Goal: Task Accomplishment & Management: Complete application form

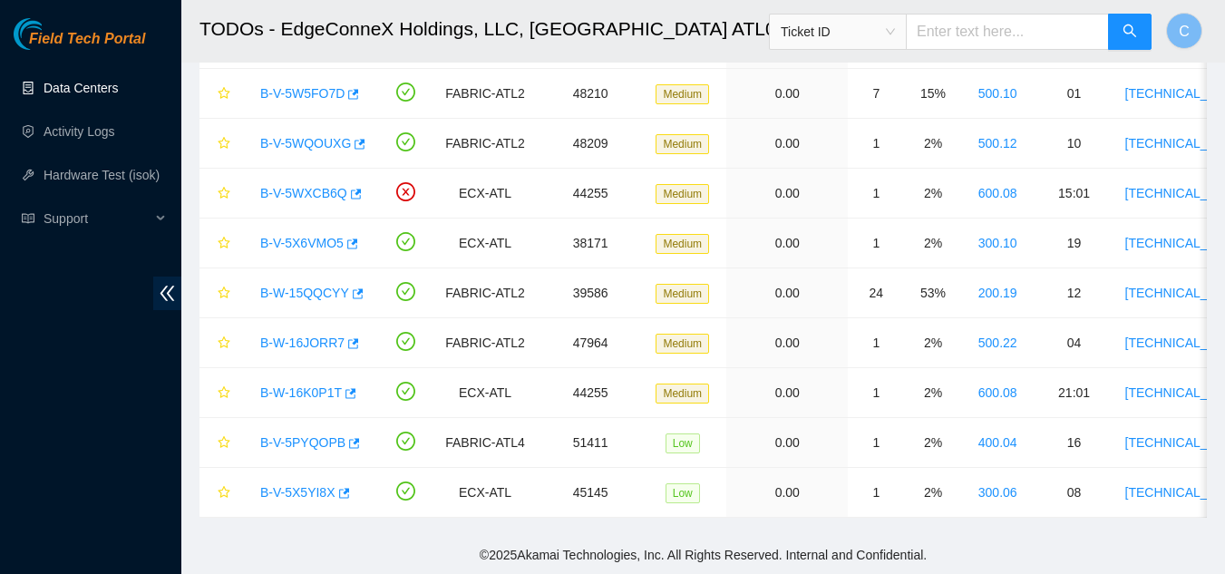
scroll to position [530, 0]
click at [117, 85] on link "Data Centers" at bounding box center [81, 88] width 74 height 15
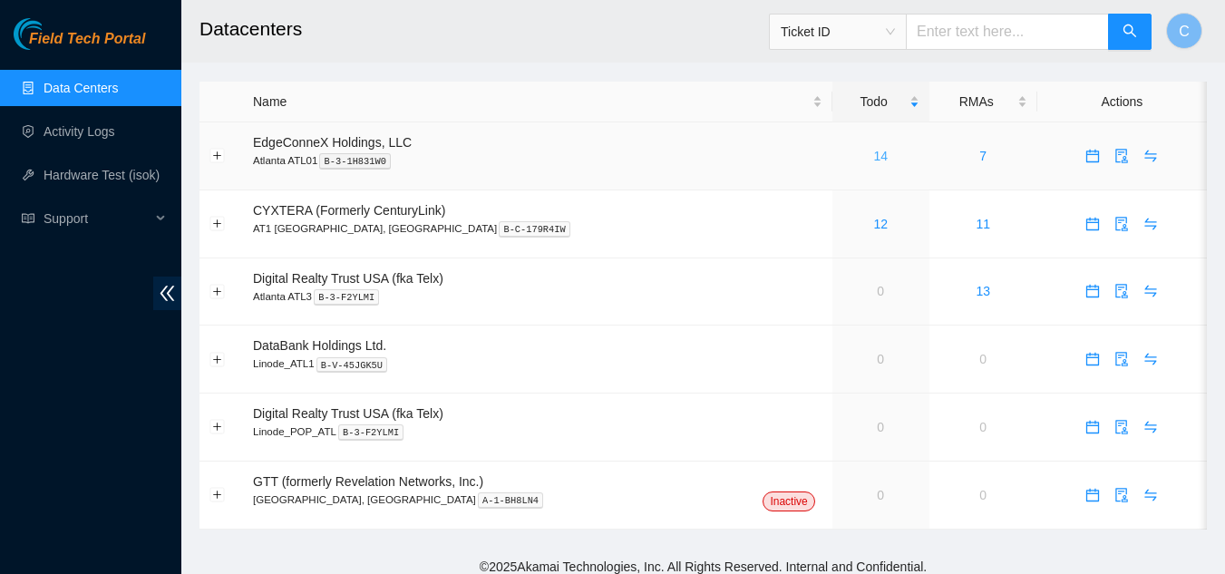
click at [873, 156] on link "14" at bounding box center [880, 156] width 15 height 15
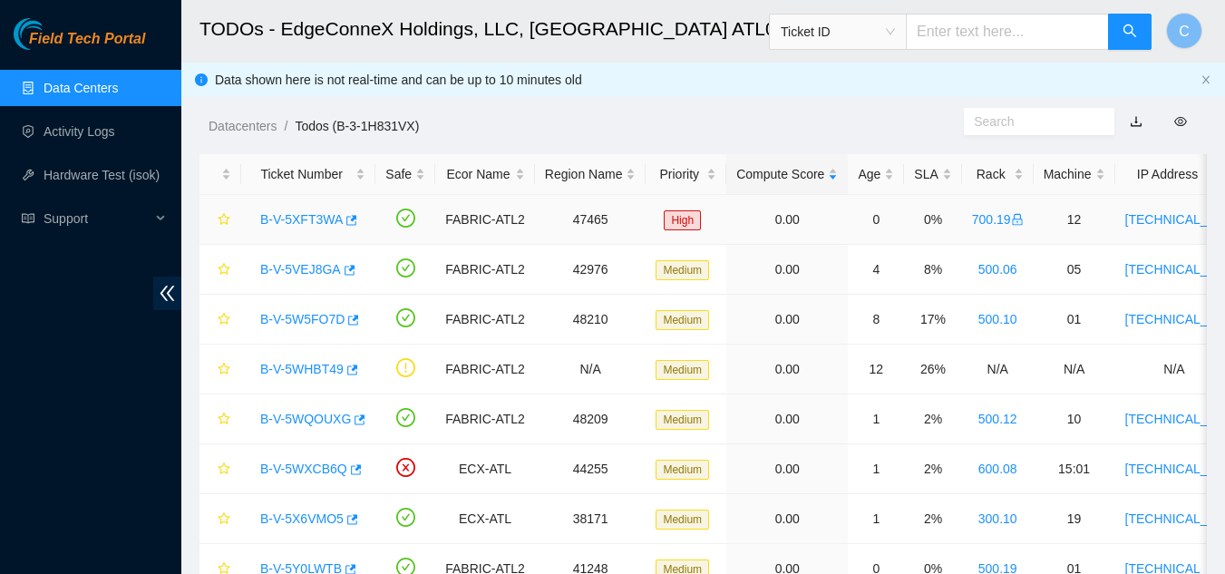
click at [293, 224] on link "B-V-5XFT3WA" at bounding box center [301, 219] width 83 height 15
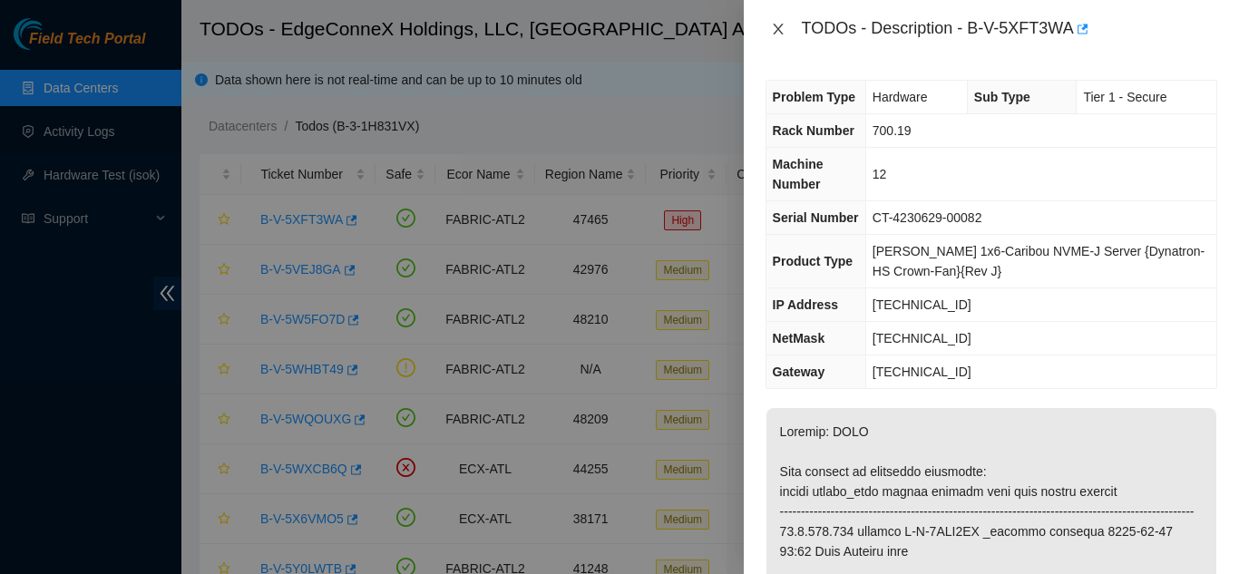
click at [775, 27] on icon "close" at bounding box center [778, 29] width 10 height 11
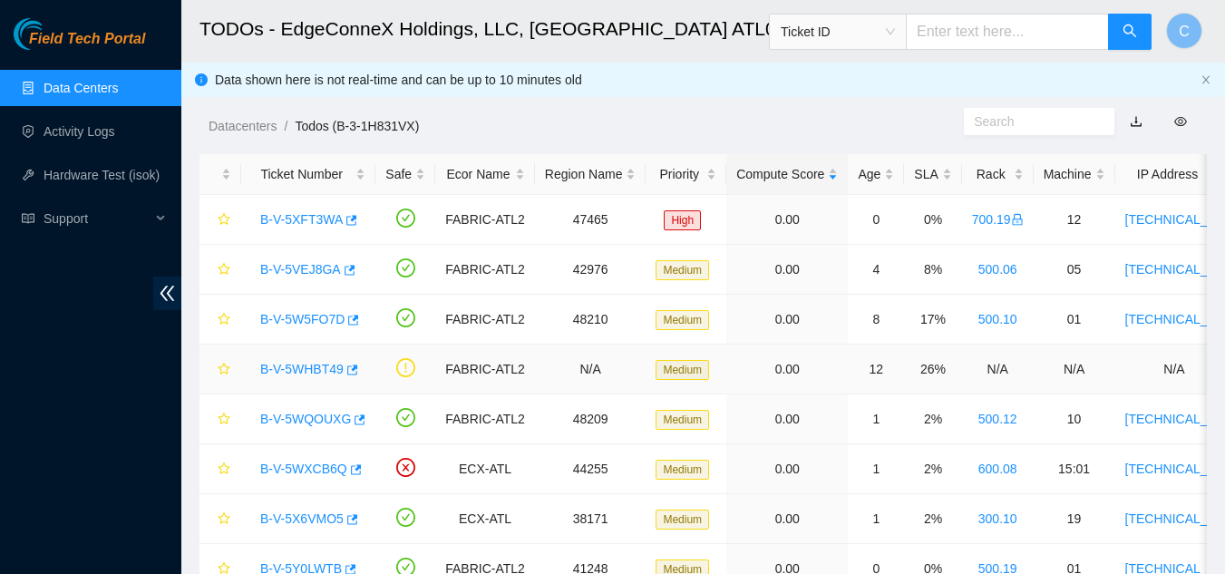
click at [299, 357] on div "B-V-5WHBT49" at bounding box center [308, 369] width 114 height 29
click at [314, 370] on link "B-V-5WHBT49" at bounding box center [301, 369] width 83 height 15
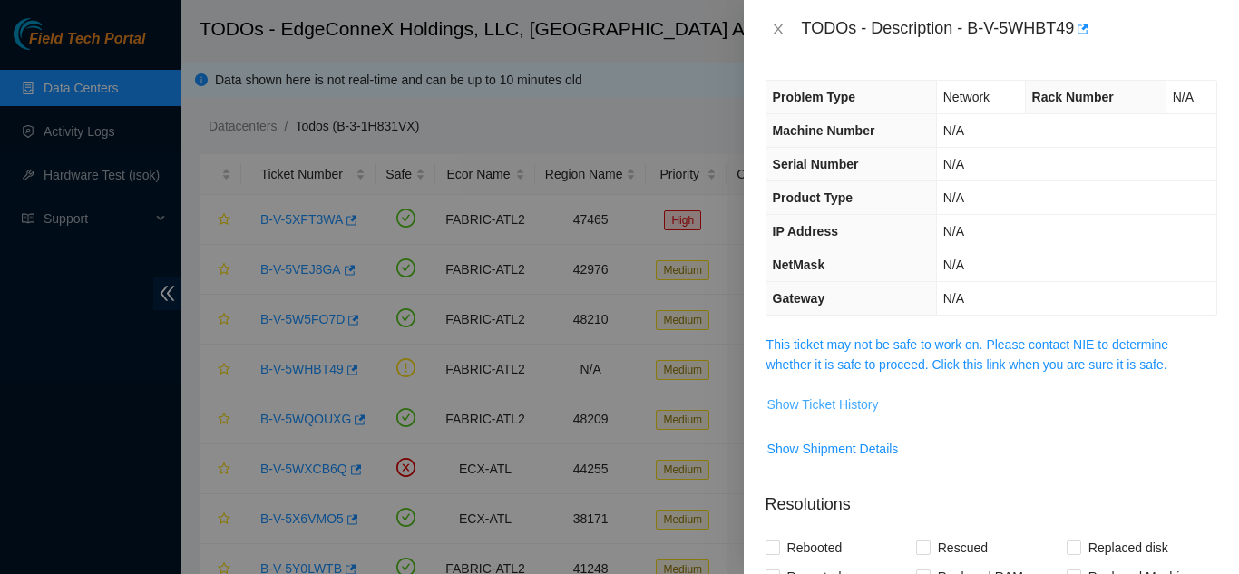
click at [822, 397] on span "Show Ticket History" at bounding box center [823, 404] width 112 height 20
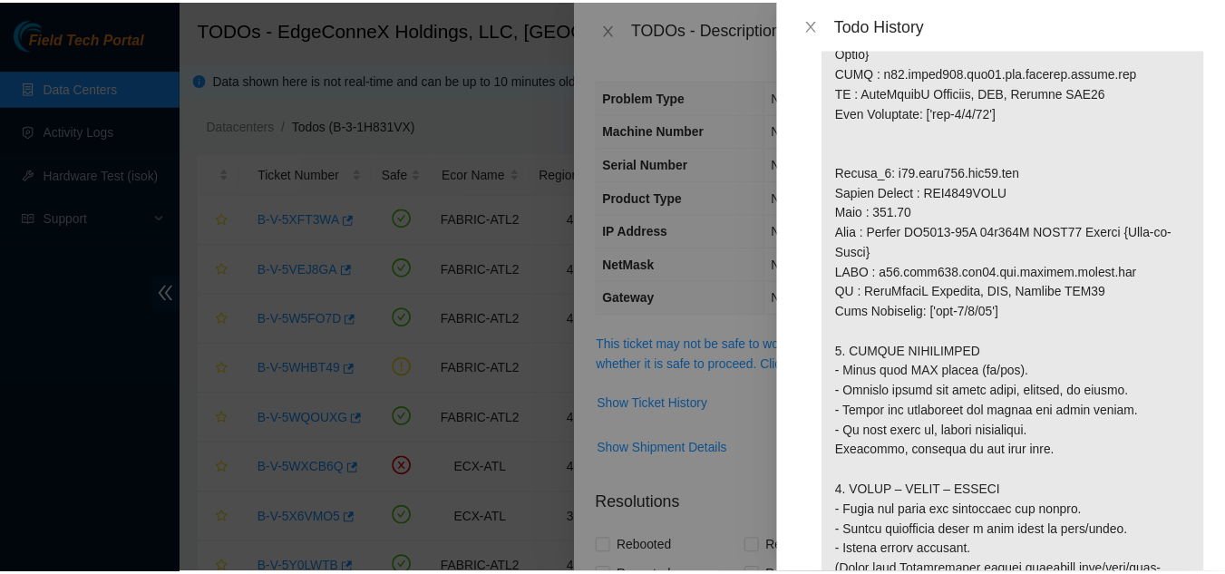
scroll to position [1360, 0]
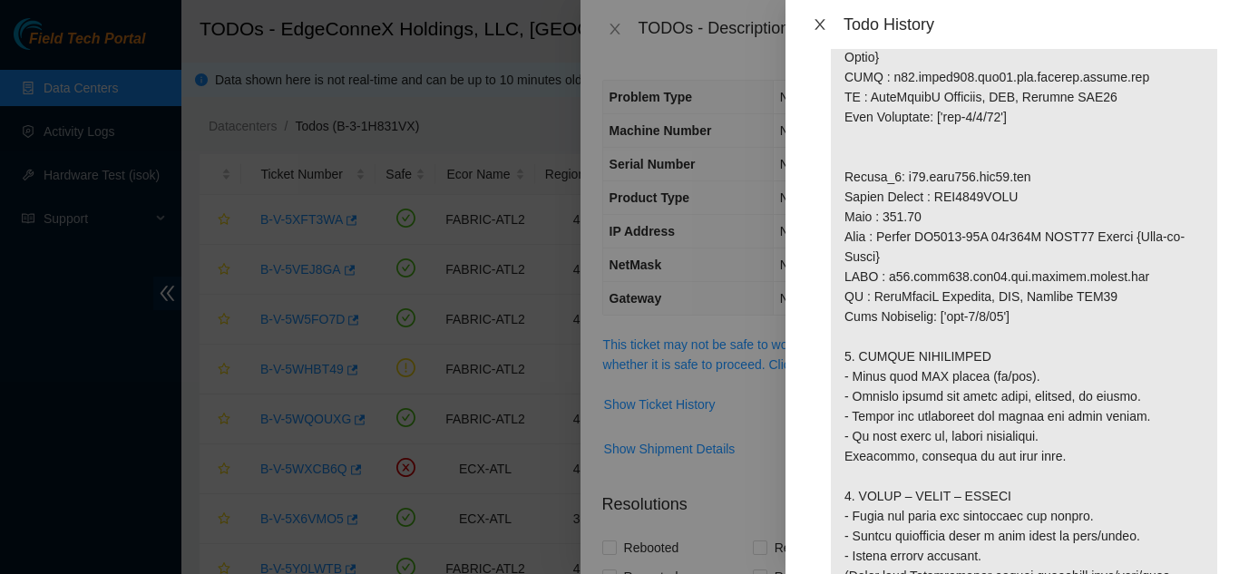
click at [824, 24] on icon "close" at bounding box center [820, 24] width 15 height 15
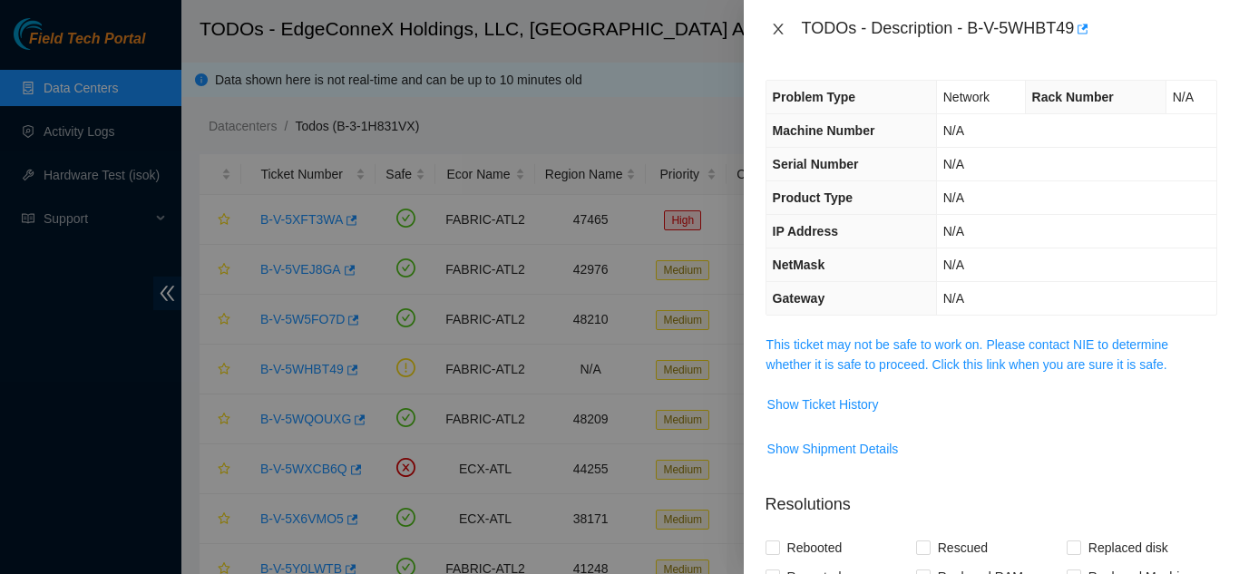
click at [774, 34] on icon "close" at bounding box center [778, 29] width 15 height 15
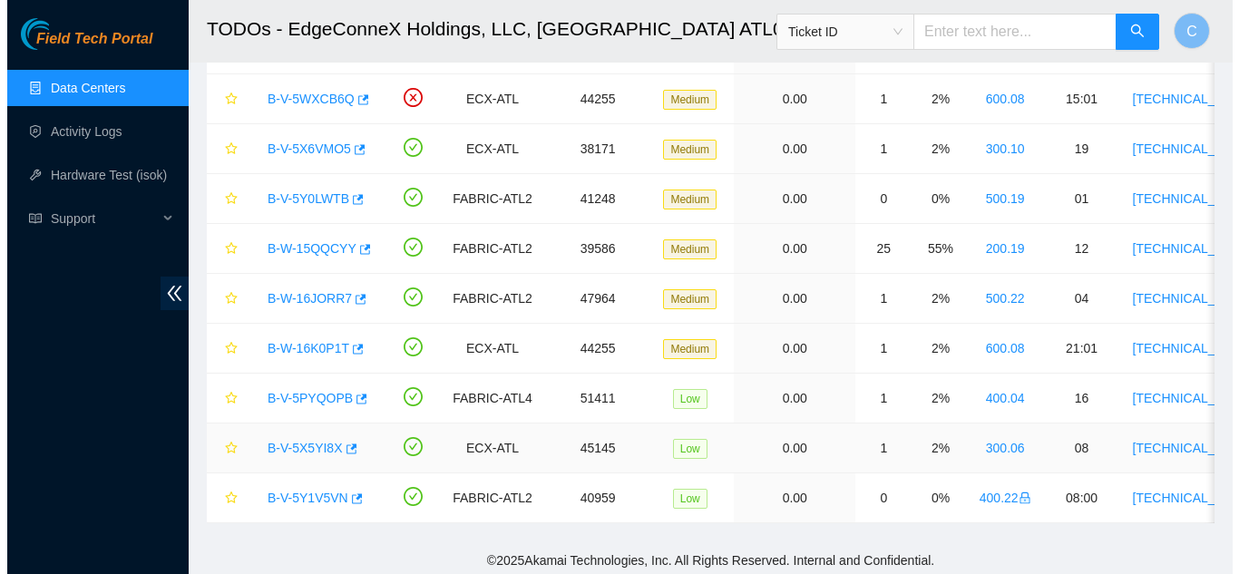
scroll to position [389, 0]
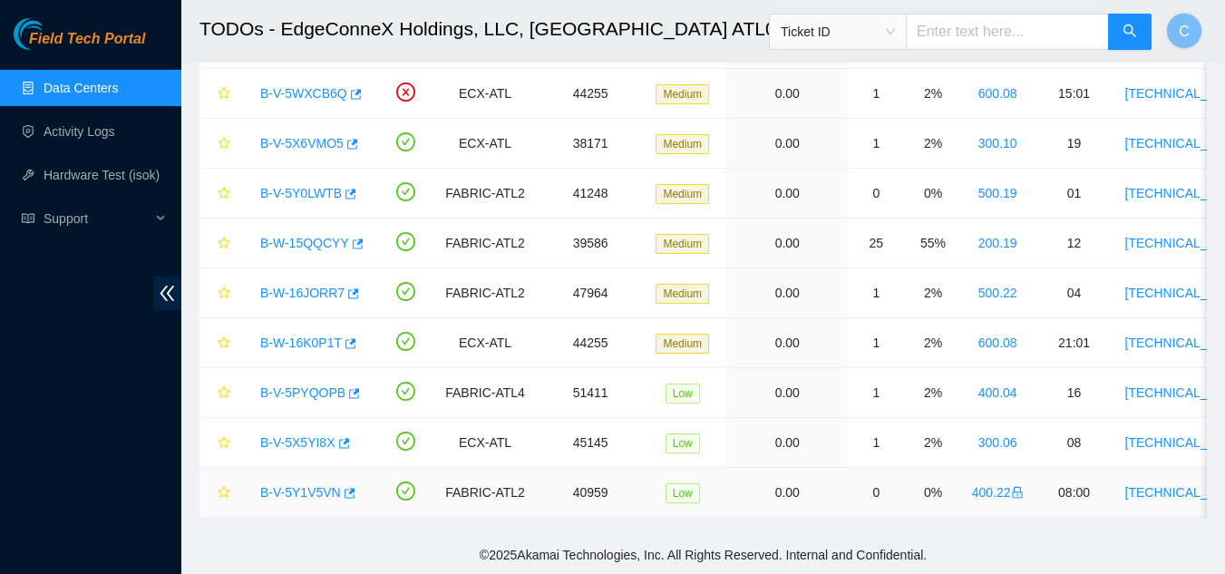
click at [303, 485] on link "B-V-5Y1V5VN" at bounding box center [300, 492] width 81 height 15
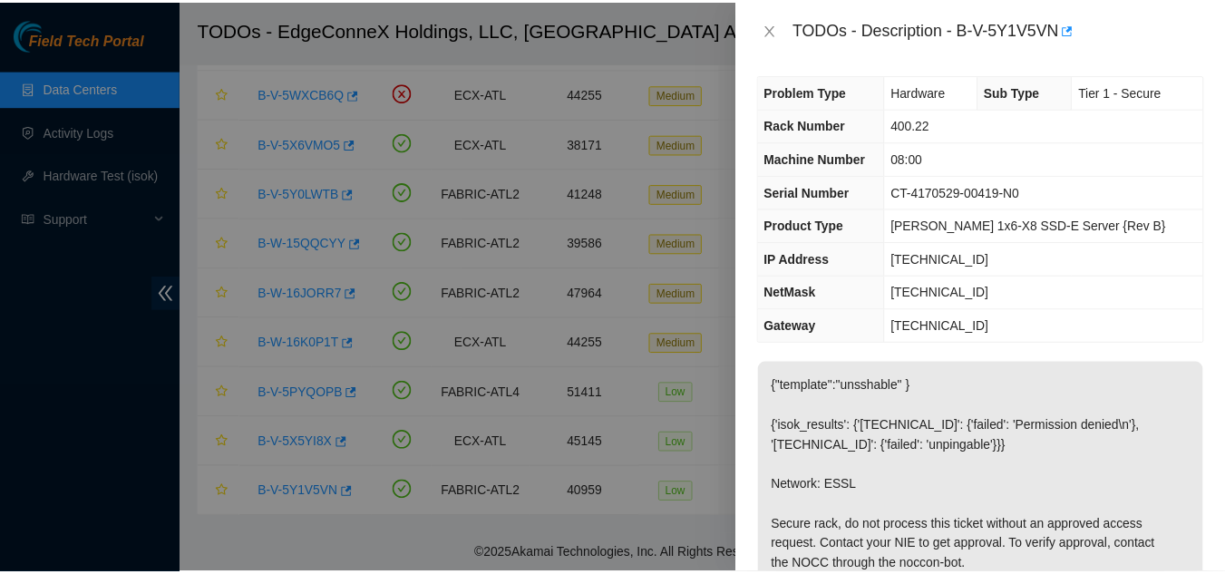
scroll to position [0, 0]
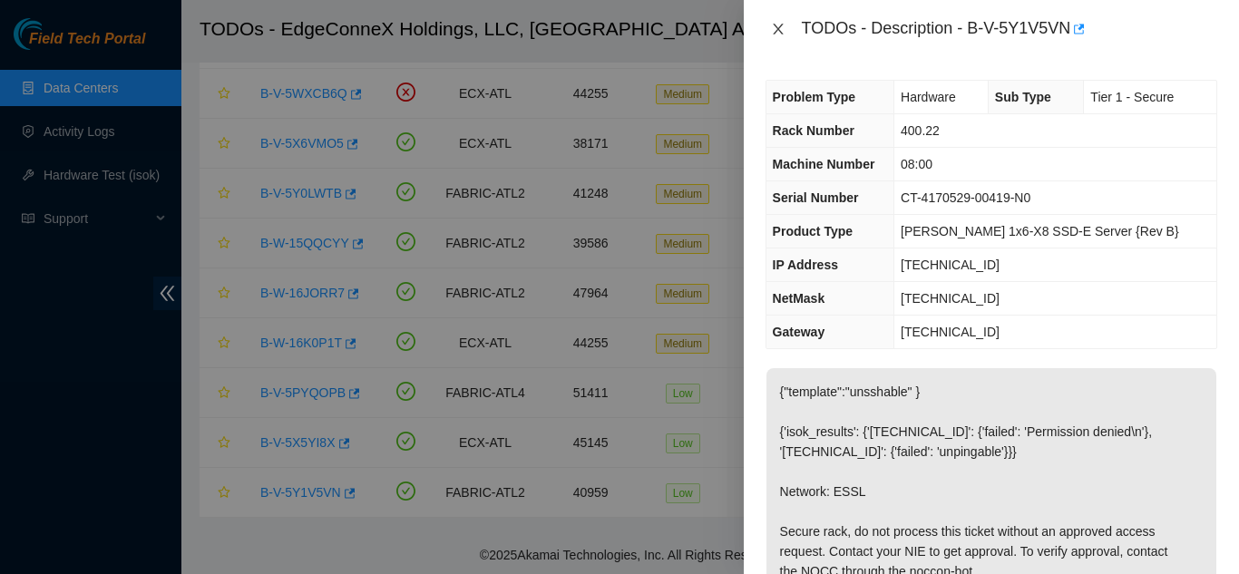
click at [775, 30] on icon "close" at bounding box center [778, 29] width 15 height 15
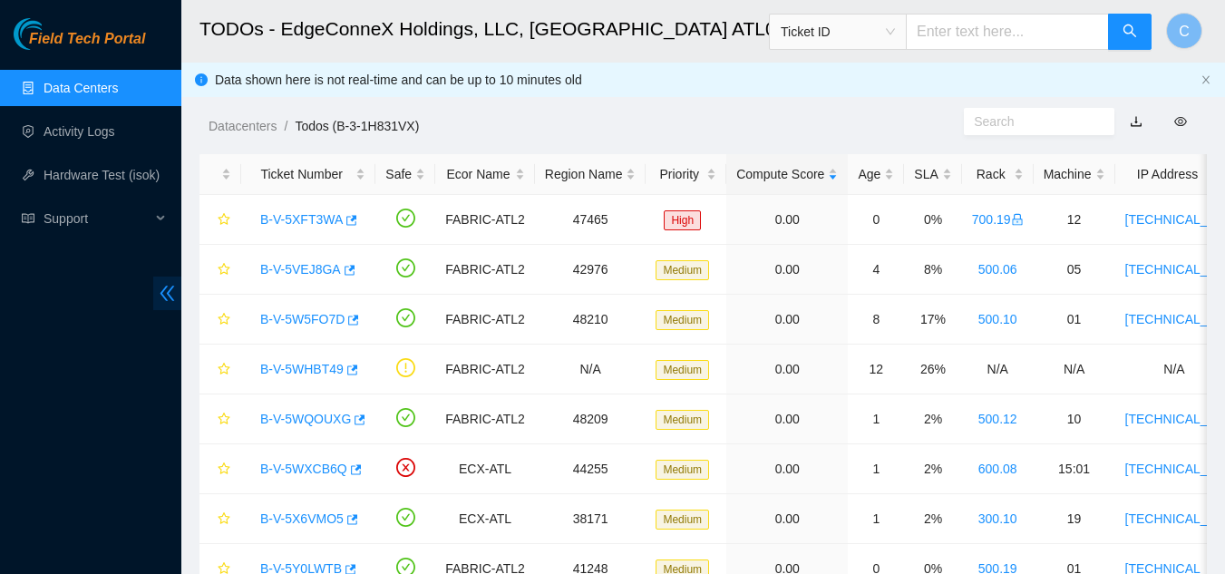
click at [170, 290] on icon "double-left" at bounding box center [168, 293] width 15 height 15
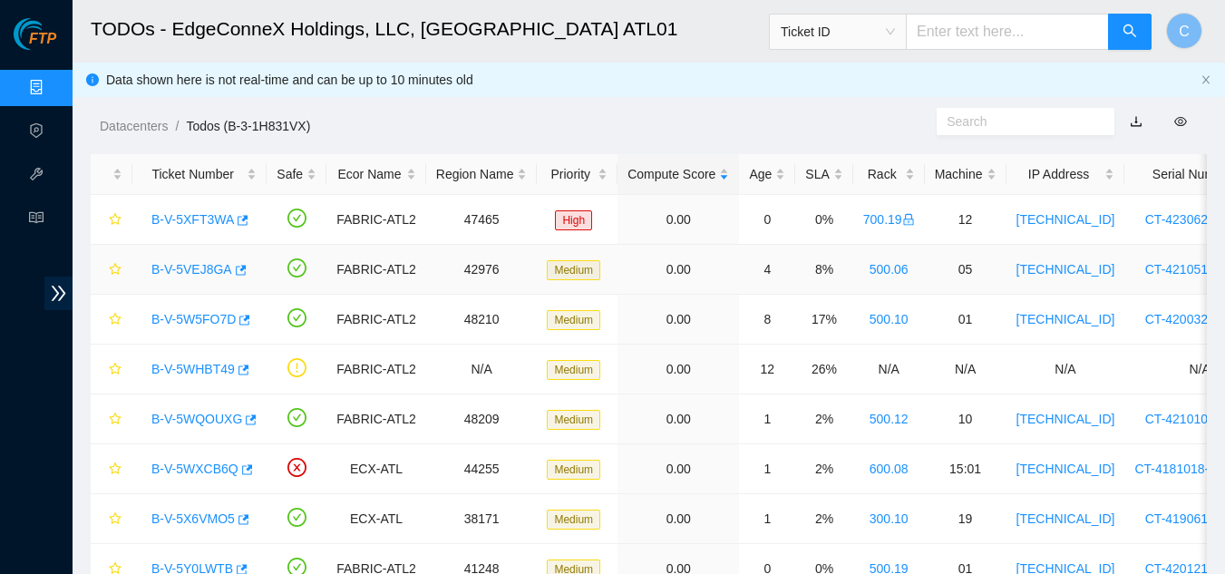
click at [194, 263] on link "B-V-5VEJ8GA" at bounding box center [191, 269] width 81 height 15
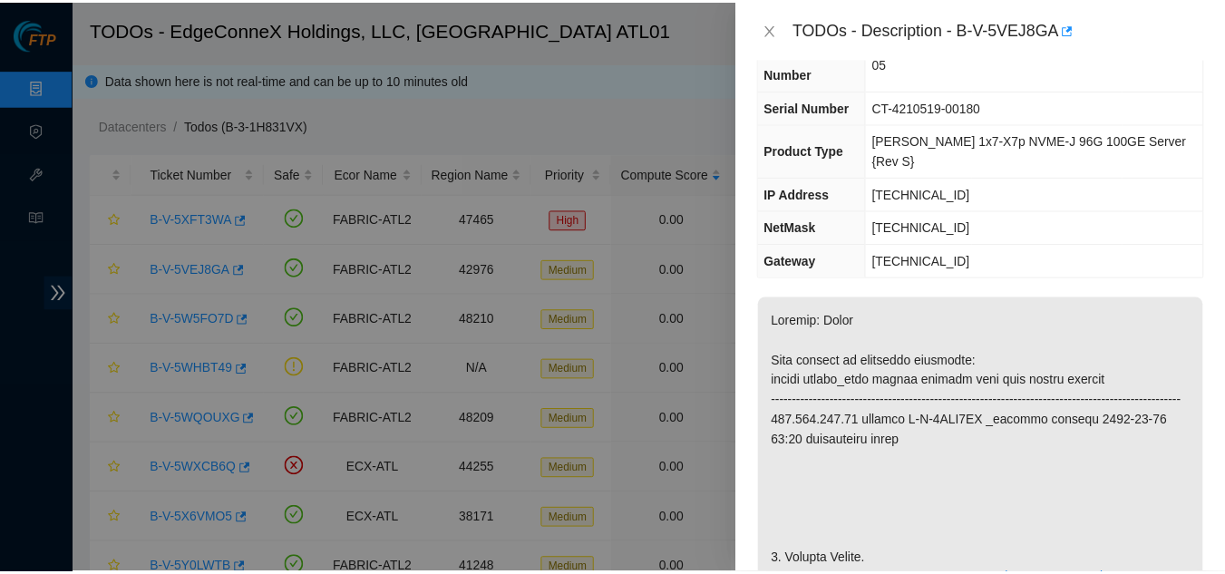
scroll to position [181, 0]
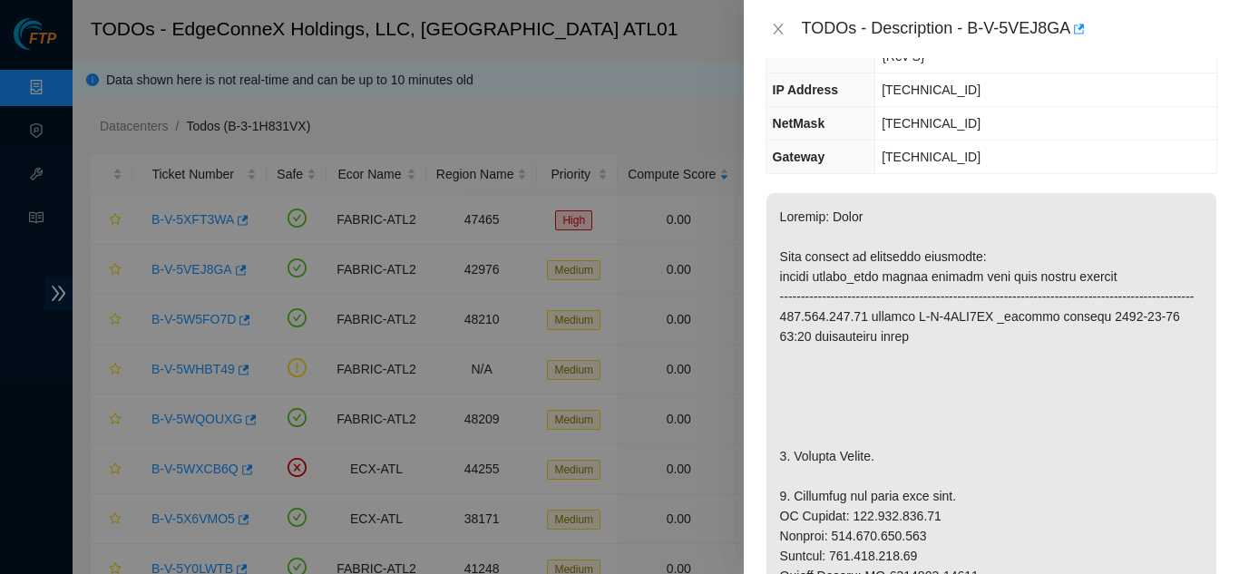
click at [777, 38] on div "TODOs - Description - B-V-5VEJ8GA" at bounding box center [991, 29] width 452 height 29
click at [777, 28] on icon "close" at bounding box center [778, 29] width 10 height 11
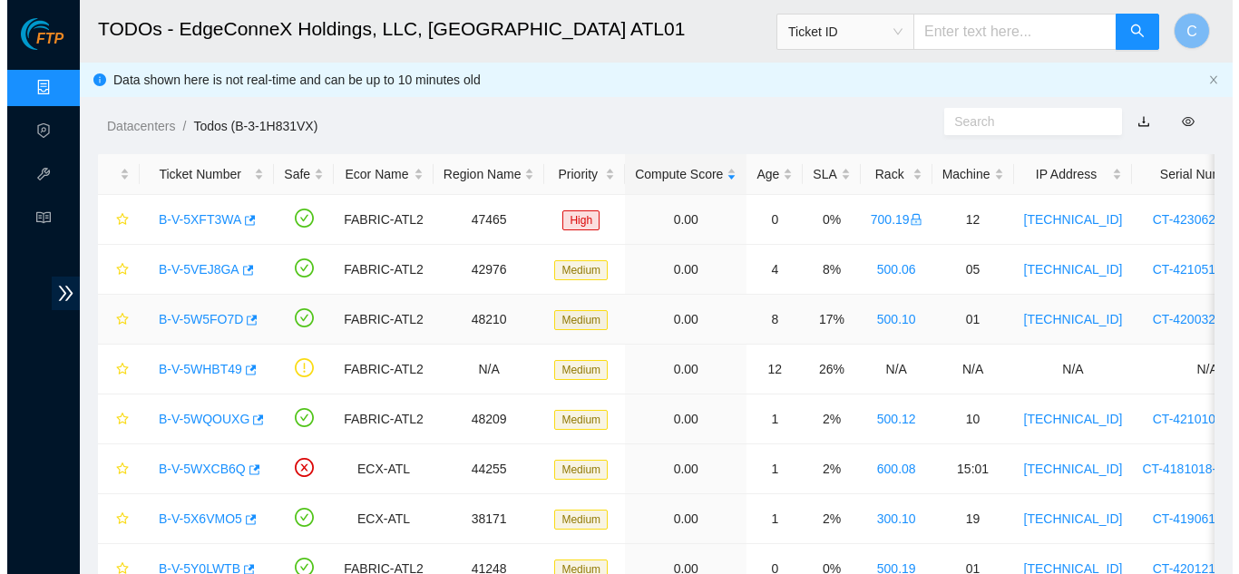
scroll to position [241, 0]
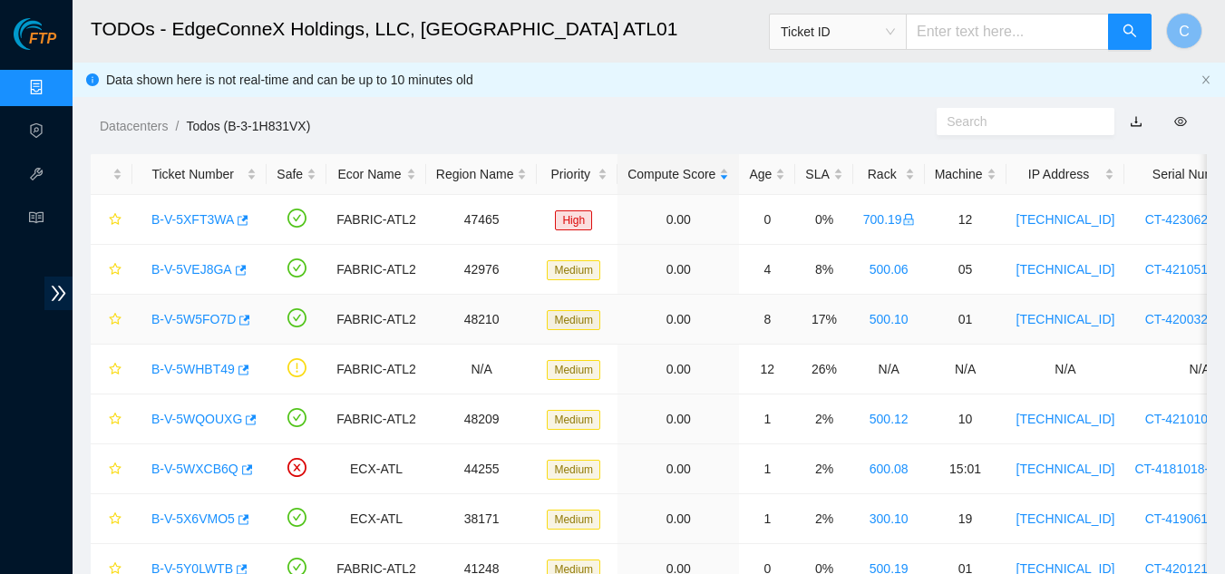
click at [178, 319] on link "B-V-5W5FO7D" at bounding box center [193, 319] width 84 height 15
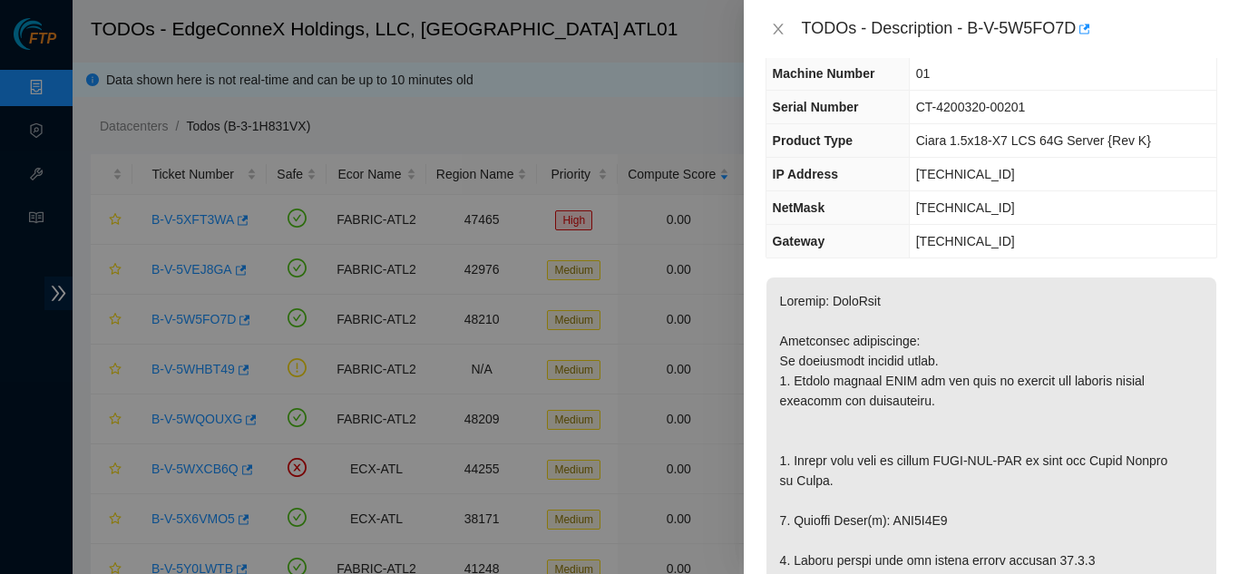
scroll to position [0, 0]
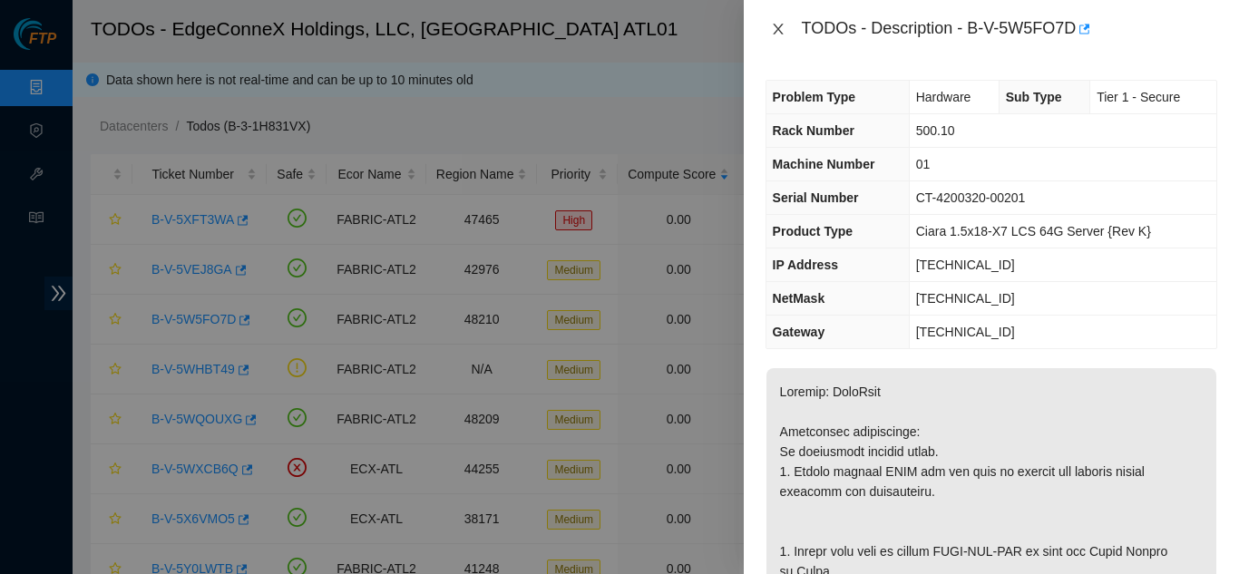
click at [781, 27] on icon "close" at bounding box center [778, 29] width 15 height 15
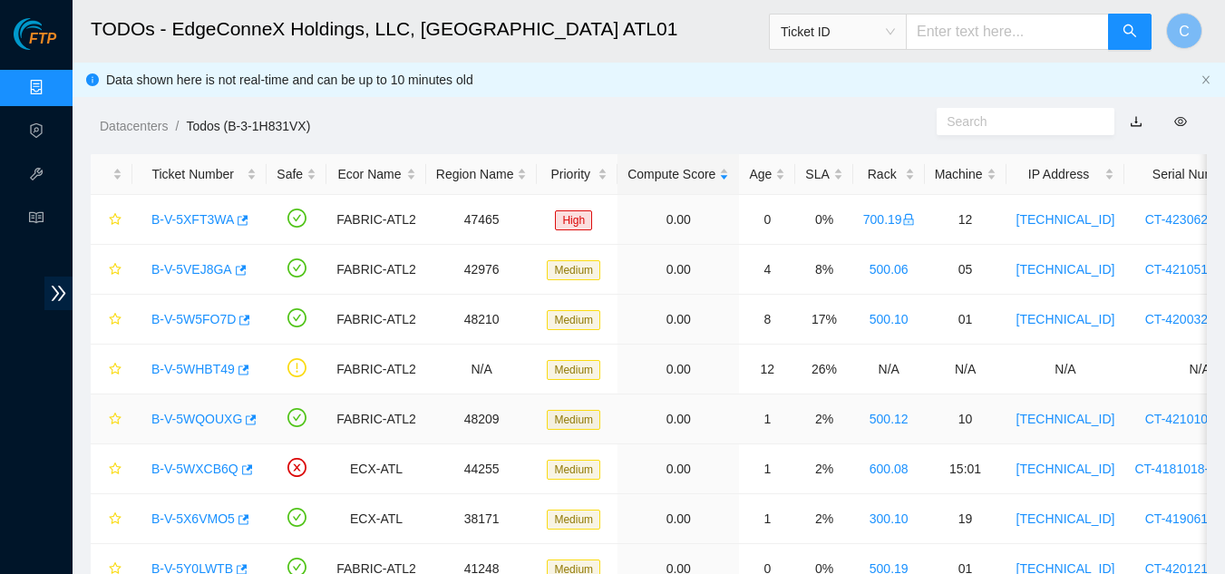
click at [199, 420] on link "B-V-5WQOUXG" at bounding box center [196, 419] width 91 height 15
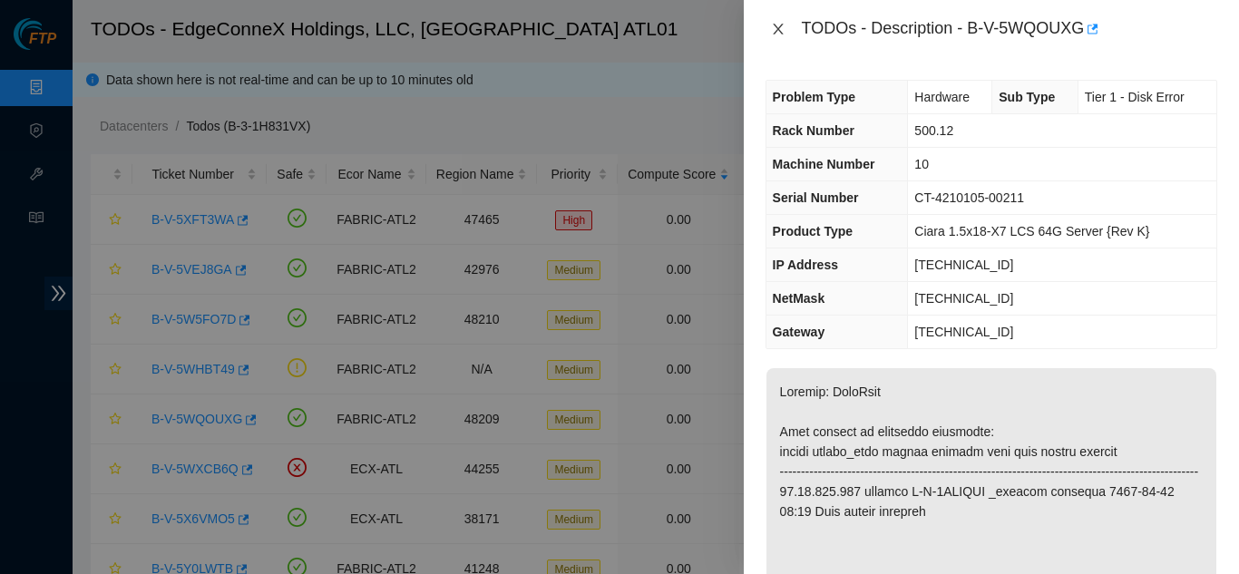
click at [776, 27] on icon "close" at bounding box center [778, 29] width 10 height 11
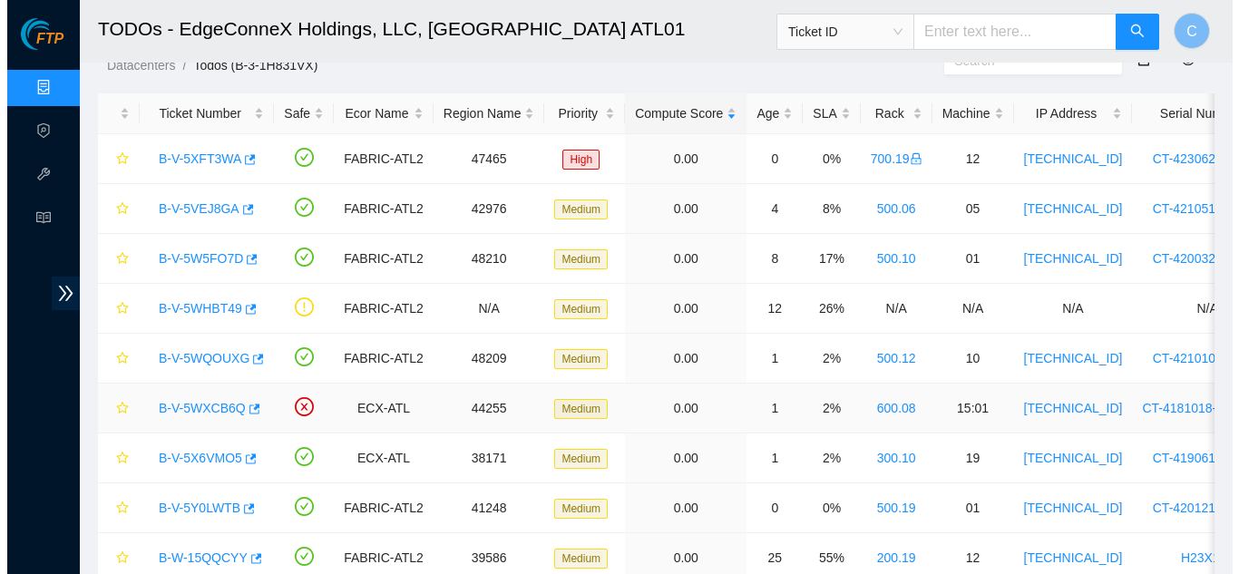
scroll to position [181, 0]
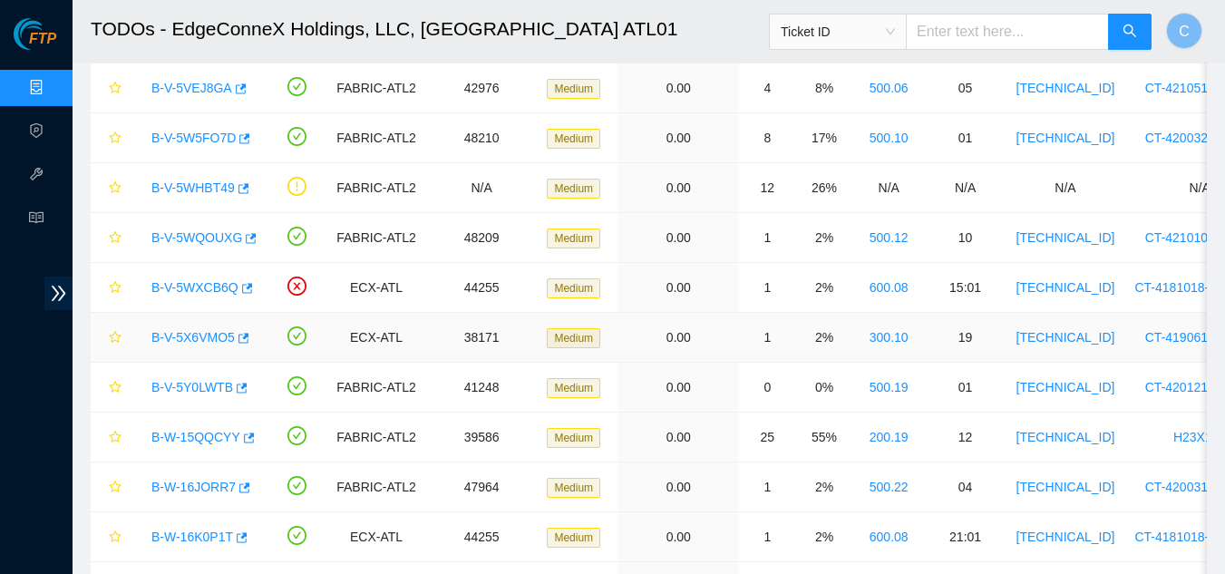
click at [200, 343] on link "B-V-5X6VMO5" at bounding box center [192, 337] width 83 height 15
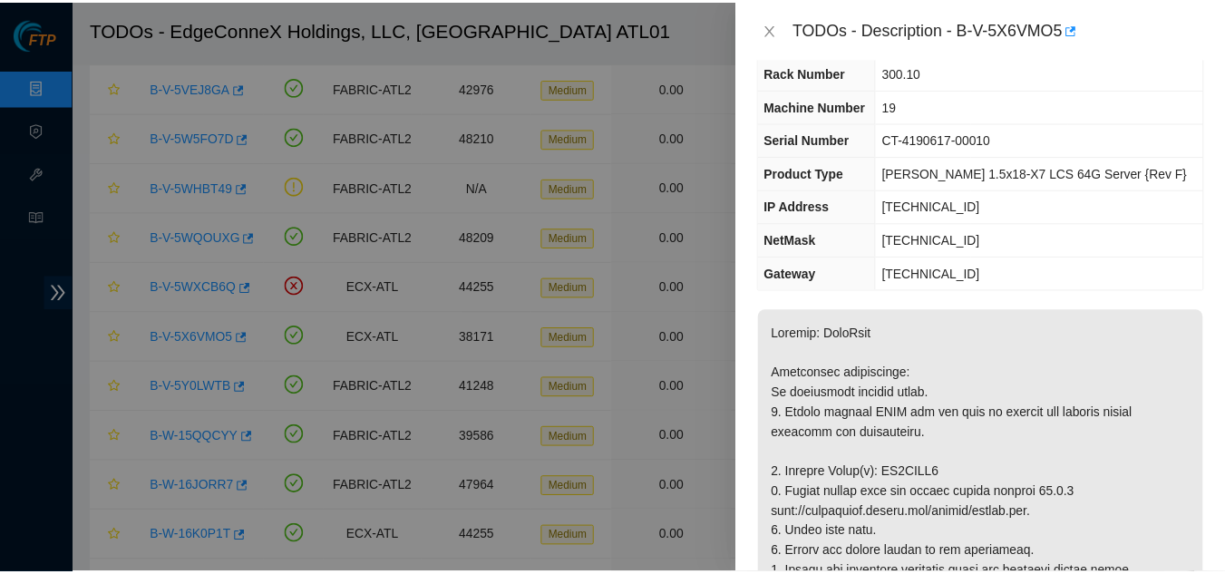
scroll to position [91, 0]
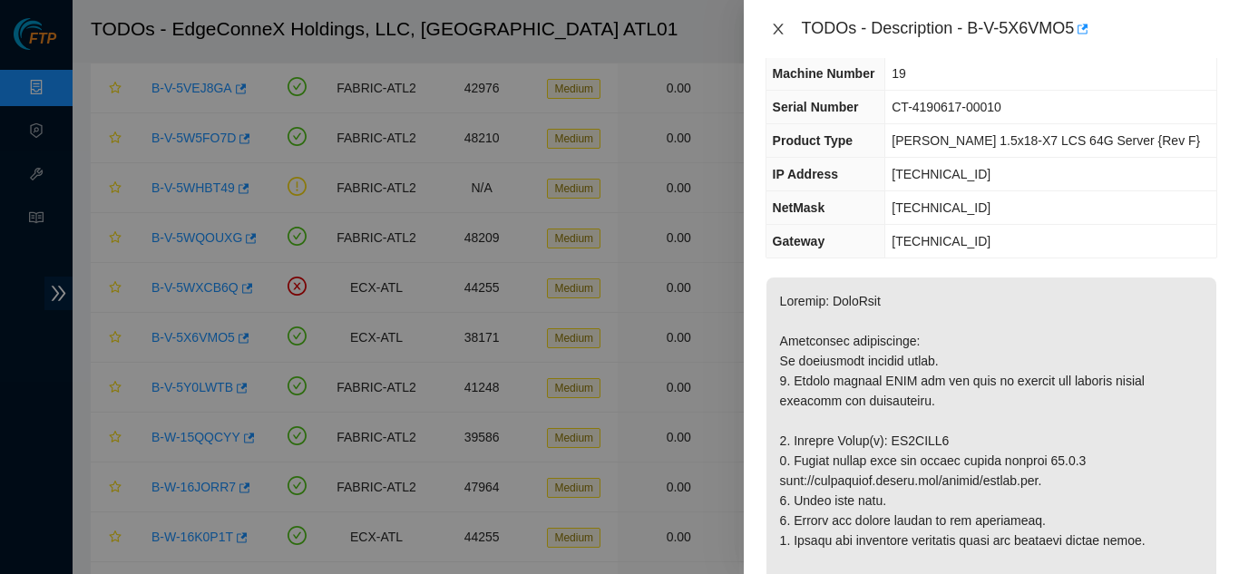
click at [783, 26] on icon "close" at bounding box center [778, 29] width 15 height 15
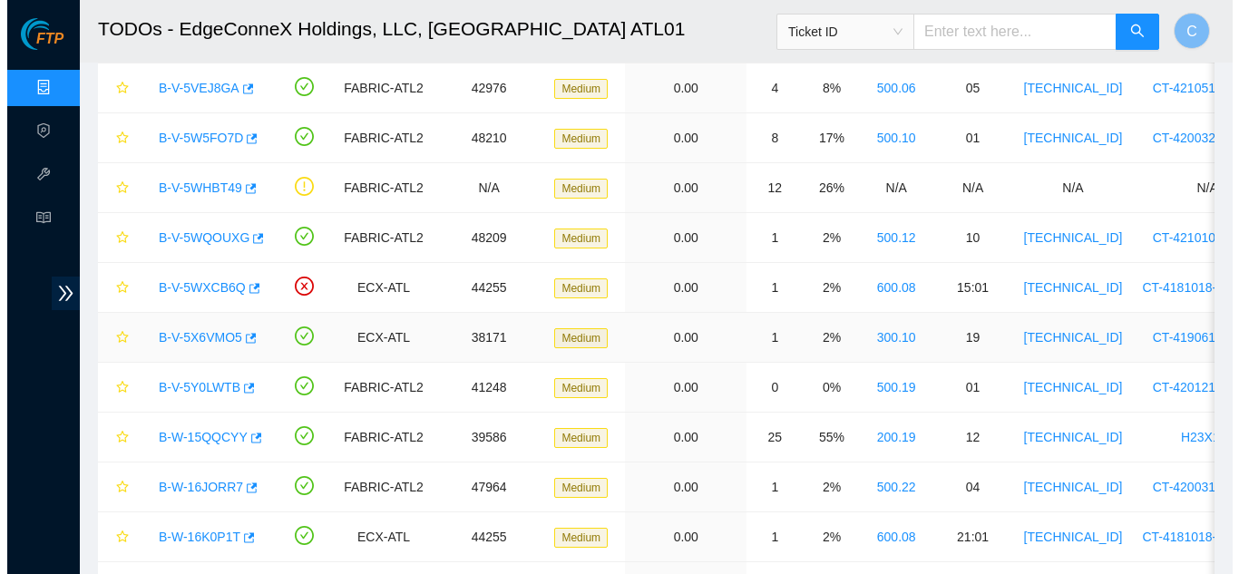
scroll to position [131, 0]
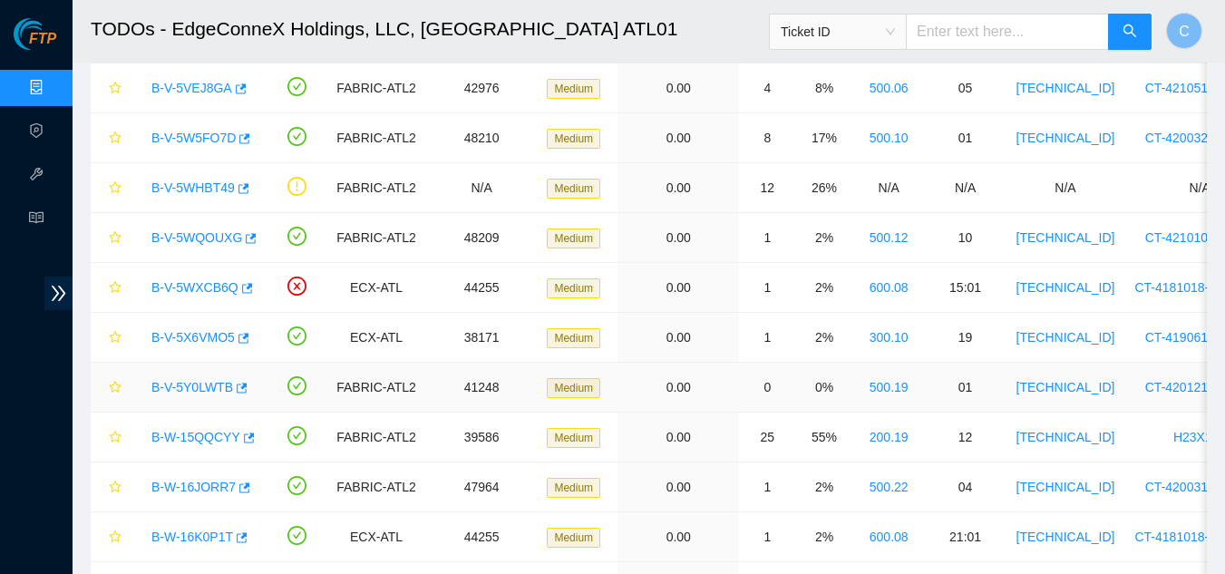
click at [204, 387] on link "B-V-5Y0LWTB" at bounding box center [192, 387] width 82 height 15
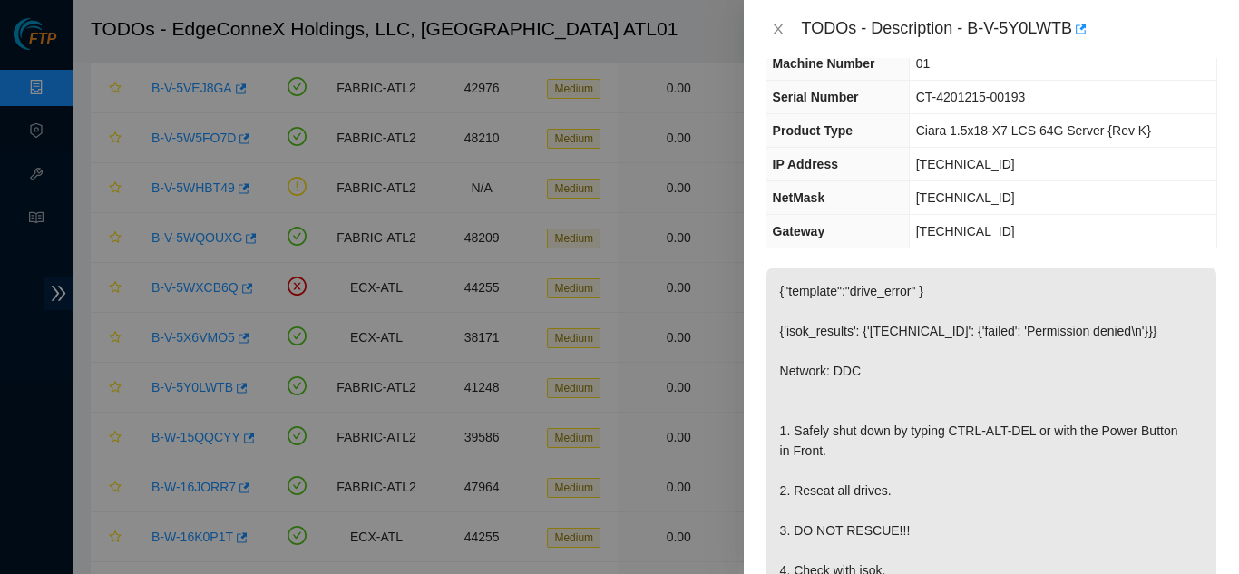
scroll to position [0, 0]
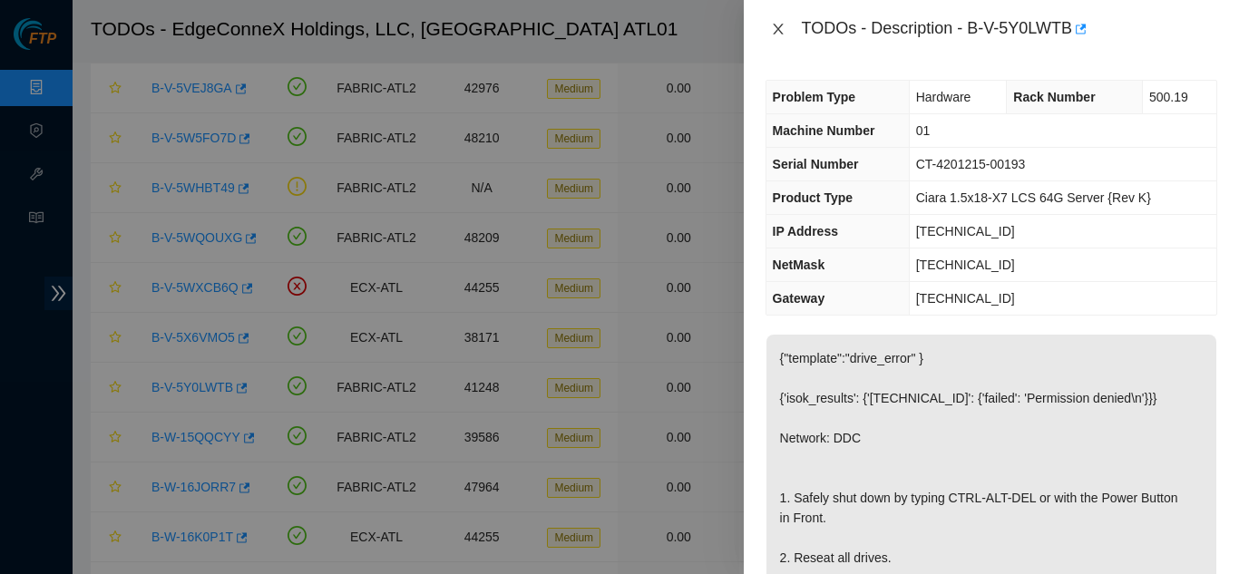
click at [783, 25] on icon "close" at bounding box center [778, 29] width 15 height 15
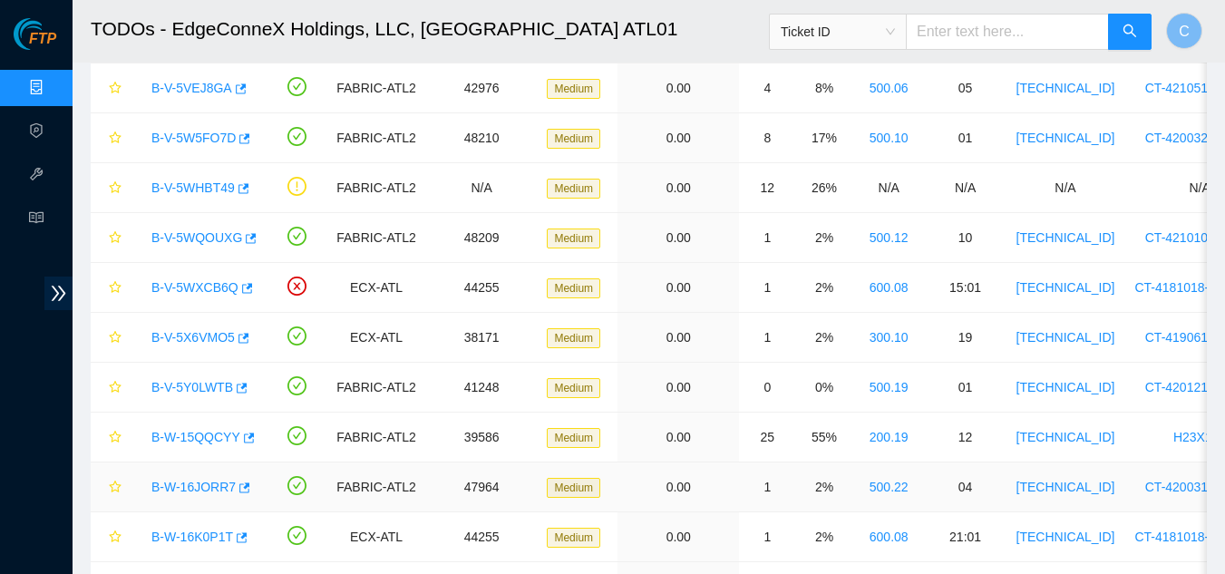
click at [197, 491] on link "B-W-16JORR7" at bounding box center [193, 487] width 84 height 15
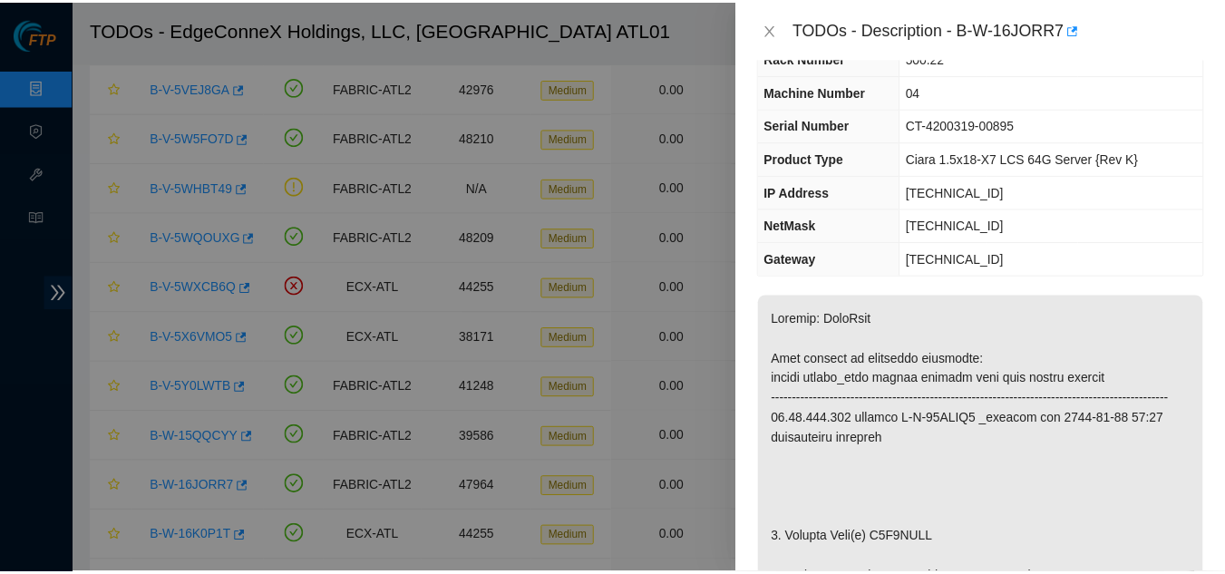
scroll to position [181, 0]
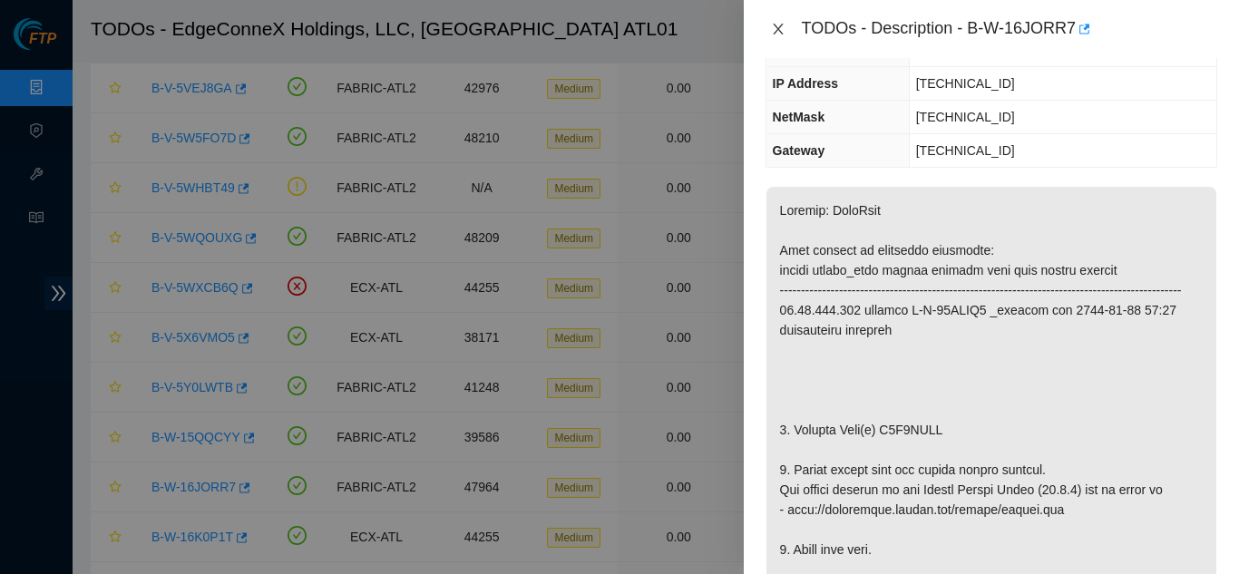
click at [781, 27] on icon "close" at bounding box center [778, 29] width 15 height 15
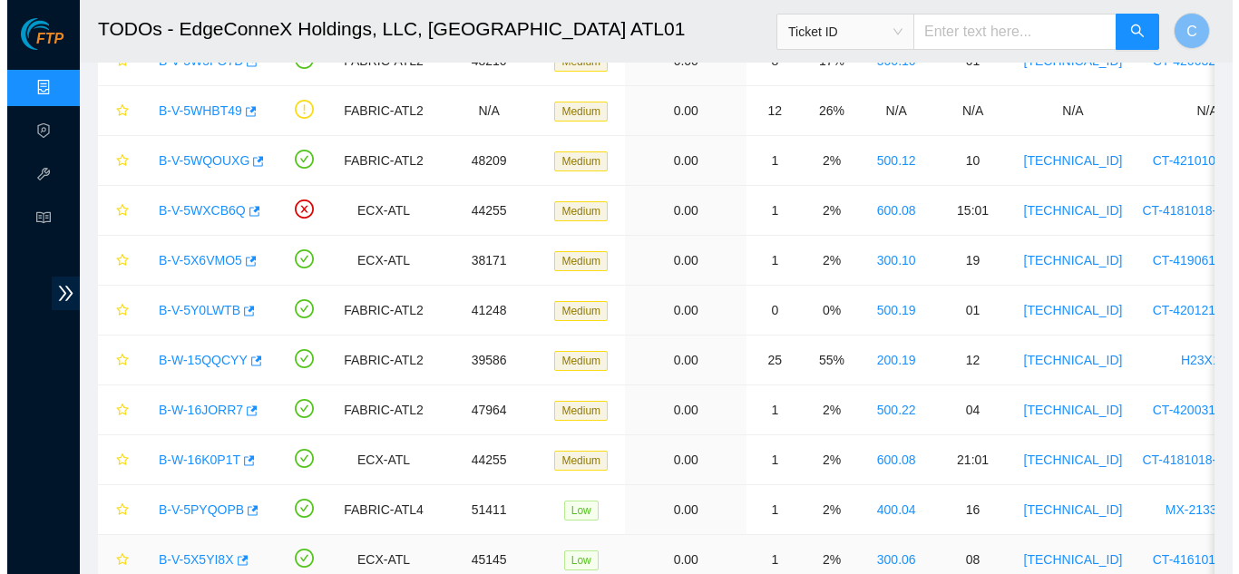
scroll to position [363, 0]
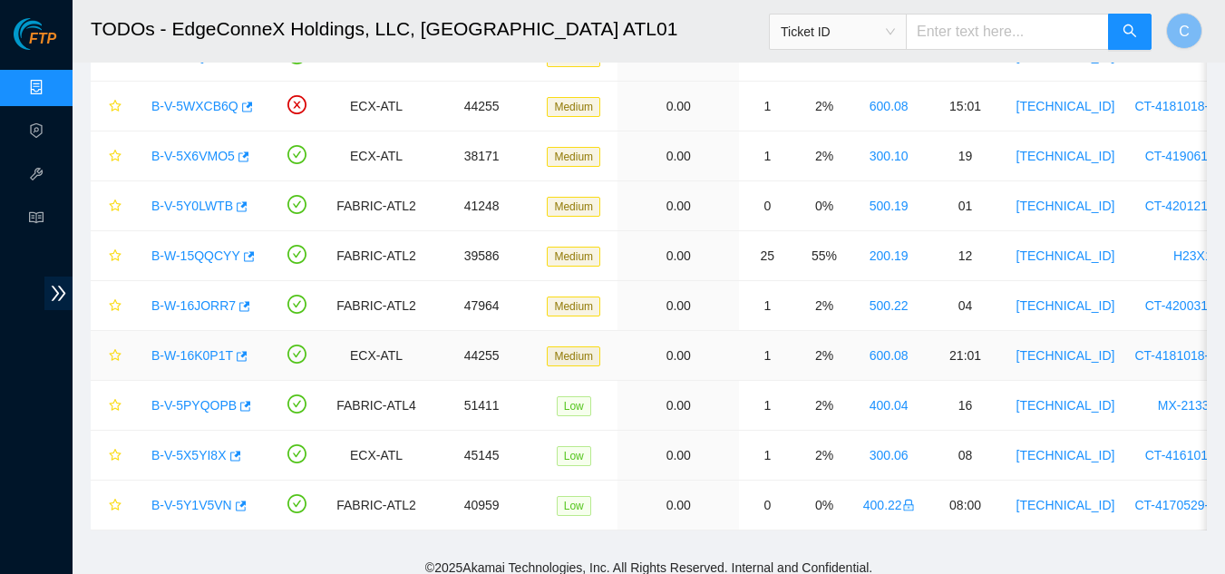
click at [194, 349] on link "B-W-16K0P1T" at bounding box center [192, 355] width 82 height 15
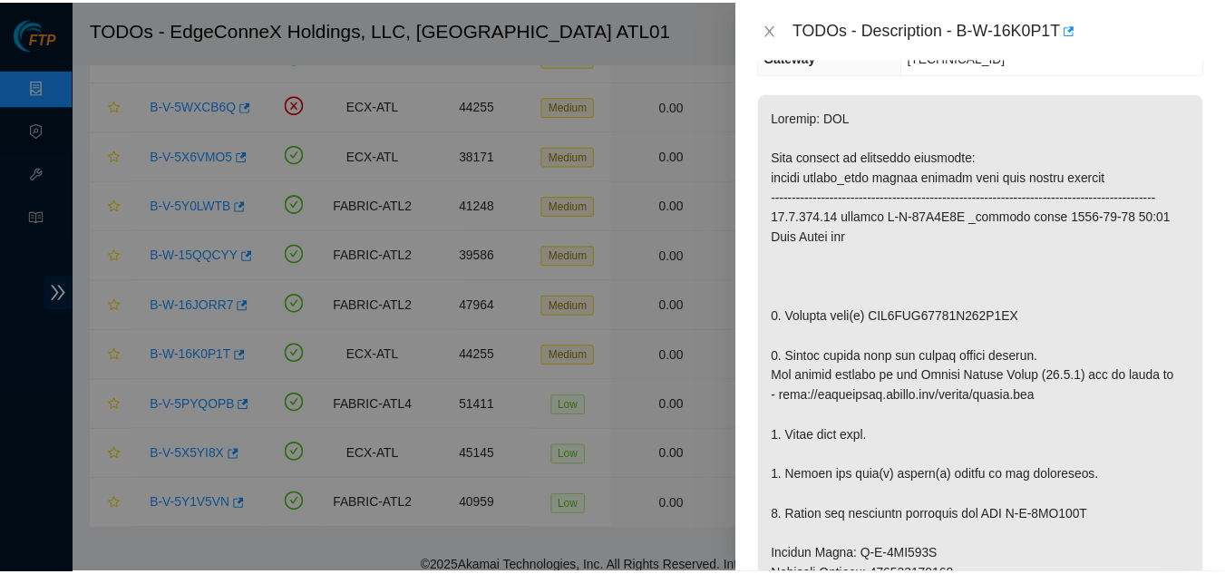
scroll to position [181, 0]
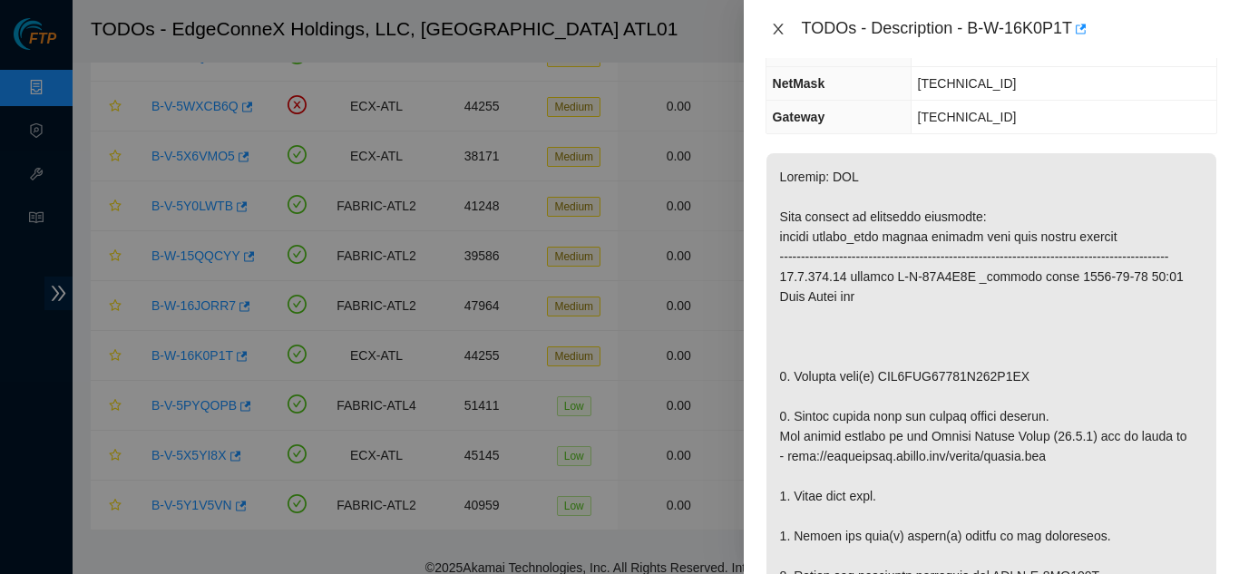
click at [776, 34] on icon "close" at bounding box center [778, 29] width 15 height 15
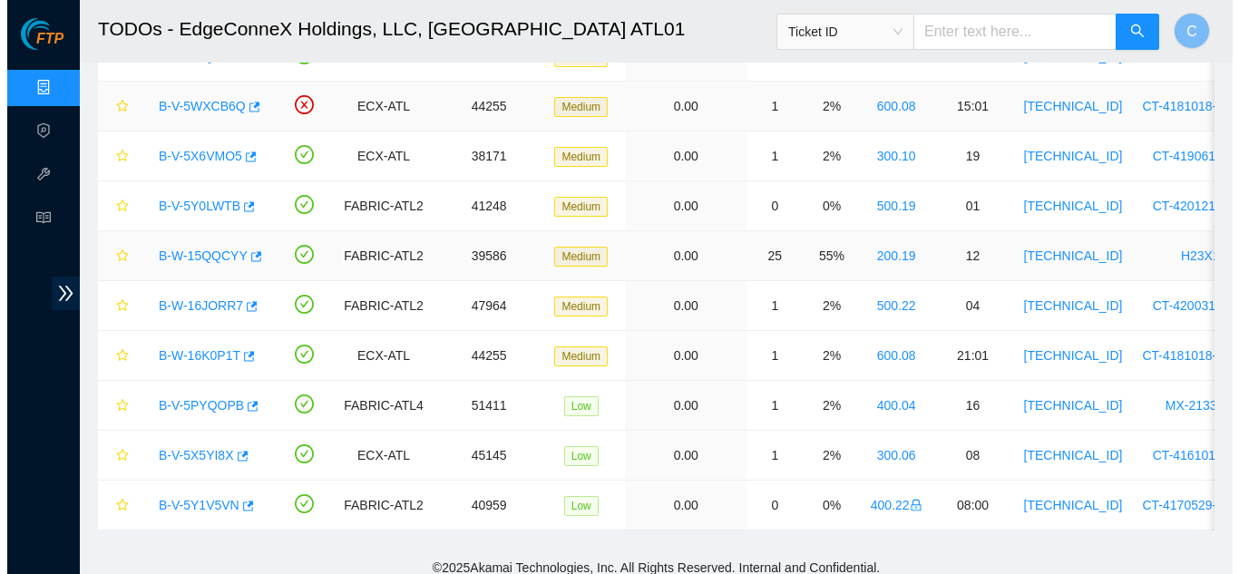
scroll to position [241, 0]
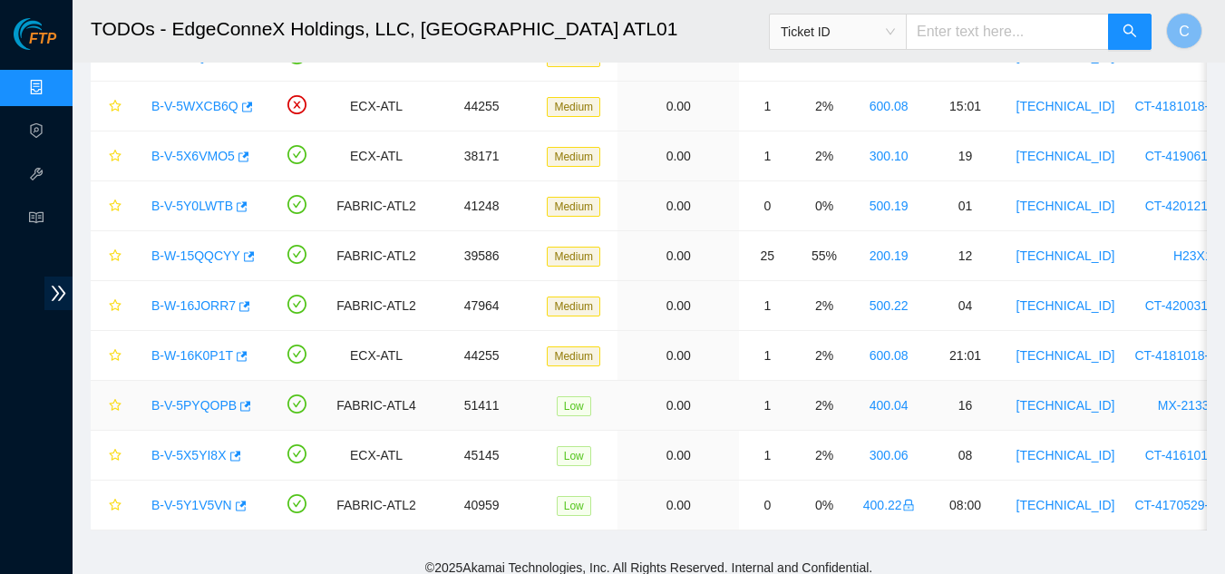
click at [200, 405] on link "B-V-5PYQOPB" at bounding box center [193, 405] width 85 height 15
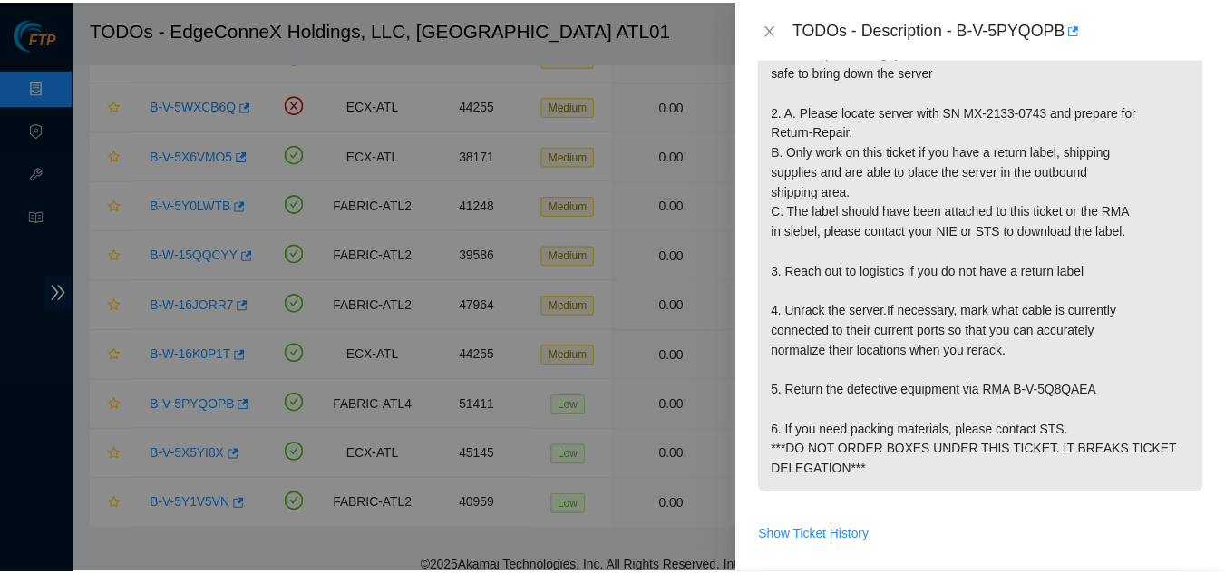
scroll to position [564, 0]
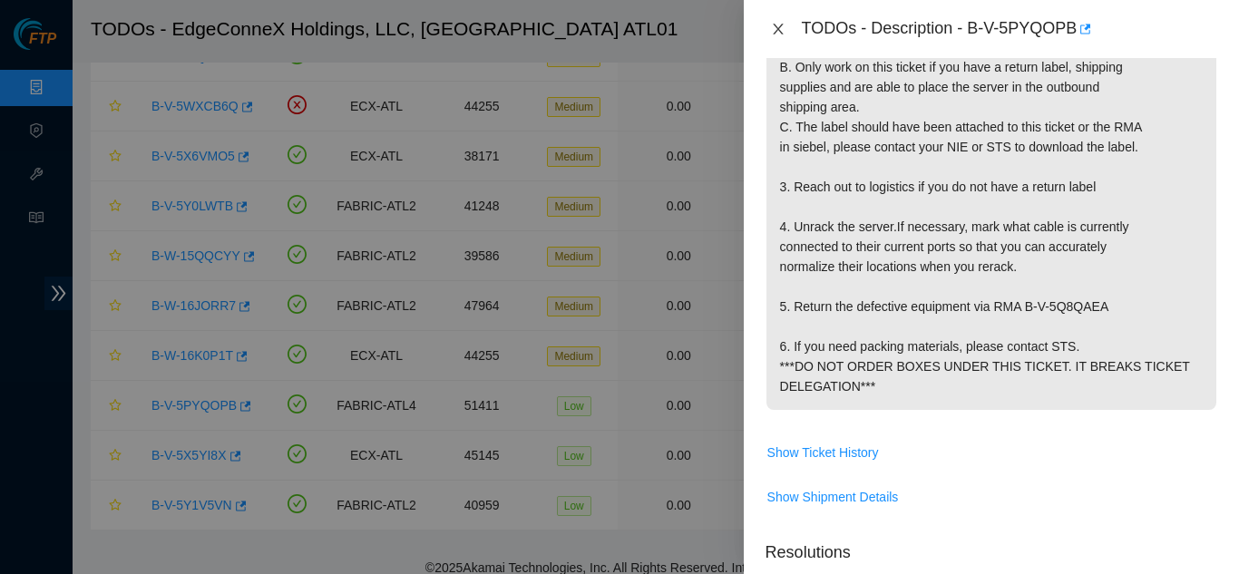
click at [779, 32] on icon "close" at bounding box center [778, 29] width 15 height 15
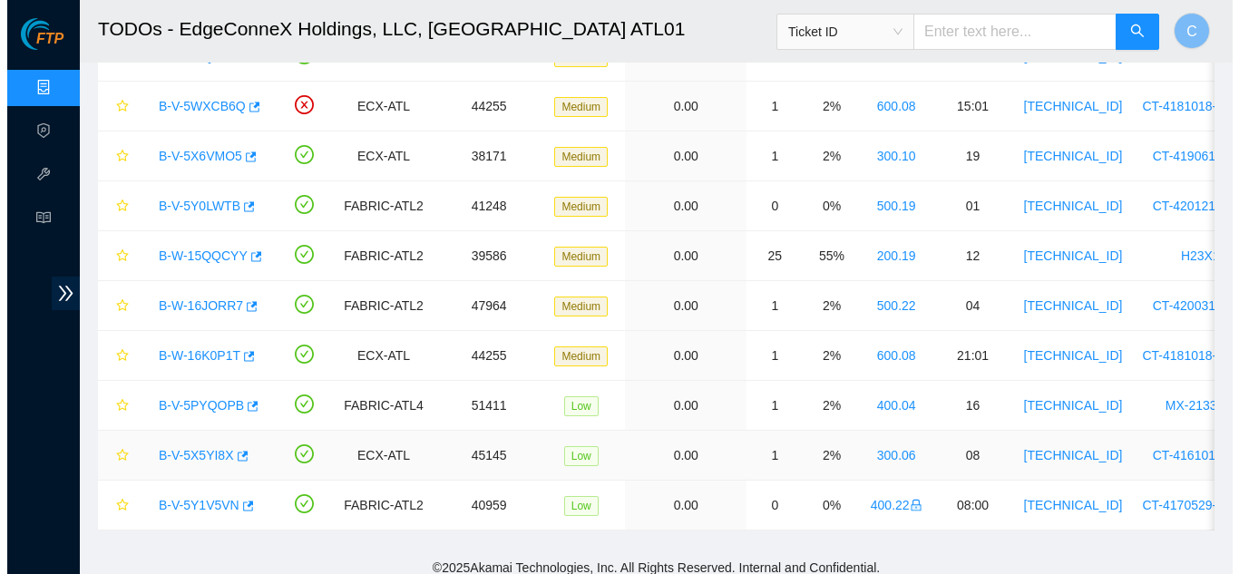
scroll to position [550, 0]
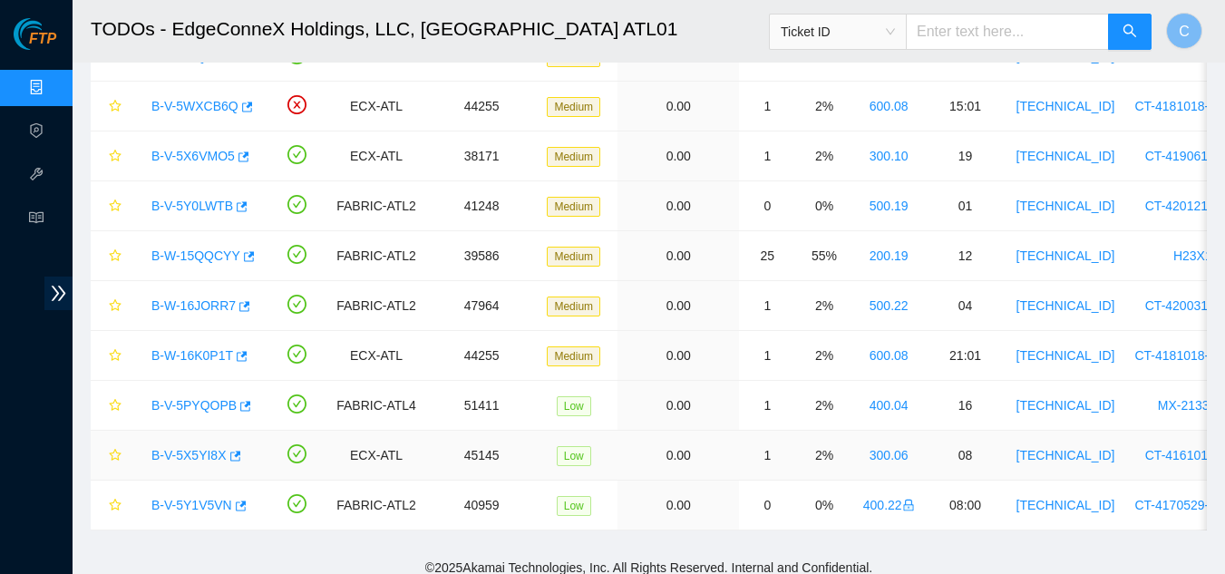
click at [184, 448] on link "B-V-5X5YI8X" at bounding box center [188, 455] width 75 height 15
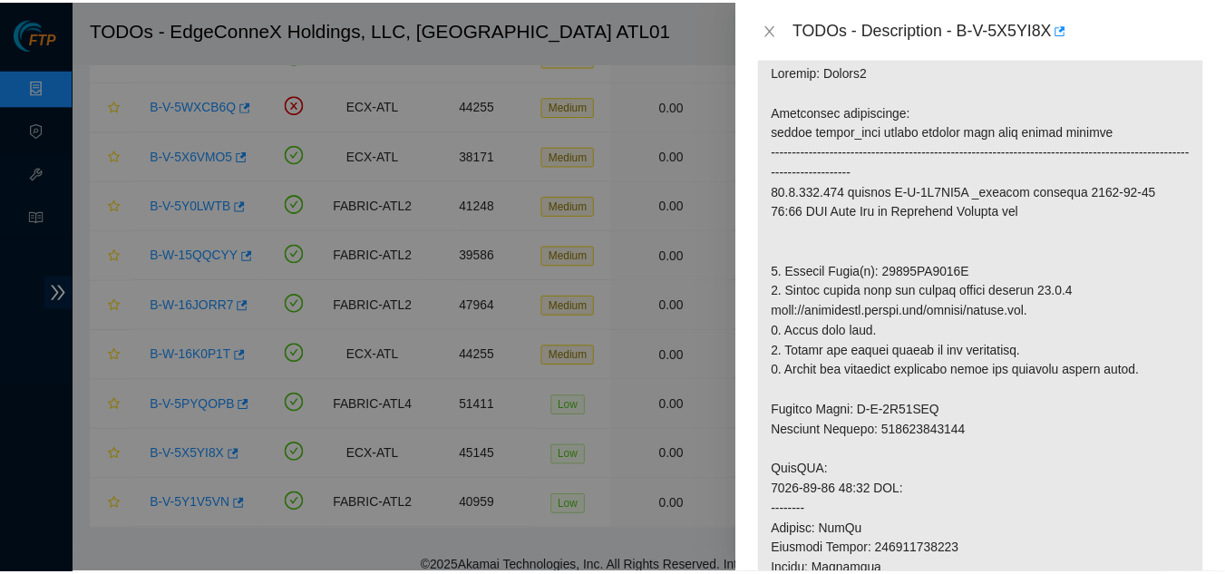
scroll to position [0, 0]
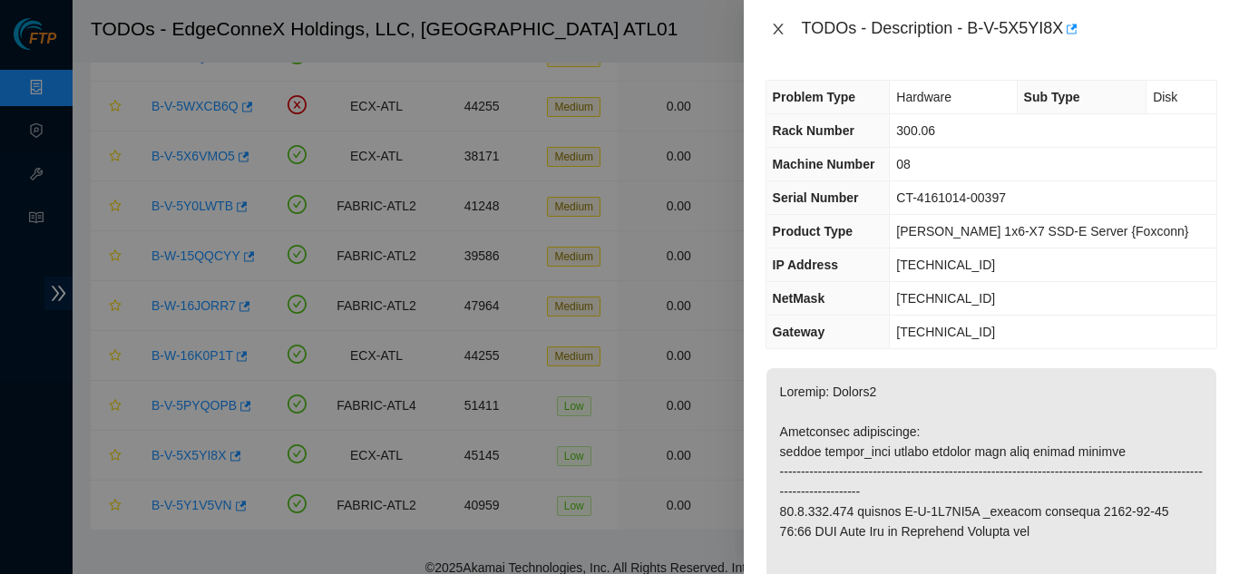
click at [783, 34] on icon "close" at bounding box center [778, 29] width 15 height 15
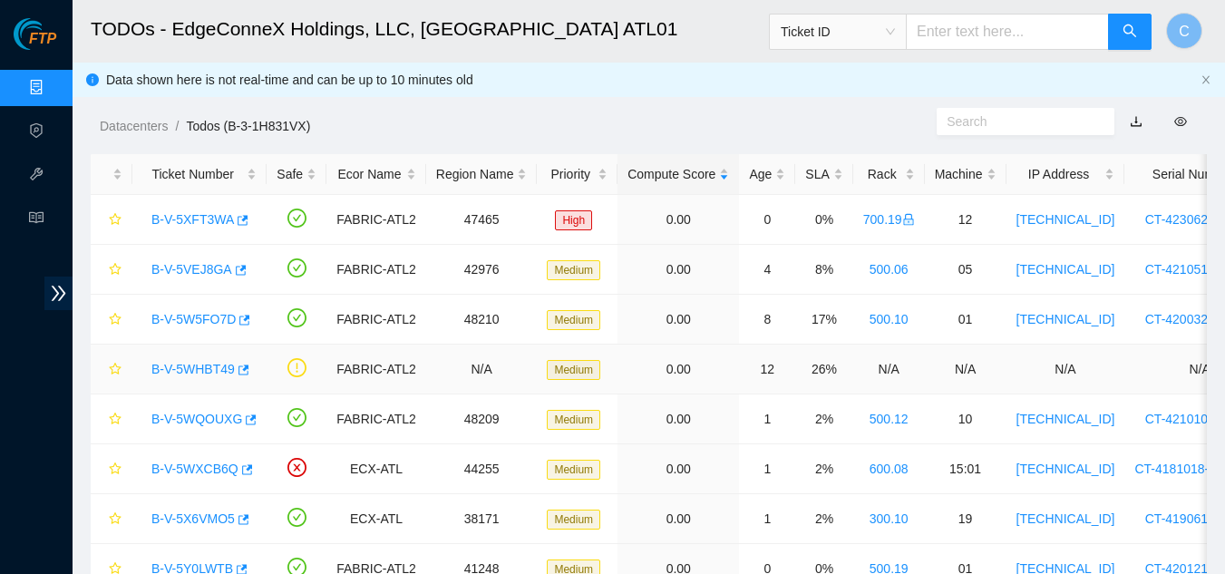
click at [179, 364] on link "B-V-5WHBT49" at bounding box center [192, 369] width 83 height 15
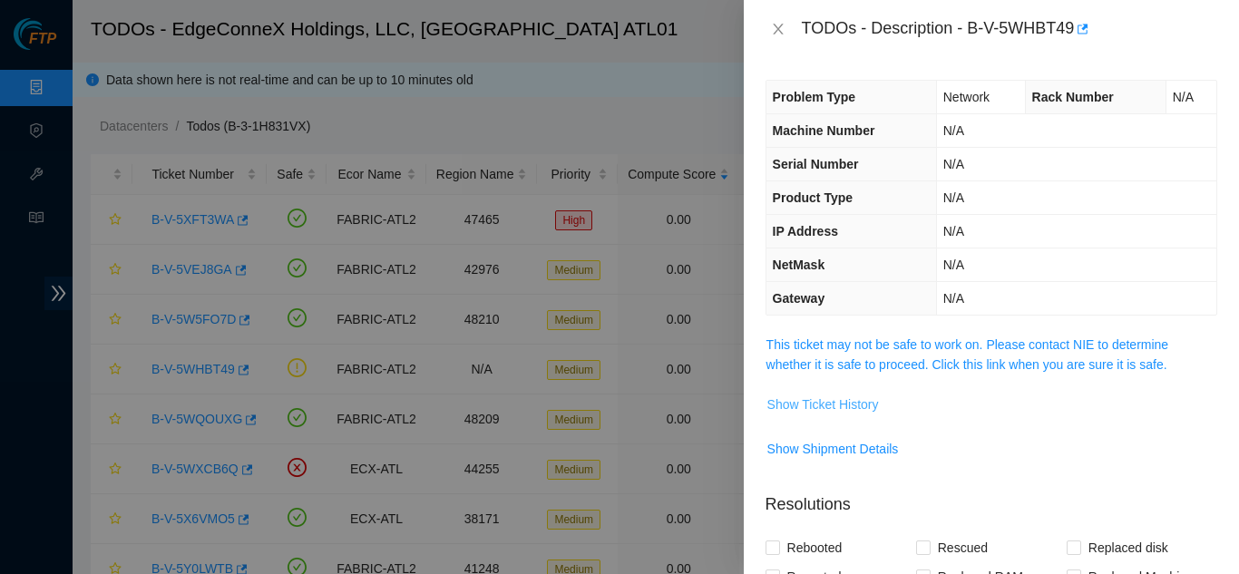
click at [854, 406] on span "Show Ticket History" at bounding box center [823, 404] width 112 height 20
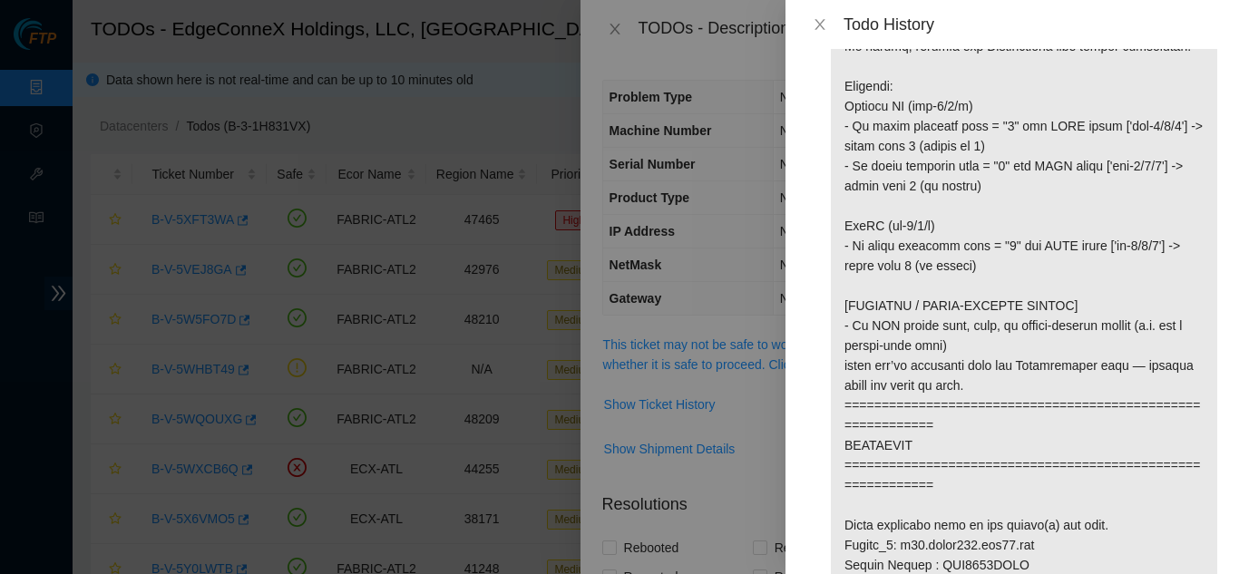
scroll to position [1088, 0]
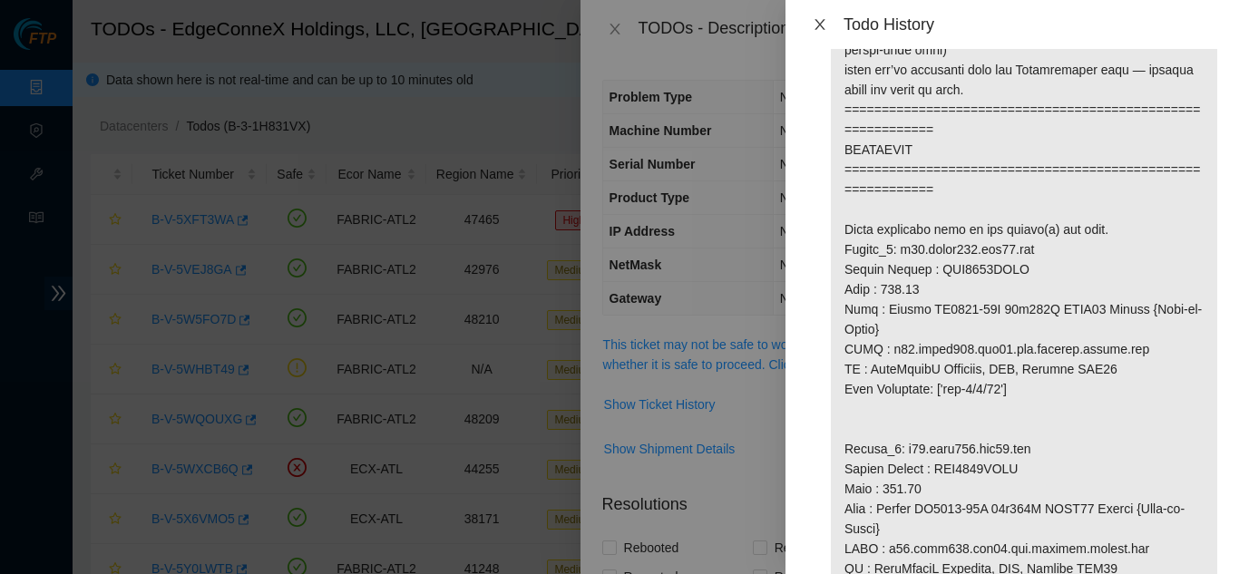
click at [818, 23] on icon "close" at bounding box center [819, 24] width 10 height 11
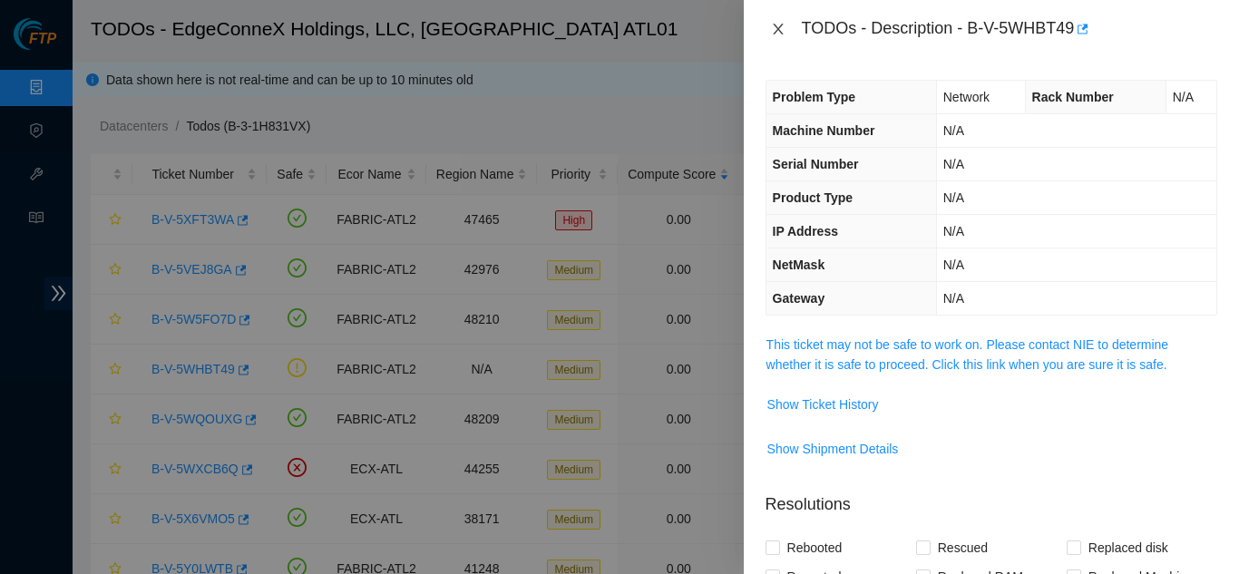
click at [781, 25] on icon "close" at bounding box center [778, 29] width 10 height 11
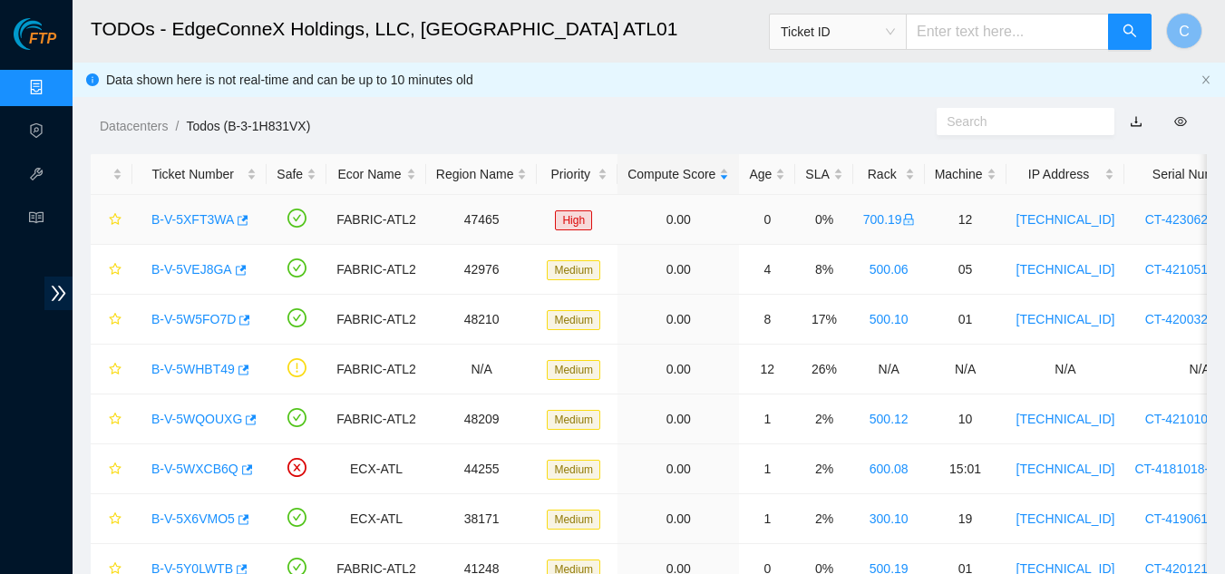
click at [194, 219] on link "B-V-5XFT3WA" at bounding box center [192, 219] width 83 height 15
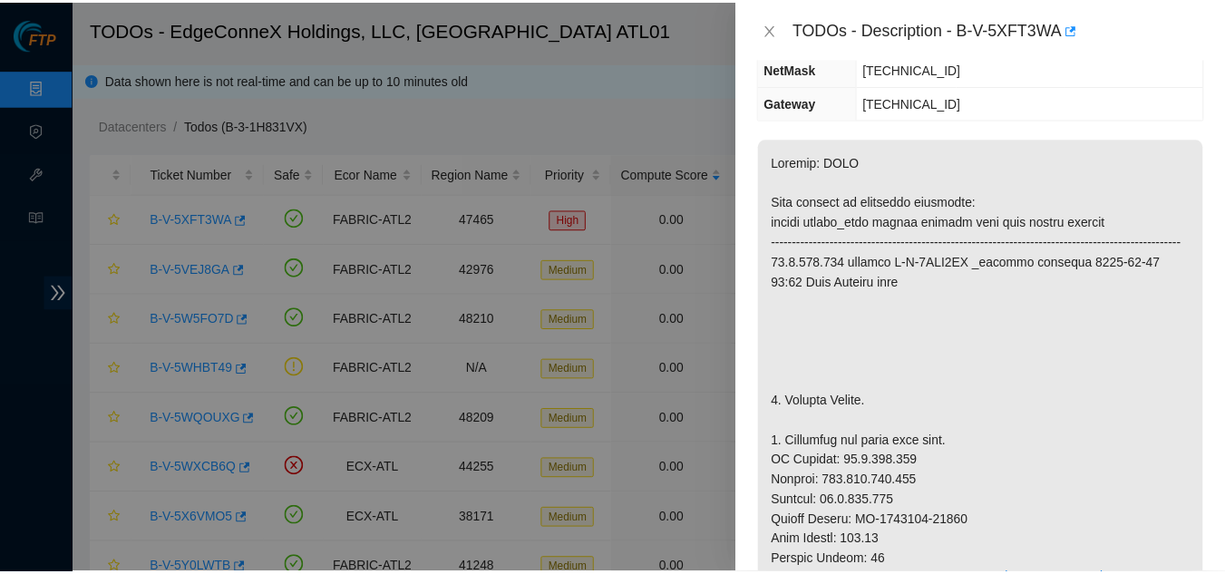
scroll to position [272, 0]
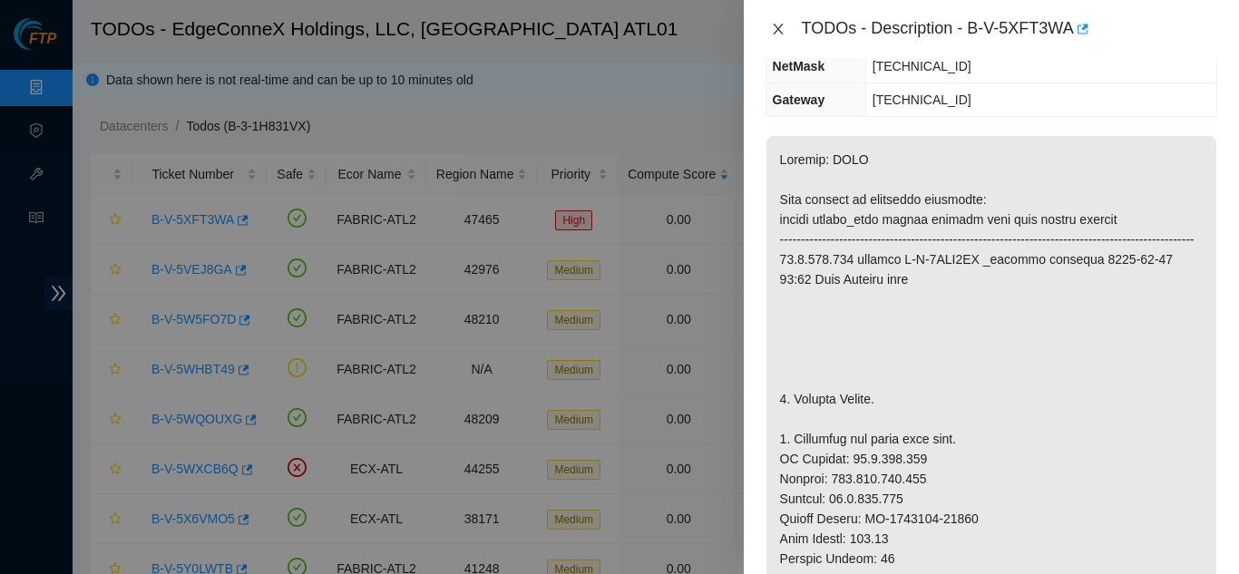
click at [774, 28] on icon "close" at bounding box center [778, 29] width 15 height 15
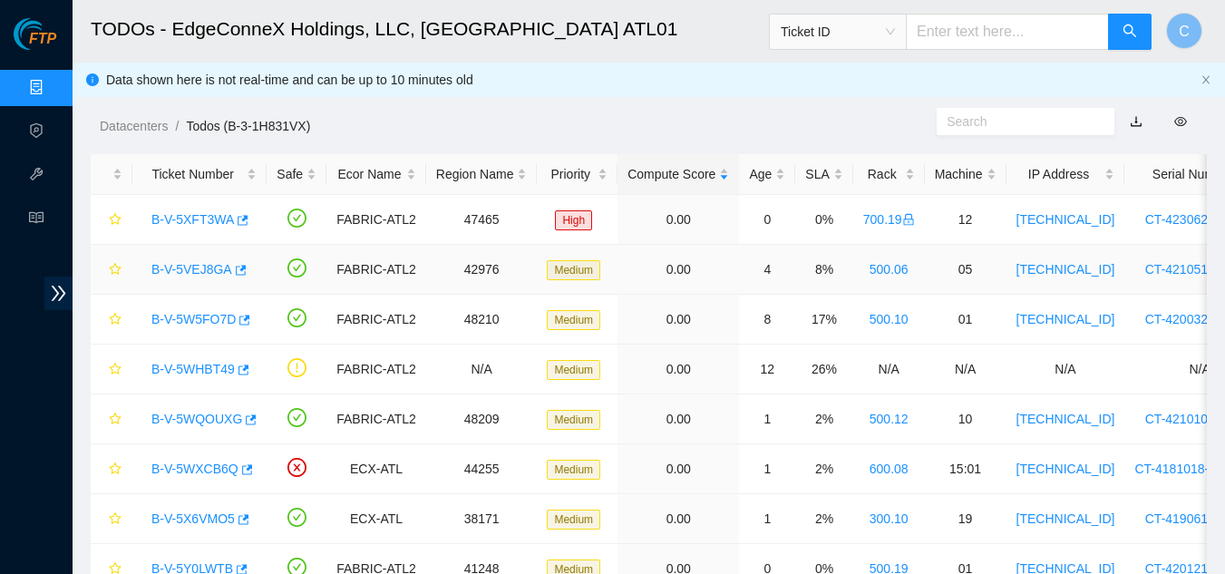
click at [185, 268] on link "B-V-5VEJ8GA" at bounding box center [191, 269] width 81 height 15
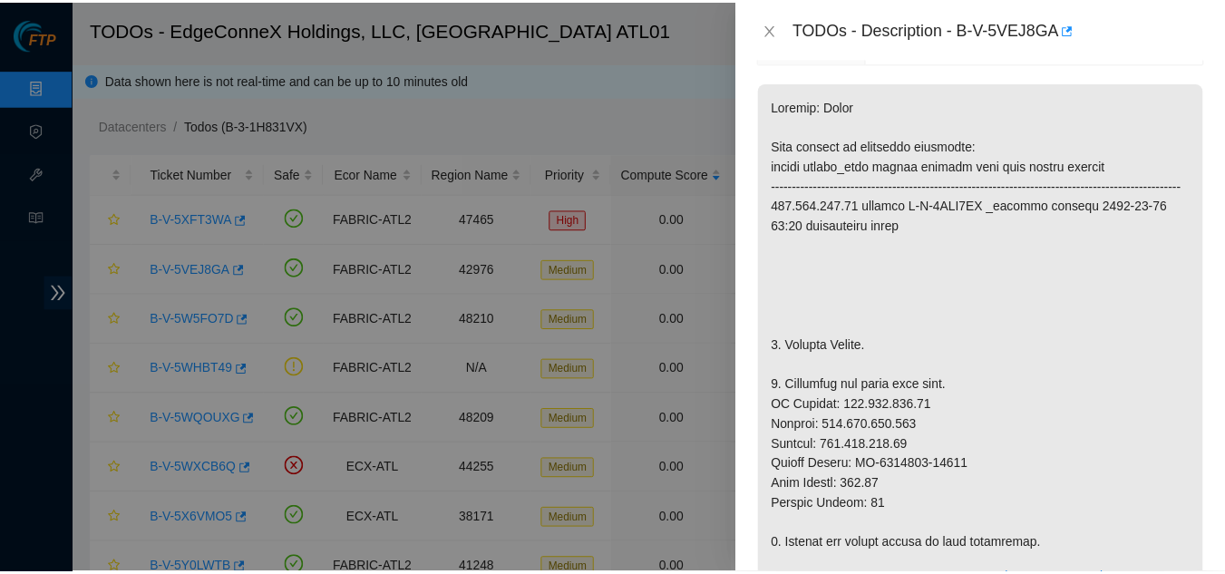
scroll to position [232, 0]
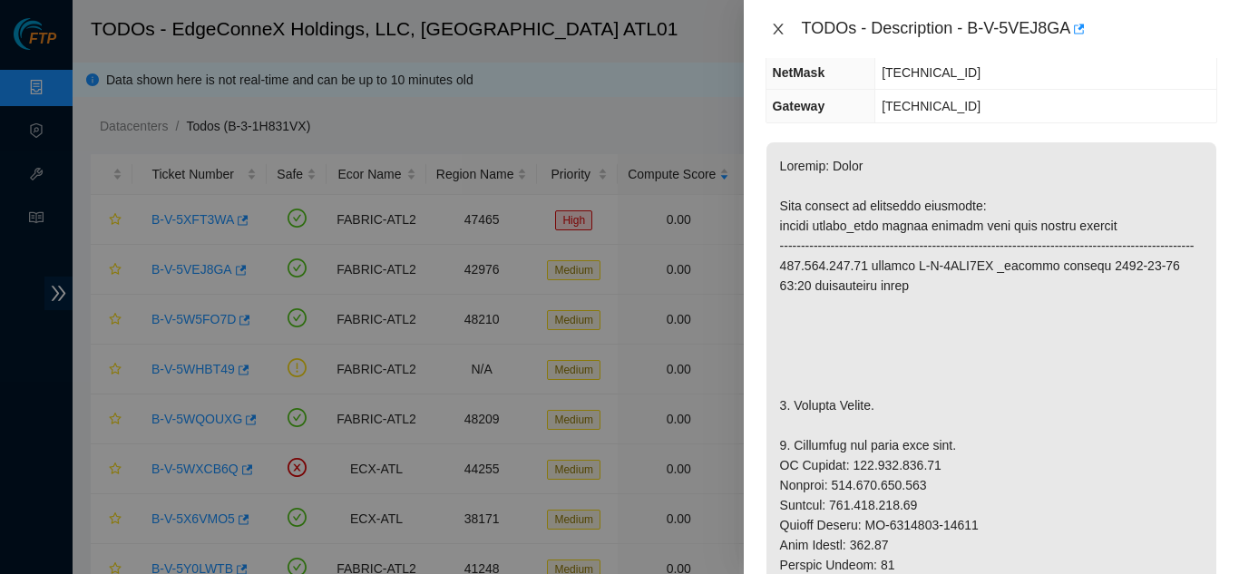
click at [769, 32] on button "Close" at bounding box center [777, 29] width 25 height 17
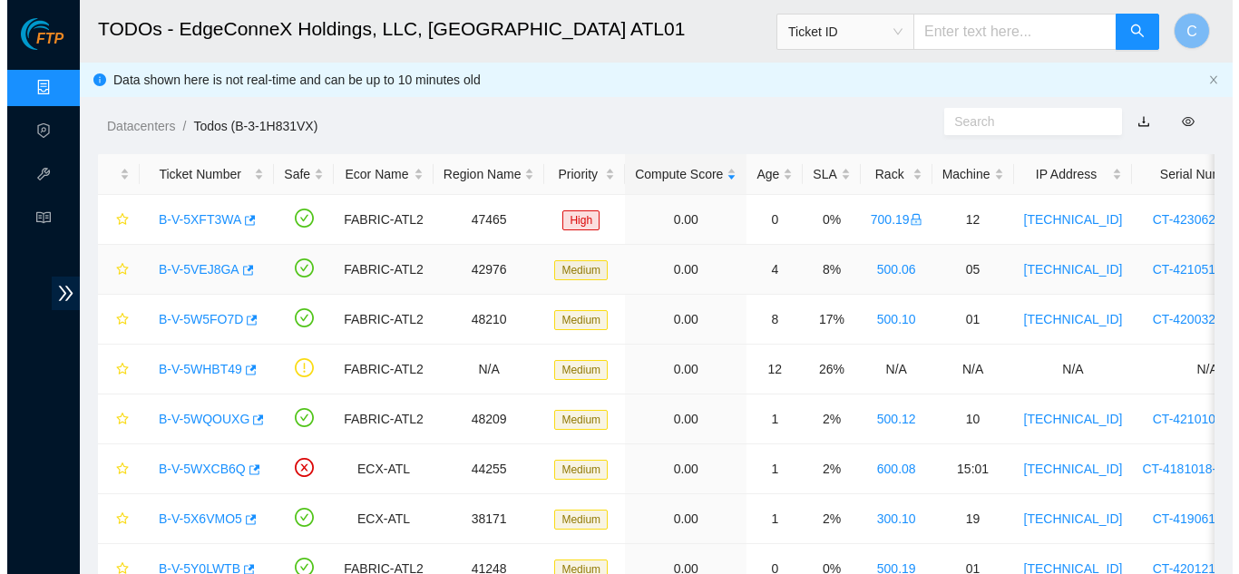
scroll to position [292, 0]
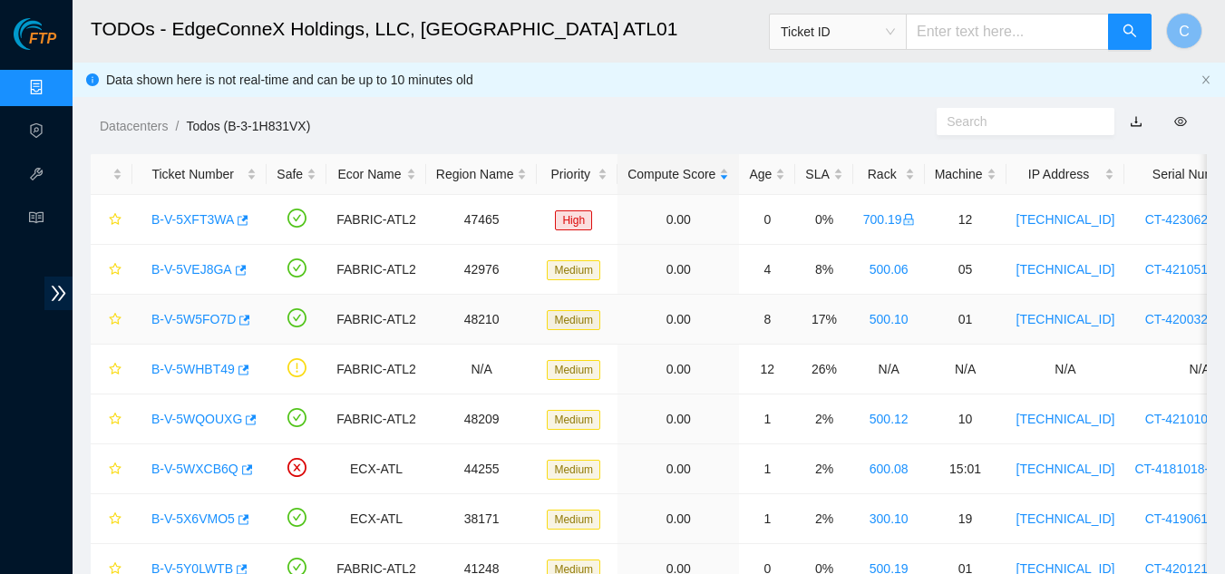
click at [190, 320] on link "B-V-5W5FO7D" at bounding box center [193, 319] width 84 height 15
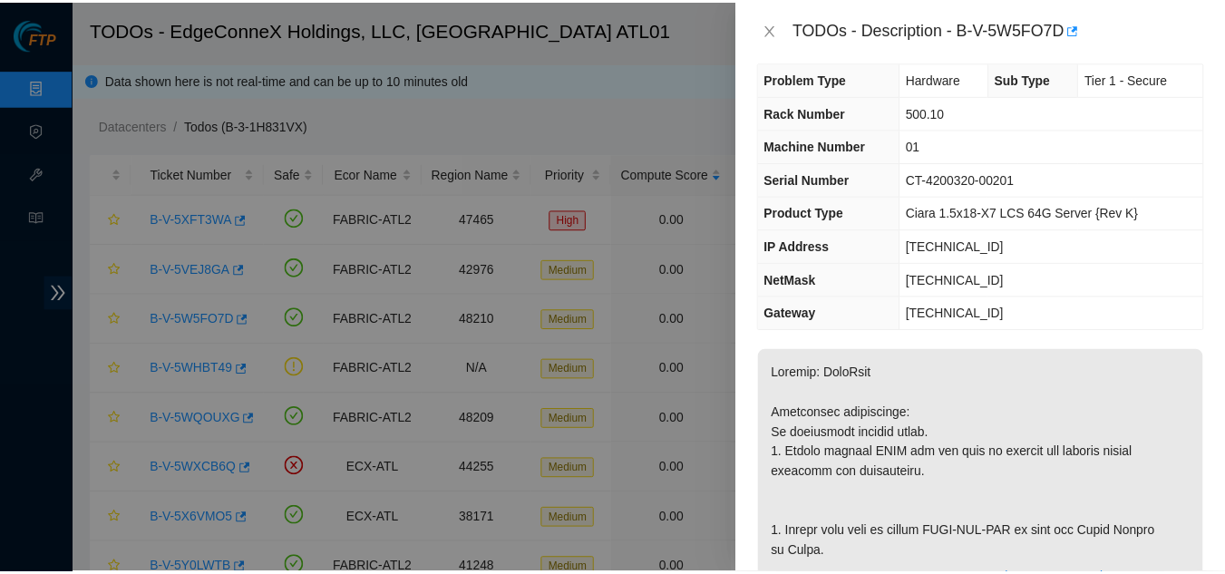
scroll to position [0, 0]
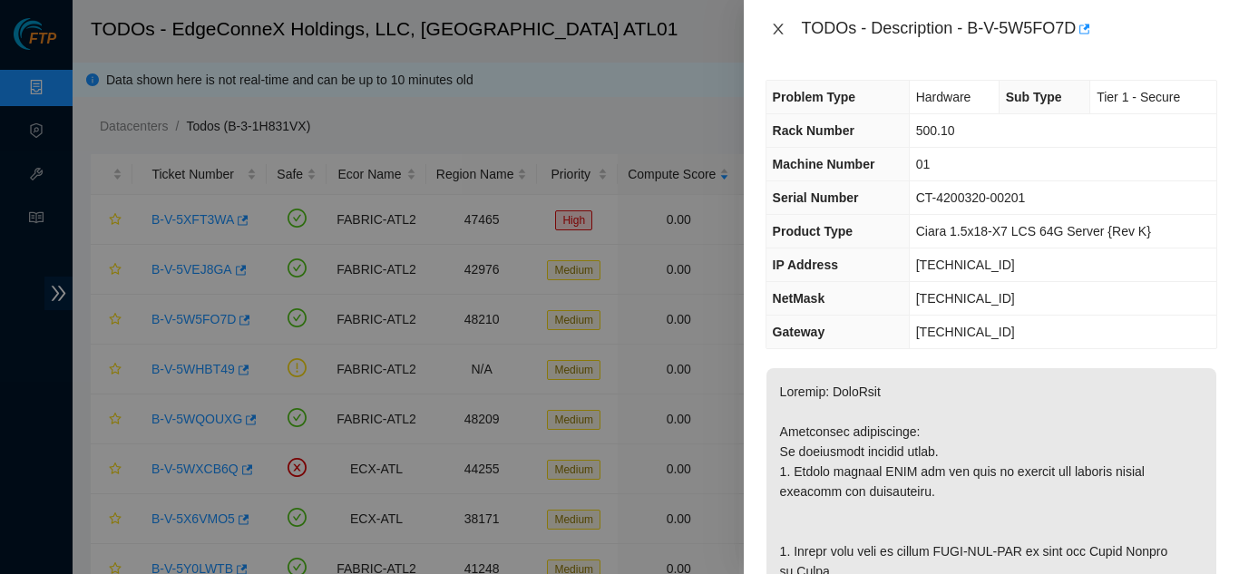
click at [776, 29] on icon "close" at bounding box center [778, 29] width 15 height 15
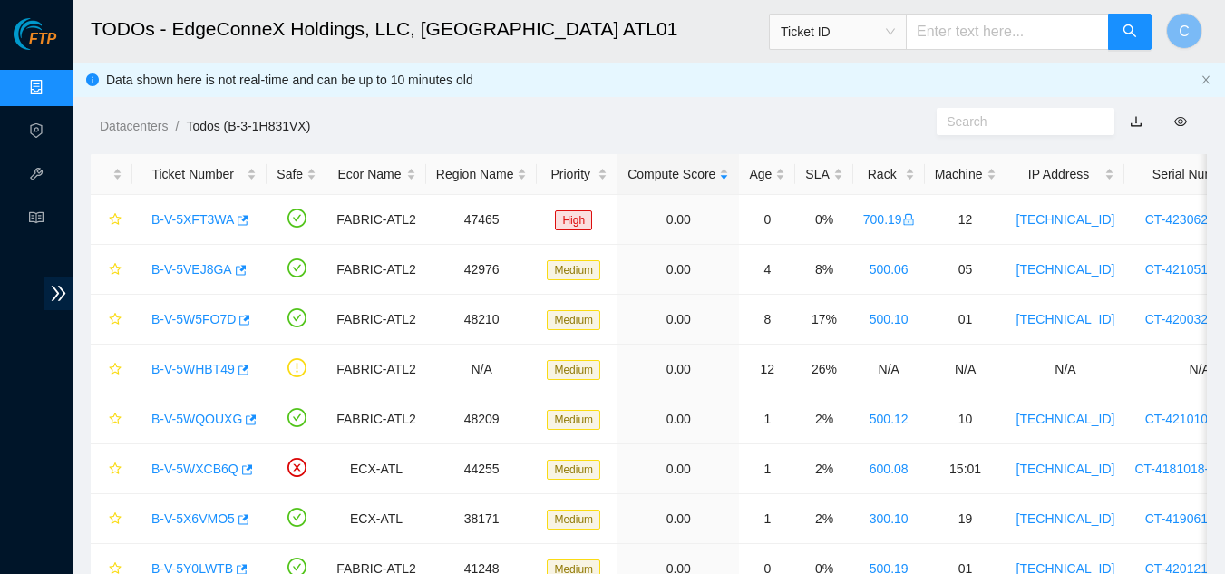
click at [53, 93] on link "Data Centers" at bounding box center [90, 88] width 74 height 15
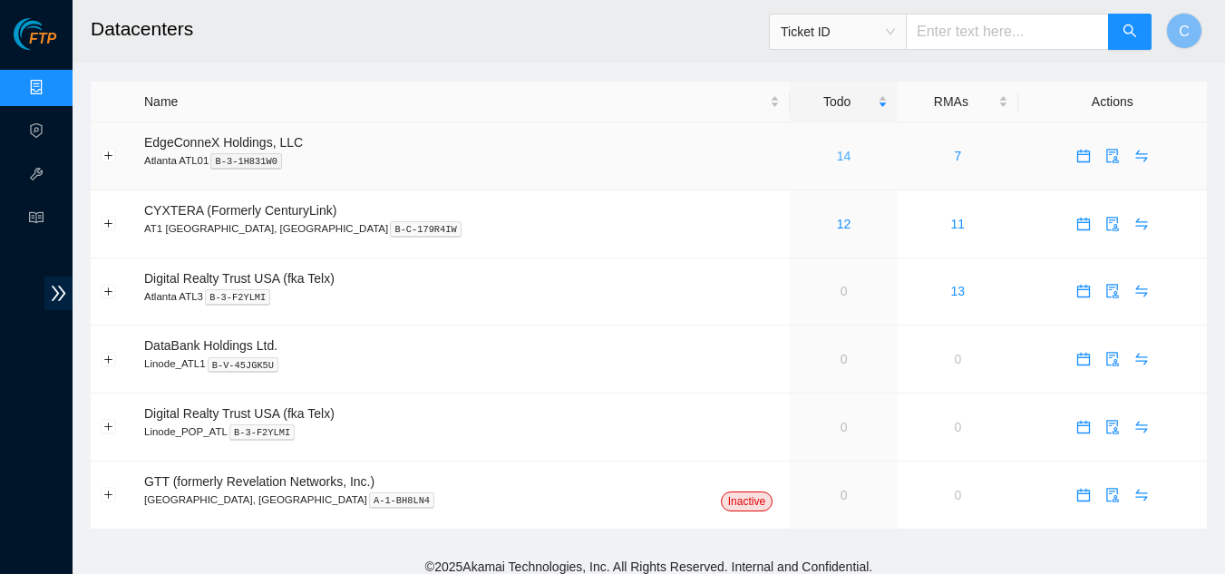
click at [837, 161] on link "14" at bounding box center [844, 156] width 15 height 15
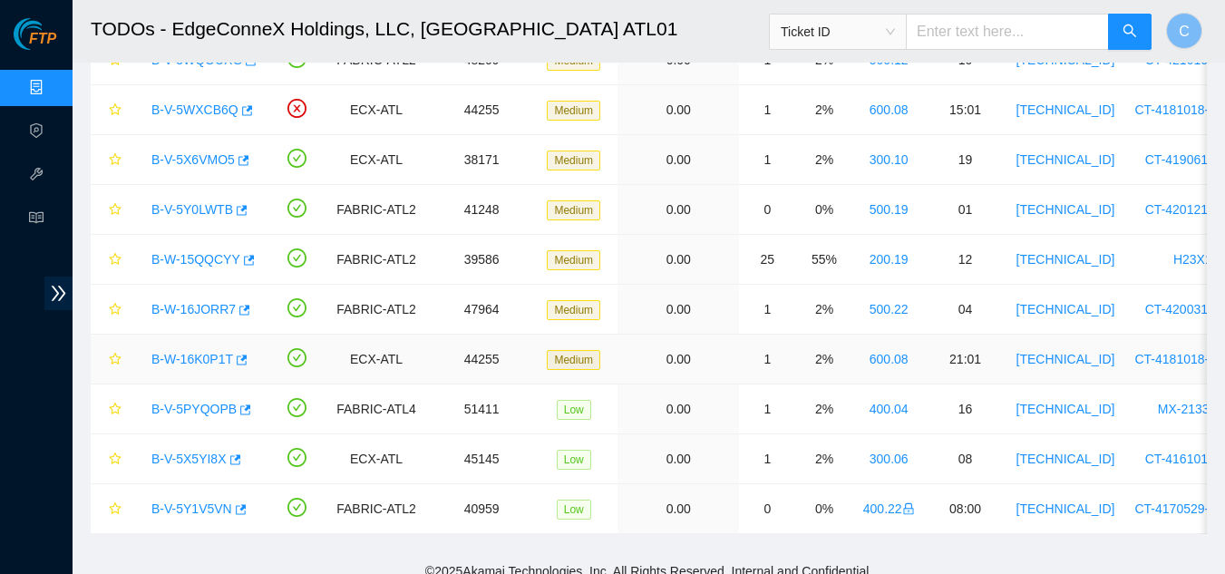
scroll to position [363, 0]
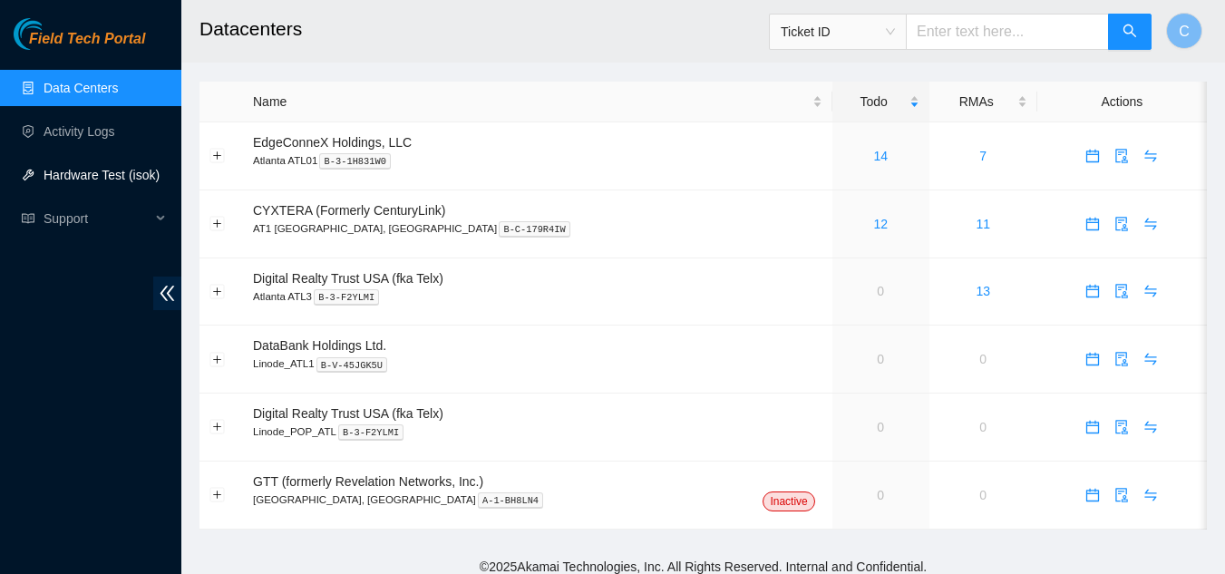
click at [95, 177] on link "Hardware Test (isok)" at bounding box center [102, 175] width 116 height 15
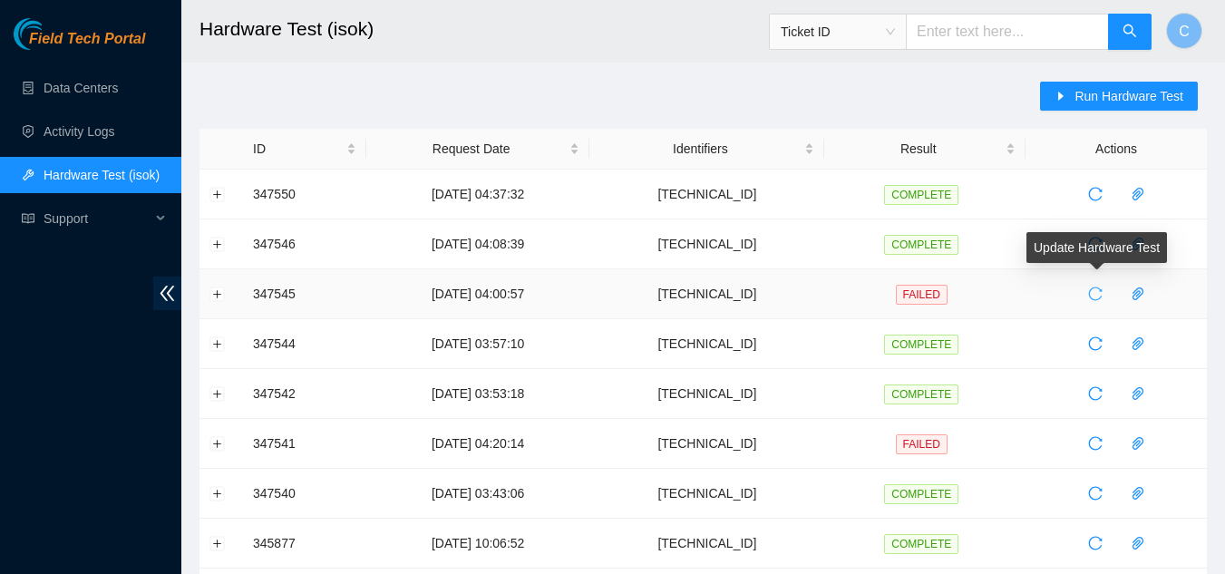
click at [1094, 297] on icon "reload" at bounding box center [1095, 294] width 15 height 15
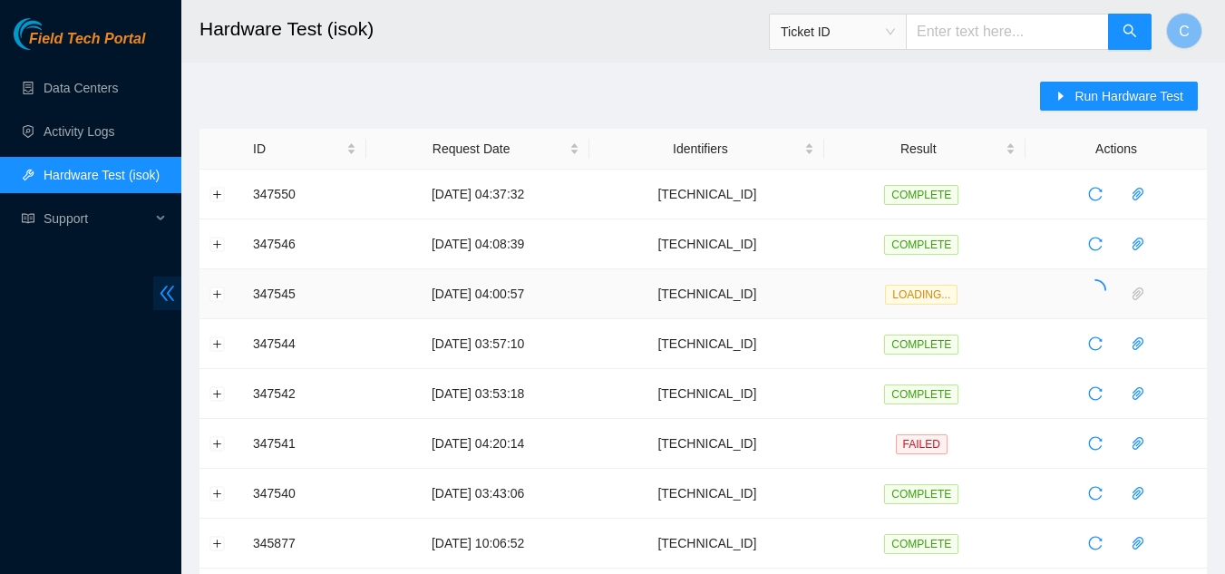
click at [161, 297] on icon "double-left" at bounding box center [167, 293] width 19 height 19
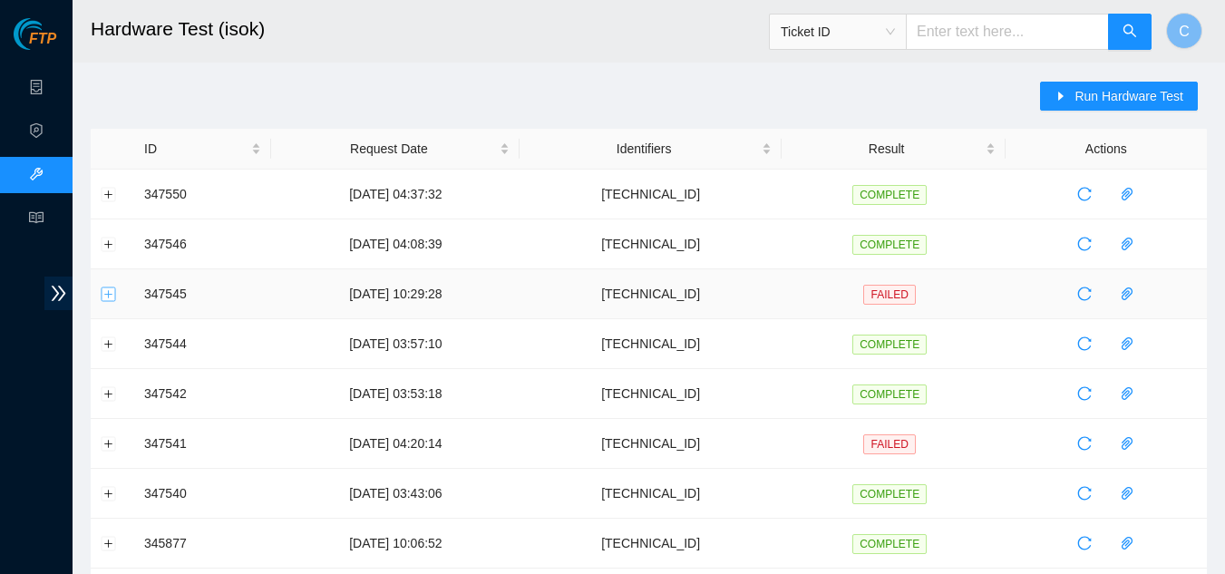
click at [109, 299] on button "Expand row" at bounding box center [109, 294] width 15 height 15
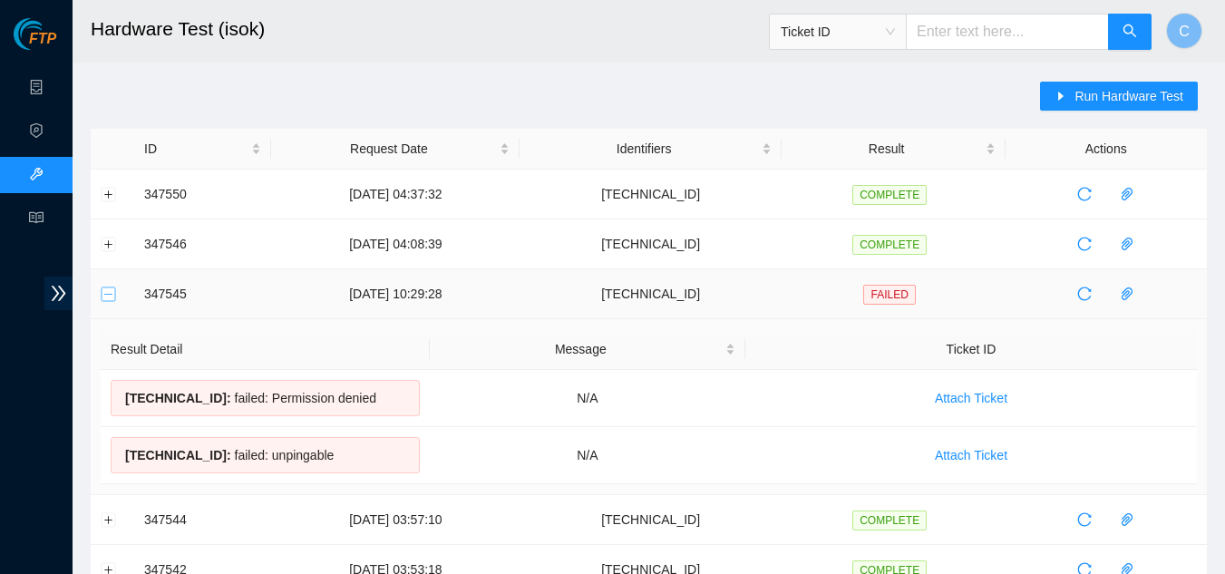
click at [109, 299] on button "Collapse row" at bounding box center [109, 294] width 15 height 15
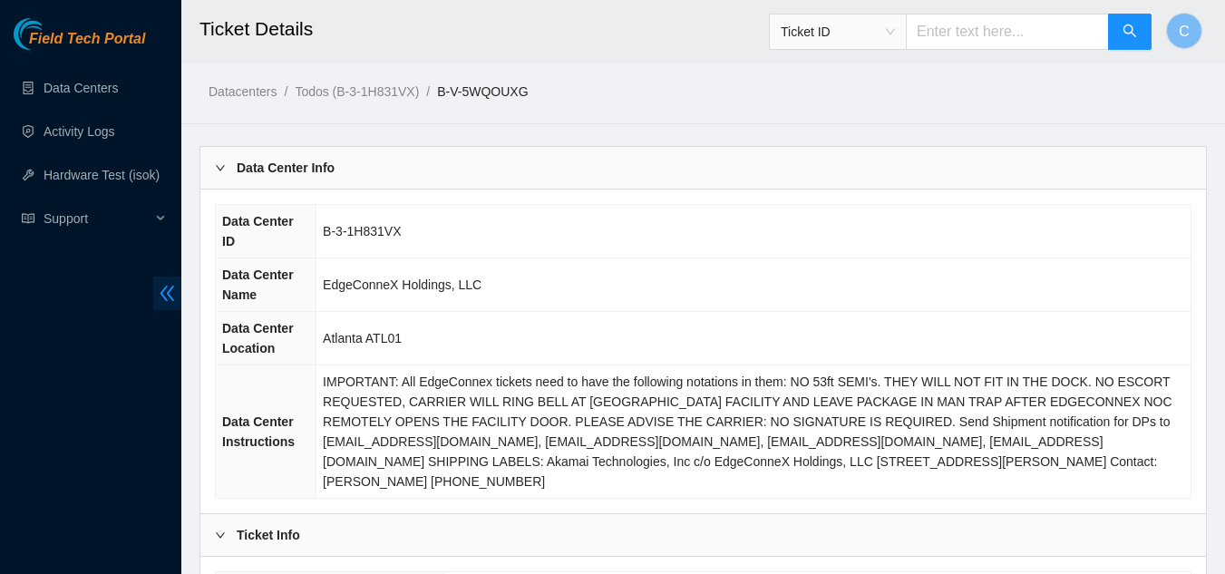
click at [169, 298] on icon "double-left" at bounding box center [167, 293] width 19 height 19
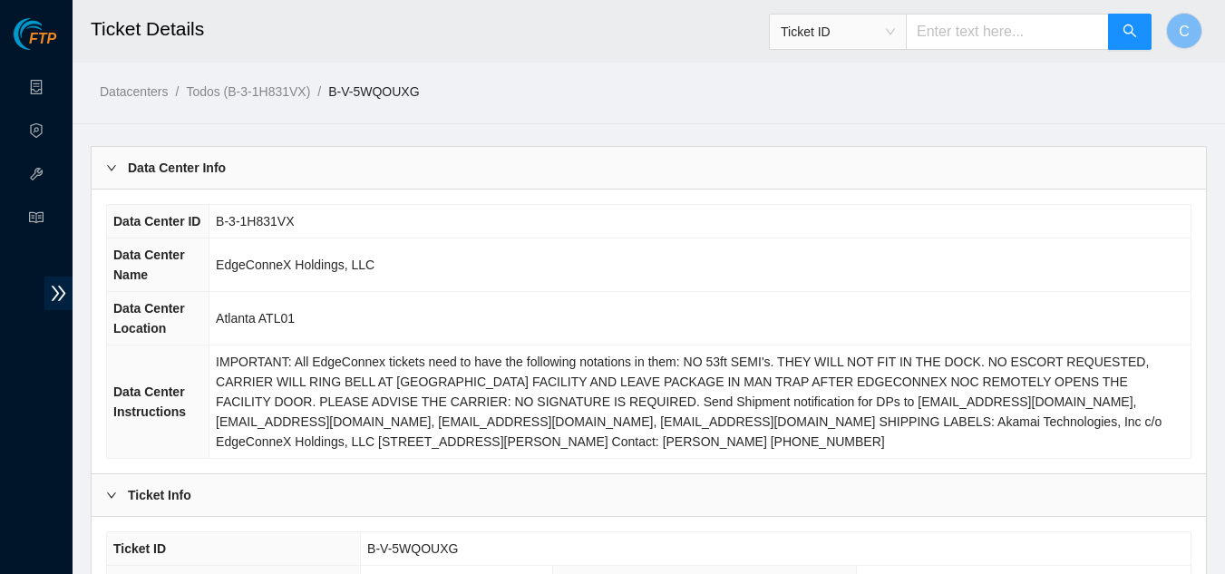
click at [246, 178] on div "Data Center Info" at bounding box center [649, 168] width 1114 height 42
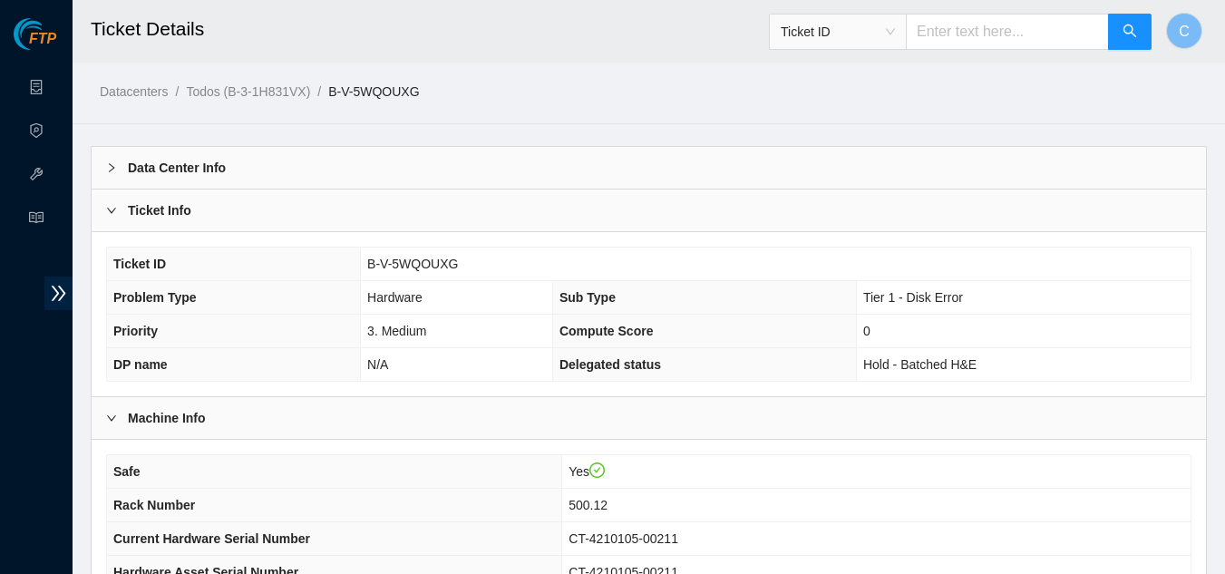
click at [238, 207] on div "Ticket Info" at bounding box center [649, 211] width 1114 height 42
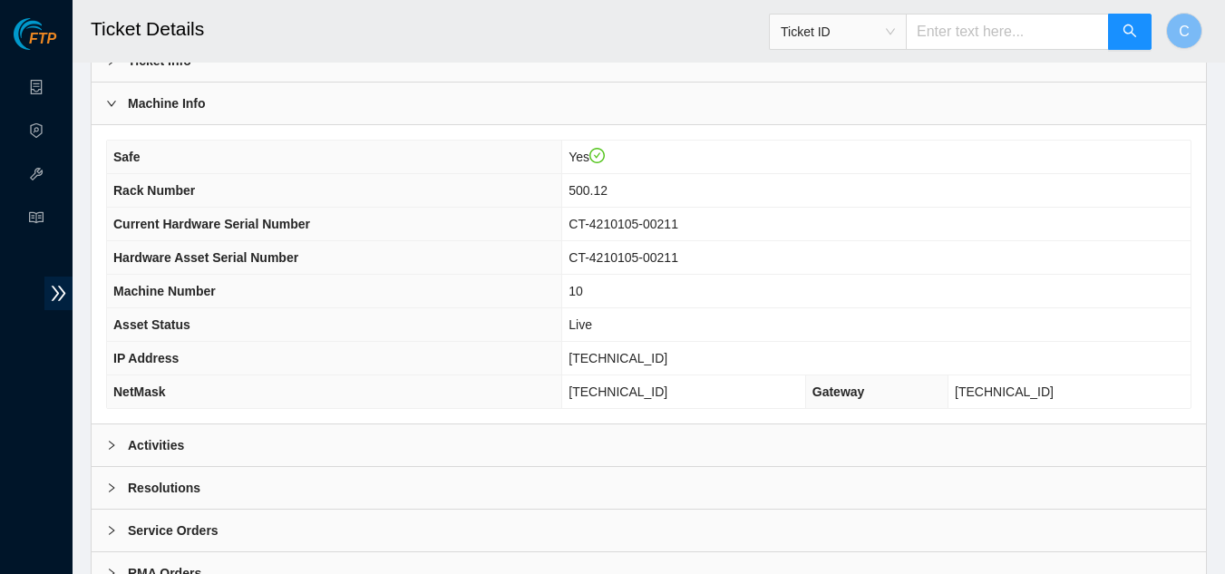
scroll to position [181, 0]
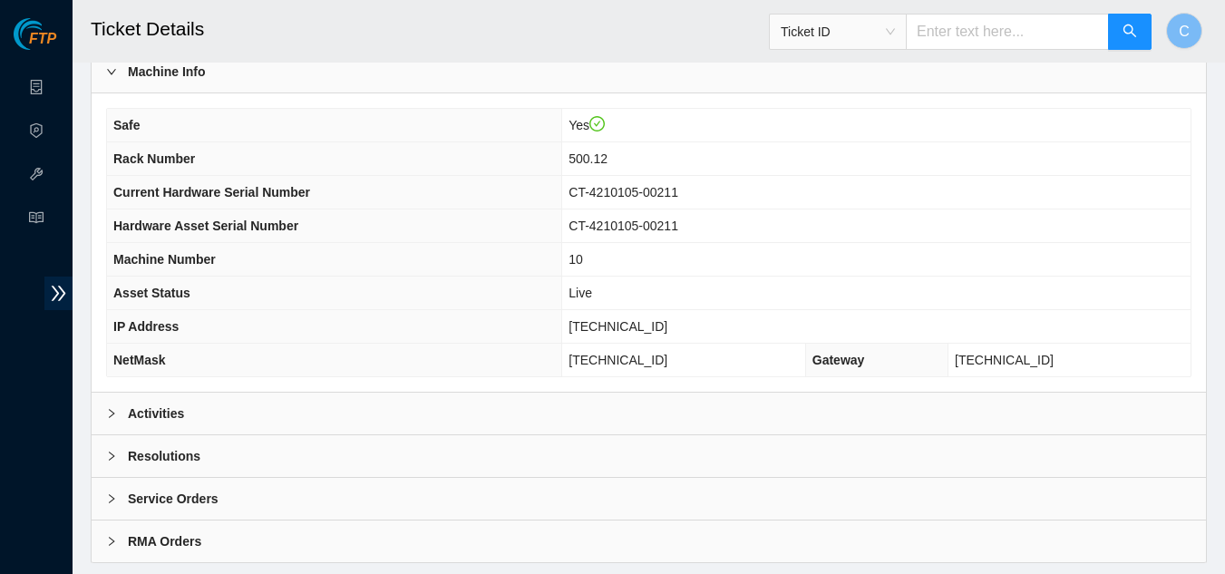
click at [190, 410] on div "Activities" at bounding box center [649, 414] width 1114 height 42
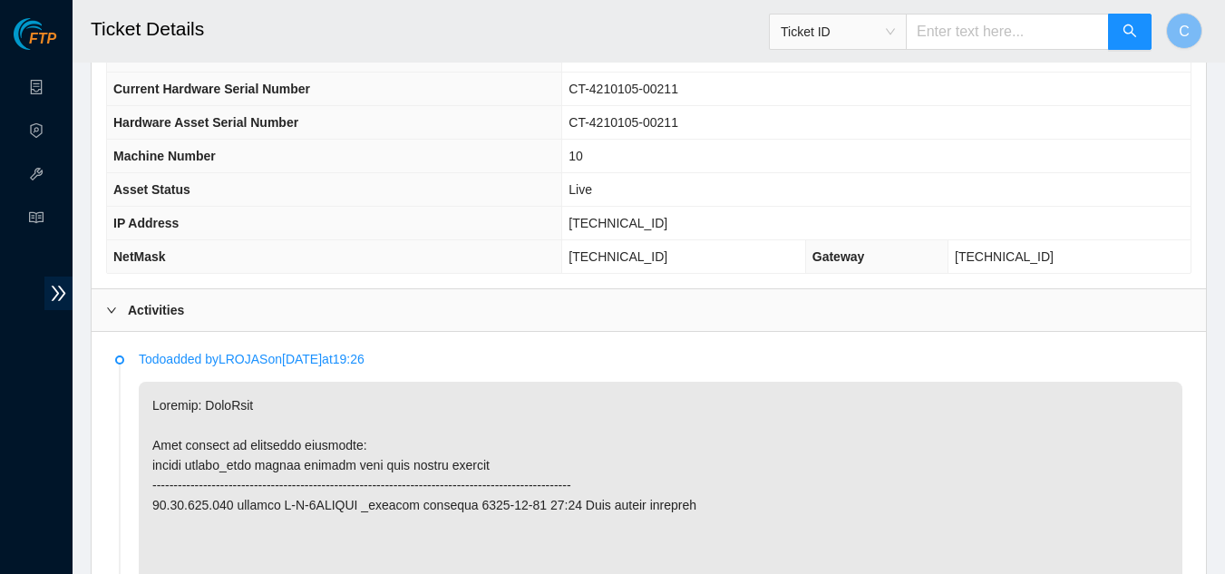
scroll to position [453, 0]
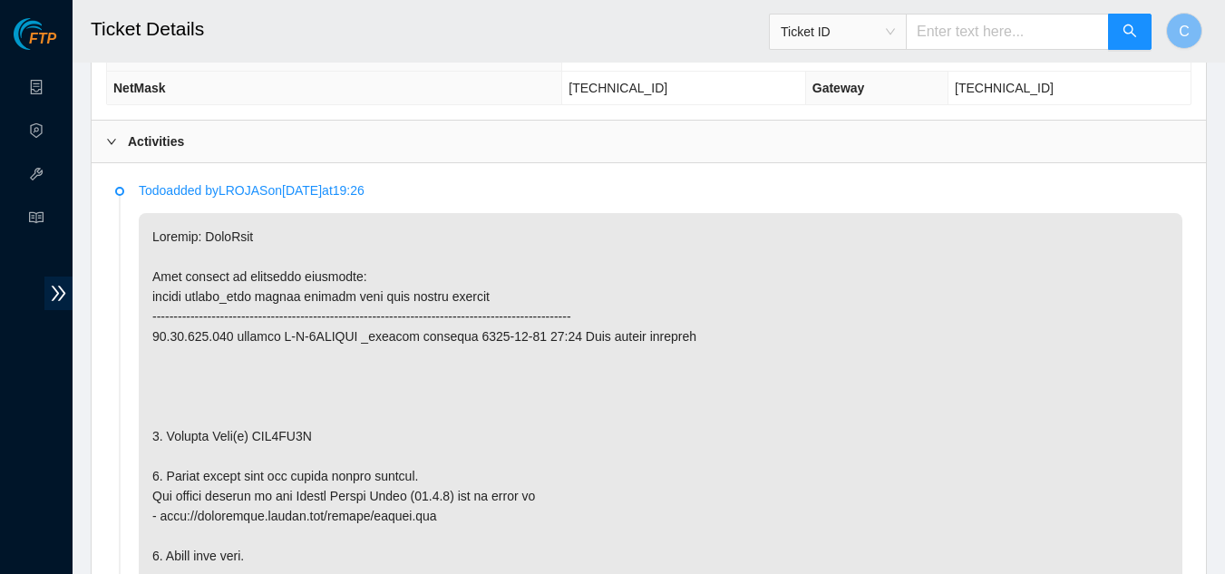
click at [177, 142] on b "Activities" at bounding box center [156, 141] width 56 height 20
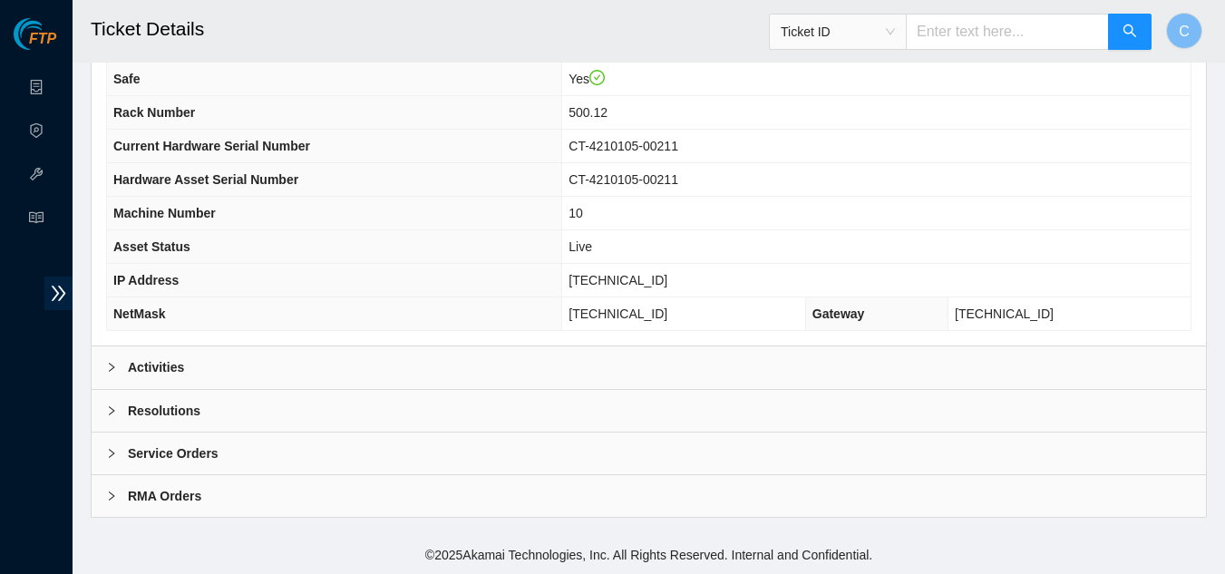
scroll to position [227, 0]
click at [273, 417] on div "Resolutions" at bounding box center [649, 411] width 1114 height 42
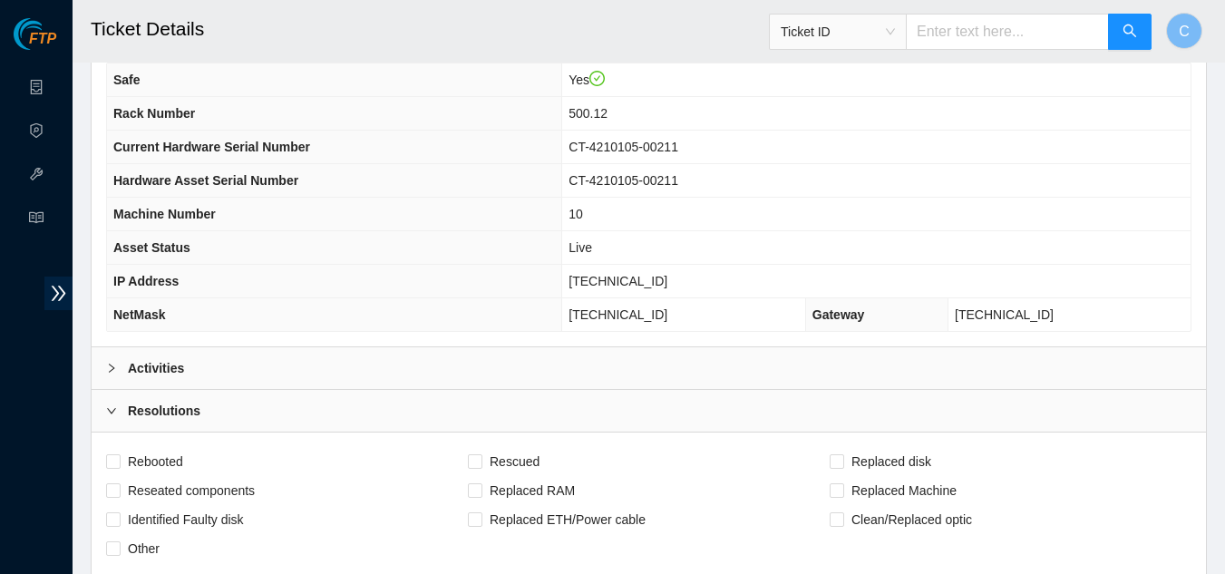
scroll to position [680, 0]
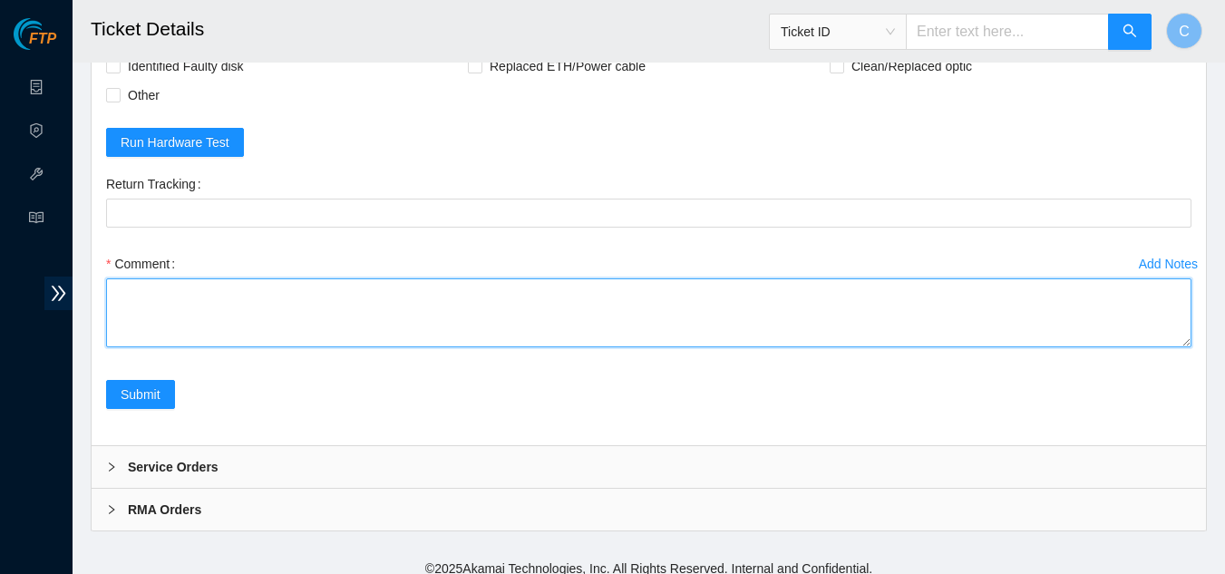
paste textarea "Powered down server Replaced disk sn: With new disk sn: Rebooted Rescued and co…"
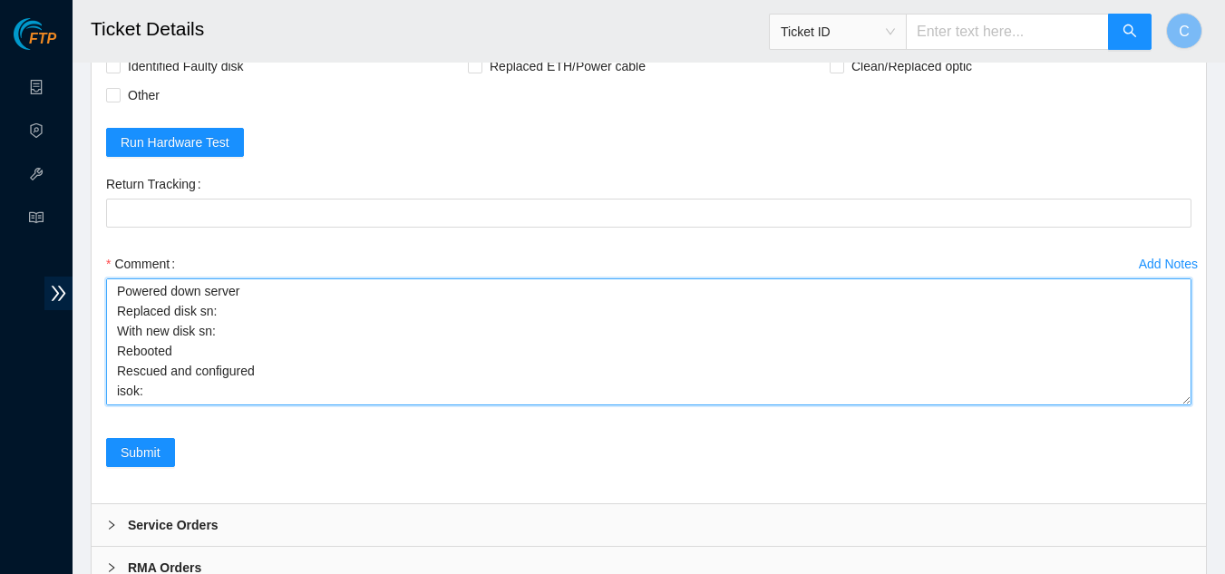
scroll to position [22, 0]
drag, startPoint x: 1183, startPoint y: 344, endPoint x: 1182, endPoint y: 402, distance: 58.1
click at [1182, 402] on textarea "Powered down server Replaced disk sn: With new disk sn: Rebooted Rescued and co…" at bounding box center [648, 341] width 1085 height 127
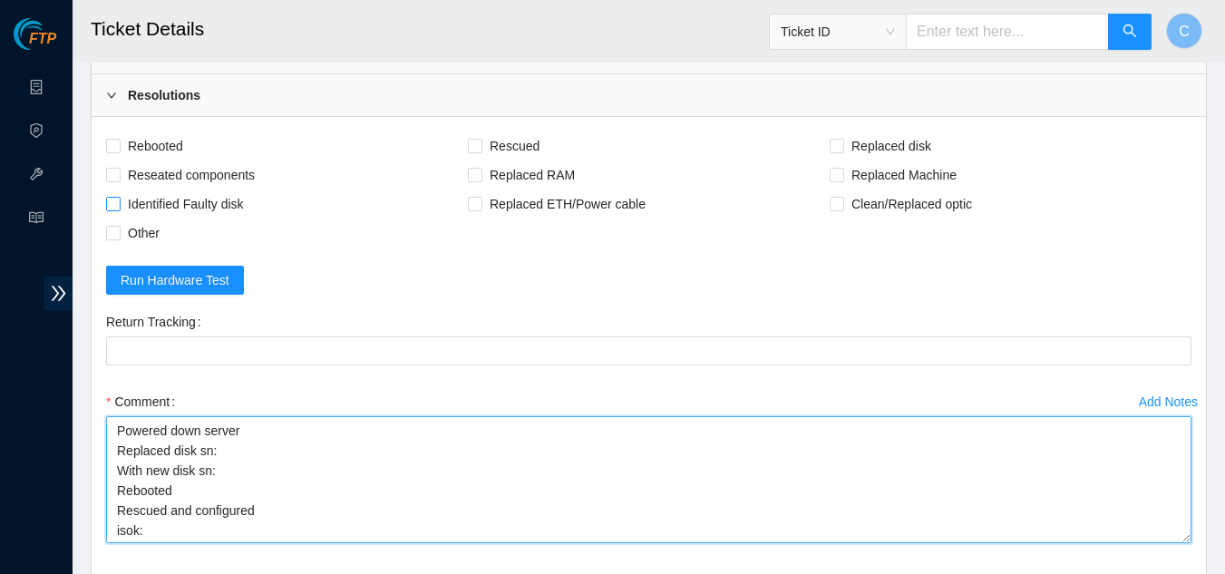
scroll to position [499, 0]
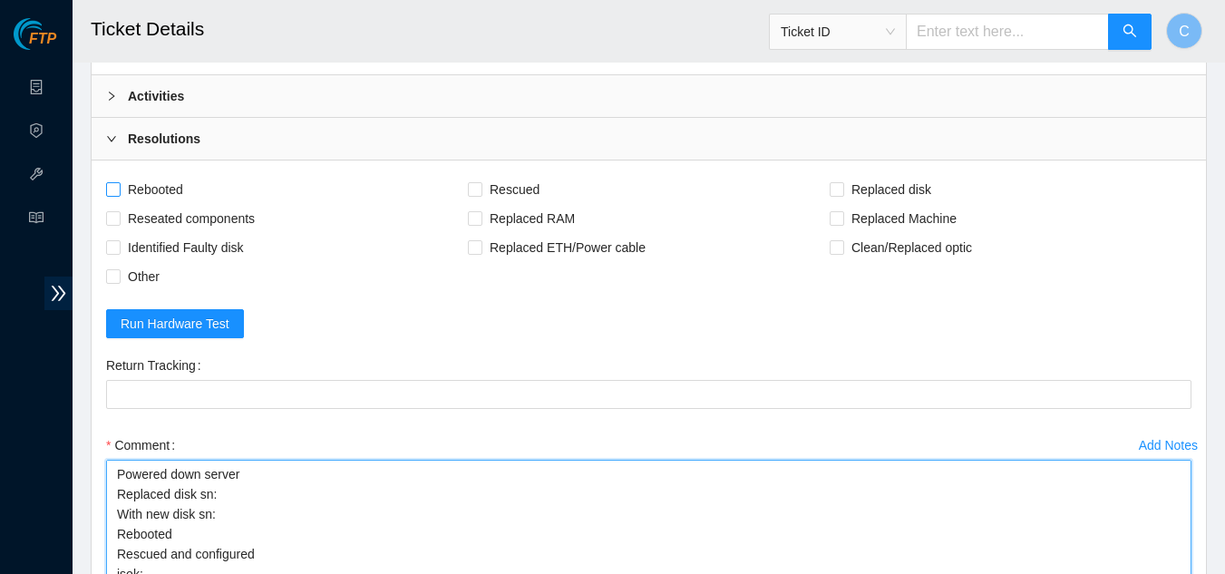
type textarea "Powered down server Replaced disk sn: With new disk sn: Rebooted Rescued and co…"
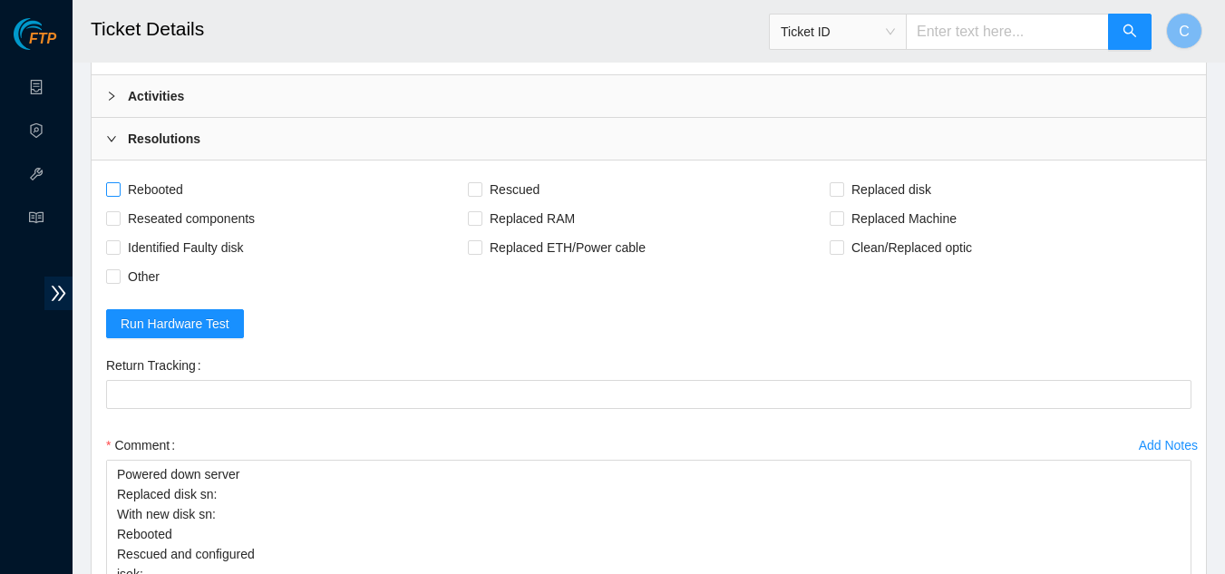
click at [120, 189] on span at bounding box center [113, 189] width 15 height 15
click at [119, 189] on input "Rebooted" at bounding box center [112, 188] width 13 height 13
checkbox input "true"
drag, startPoint x: 478, startPoint y: 190, endPoint x: 601, endPoint y: 190, distance: 123.3
click at [481, 188] on span at bounding box center [475, 189] width 15 height 15
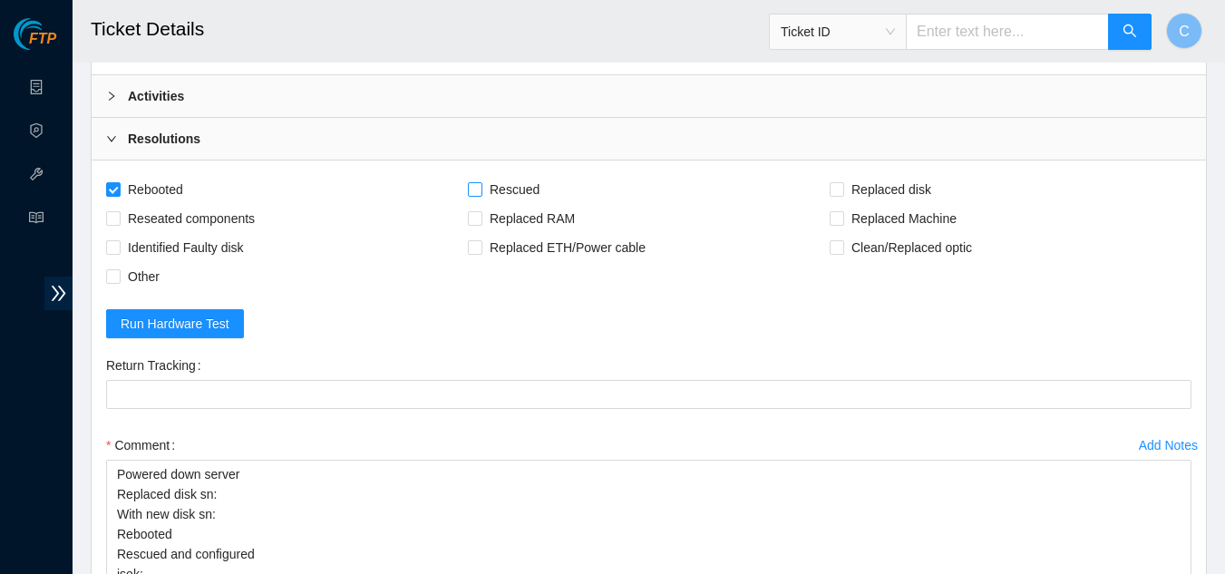
click at [481, 188] on input "Rescued" at bounding box center [474, 188] width 13 height 13
checkbox input "true"
click at [839, 191] on input "Replaced disk" at bounding box center [836, 188] width 13 height 13
checkbox input "true"
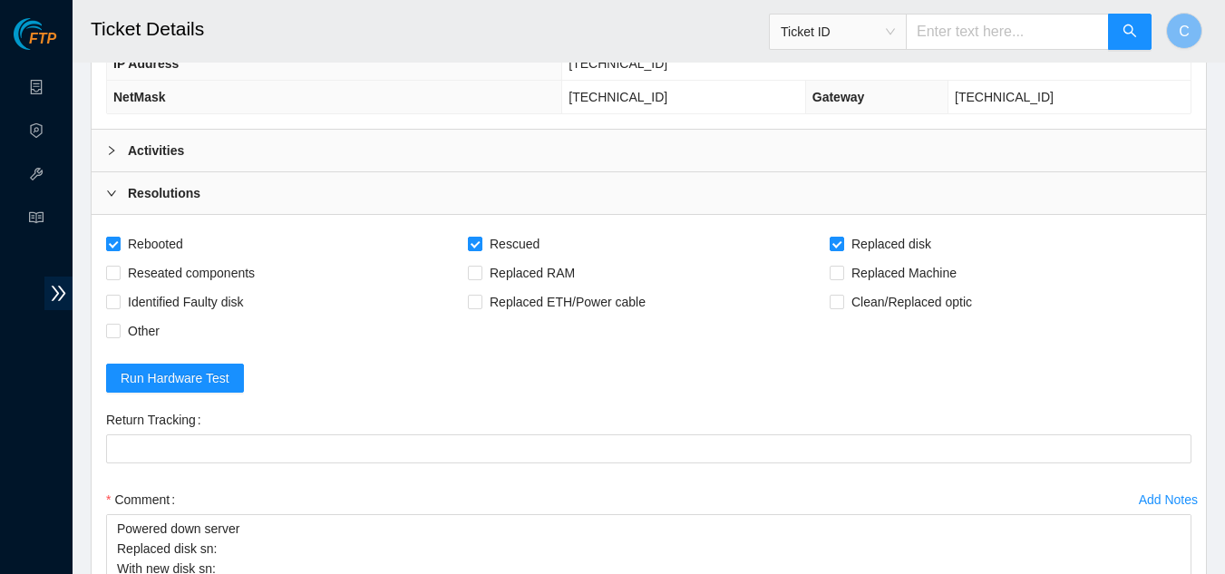
scroll to position [408, 0]
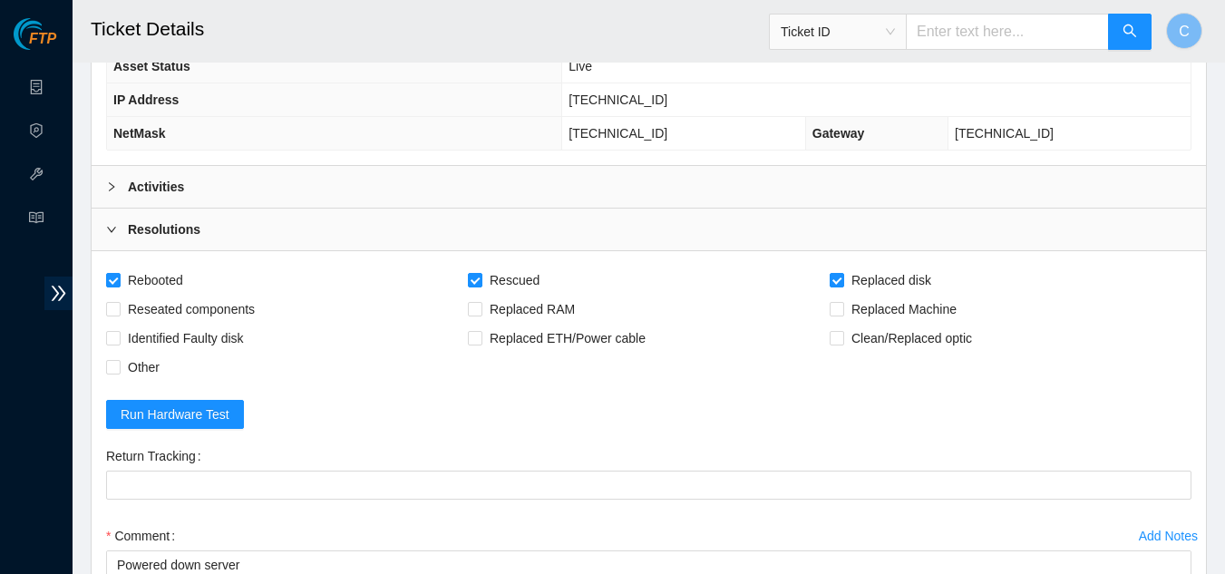
click at [149, 184] on b "Activities" at bounding box center [156, 187] width 56 height 20
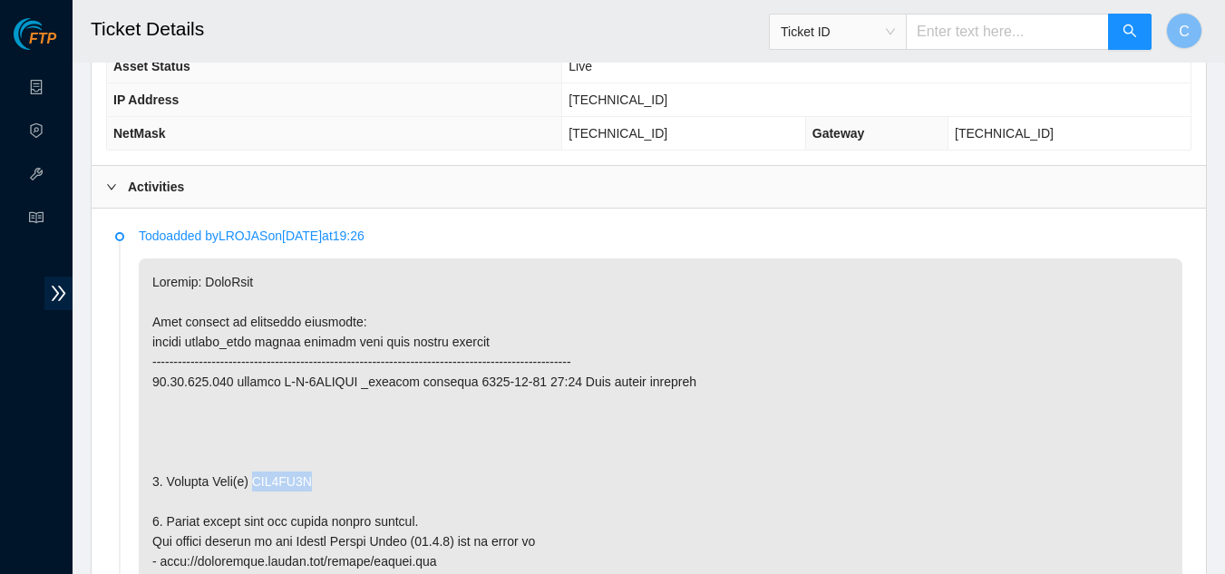
drag, startPoint x: 254, startPoint y: 482, endPoint x: 349, endPoint y: 491, distance: 95.6
copy p "WJG1TX8Q"
click at [236, 193] on div "Activities" at bounding box center [649, 187] width 1114 height 42
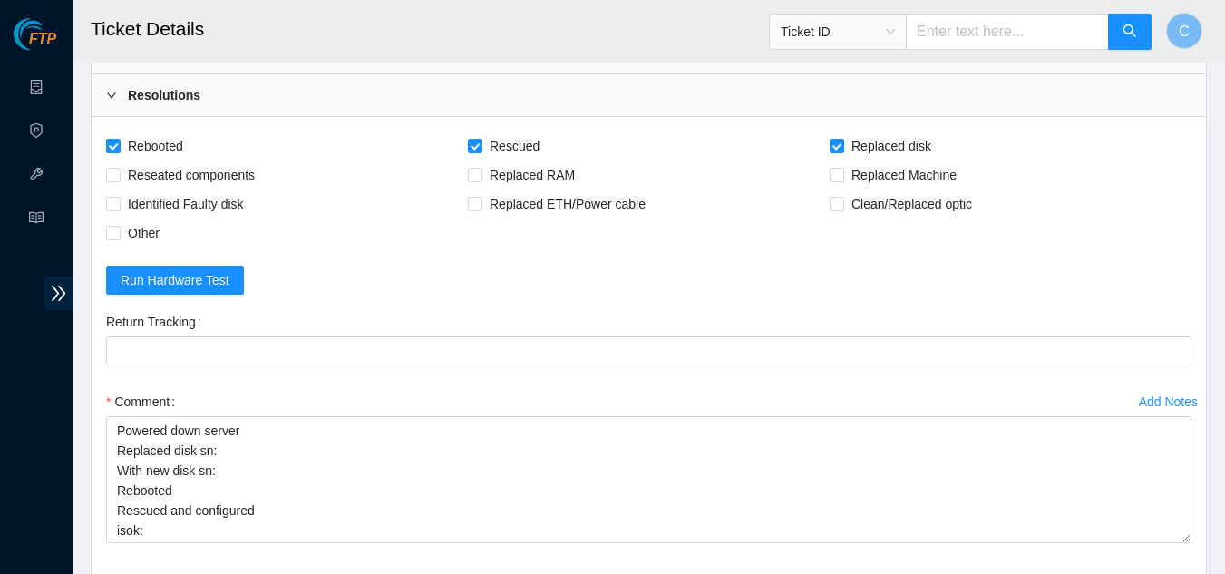
scroll to position [752, 0]
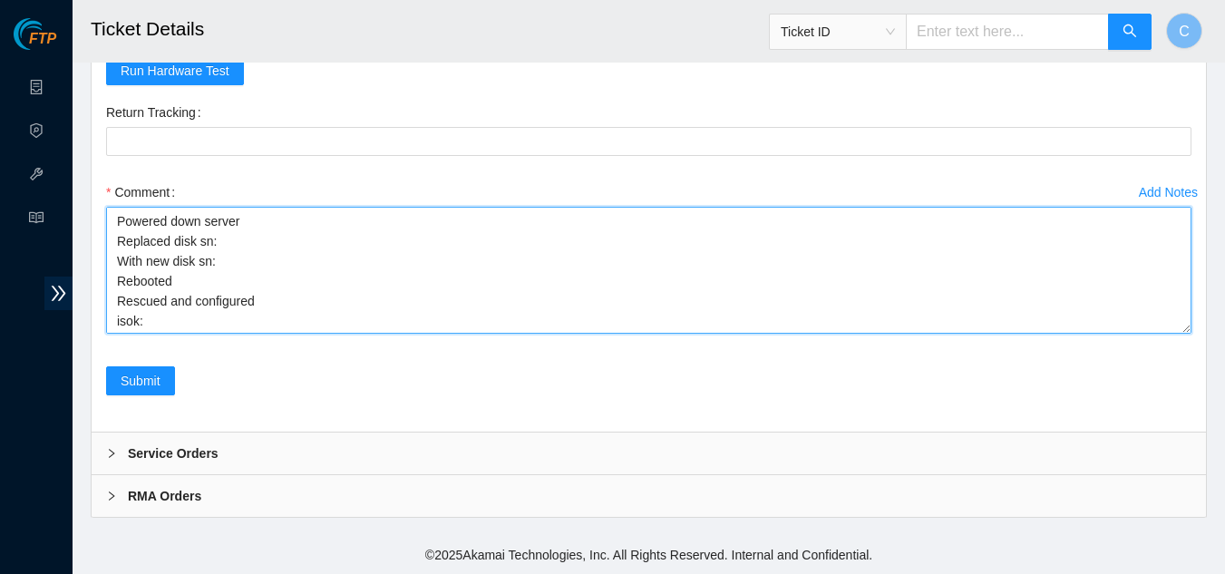
click at [228, 244] on textarea "Powered down server Replaced disk sn: With new disk sn: Rebooted Rescued and co…" at bounding box center [648, 270] width 1085 height 127
paste textarea "WJG1TX8Q"
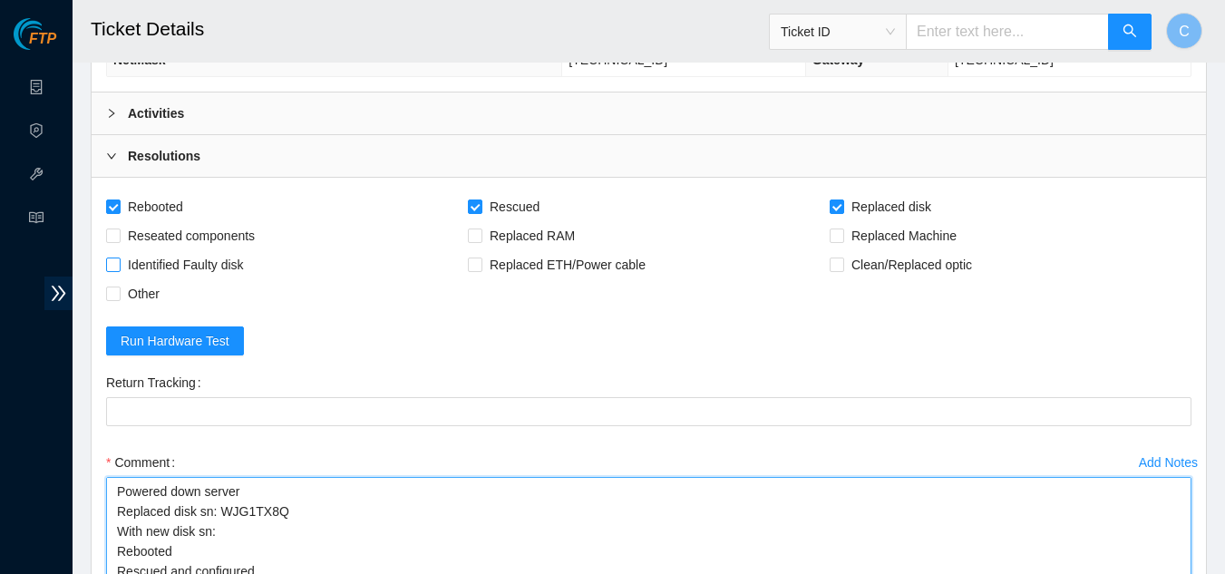
scroll to position [480, 0]
type textarea "Powered down server Replaced disk sn: WJG1TX8Q With new disk sn: Rebooted Rescu…"
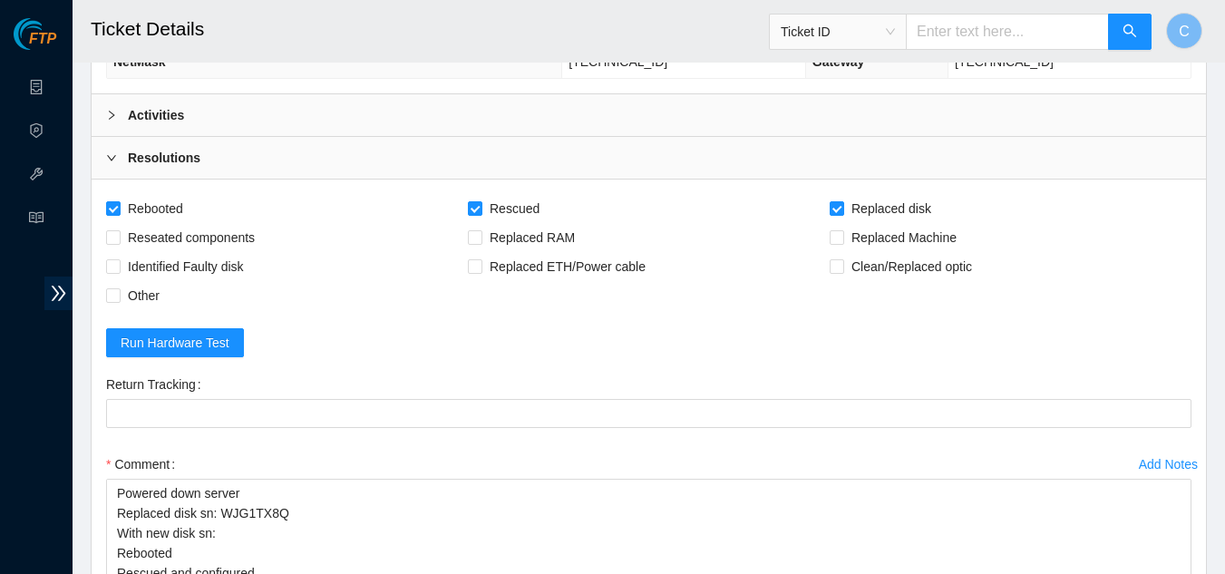
click at [238, 126] on div "Activities" at bounding box center [649, 115] width 1114 height 42
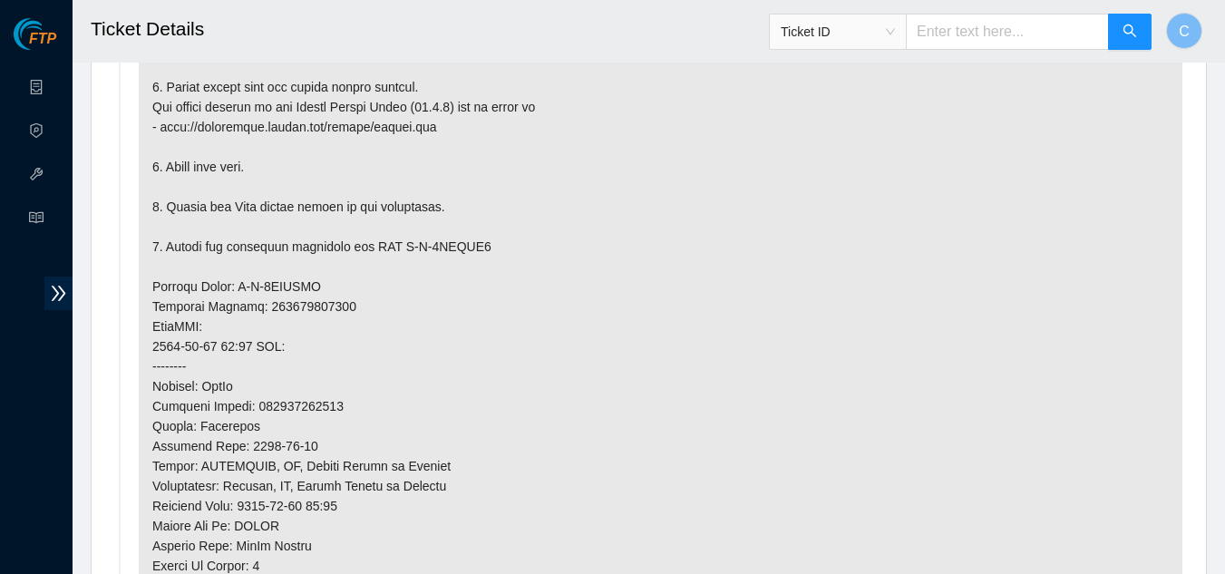
scroll to position [1114, 0]
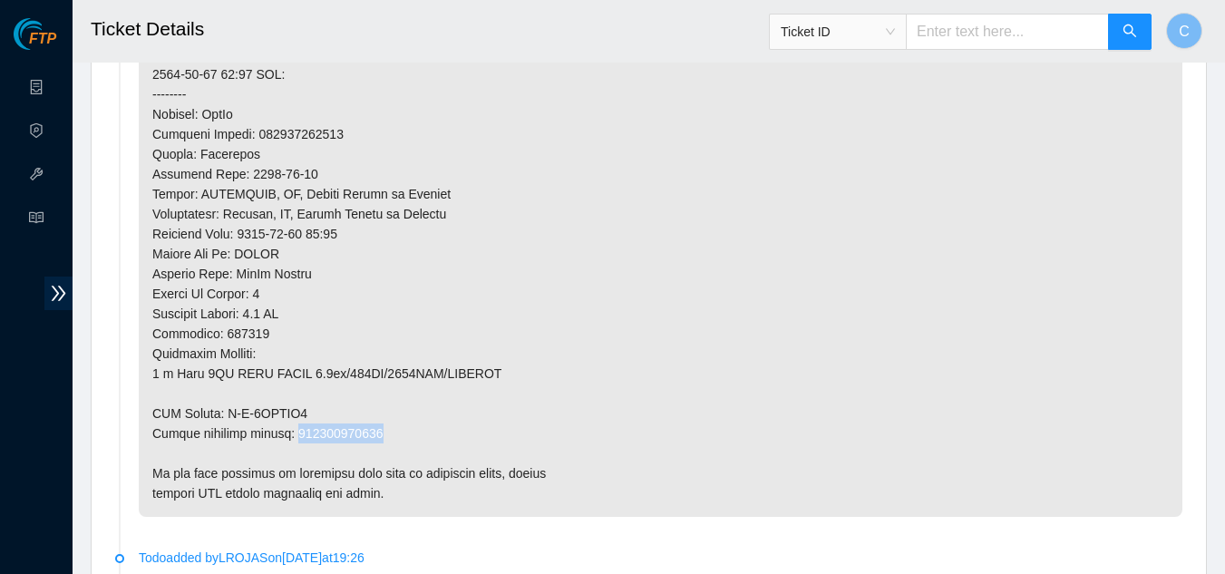
drag, startPoint x: 372, startPoint y: 429, endPoint x: 292, endPoint y: 428, distance: 79.8
click at [292, 428] on p at bounding box center [661, 34] width 1044 height 965
copy p "463470061895"
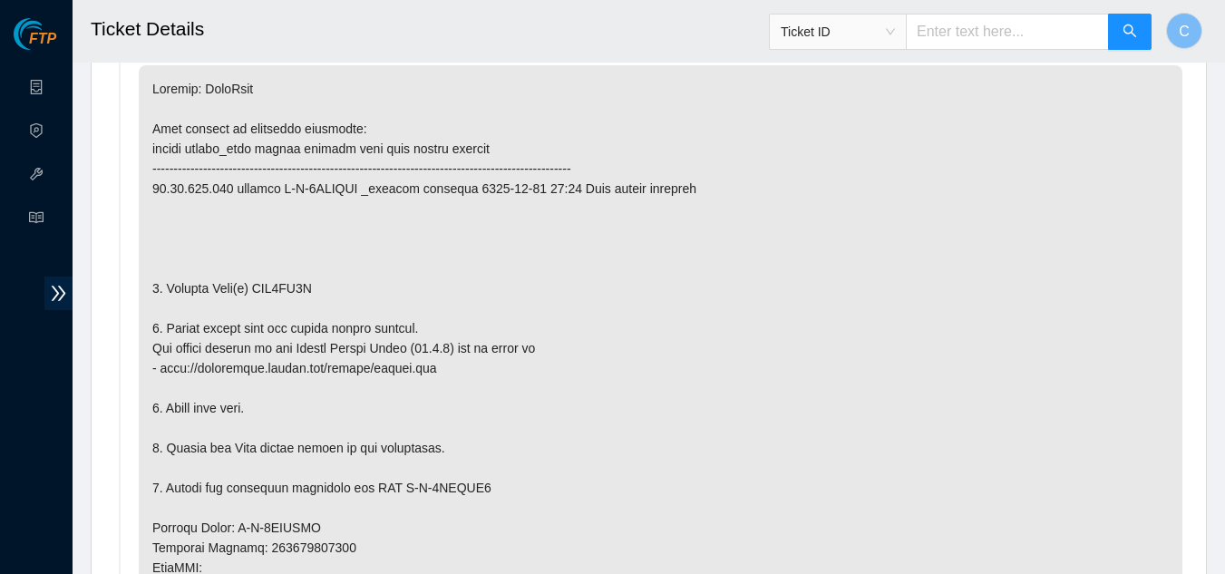
scroll to position [480, 0]
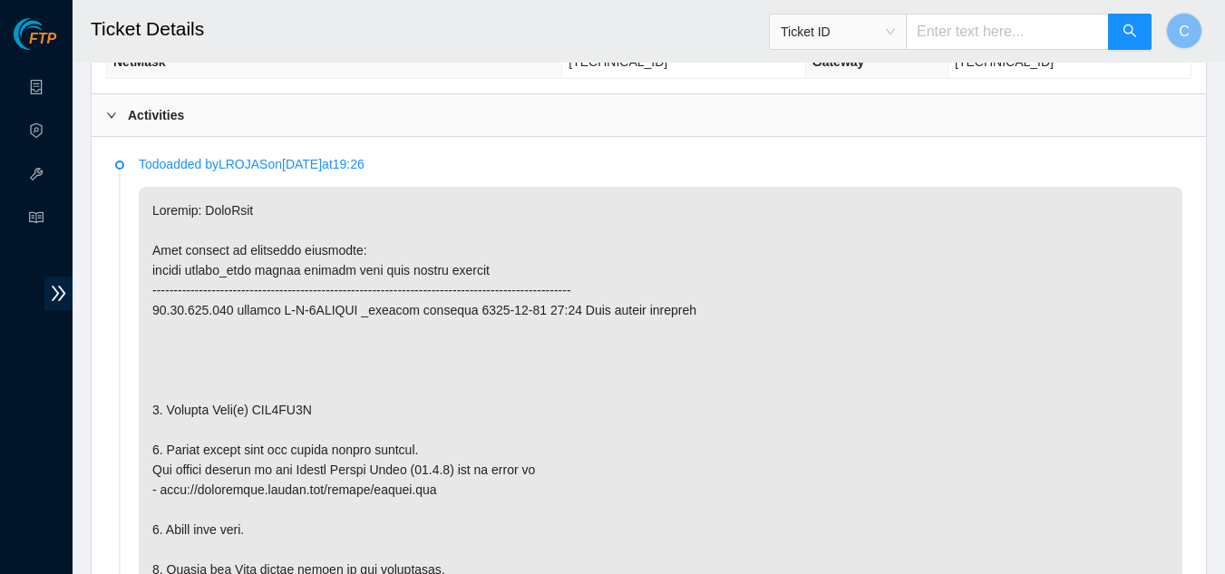
click at [229, 130] on div "Activities" at bounding box center [649, 115] width 1114 height 42
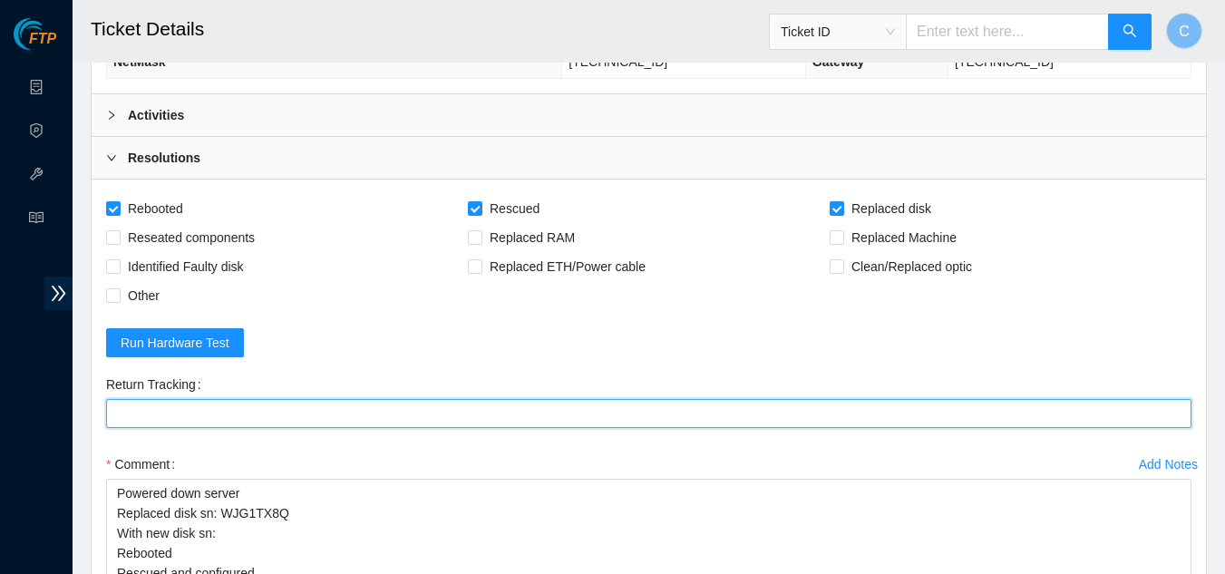
click at [194, 402] on Tracking "Return Tracking" at bounding box center [648, 413] width 1085 height 29
paste Tracking "463470061895"
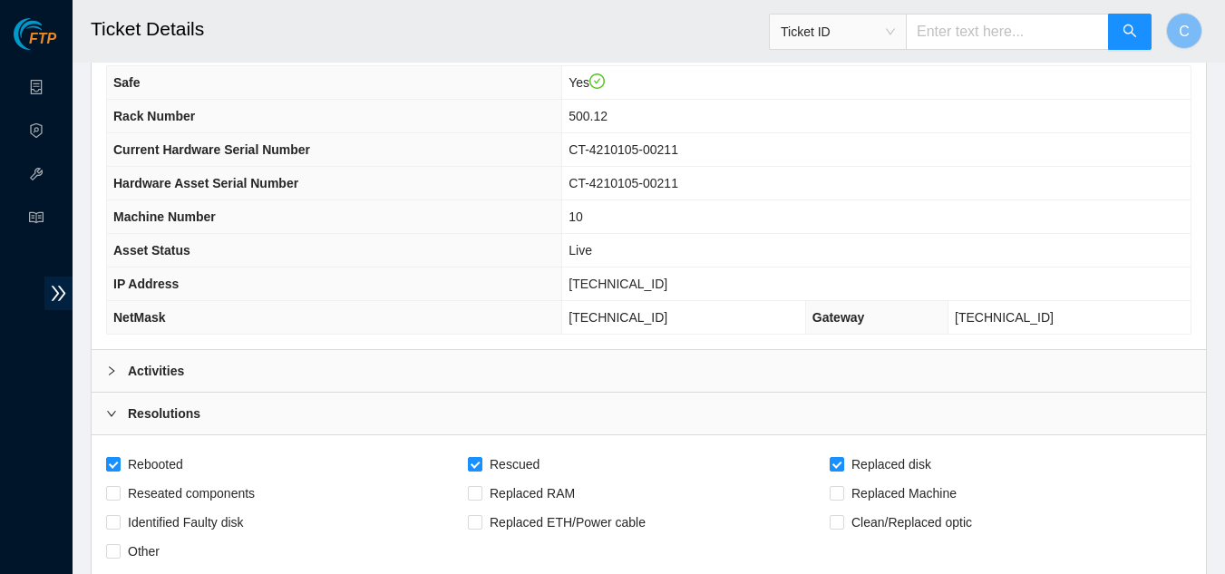
scroll to position [208, 0]
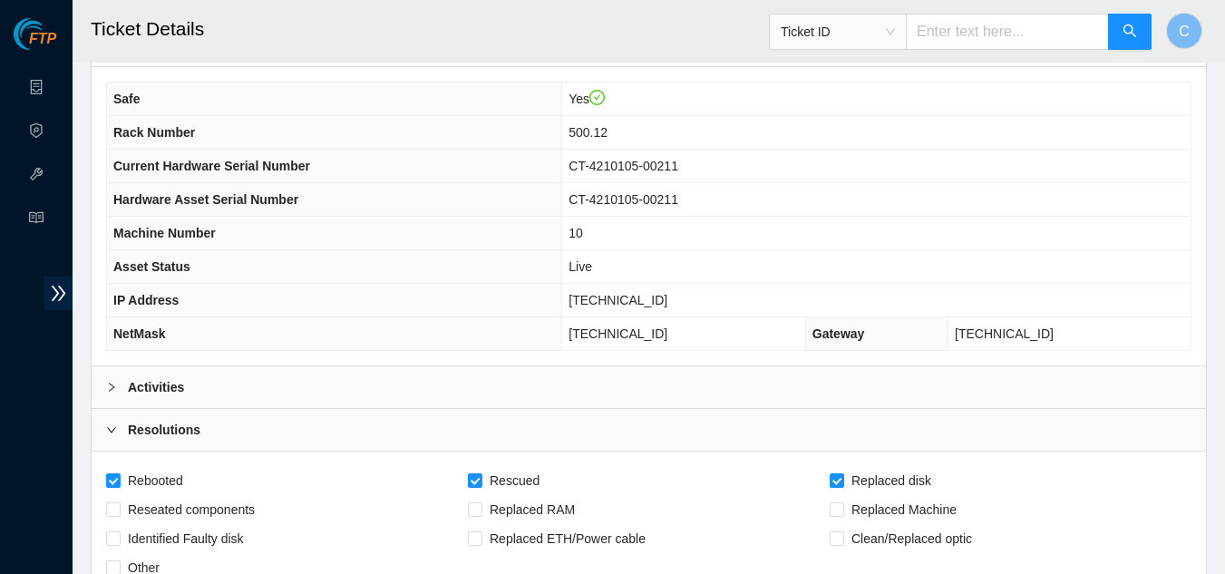
type Tracking "463470061895"
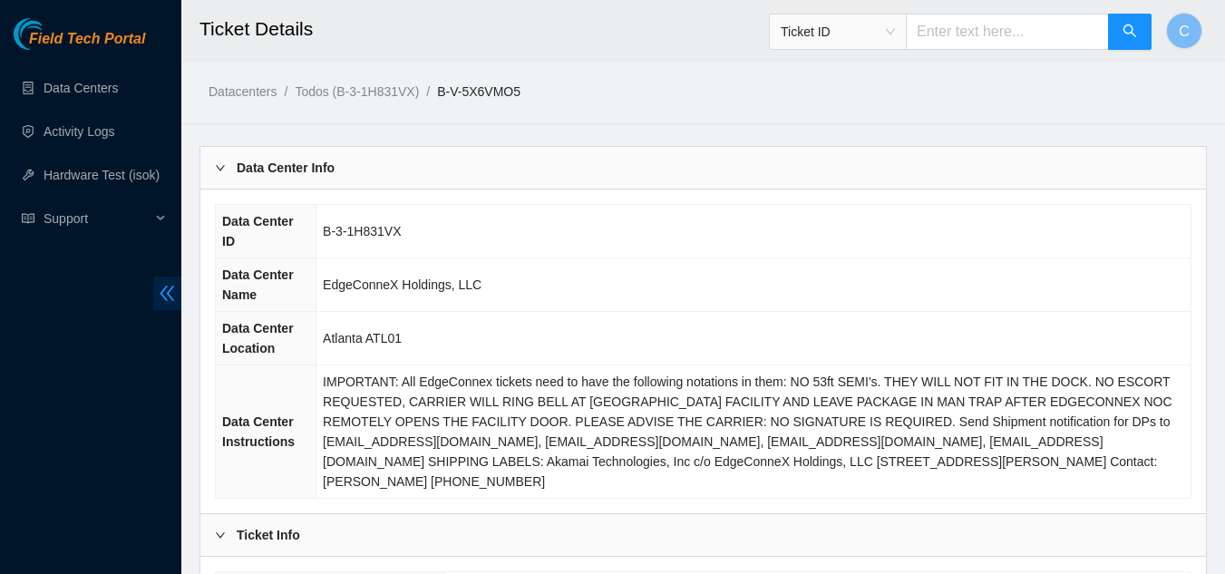
click at [172, 293] on icon "double-left" at bounding box center [167, 293] width 19 height 19
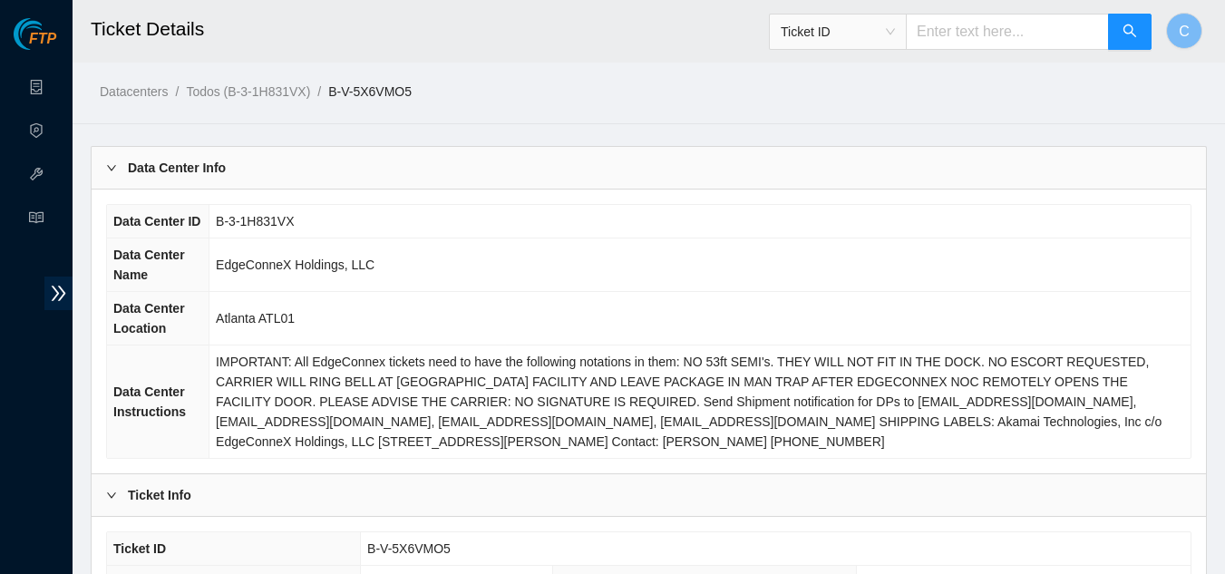
click at [241, 184] on div "Data Center Info" at bounding box center [649, 168] width 1114 height 42
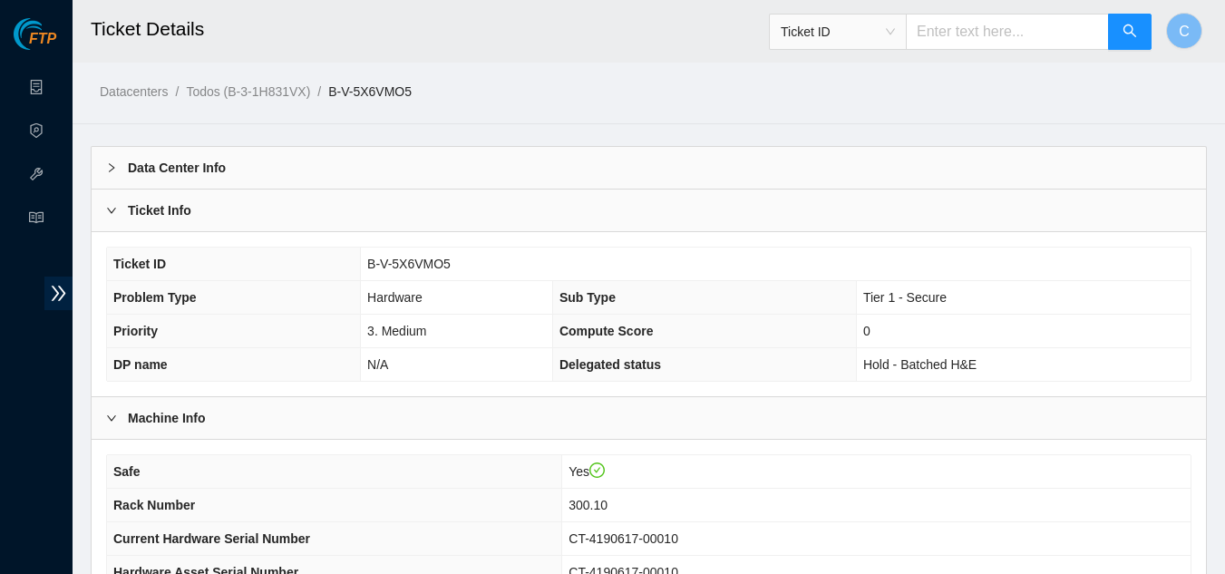
click at [239, 216] on div "Ticket Info" at bounding box center [649, 211] width 1114 height 42
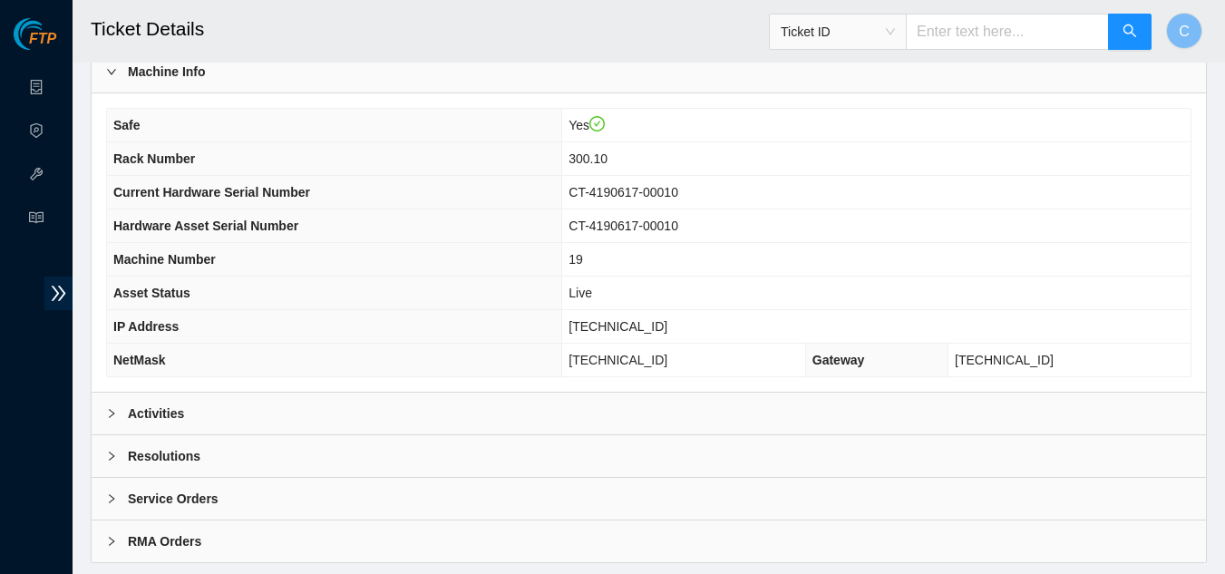
scroll to position [227, 0]
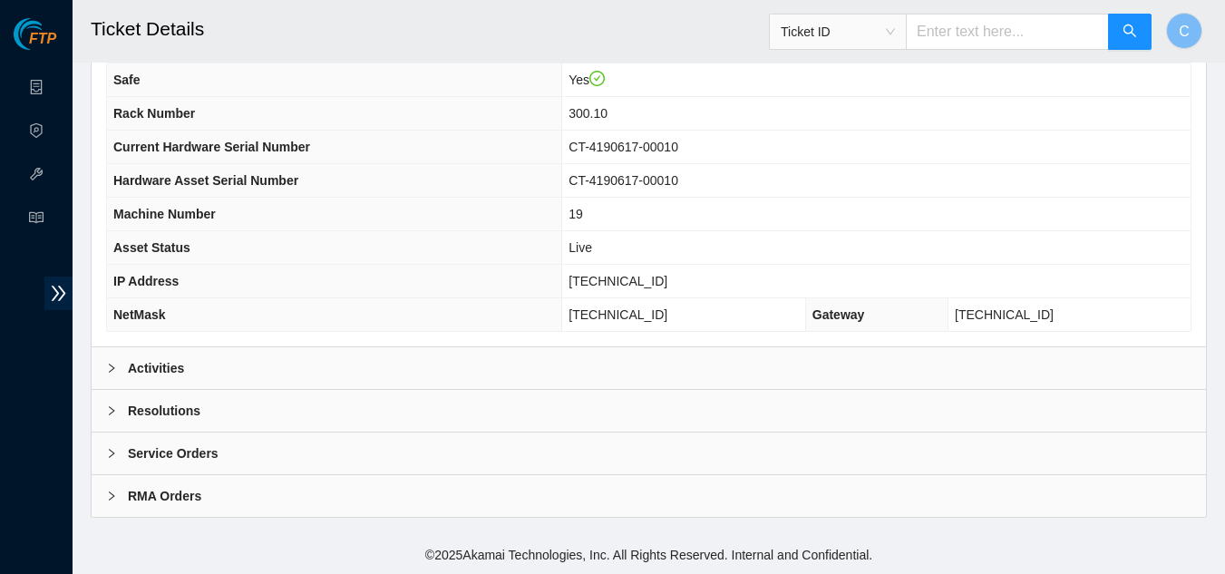
click at [217, 368] on div "Activities" at bounding box center [649, 368] width 1114 height 42
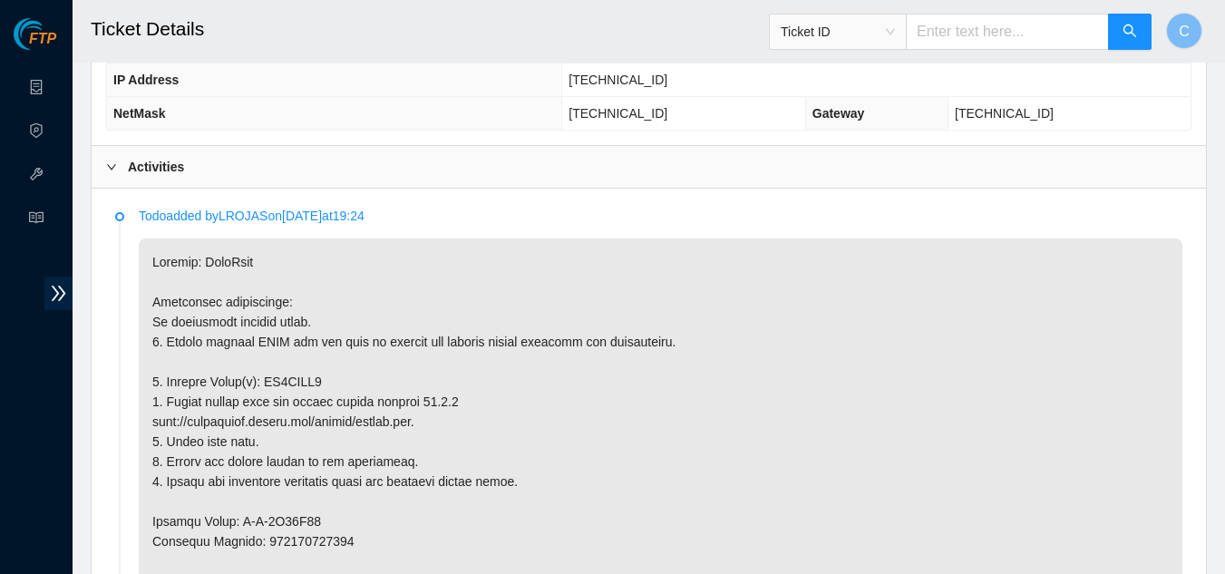
scroll to position [499, 0]
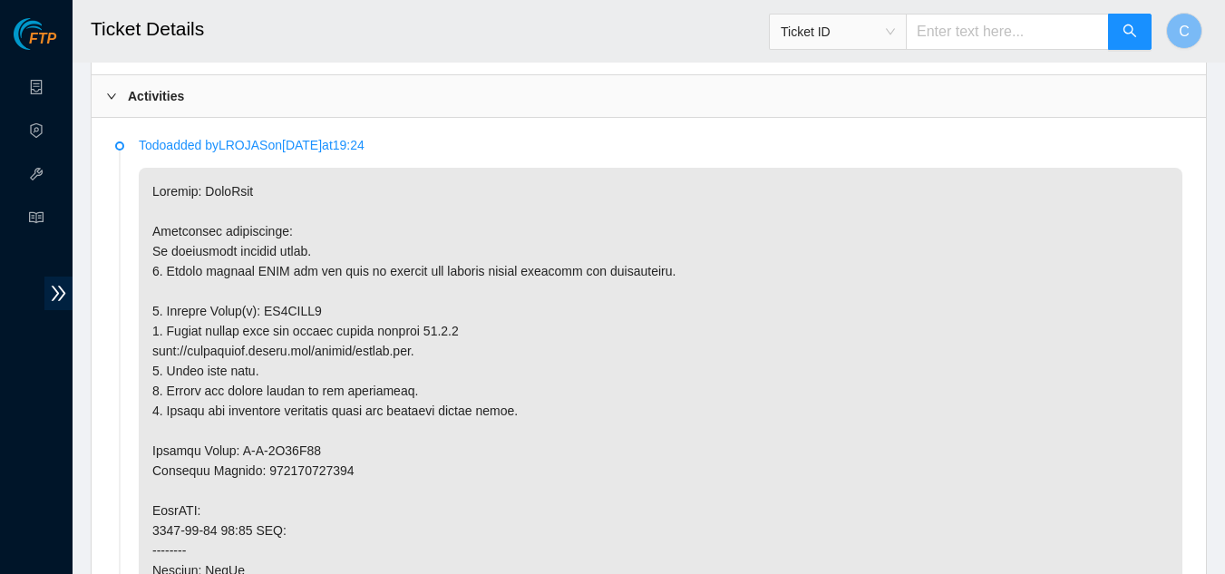
click at [158, 93] on b "Activities" at bounding box center [156, 96] width 56 height 20
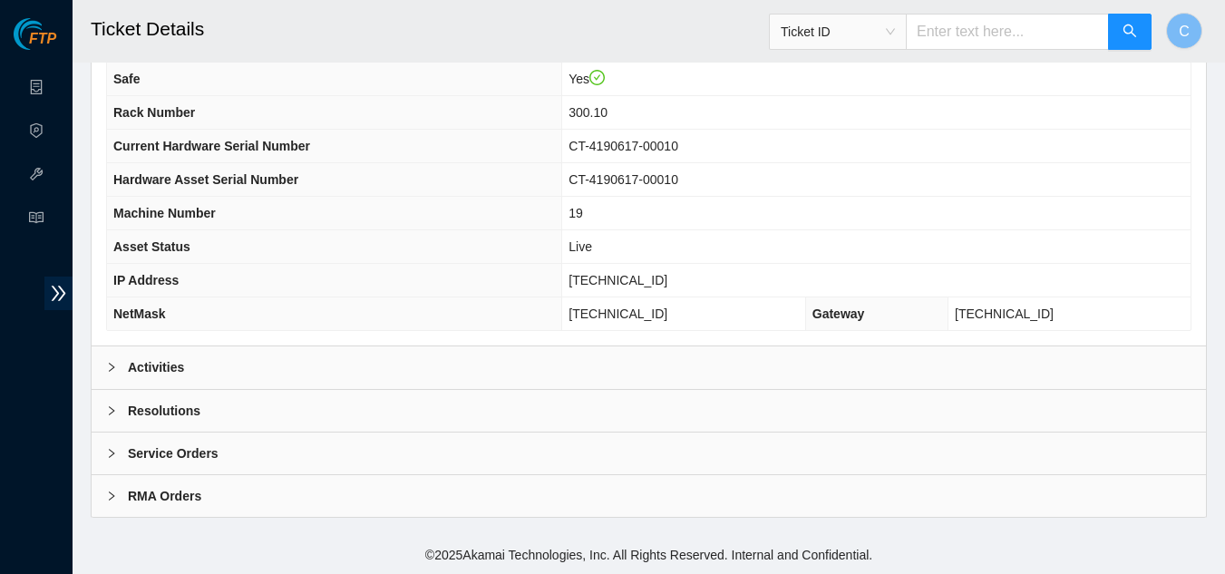
scroll to position [227, 0]
click at [199, 412] on div "Resolutions" at bounding box center [649, 411] width 1114 height 42
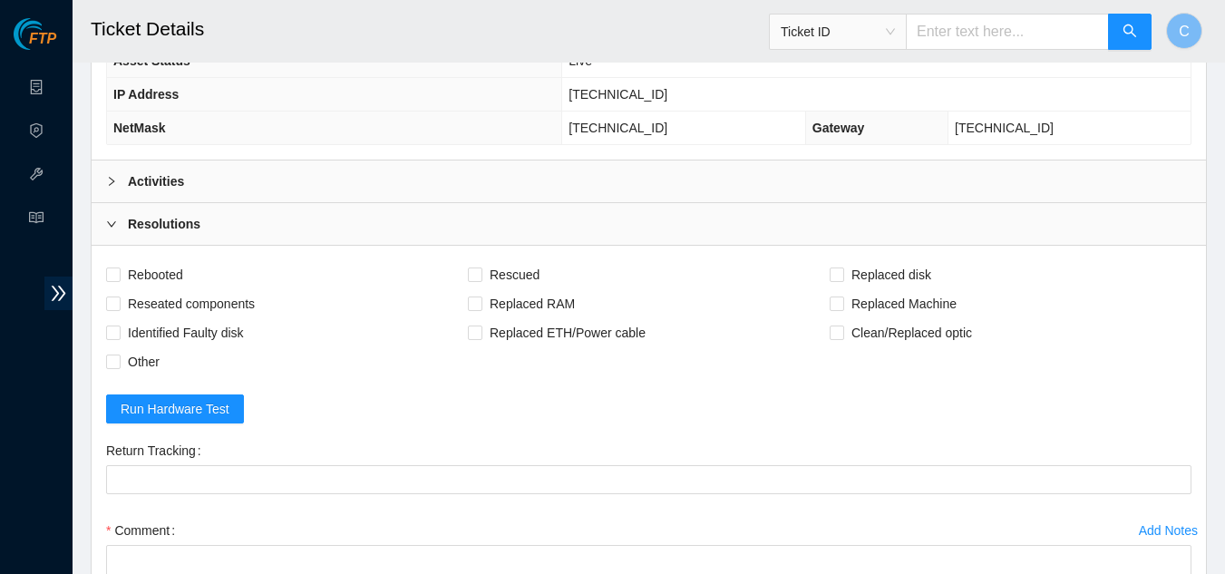
scroll to position [499, 0]
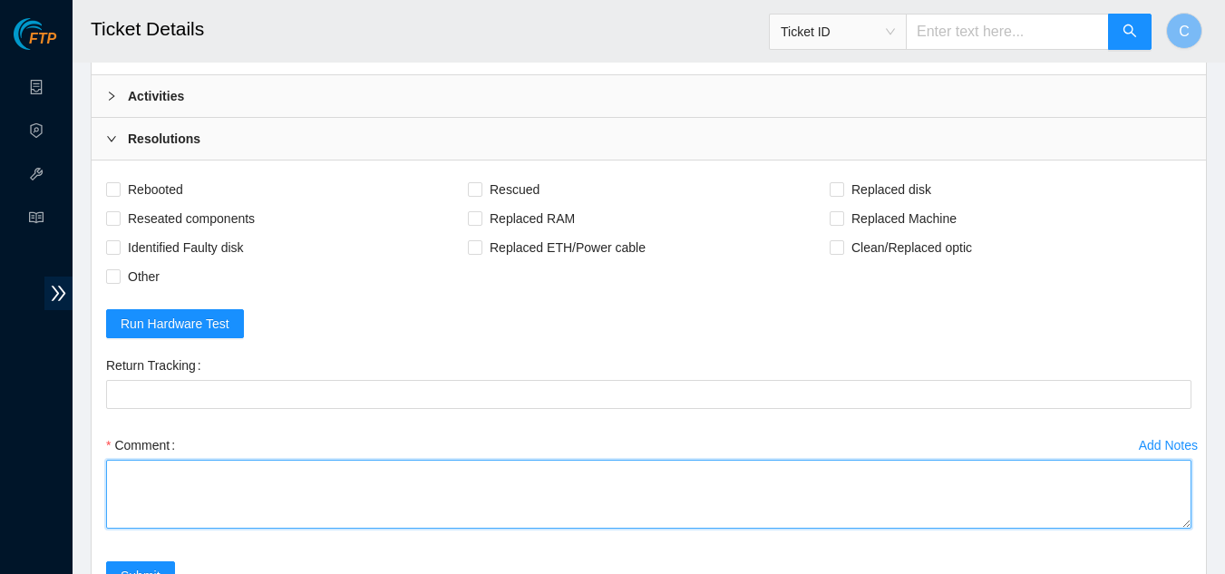
paste textarea "Powered down server Replaced disk sn: With new disk sn: Rebooted Rescued and co…"
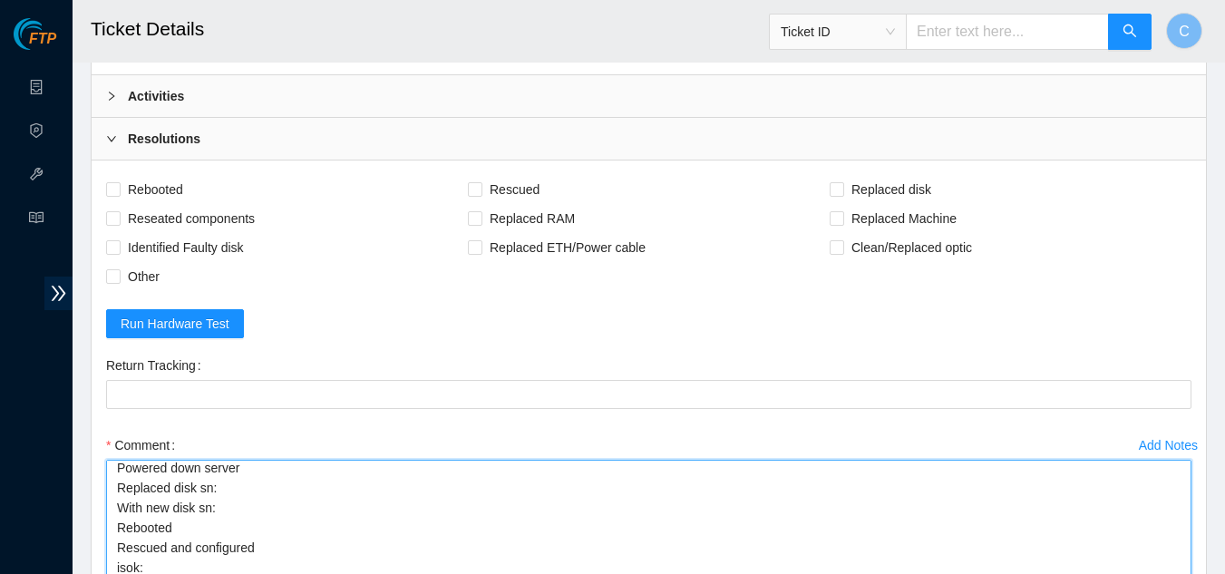
scroll to position [26, 0]
drag, startPoint x: 1184, startPoint y: 526, endPoint x: 1189, endPoint y: 579, distance: 53.7
type textarea "Powered down server Replaced disk sn: With new disk sn: Rebooted Rescued and co…"
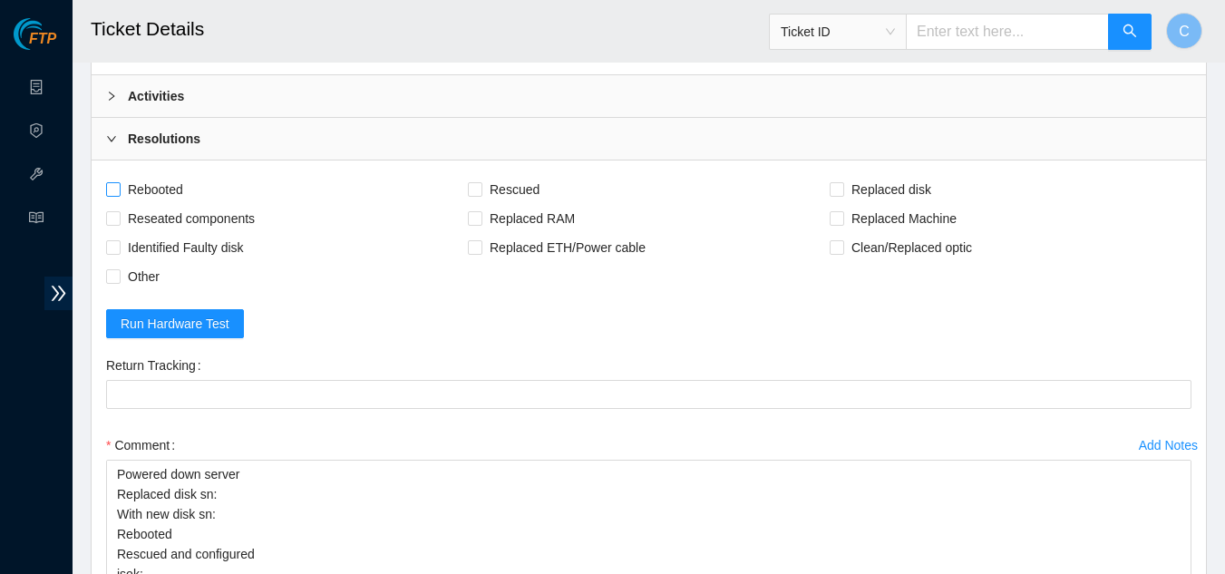
drag, startPoint x: 119, startPoint y: 194, endPoint x: 131, endPoint y: 194, distance: 11.8
click at [119, 194] on span at bounding box center [113, 189] width 15 height 15
click at [119, 194] on input "Rebooted" at bounding box center [112, 188] width 13 height 13
checkbox input "true"
click at [482, 190] on span "Rescued" at bounding box center [514, 189] width 64 height 29
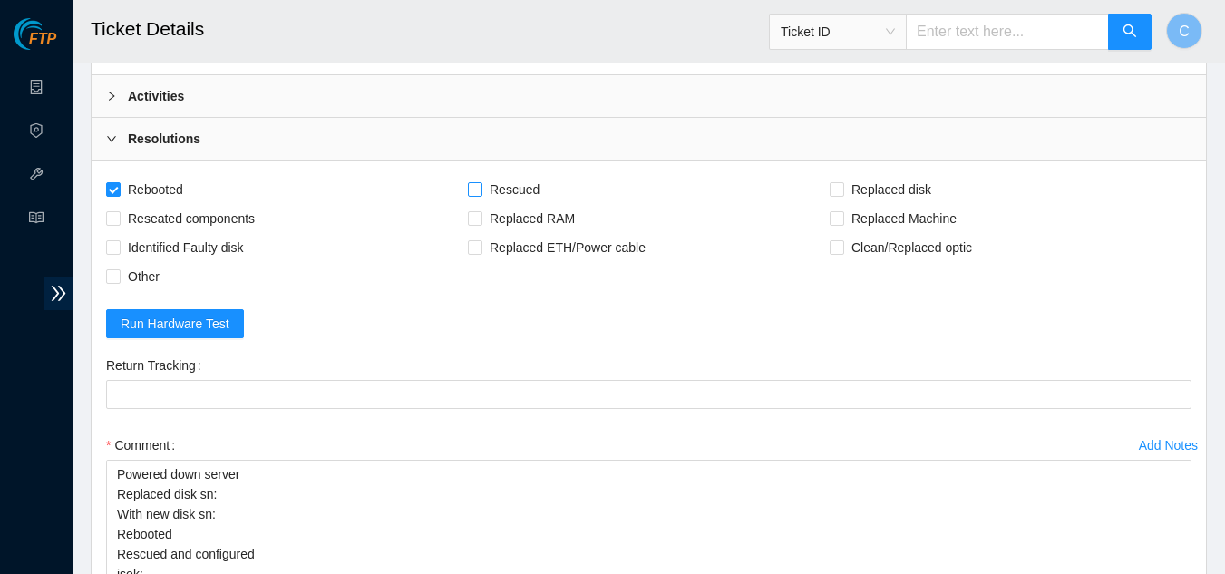
click at [481, 190] on input "Rescued" at bounding box center [474, 188] width 13 height 13
checkbox input "true"
click at [842, 187] on span at bounding box center [837, 189] width 15 height 15
click at [842, 187] on input "Replaced disk" at bounding box center [836, 188] width 13 height 13
checkbox input "true"
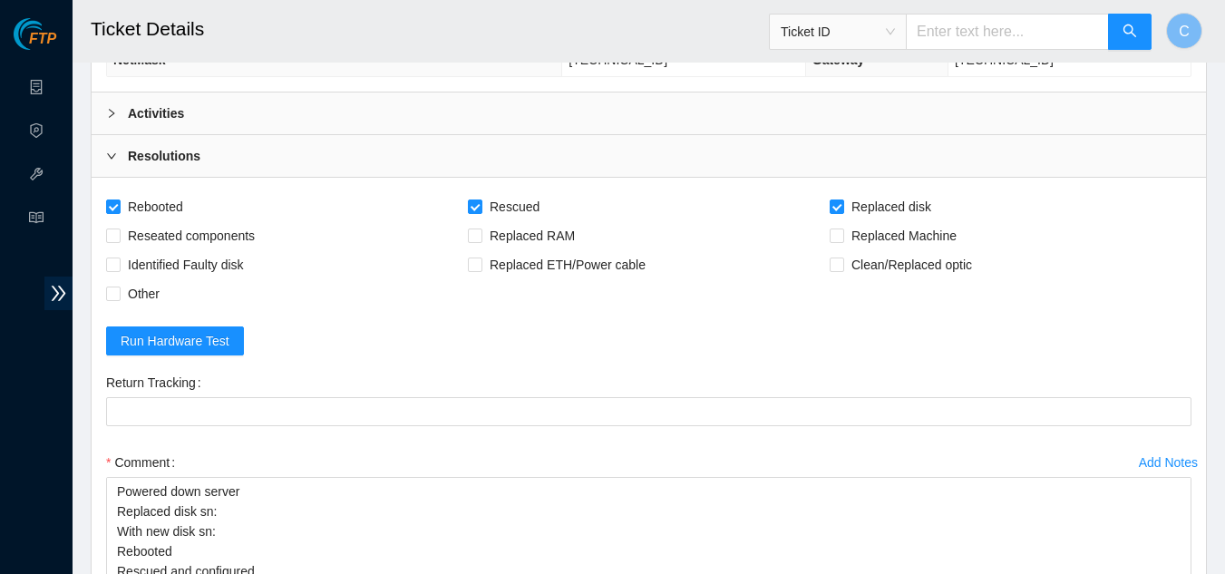
scroll to position [499, 0]
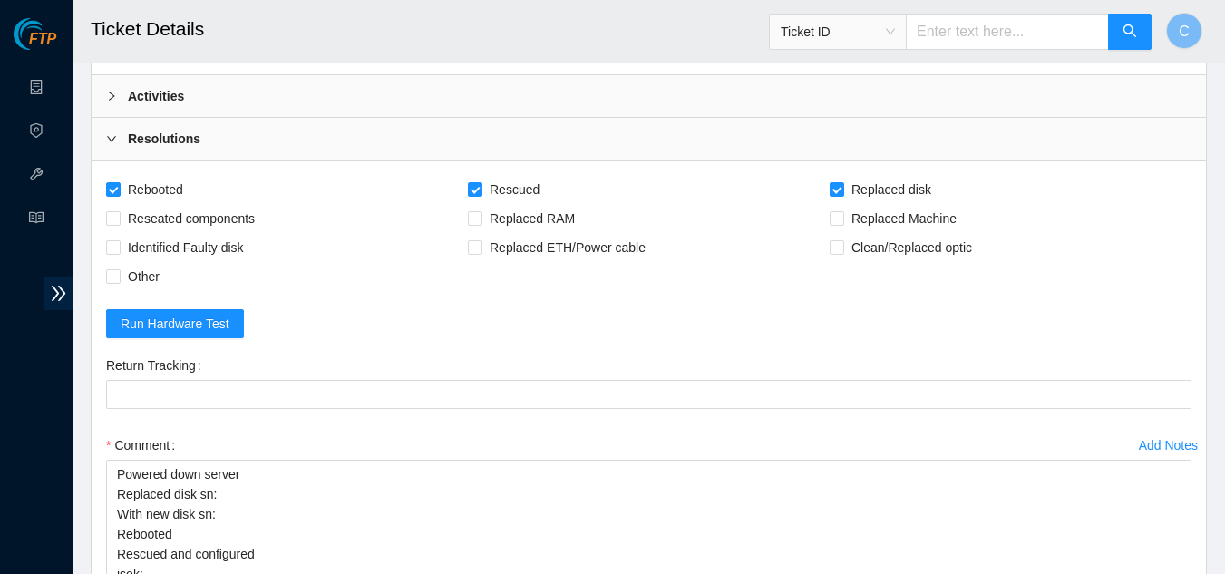
click at [229, 90] on div "Activities" at bounding box center [649, 96] width 1114 height 42
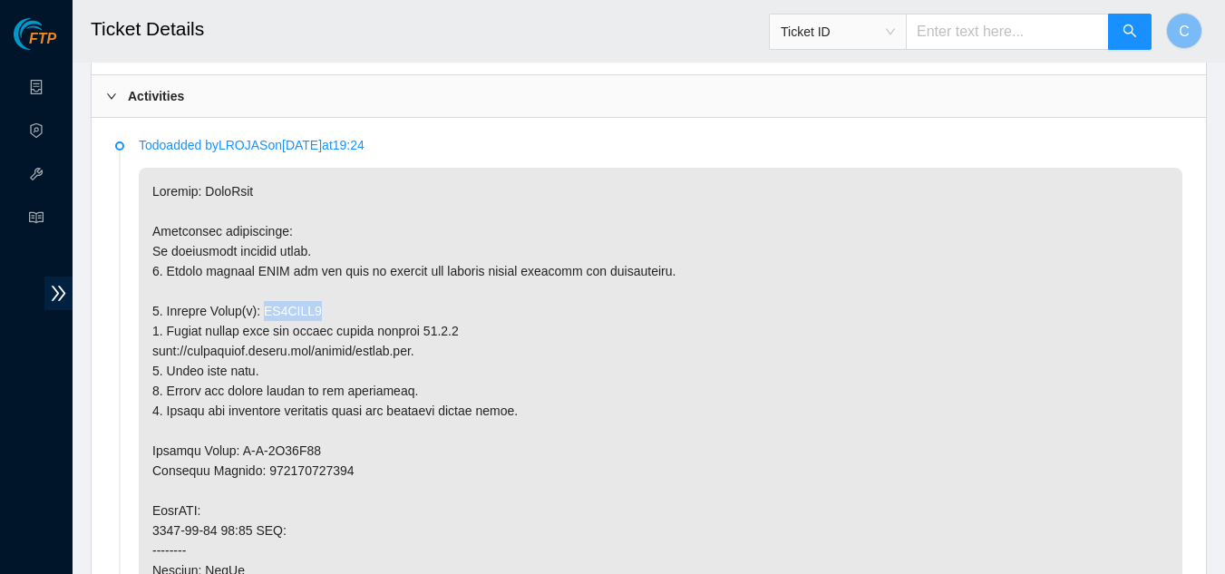
drag, startPoint x: 334, startPoint y: 304, endPoint x: 261, endPoint y: 305, distance: 72.6
copy p "ZC1AABM9"
click at [505, 94] on div "Activities" at bounding box center [649, 96] width 1114 height 42
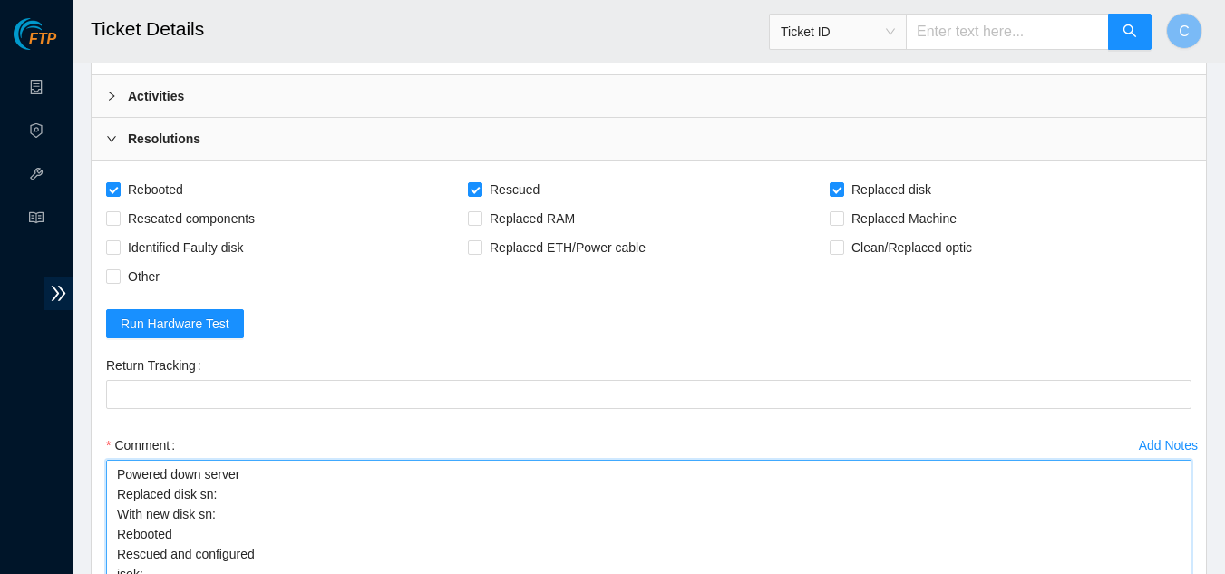
click at [252, 505] on textarea "Powered down server Replaced disk sn: With new disk sn: Rebooted Rescued and co…" at bounding box center [648, 521] width 1085 height 122
click at [241, 491] on textarea "Powered down server Replaced disk sn: With new disk sn: Rebooted Rescued and co…" at bounding box center [648, 521] width 1085 height 122
paste textarea "ZC1AABM9"
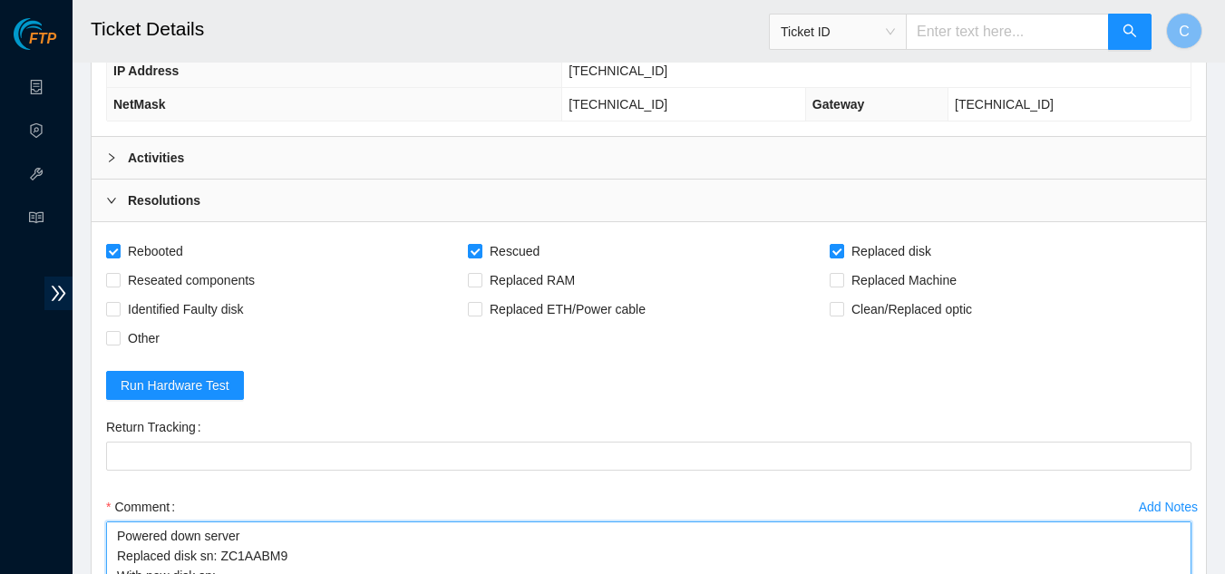
scroll to position [408, 0]
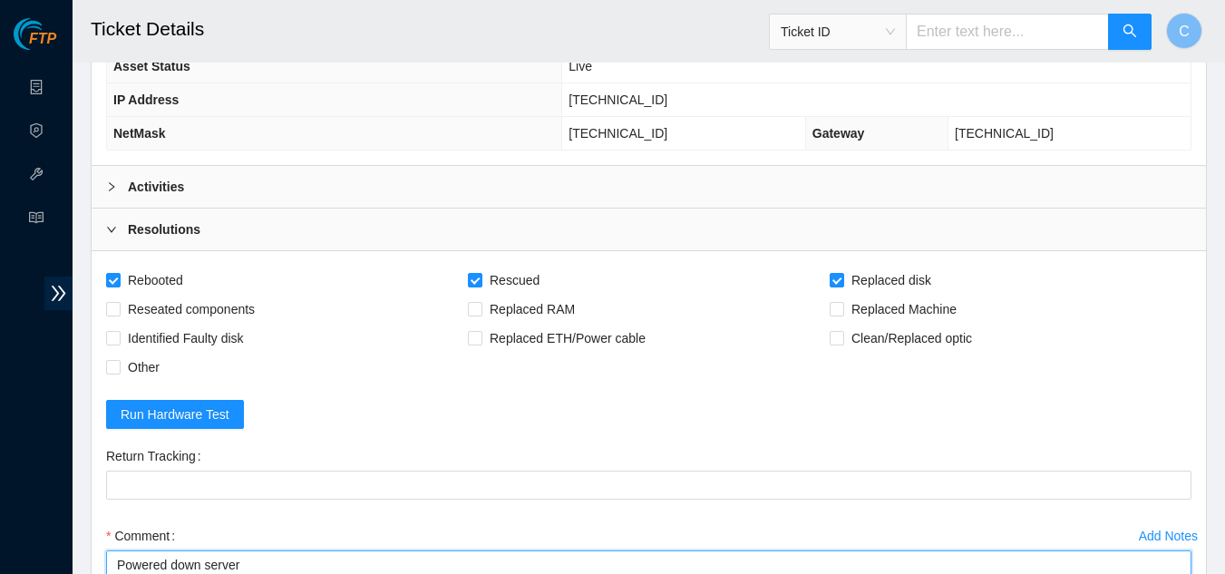
type textarea "Powered down server Replaced disk sn: ZC1AABM9 With new disk sn: Rebooted Rescu…"
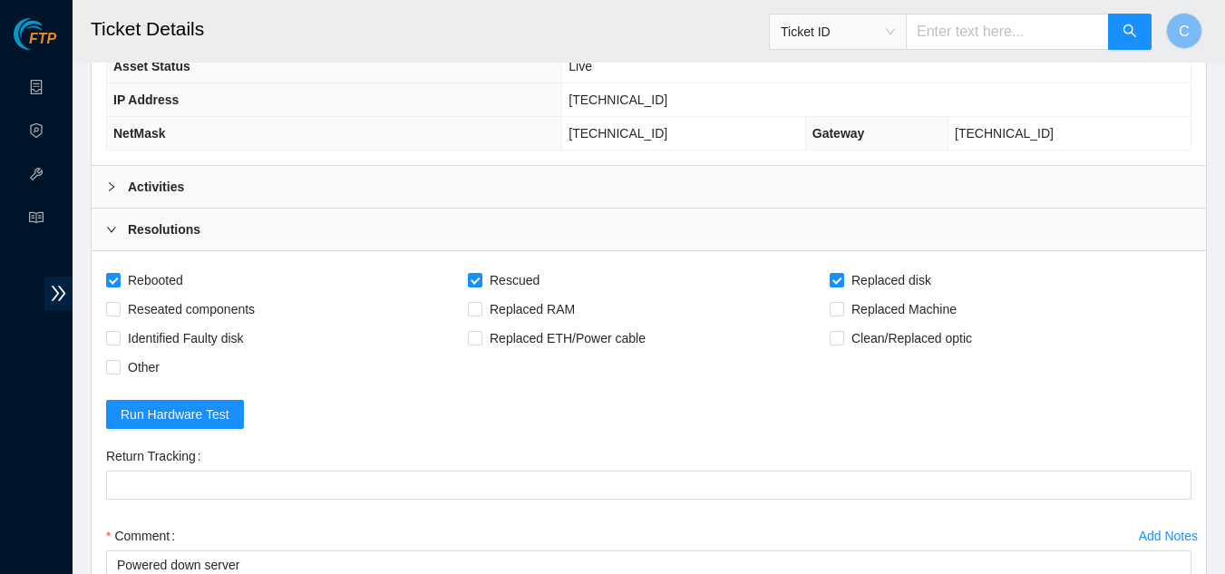
click at [489, 179] on div "Activities" at bounding box center [649, 187] width 1114 height 42
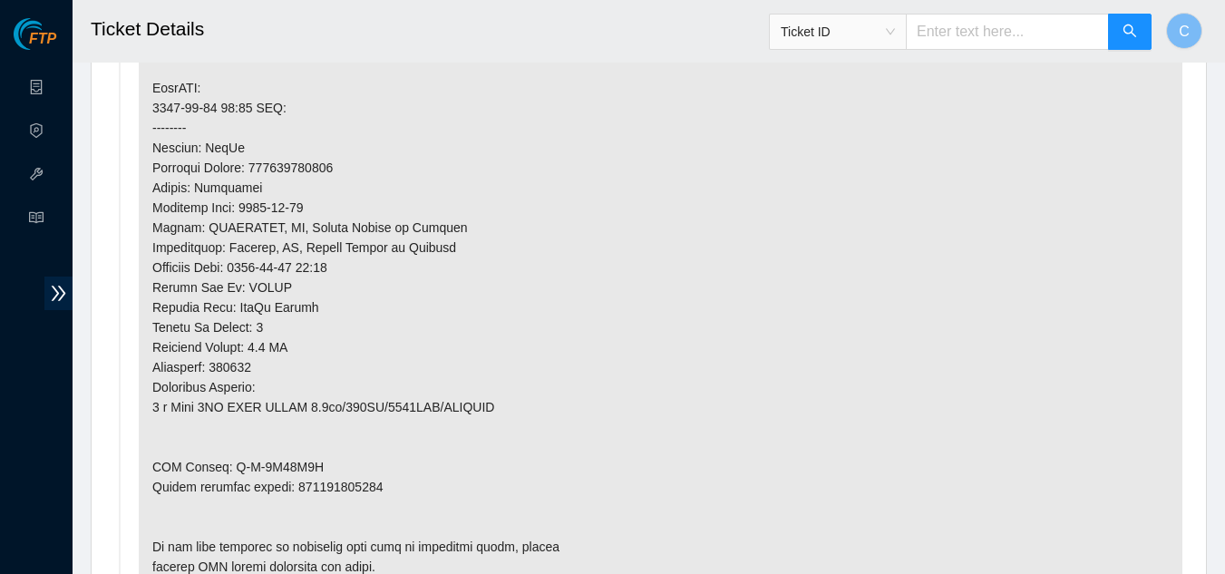
scroll to position [952, 0]
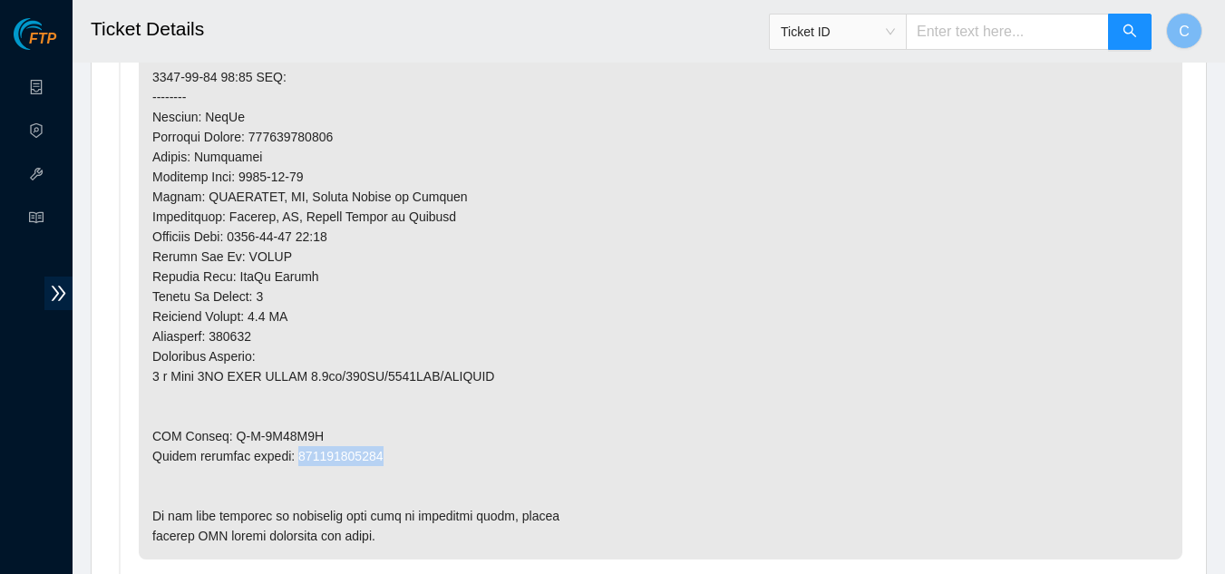
drag, startPoint x: 371, startPoint y: 452, endPoint x: 295, endPoint y: 462, distance: 76.9
click at [295, 462] on p at bounding box center [661, 136] width 1044 height 845
copy p "450826221457"
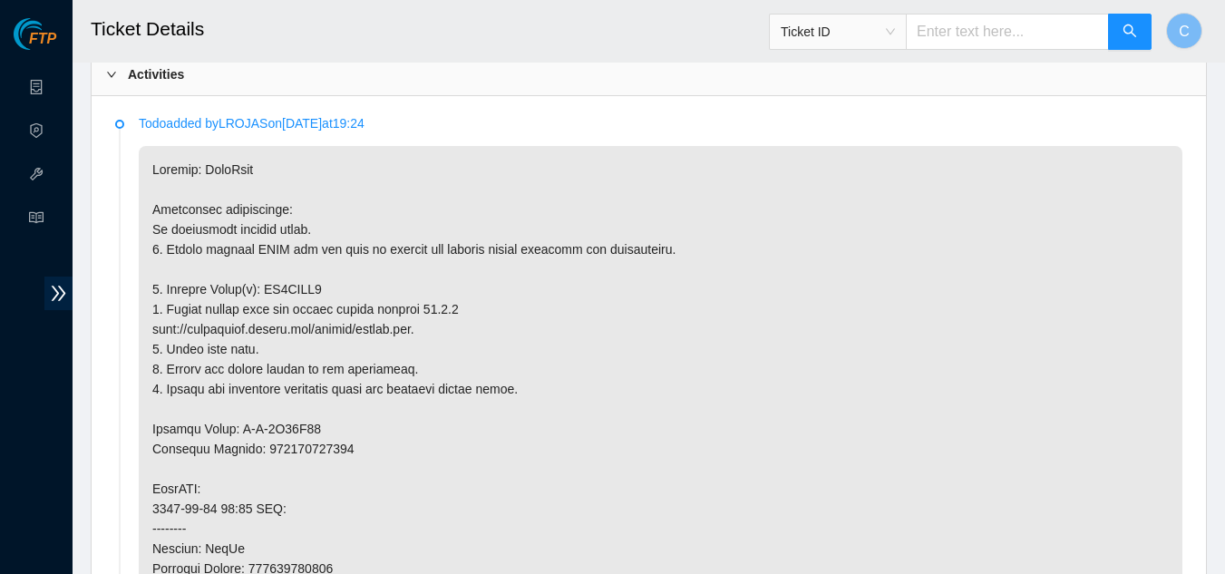
scroll to position [499, 0]
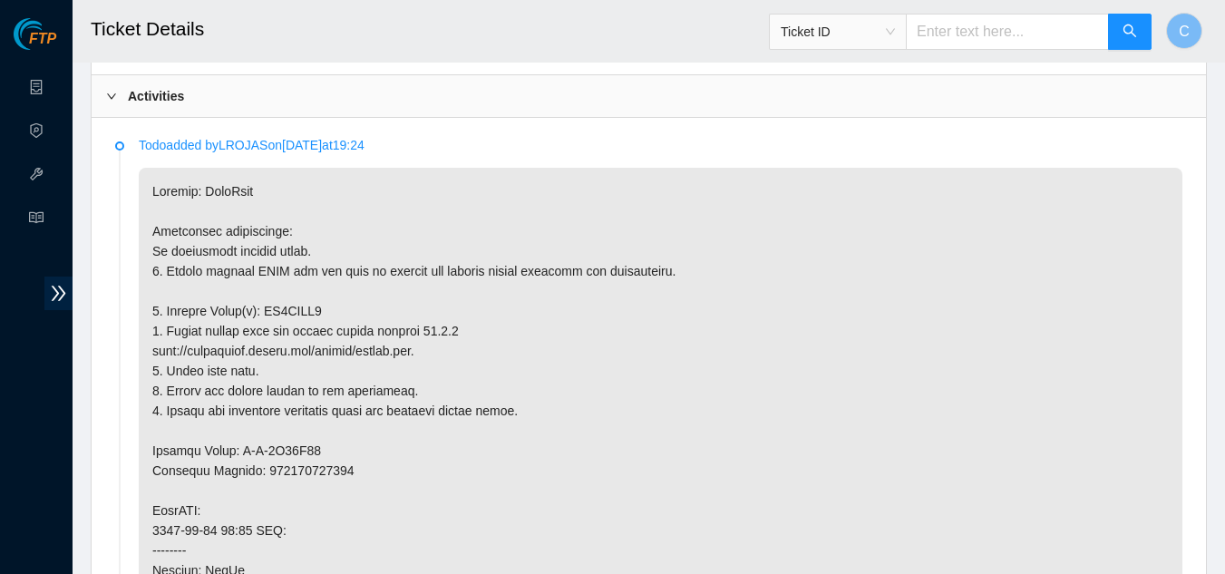
click at [136, 103] on b "Activities" at bounding box center [156, 96] width 56 height 20
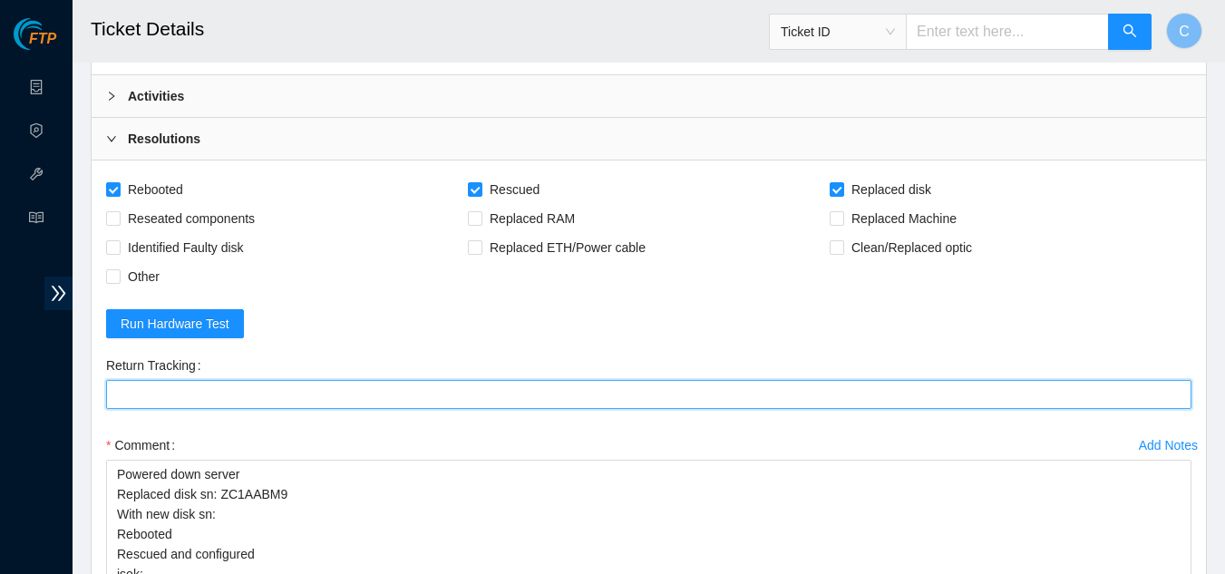
click at [238, 405] on Tracking "Return Tracking" at bounding box center [648, 394] width 1085 height 29
paste Tracking "450826221457"
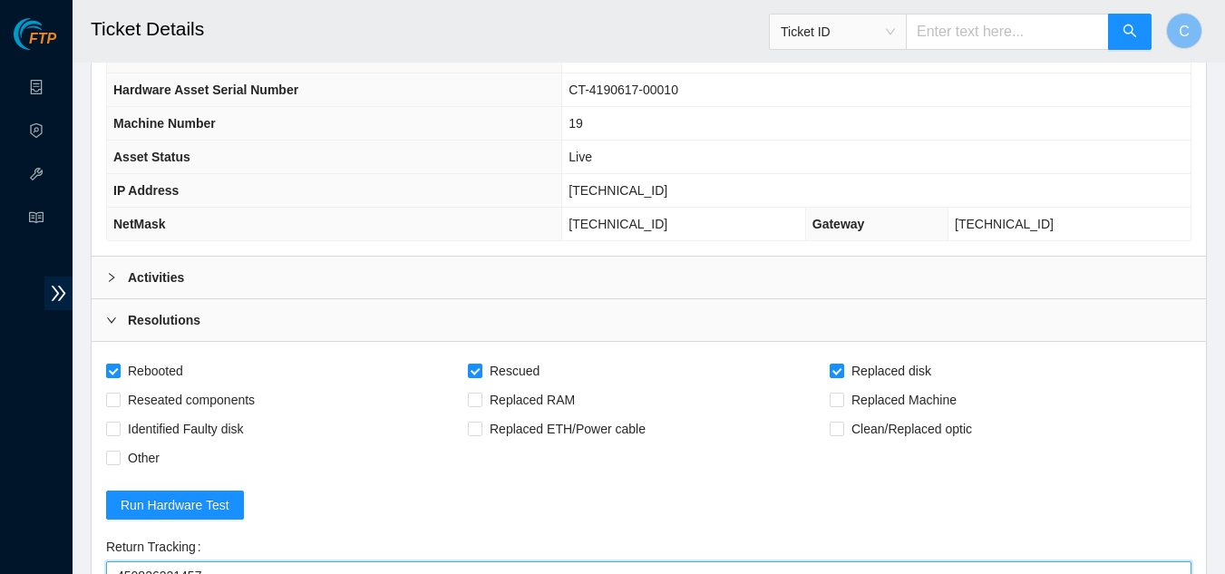
scroll to position [227, 0]
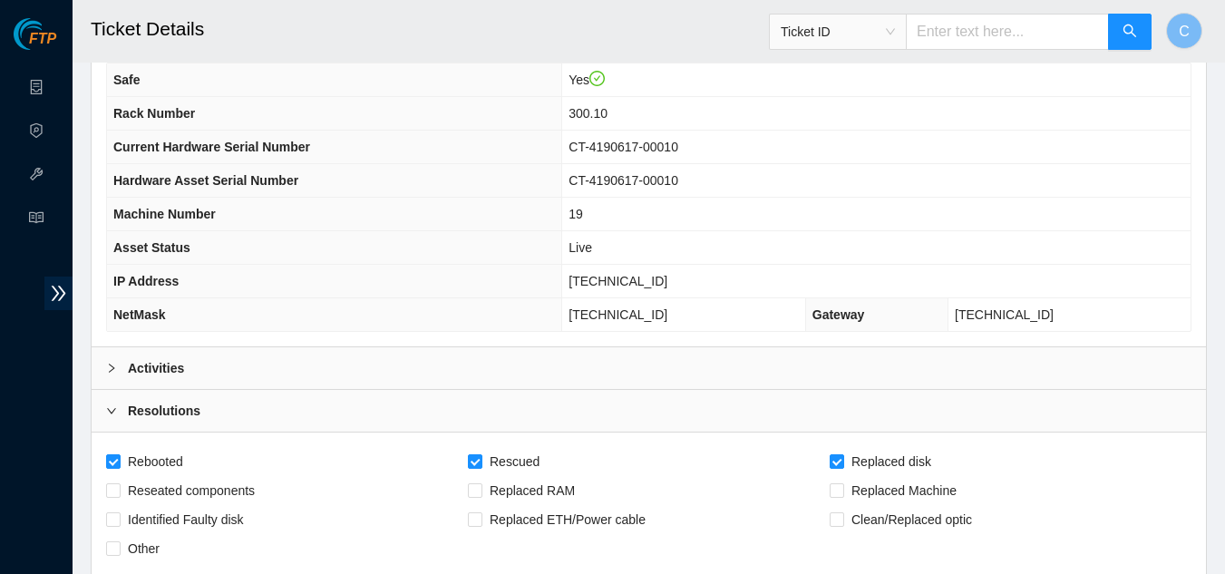
type Tracking "450826221457"
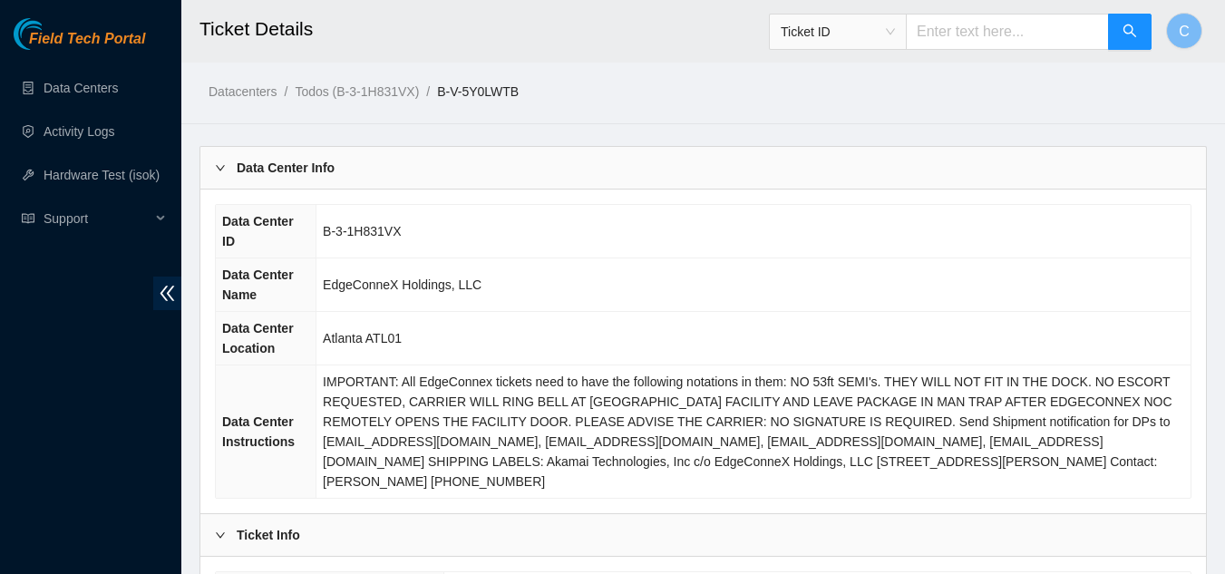
click at [220, 180] on div "Data Center Info" at bounding box center [703, 168] width 1006 height 42
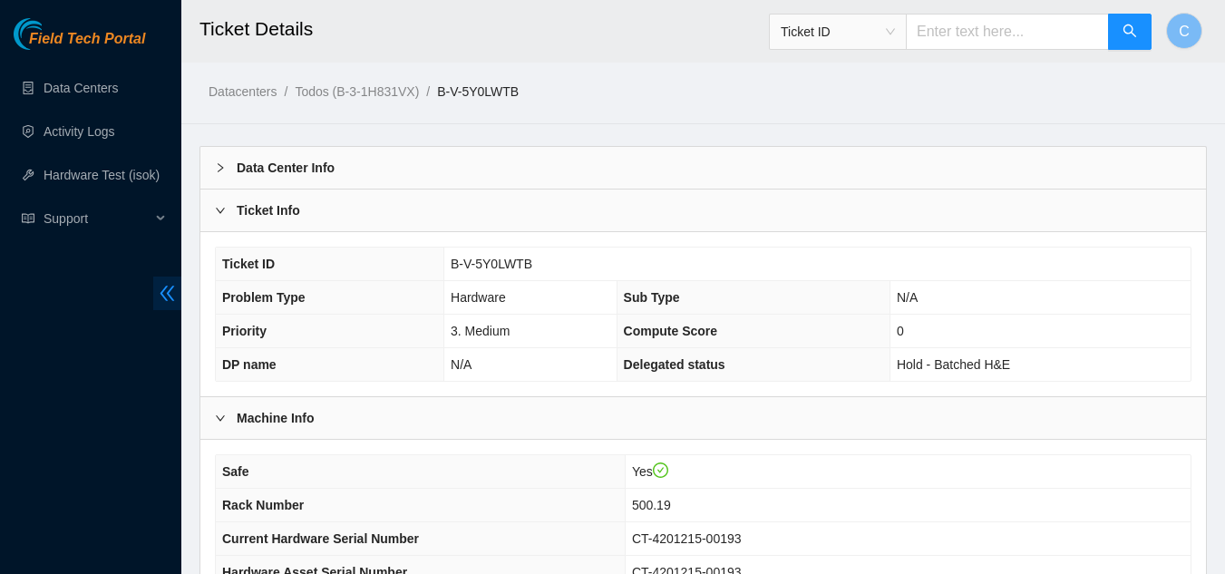
click at [169, 287] on icon "double-left" at bounding box center [167, 293] width 19 height 19
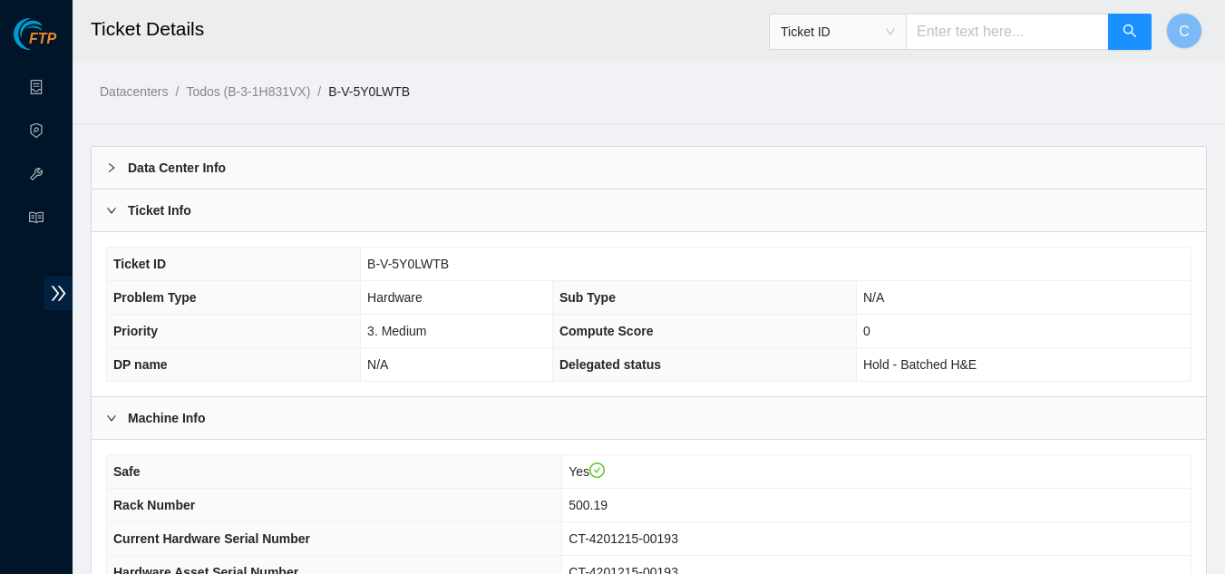
click at [212, 214] on div "Ticket Info" at bounding box center [649, 211] width 1114 height 42
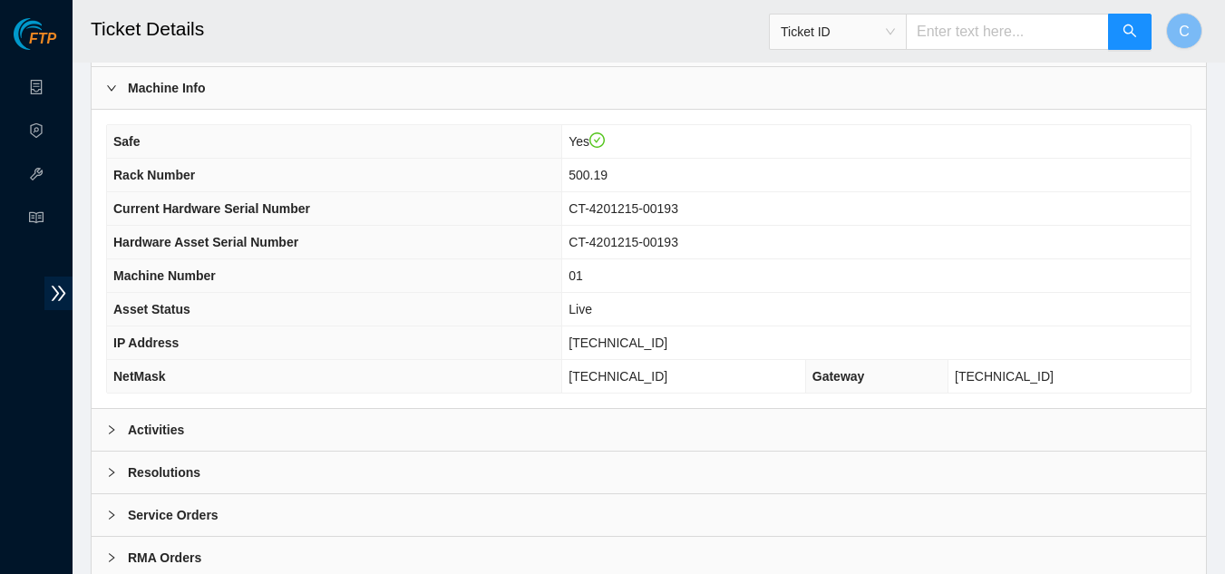
scroll to position [181, 0]
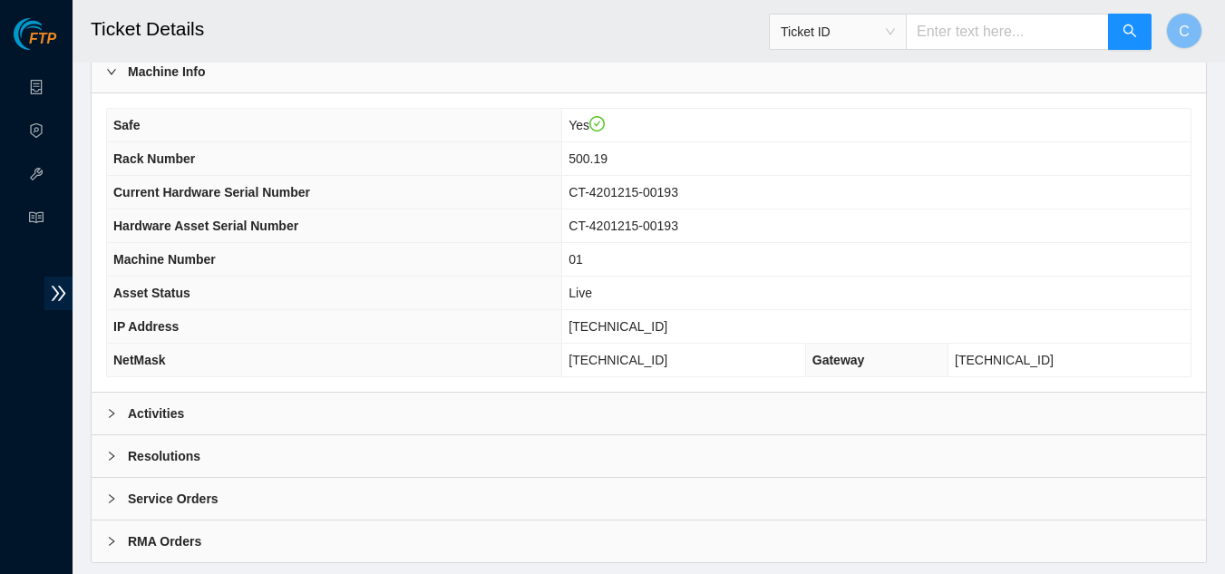
click at [206, 416] on div "Activities" at bounding box center [649, 414] width 1114 height 42
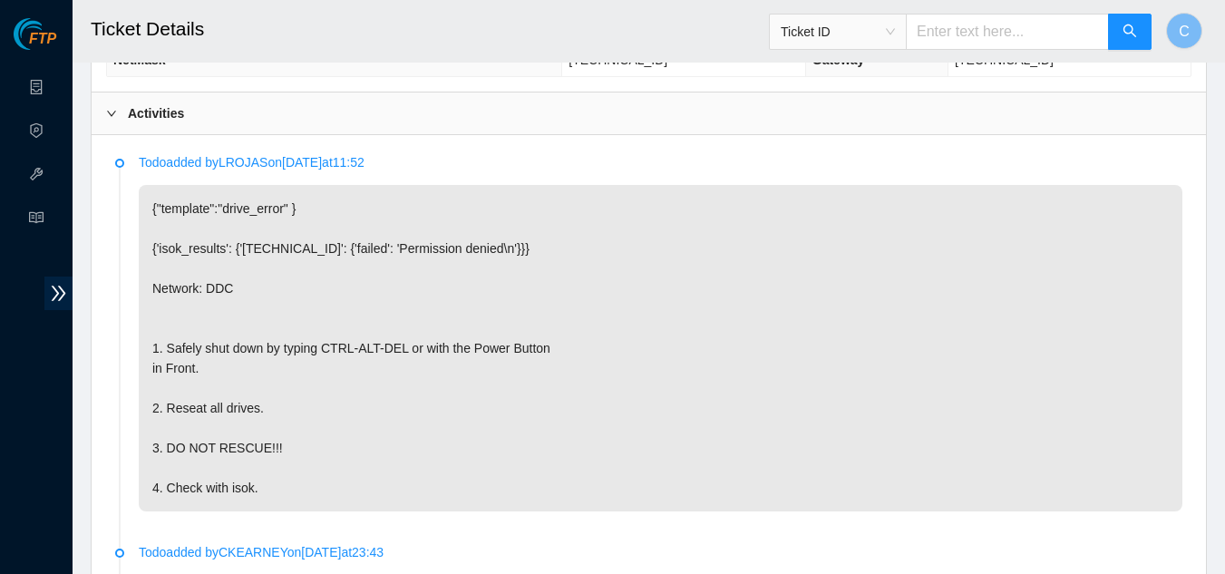
scroll to position [544, 0]
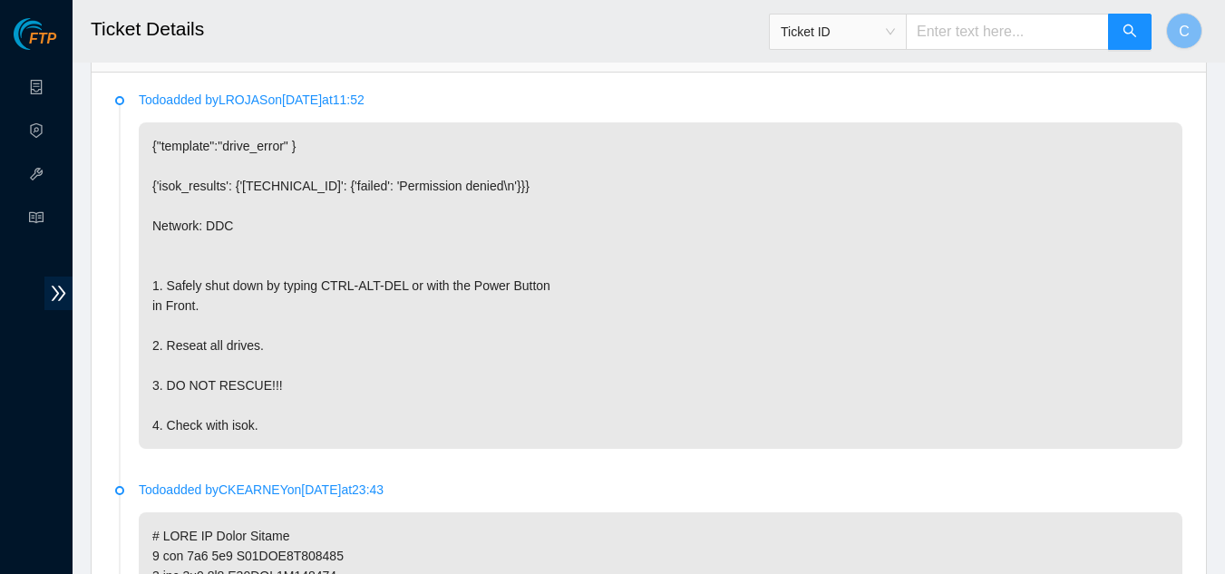
click at [439, 301] on p "{"template":"drive_error" } {'isok_results': {'[TECHNICAL_ID]': {'failed': 'Per…" at bounding box center [661, 285] width 1044 height 326
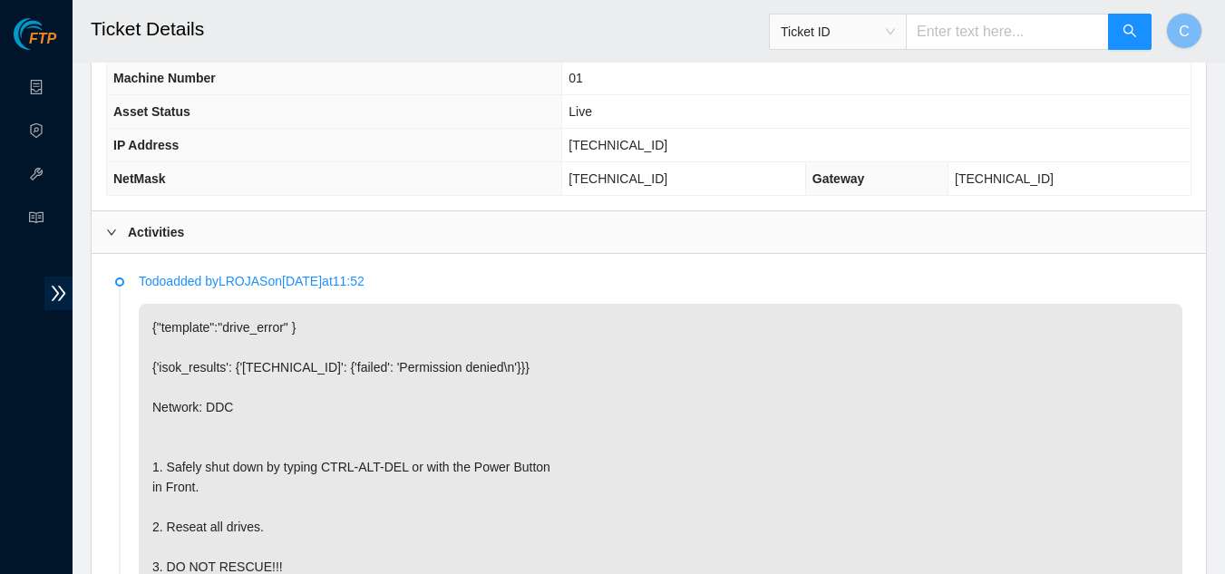
click at [230, 235] on div "Activities" at bounding box center [649, 232] width 1114 height 42
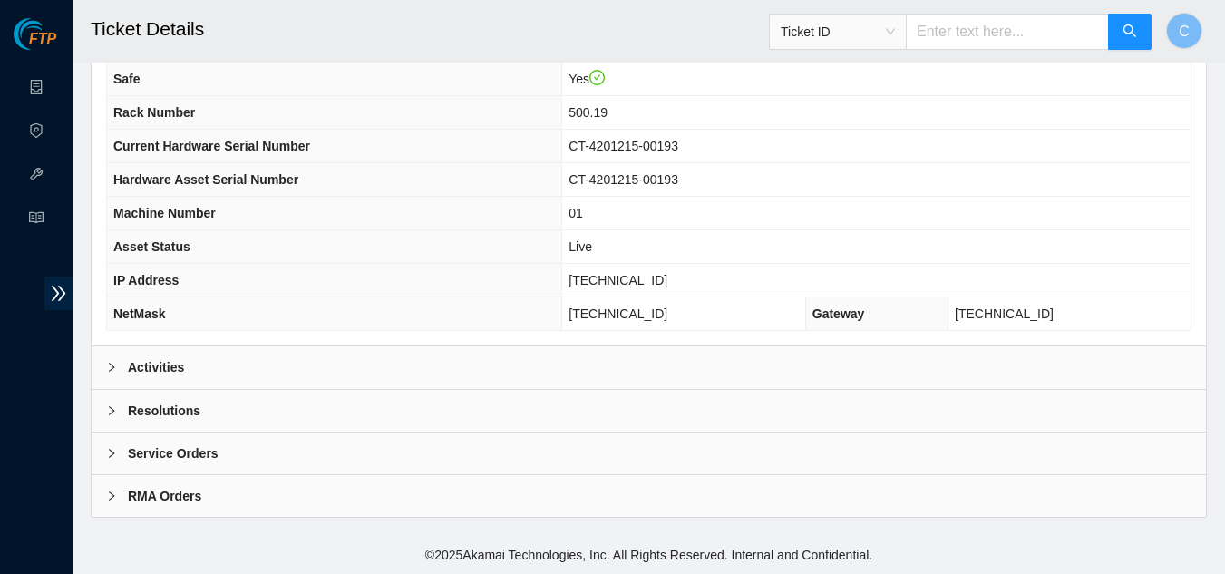
scroll to position [227, 0]
click at [214, 404] on div "Resolutions" at bounding box center [649, 411] width 1114 height 42
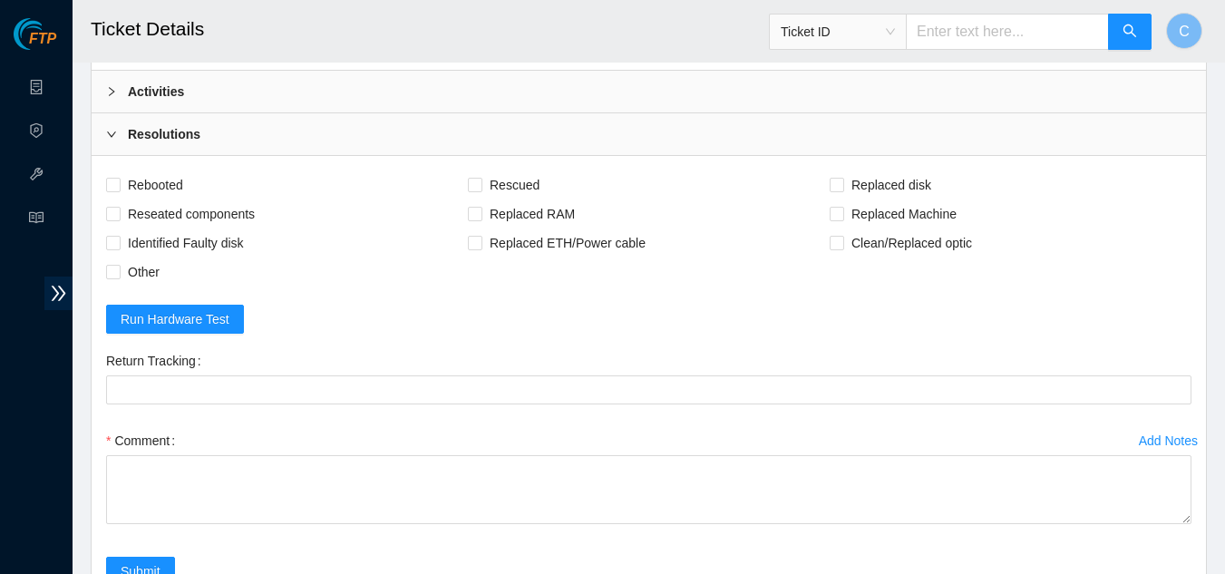
scroll to position [680, 0]
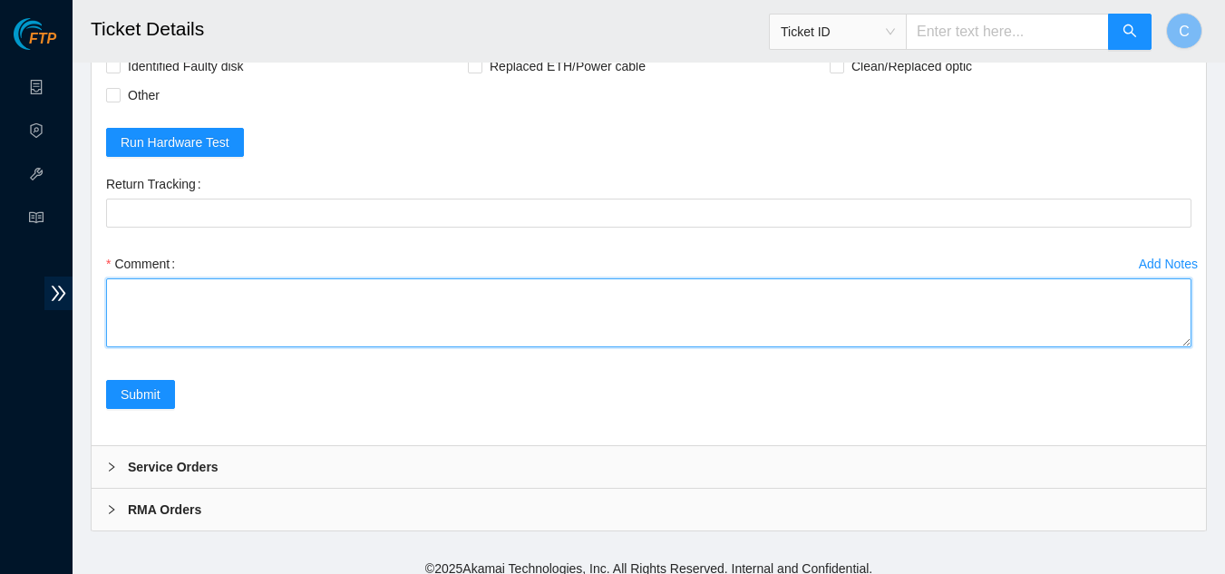
click at [248, 329] on textarea "Comment" at bounding box center [648, 312] width 1085 height 69
paste textarea "Powered down server Reseated disks Rebooted isok:"
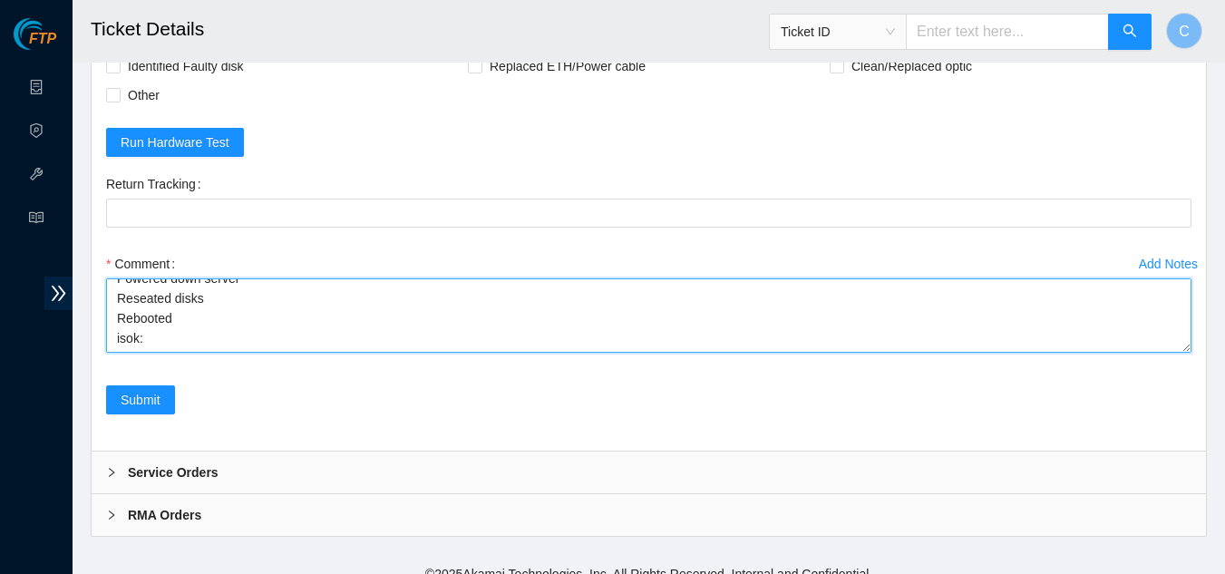
scroll to position [0, 0]
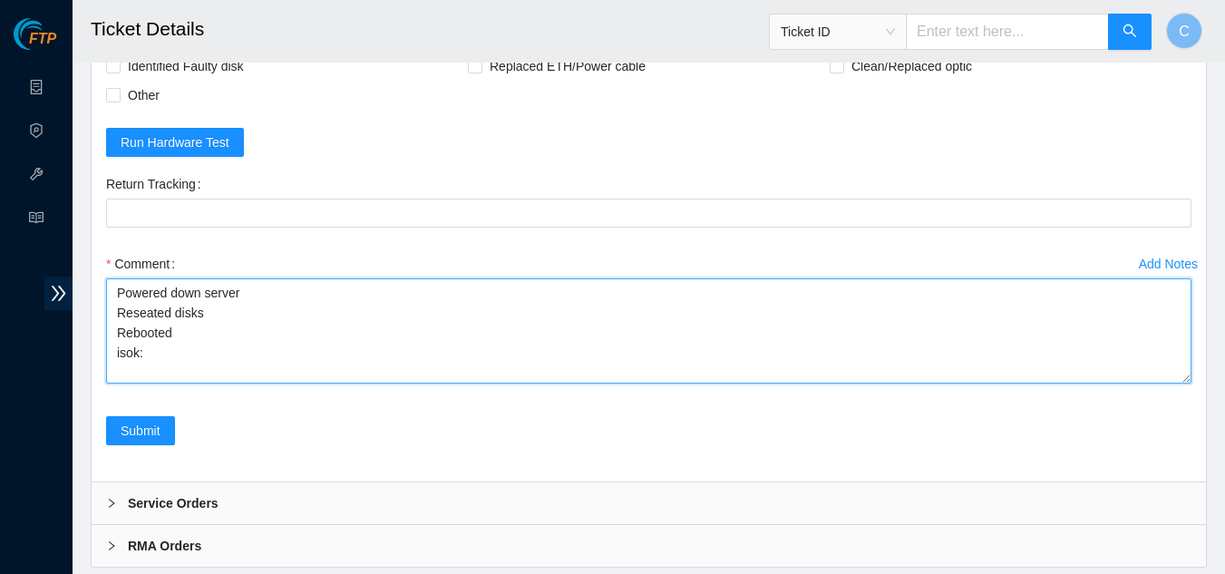
drag, startPoint x: 1182, startPoint y: 347, endPoint x: 1183, endPoint y: 378, distance: 30.9
click at [1183, 378] on textarea "Powered down server Reseated disks Rebooted isok:" at bounding box center [648, 330] width 1085 height 105
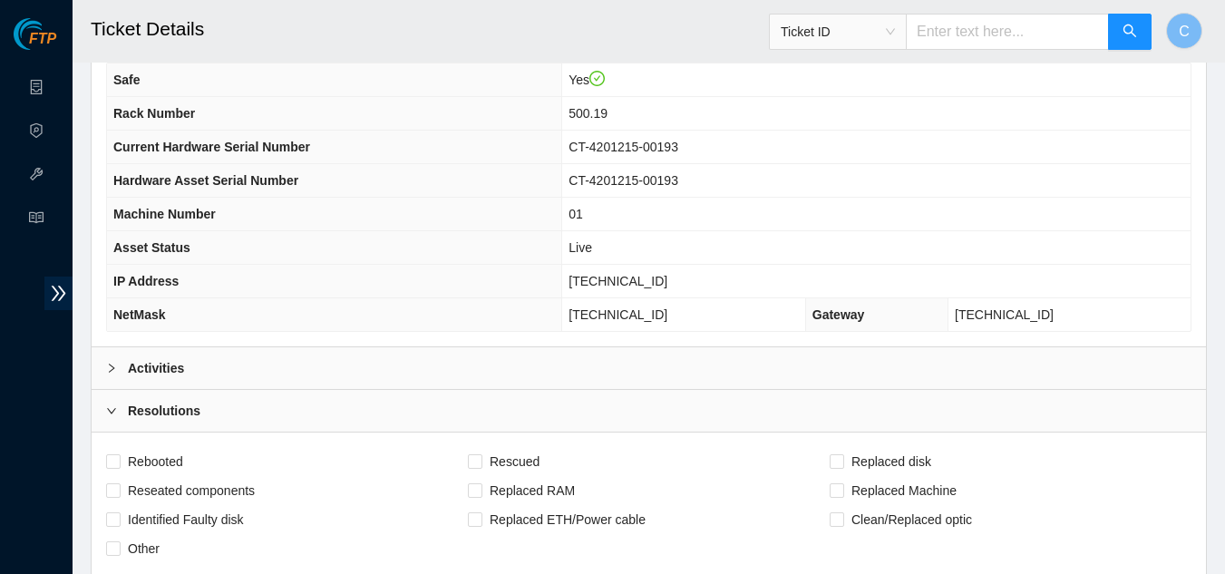
scroll to position [317, 0]
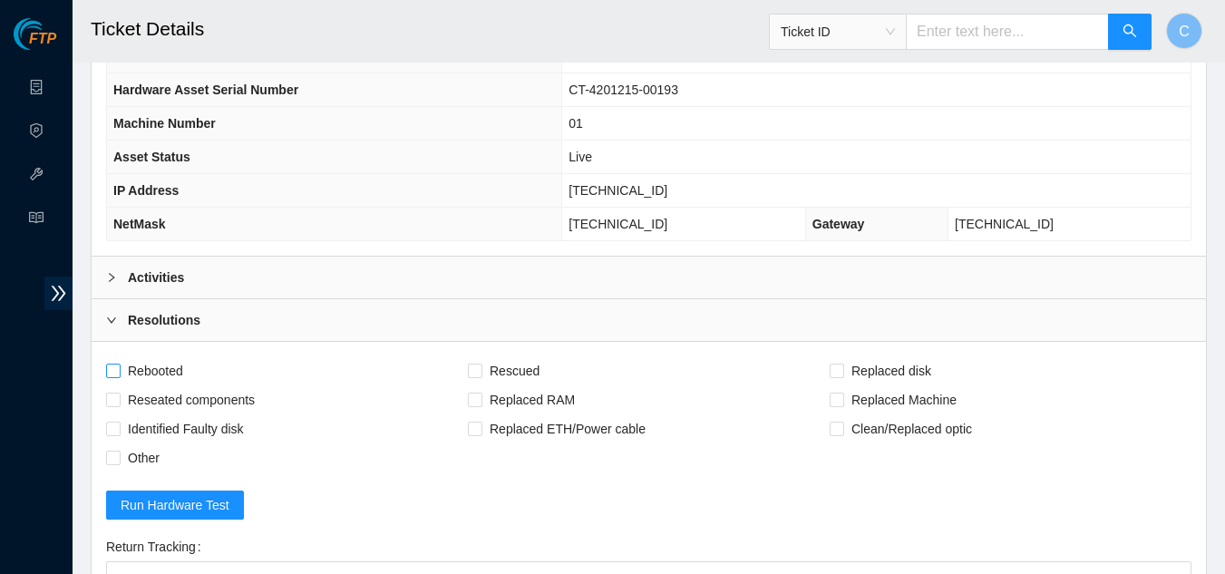
type textarea "Powered down server Reseated disks Rebooted isok:"
click at [110, 366] on input "Rebooted" at bounding box center [112, 370] width 13 height 13
checkbox input "true"
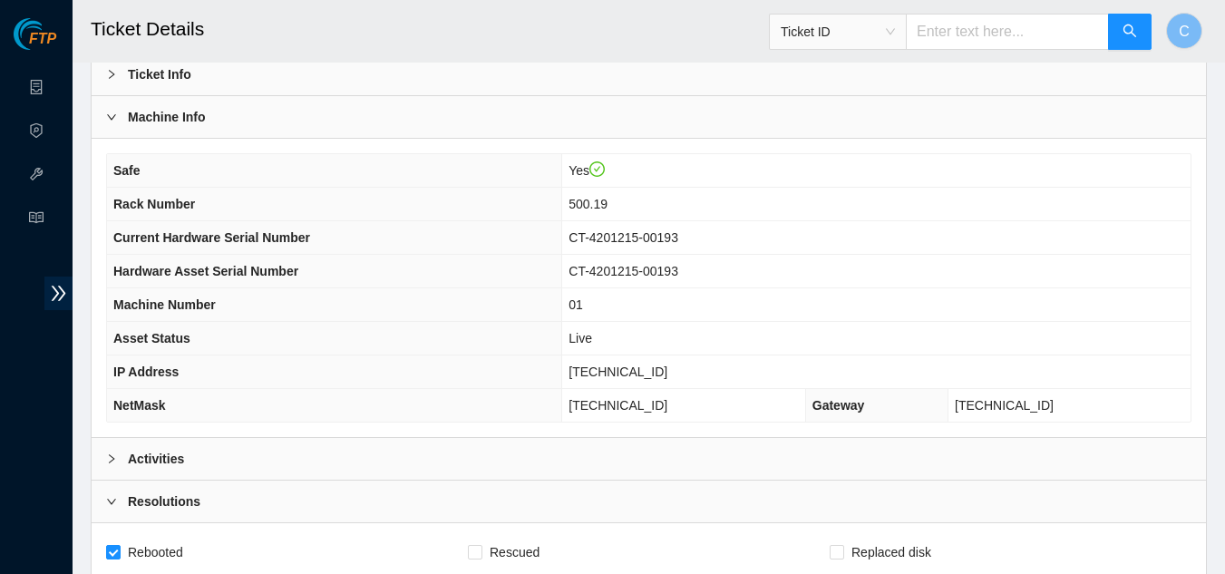
scroll to position [227, 0]
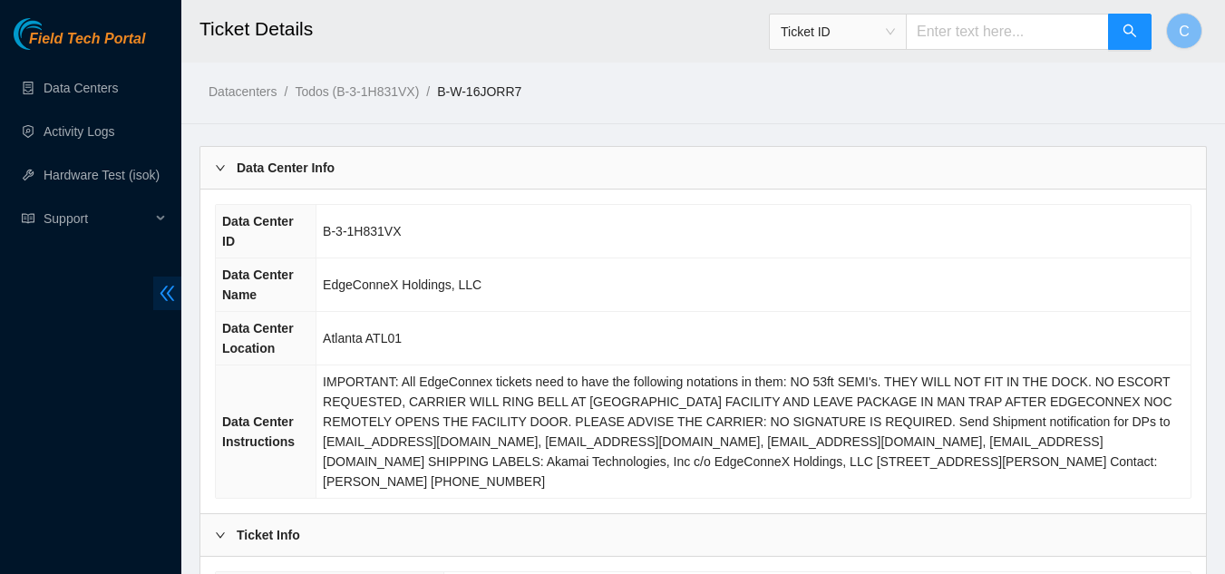
click at [170, 283] on span "double-left" at bounding box center [167, 294] width 28 height 34
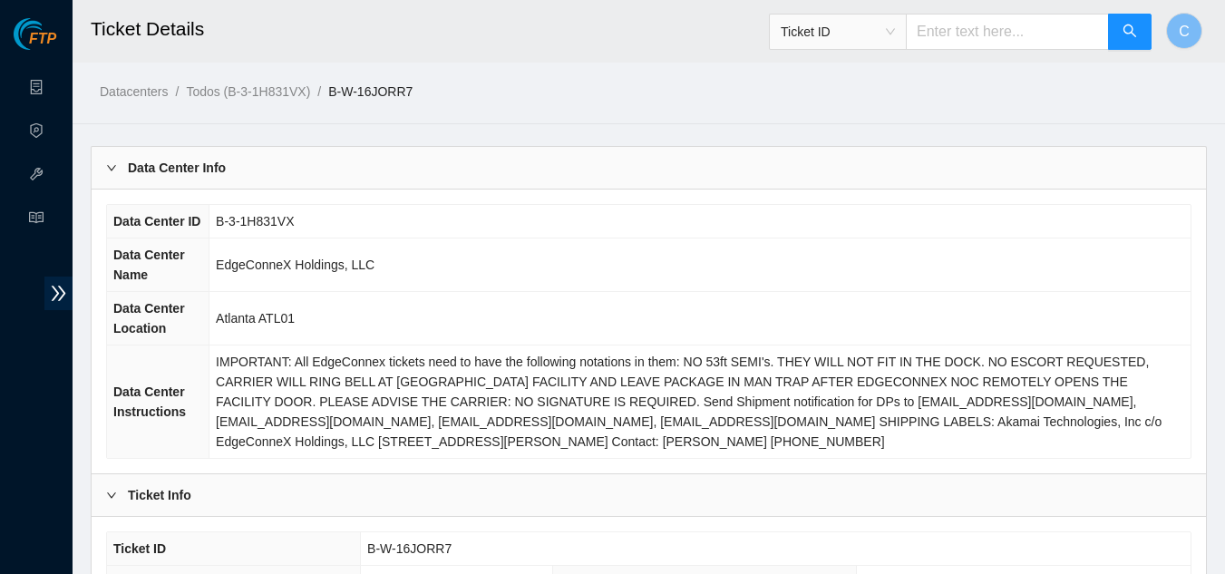
click at [243, 170] on div "Data Center Info" at bounding box center [649, 168] width 1114 height 42
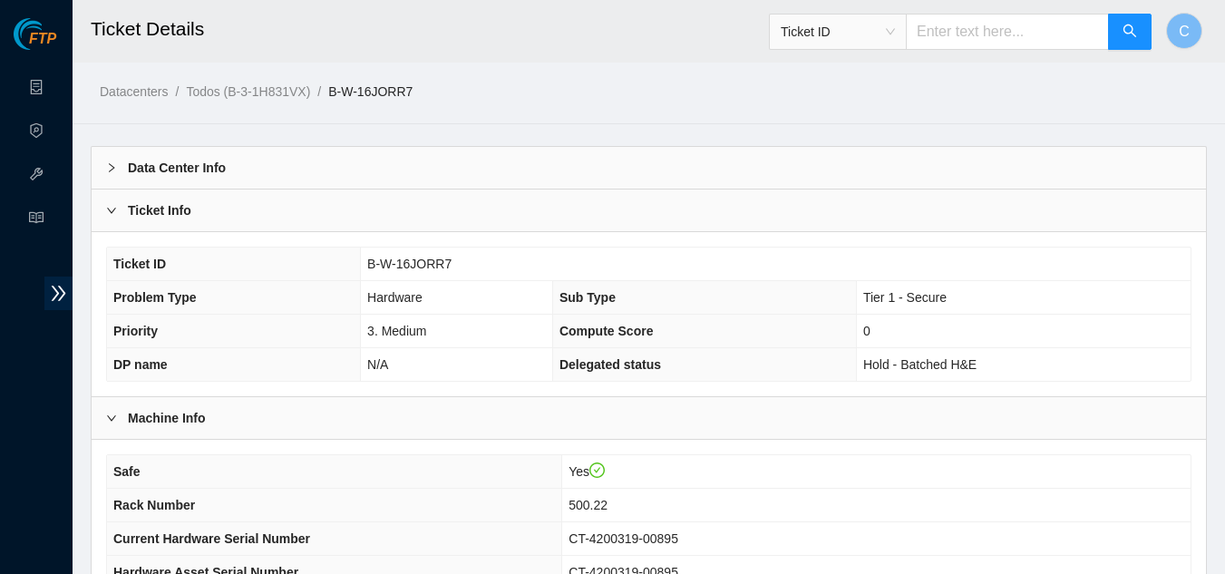
click at [202, 221] on div "Ticket Info" at bounding box center [649, 211] width 1114 height 42
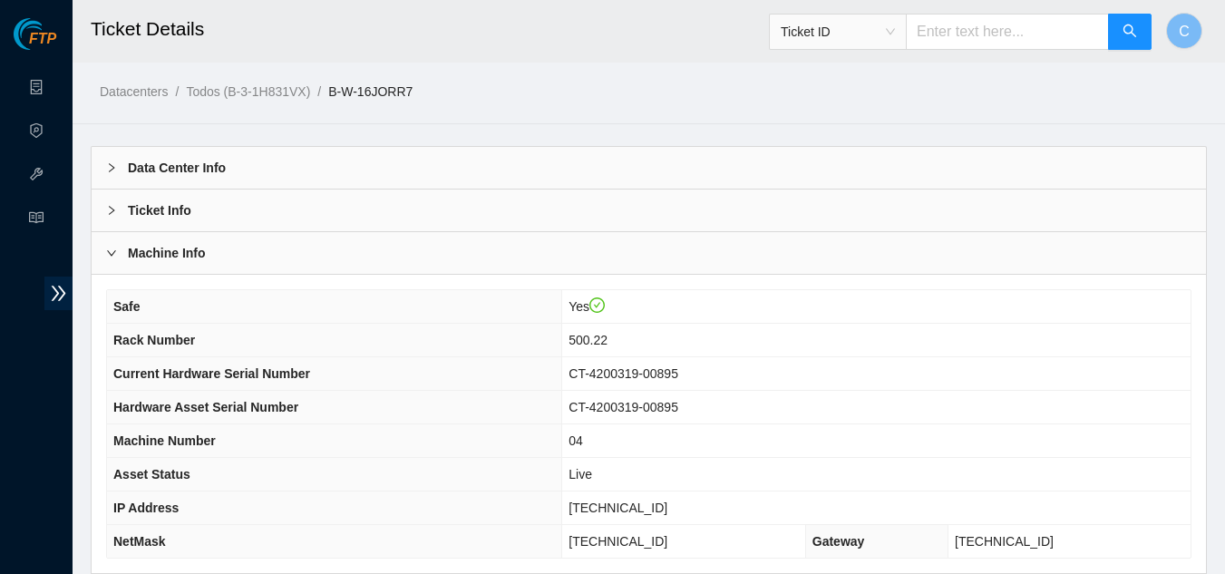
click at [193, 238] on div "Machine Info" at bounding box center [649, 253] width 1114 height 42
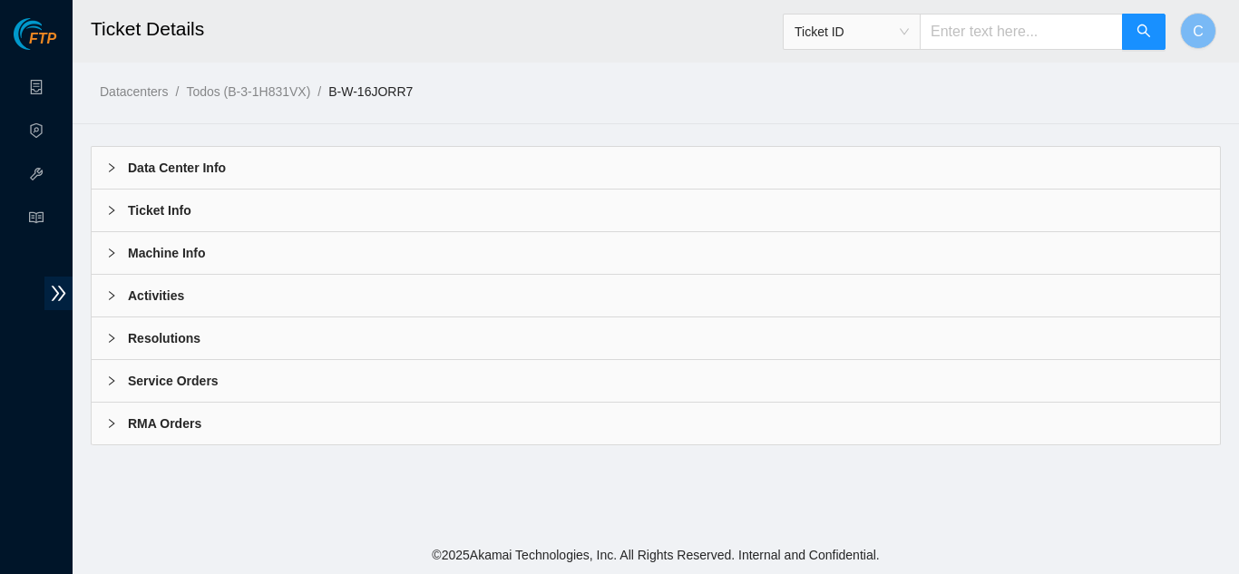
click at [193, 238] on div "Machine Info" at bounding box center [656, 253] width 1128 height 42
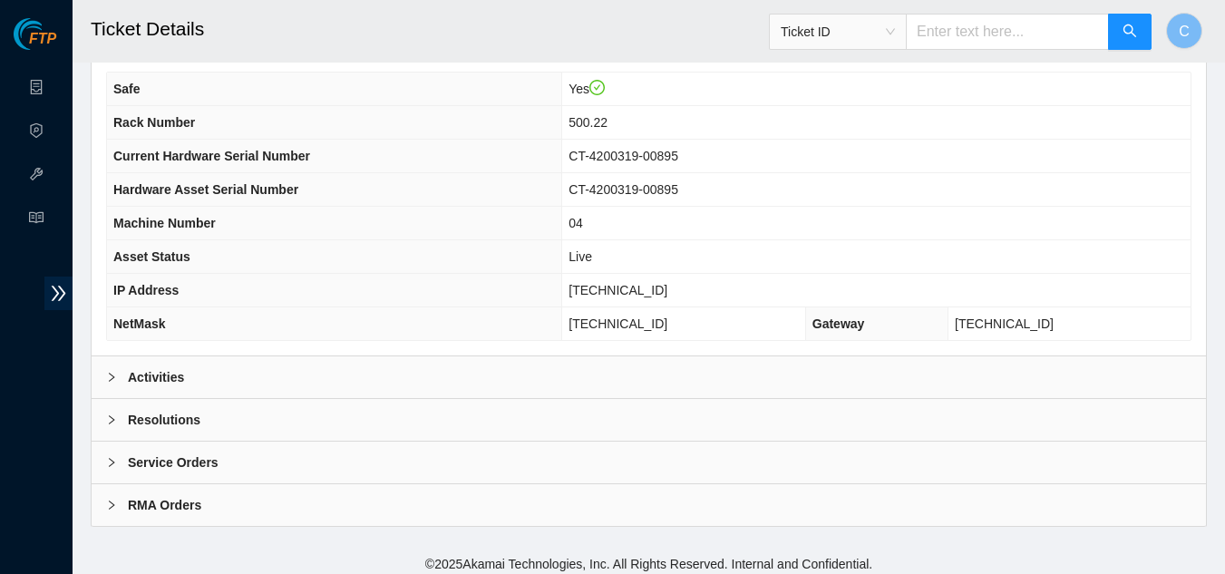
scroll to position [227, 0]
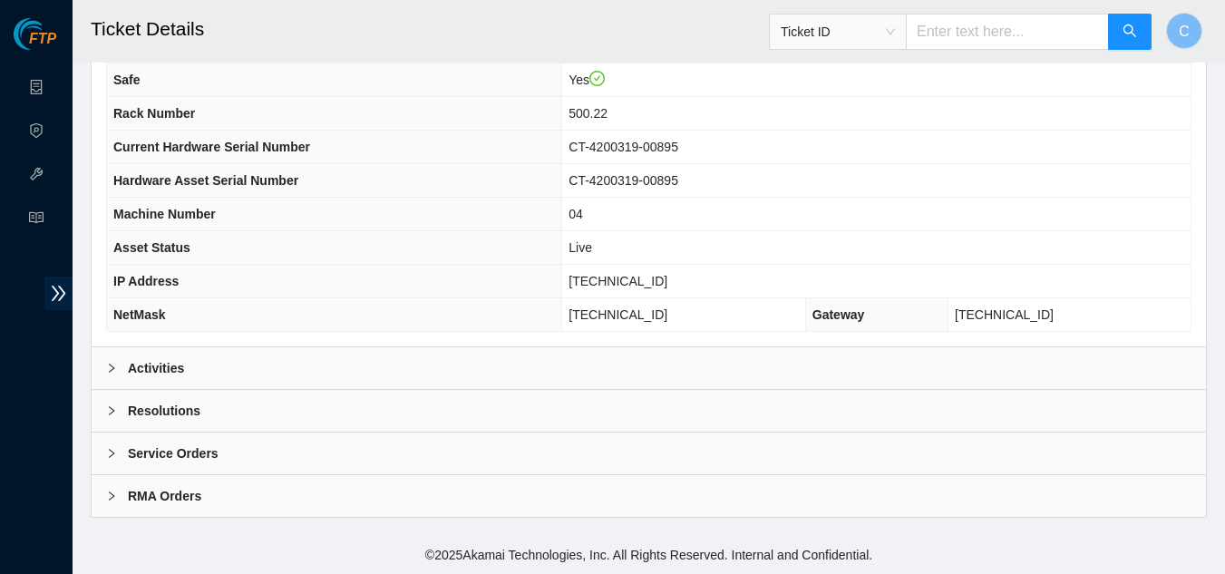
click at [287, 370] on div "Activities" at bounding box center [649, 368] width 1114 height 42
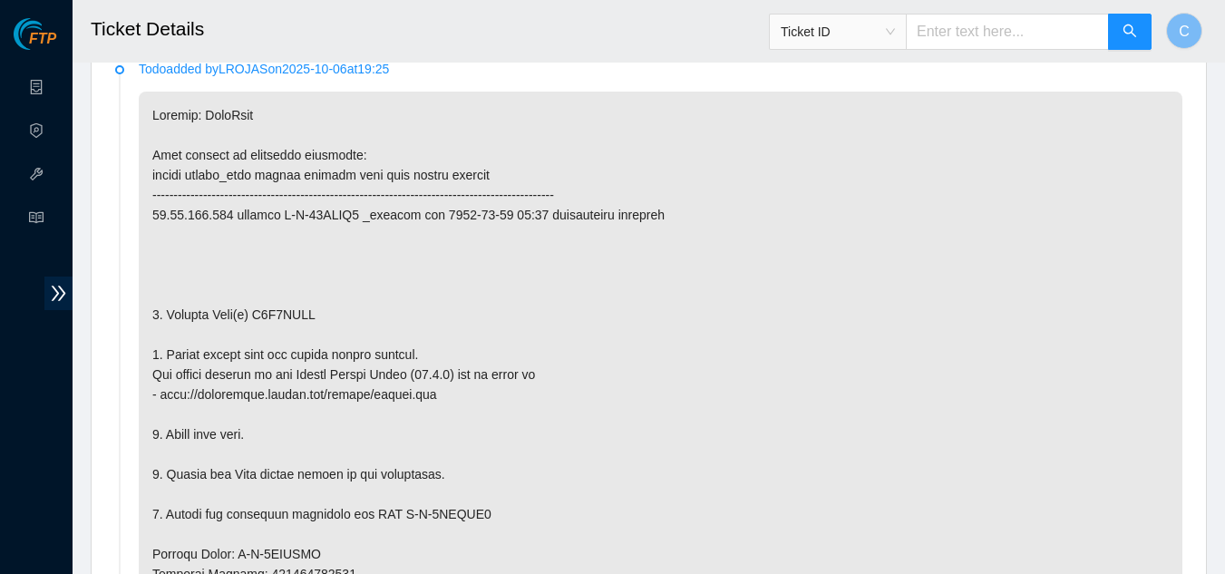
scroll to position [408, 0]
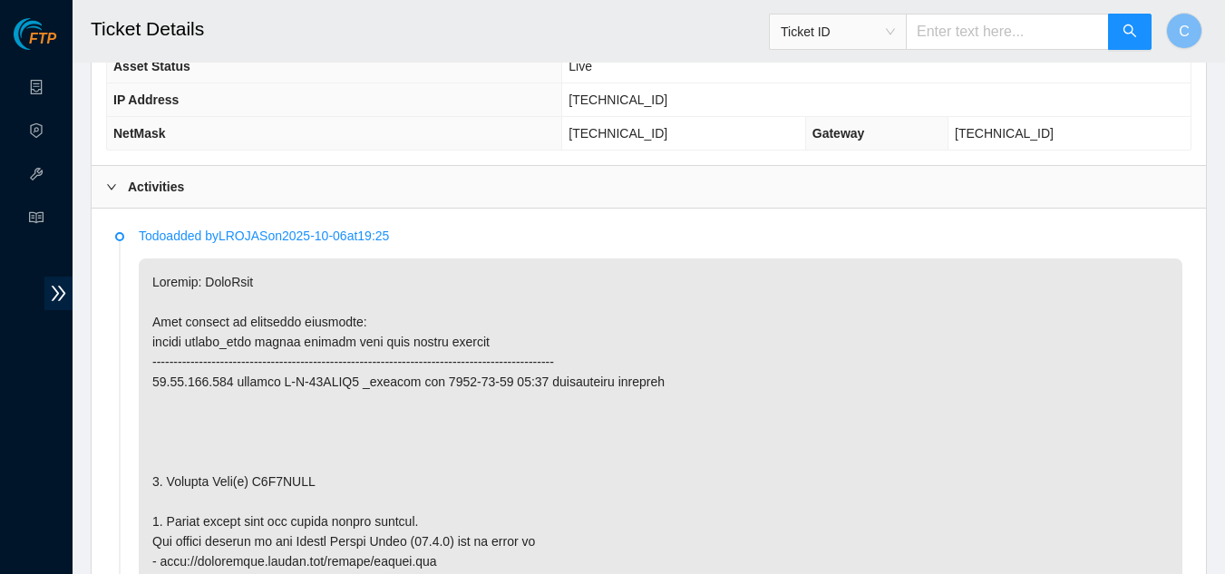
click at [169, 198] on div "Activities" at bounding box center [649, 187] width 1114 height 42
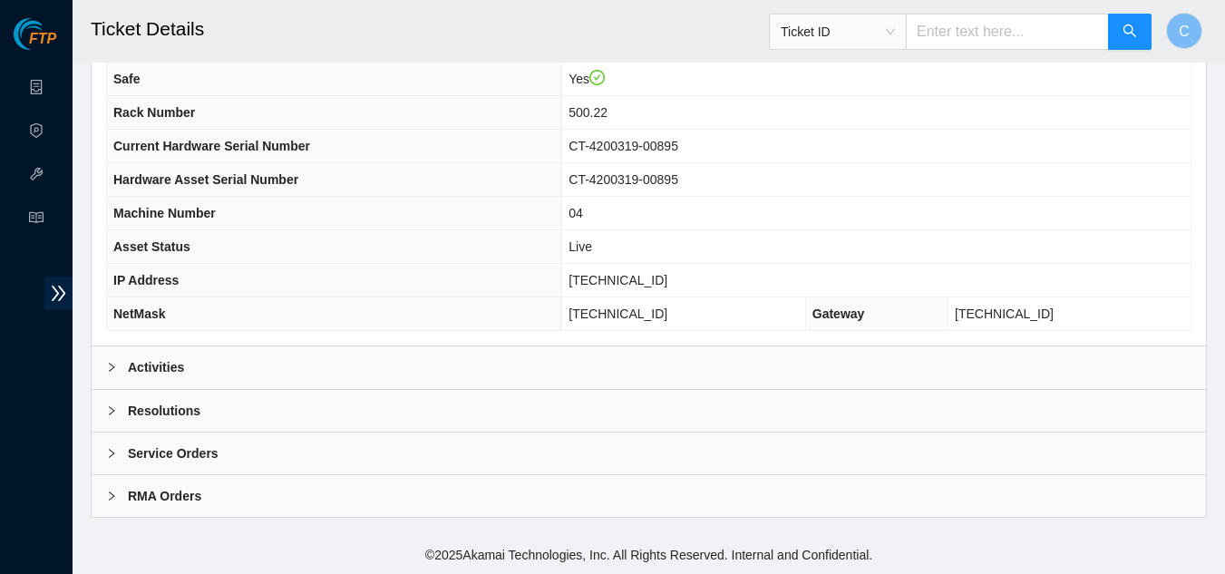
scroll to position [227, 0]
click at [256, 403] on div "Resolutions" at bounding box center [649, 411] width 1114 height 42
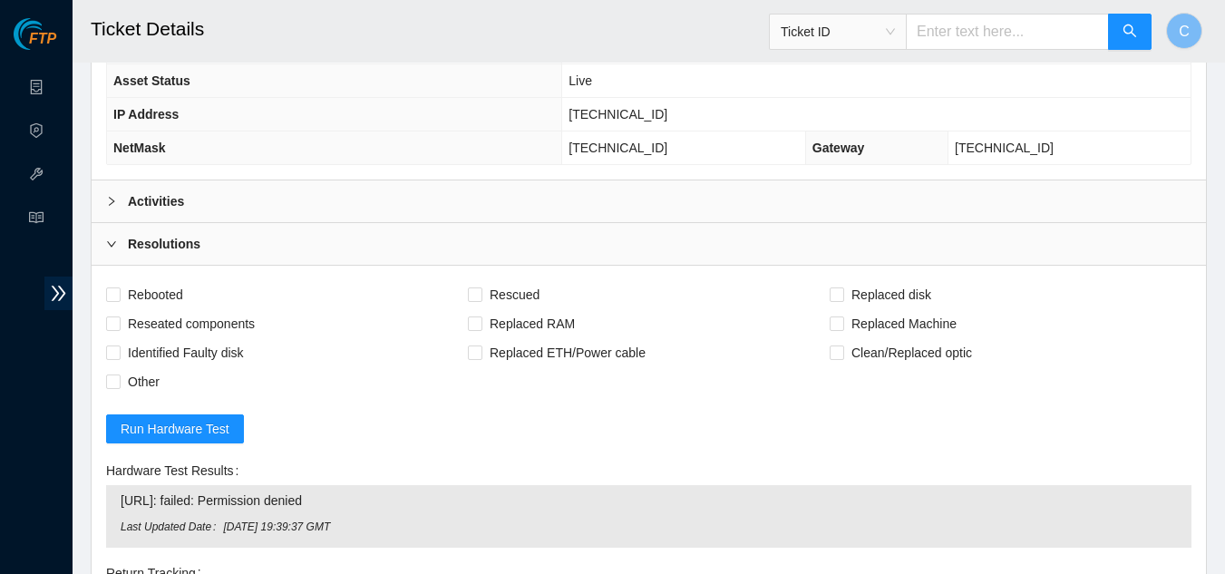
scroll to position [680, 0]
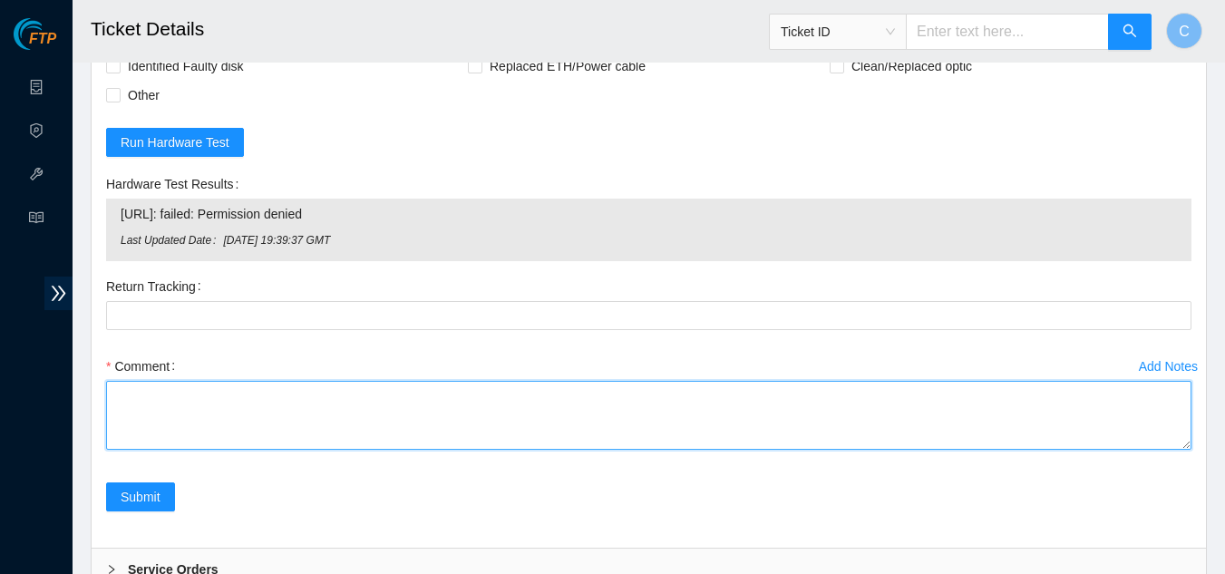
paste textarea "Powered down server Replaced disk sn: With new disk sn: Rebooted Rescued and co…"
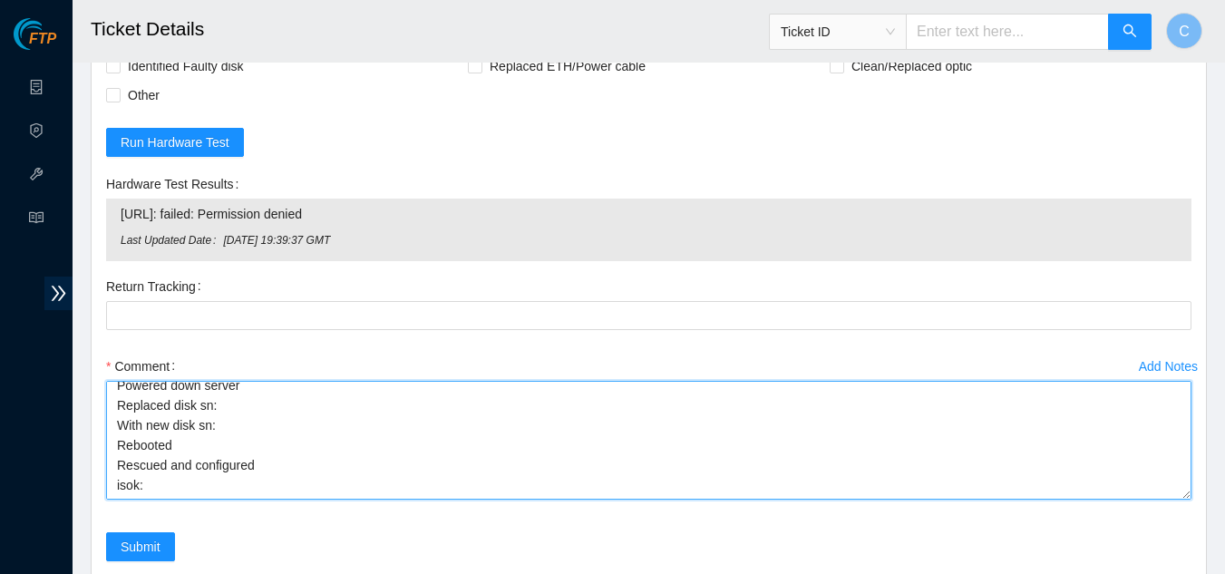
scroll to position [0, 0]
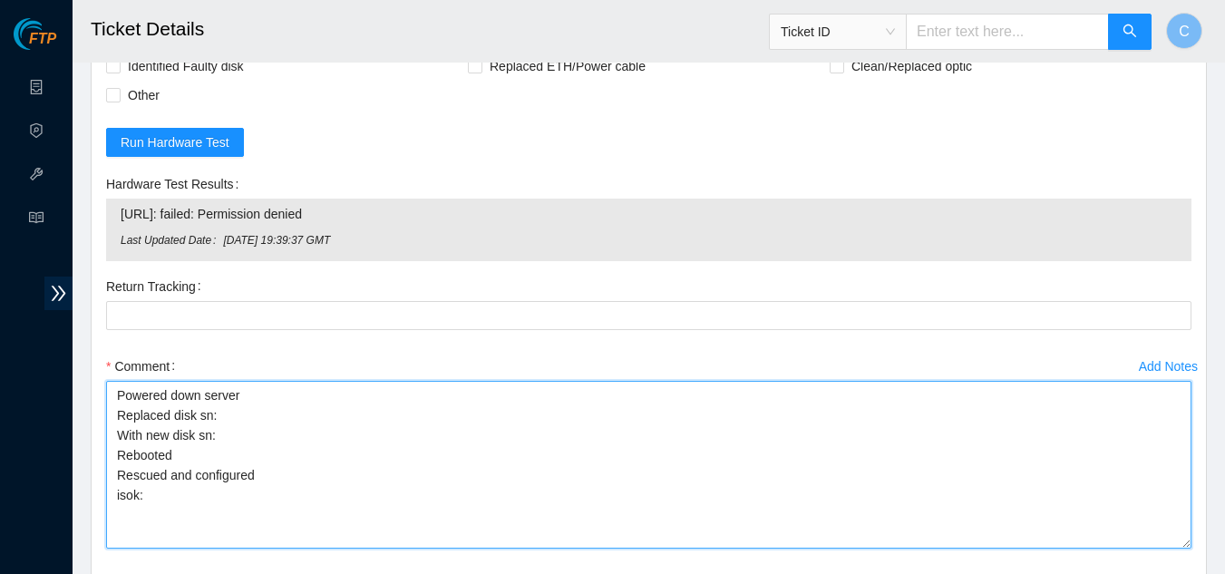
drag, startPoint x: 1182, startPoint y: 446, endPoint x: 1185, endPoint y: 545, distance: 98.9
click at [1185, 545] on textarea "Powered down server Replaced disk sn: With new disk sn: Rebooted Rescued and co…" at bounding box center [648, 465] width 1085 height 168
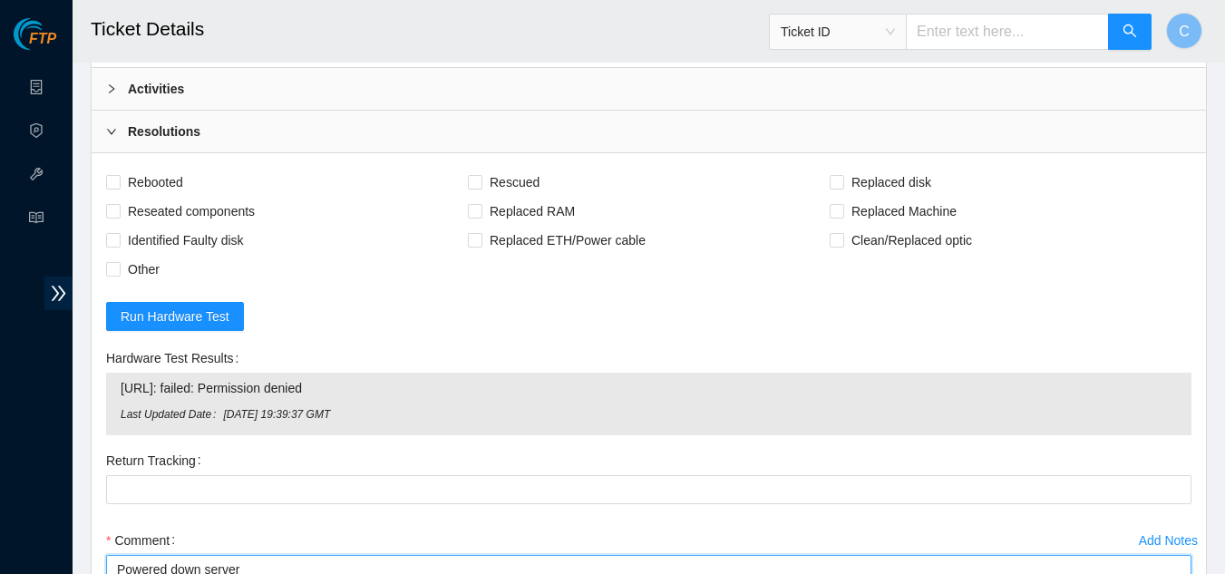
scroll to position [499, 0]
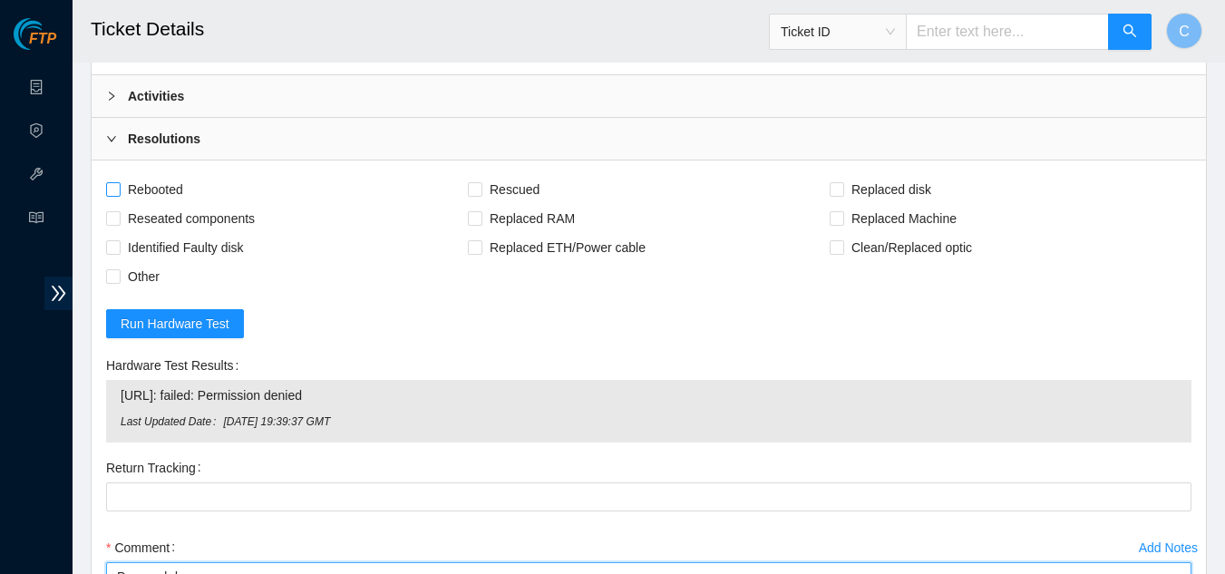
type textarea "Powered down server Replaced disk sn: With new disk sn: Rebooted Rescued and co…"
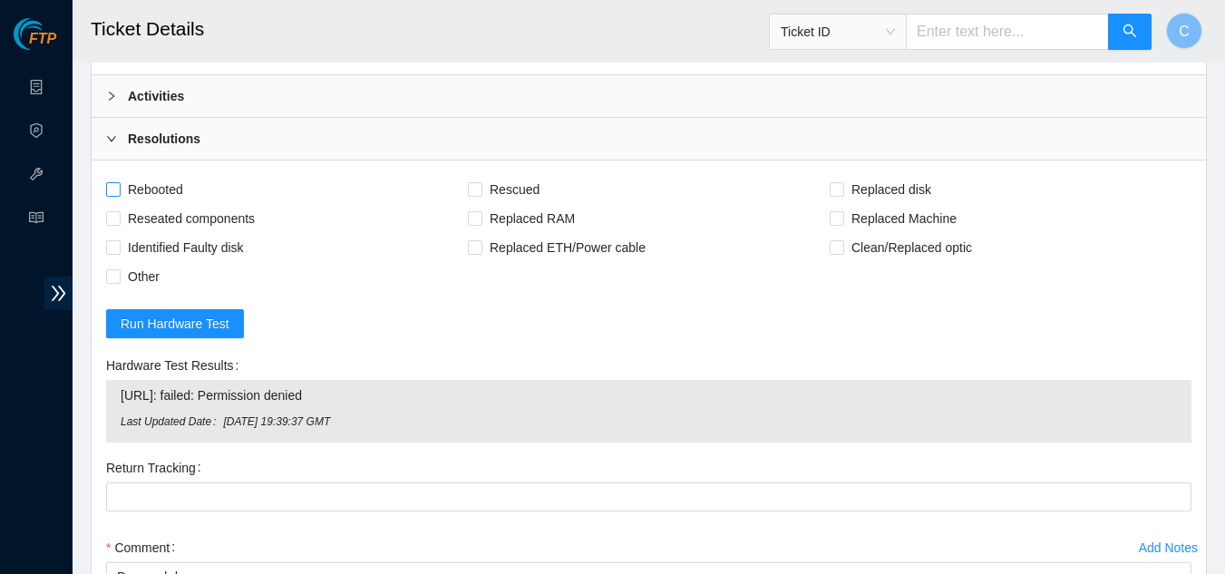
drag, startPoint x: 110, startPoint y: 184, endPoint x: 151, endPoint y: 187, distance: 41.8
click at [110, 184] on input "Rebooted" at bounding box center [112, 188] width 13 height 13
checkbox input "true"
click at [477, 187] on input "Rescued" at bounding box center [474, 188] width 13 height 13
checkbox input "true"
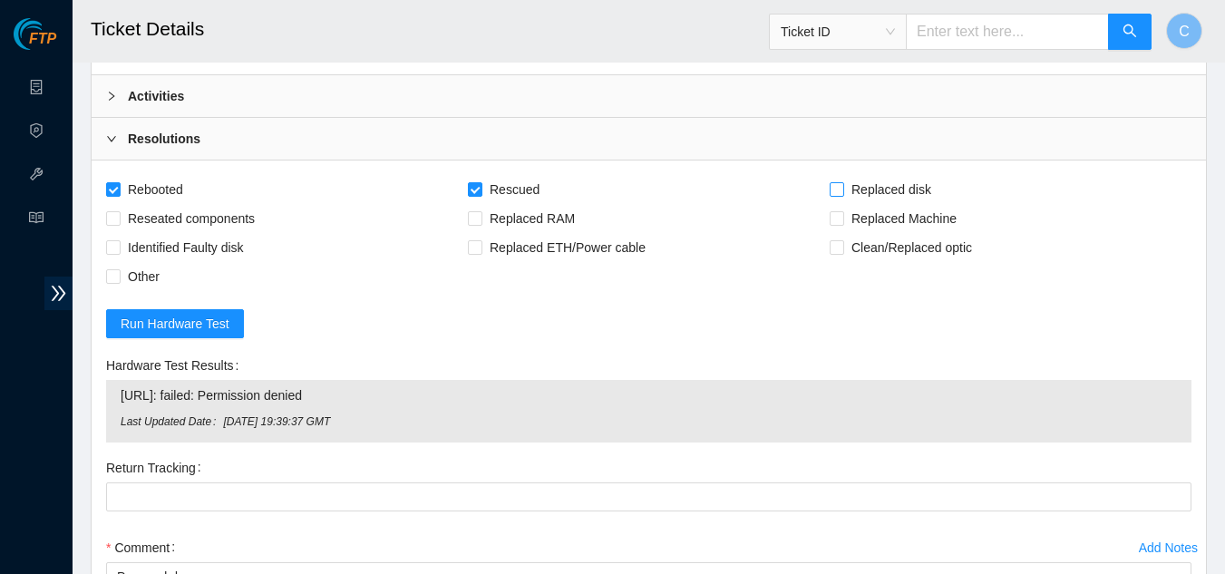
click at [830, 190] on input "Replaced disk" at bounding box center [836, 188] width 13 height 13
checkbox input "true"
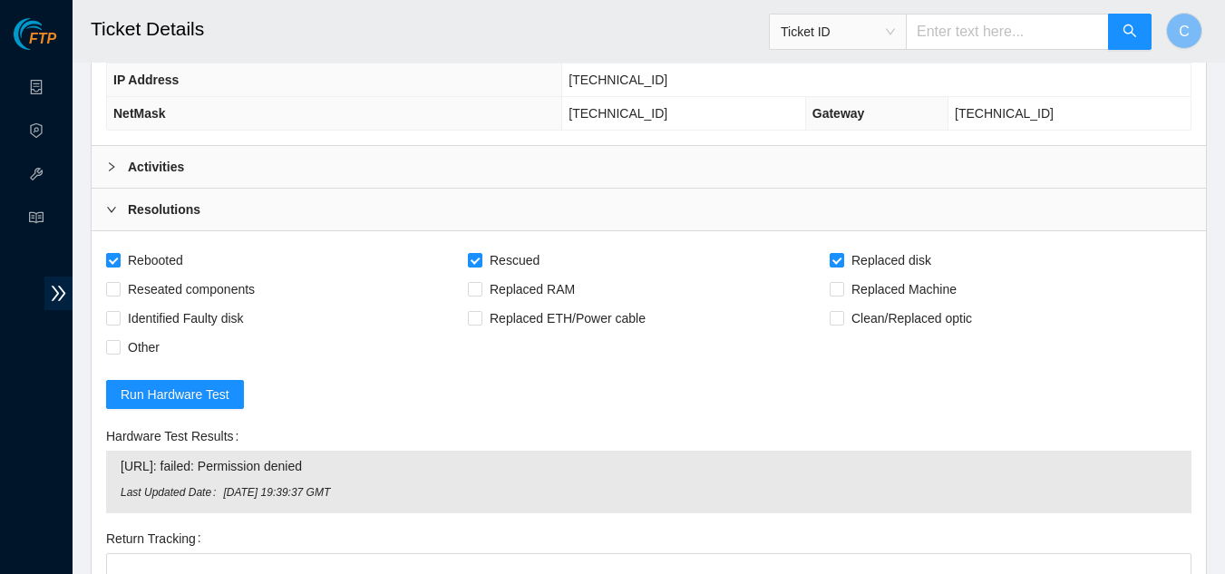
scroll to position [408, 0]
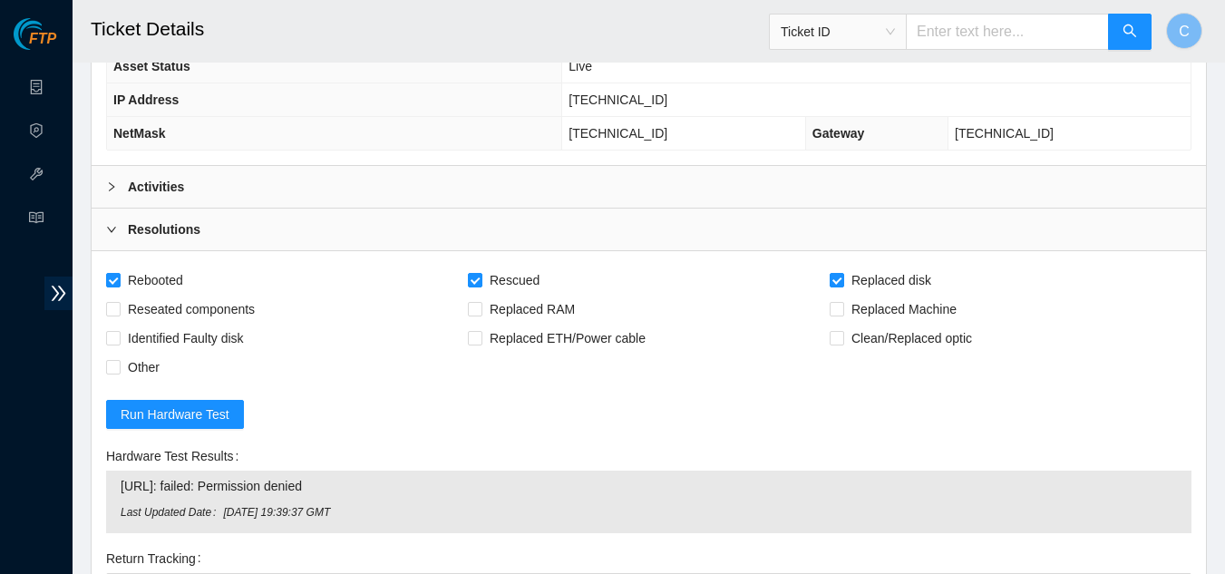
click at [133, 200] on div "Activities" at bounding box center [649, 187] width 1114 height 42
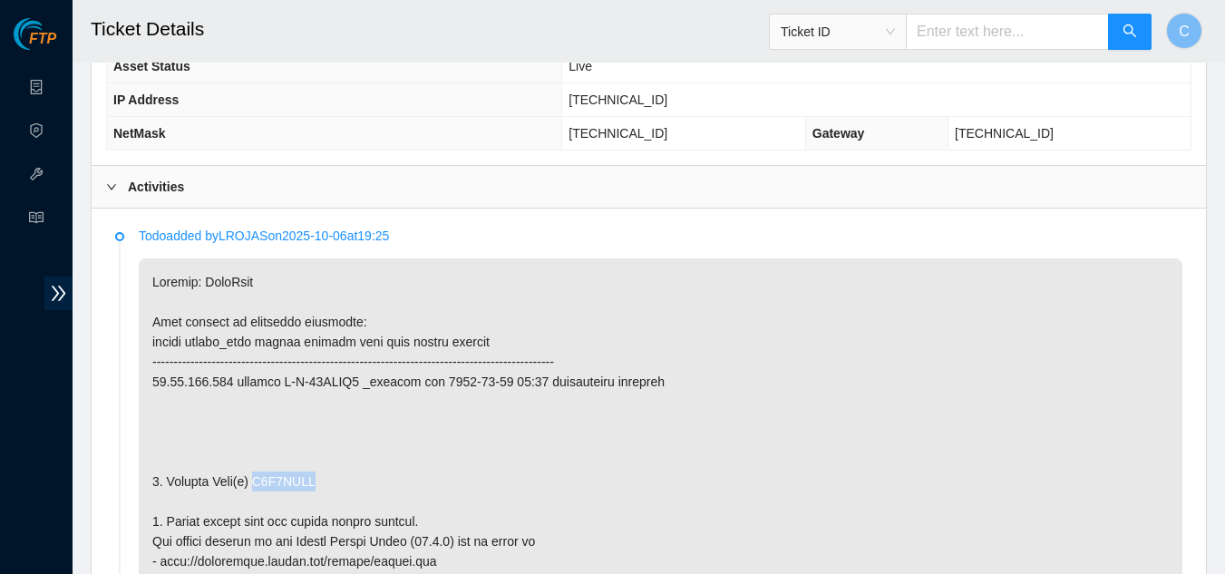
drag, startPoint x: 317, startPoint y: 484, endPoint x: 256, endPoint y: 491, distance: 62.0
copy p "Z1Z8PBQK"
drag, startPoint x: 191, startPoint y: 197, endPoint x: 185, endPoint y: 216, distance: 20.1
click at [190, 197] on div "Activities" at bounding box center [649, 187] width 1114 height 42
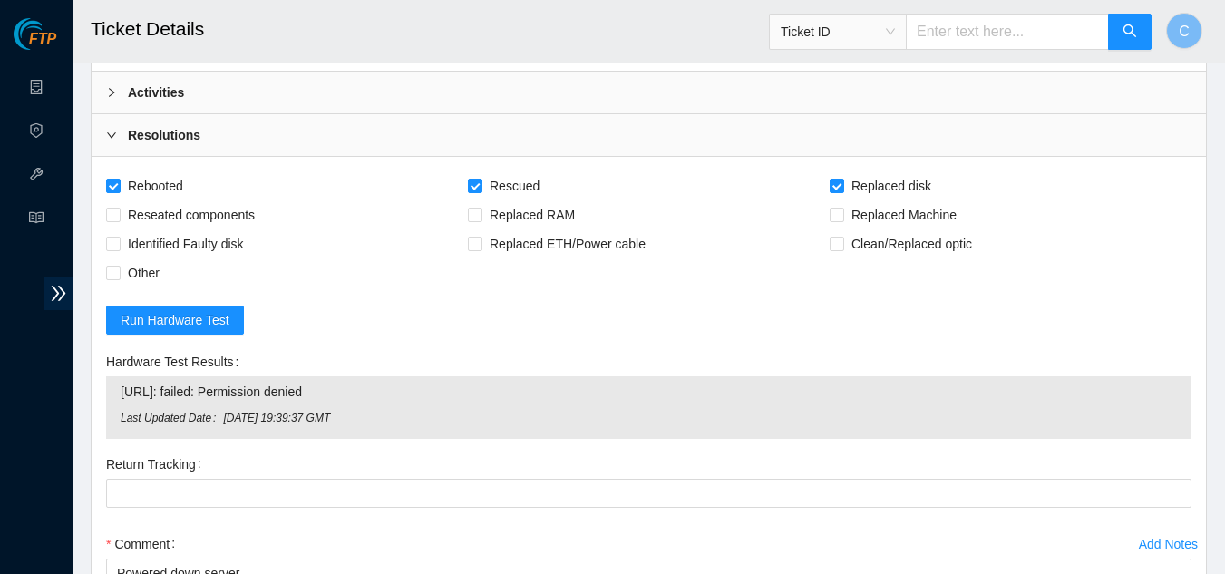
scroll to position [589, 0]
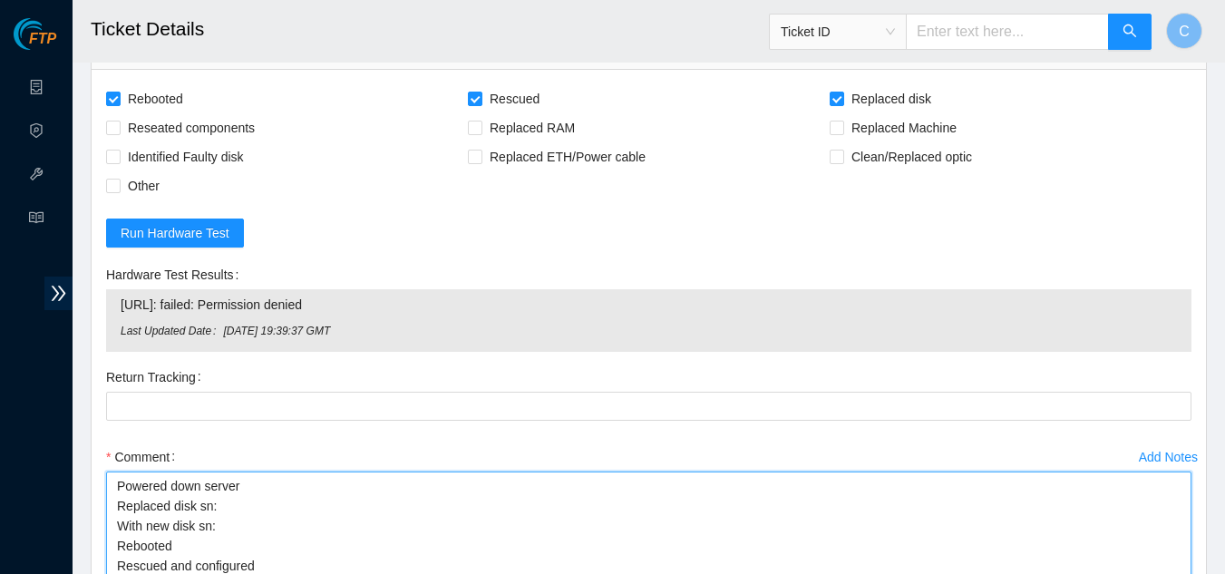
click at [253, 503] on textarea "Powered down server Replaced disk sn: With new disk sn: Rebooted Rescued and co…" at bounding box center [648, 556] width 1085 height 168
paste textarea "Z1Z8PBQK"
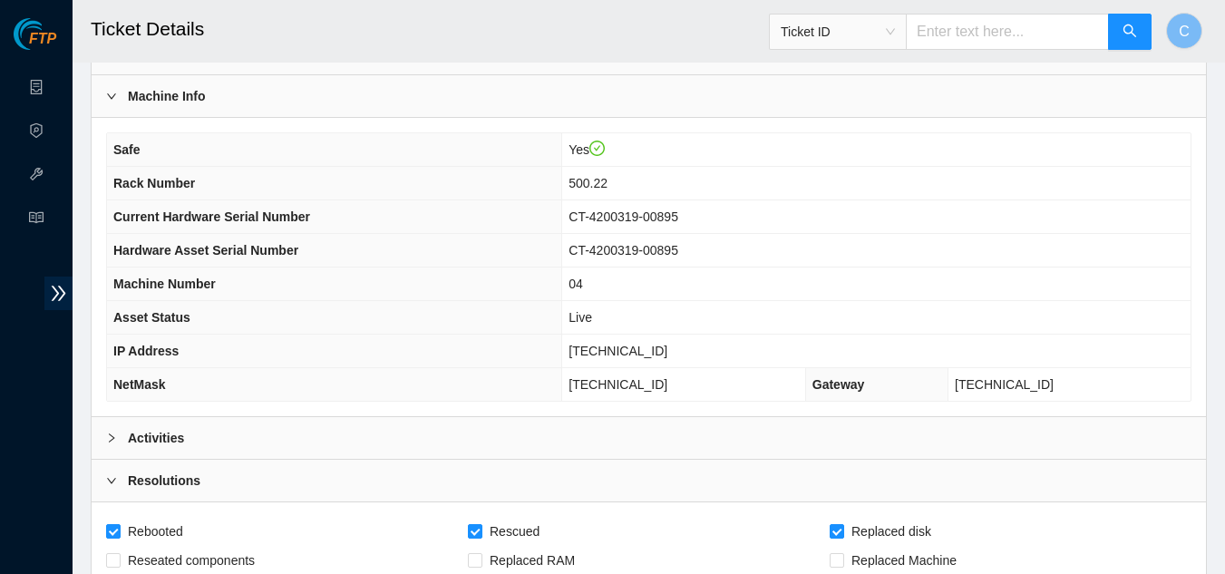
scroll to position [136, 0]
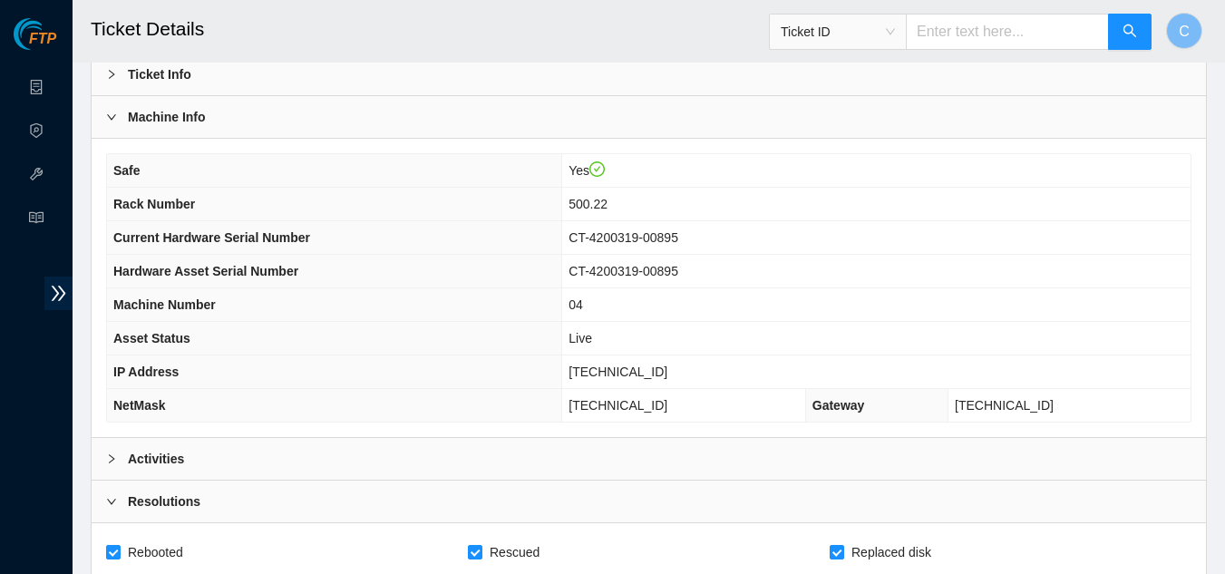
type textarea "Powered down server Replaced disk sn: Z1Z8PBQK With new disk sn: Rebooted Rescu…"
click at [251, 463] on div "Activities" at bounding box center [649, 459] width 1114 height 42
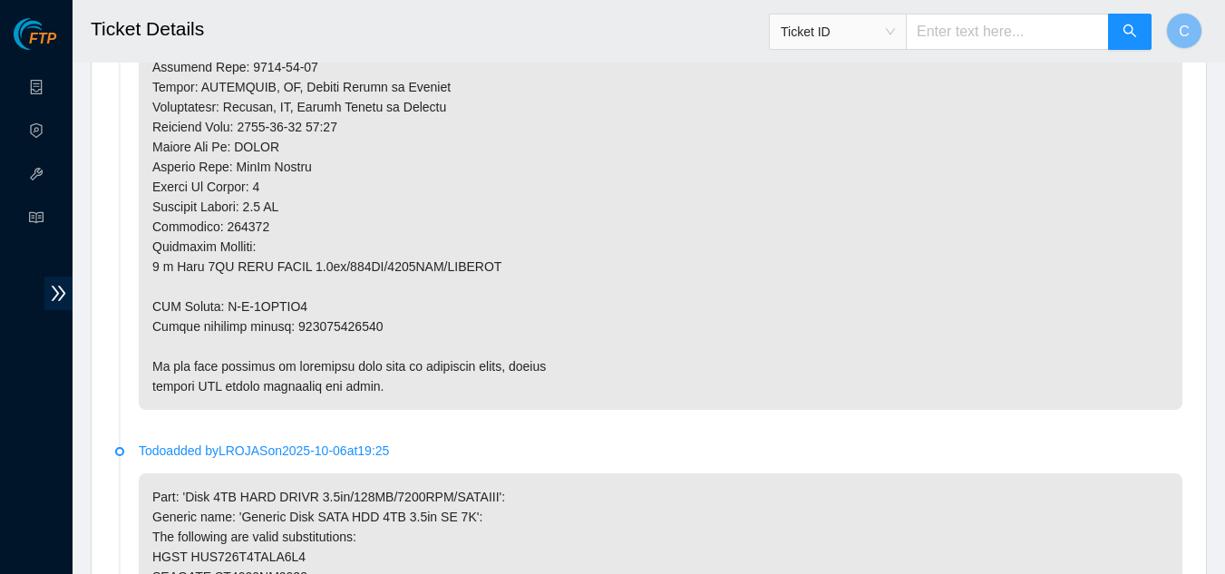
scroll to position [1224, 0]
drag, startPoint x: 378, startPoint y: 320, endPoint x: 294, endPoint y: 331, distance: 85.0
copy p "450826222590"
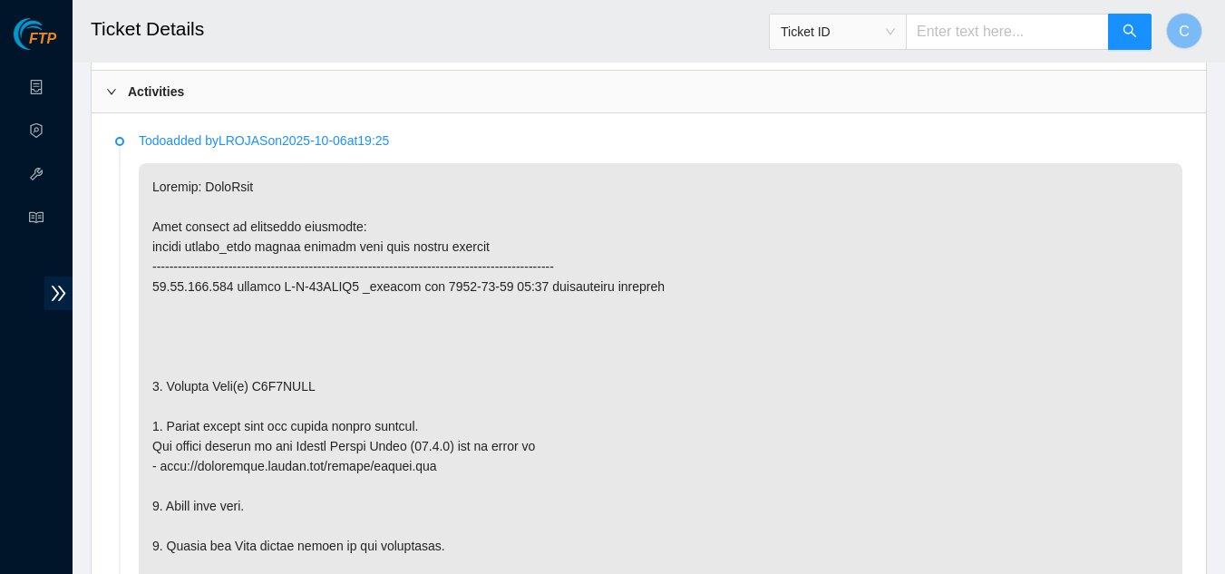
scroll to position [499, 0]
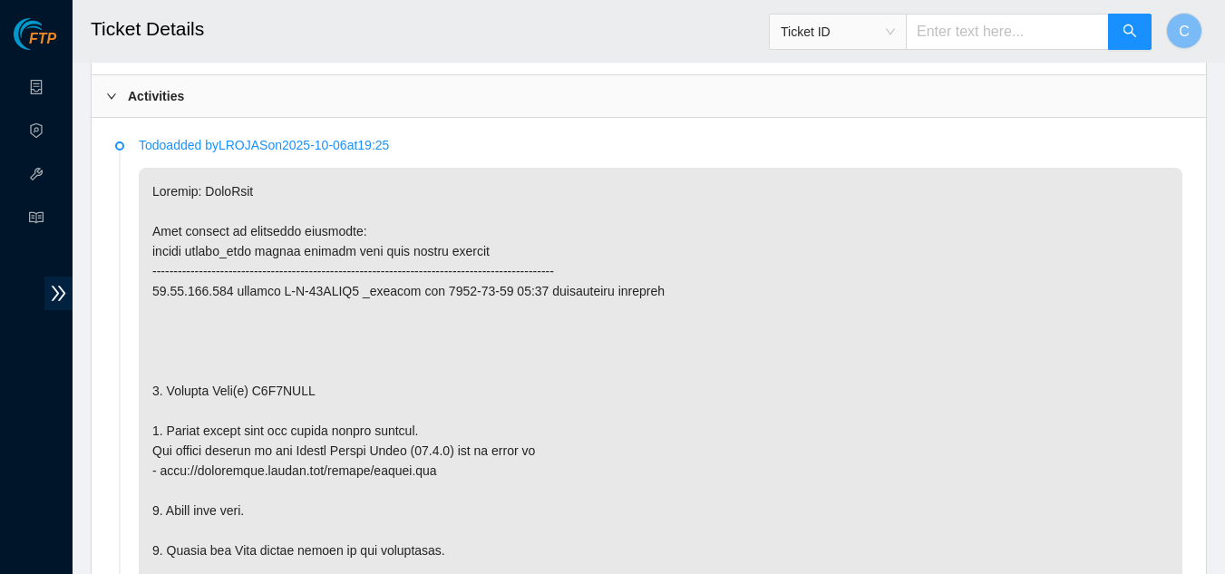
click at [151, 114] on div "Activities" at bounding box center [649, 96] width 1114 height 42
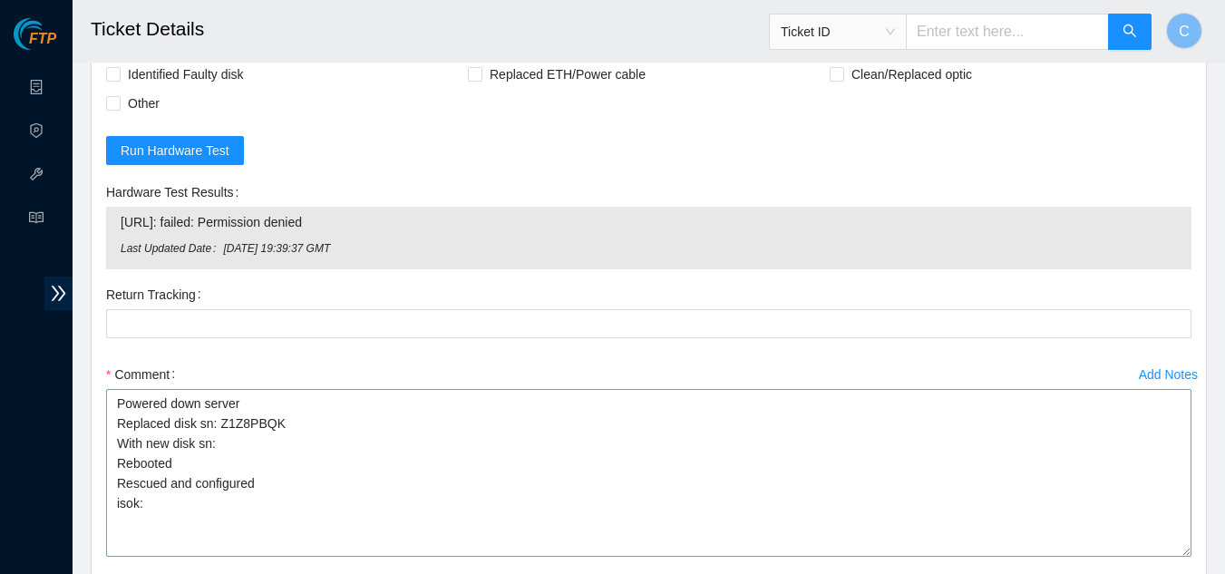
scroll to position [680, 0]
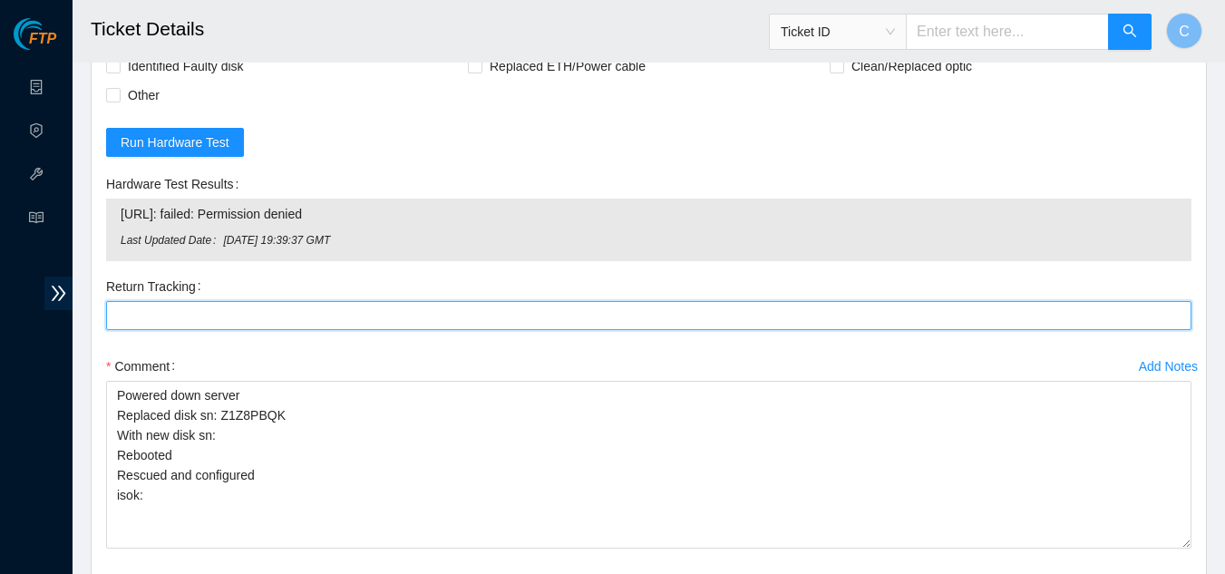
drag, startPoint x: 192, startPoint y: 316, endPoint x: 180, endPoint y: 308, distance: 14.3
click at [192, 316] on Tracking "Return Tracking" at bounding box center [648, 315] width 1085 height 29
paste Tracking "450826222590"
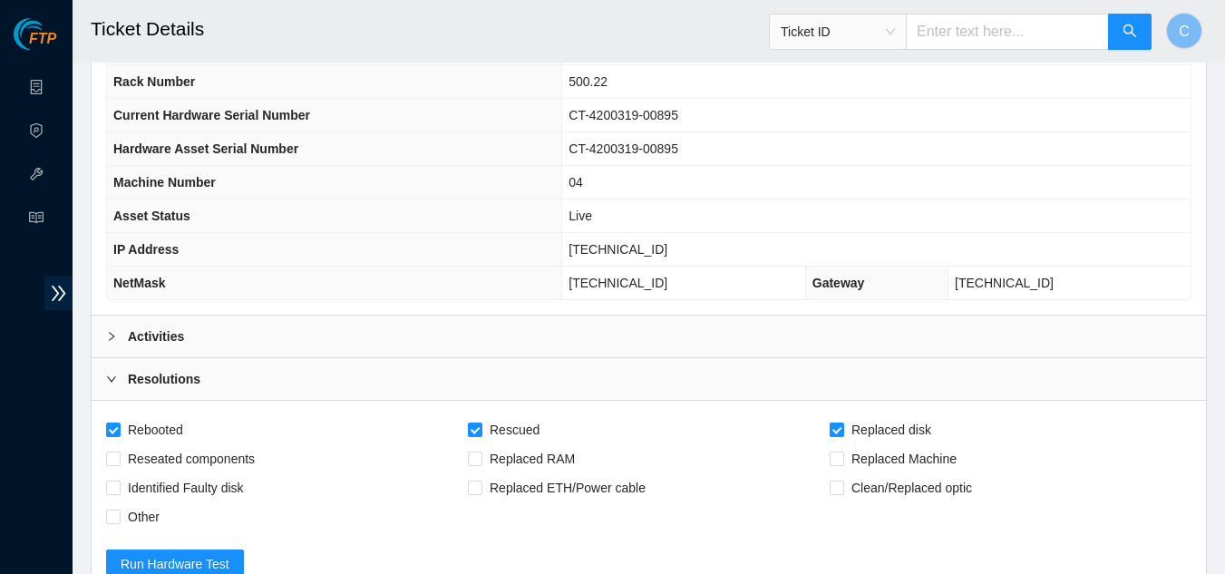
scroll to position [227, 0]
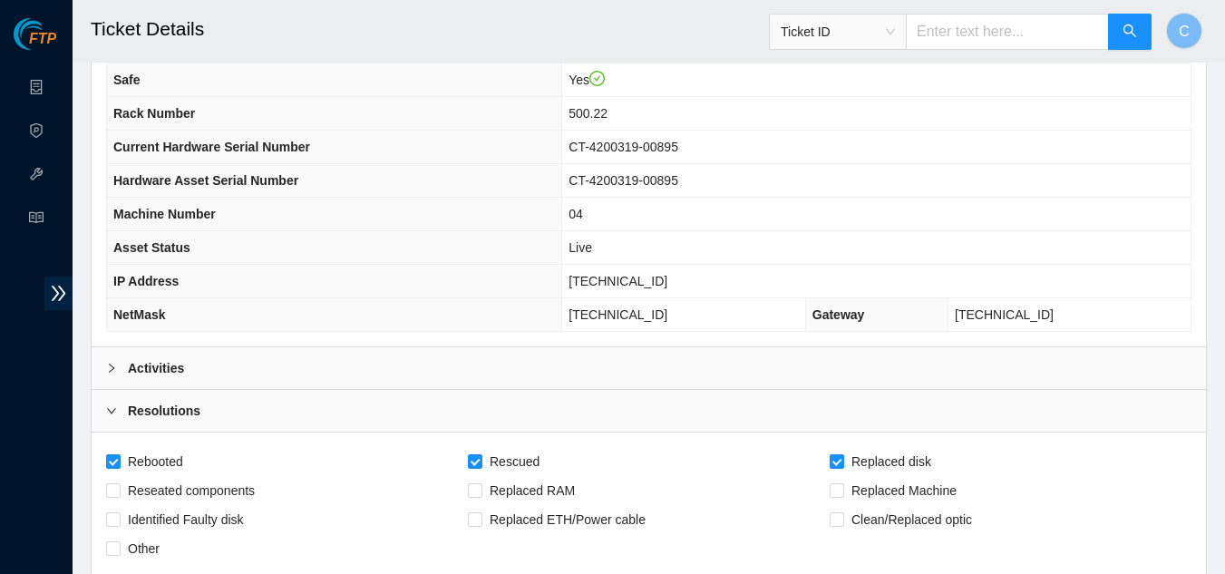
type Tracking "450826222590"
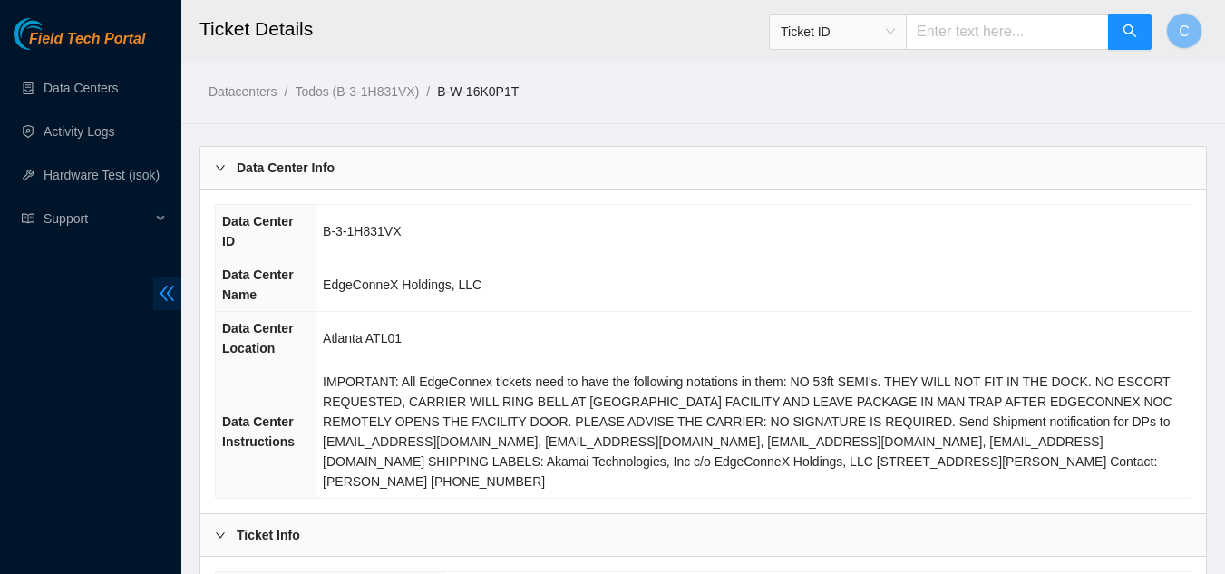
click at [166, 296] on icon "double-left" at bounding box center [167, 293] width 19 height 19
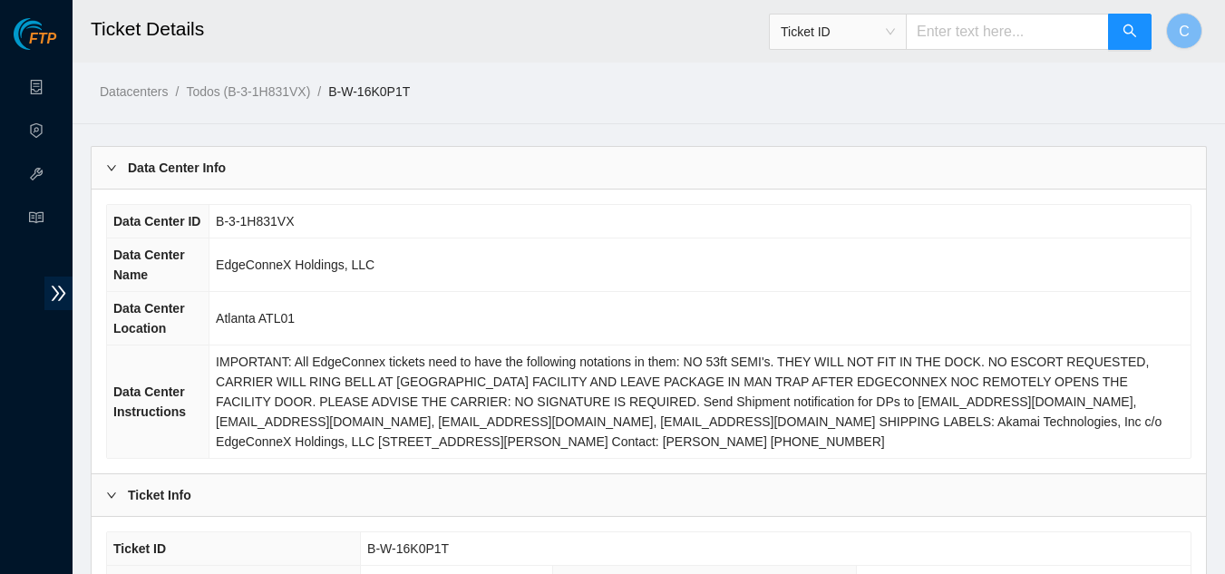
click at [158, 168] on b "Data Center Info" at bounding box center [177, 168] width 98 height 20
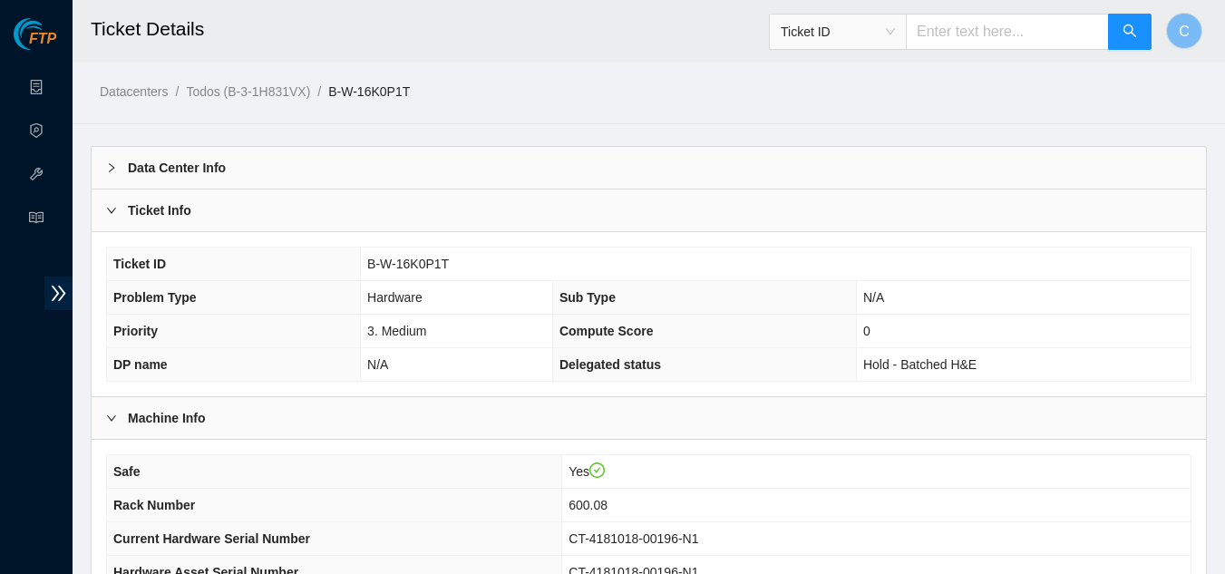
click at [165, 220] on div "Ticket Info" at bounding box center [649, 211] width 1114 height 42
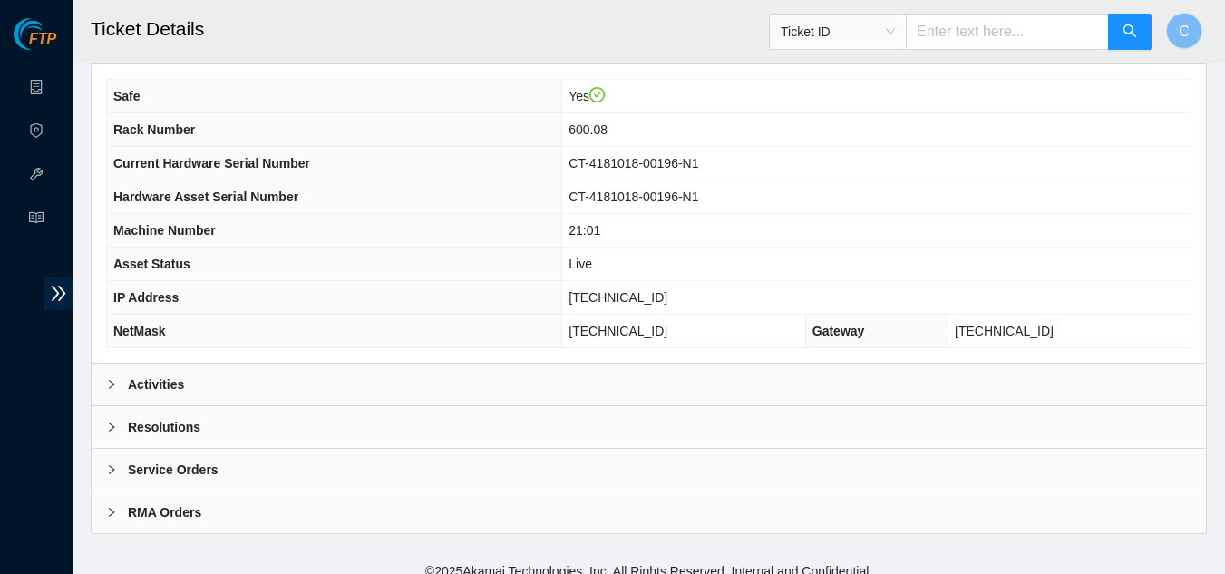
scroll to position [227, 0]
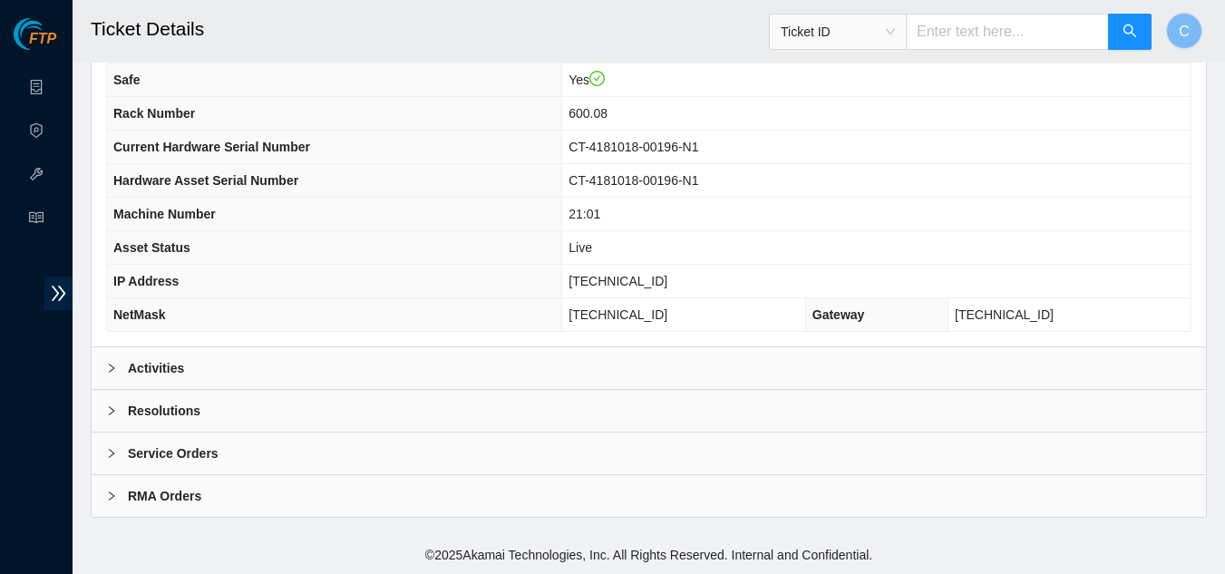
click at [216, 375] on div "Activities" at bounding box center [649, 368] width 1114 height 42
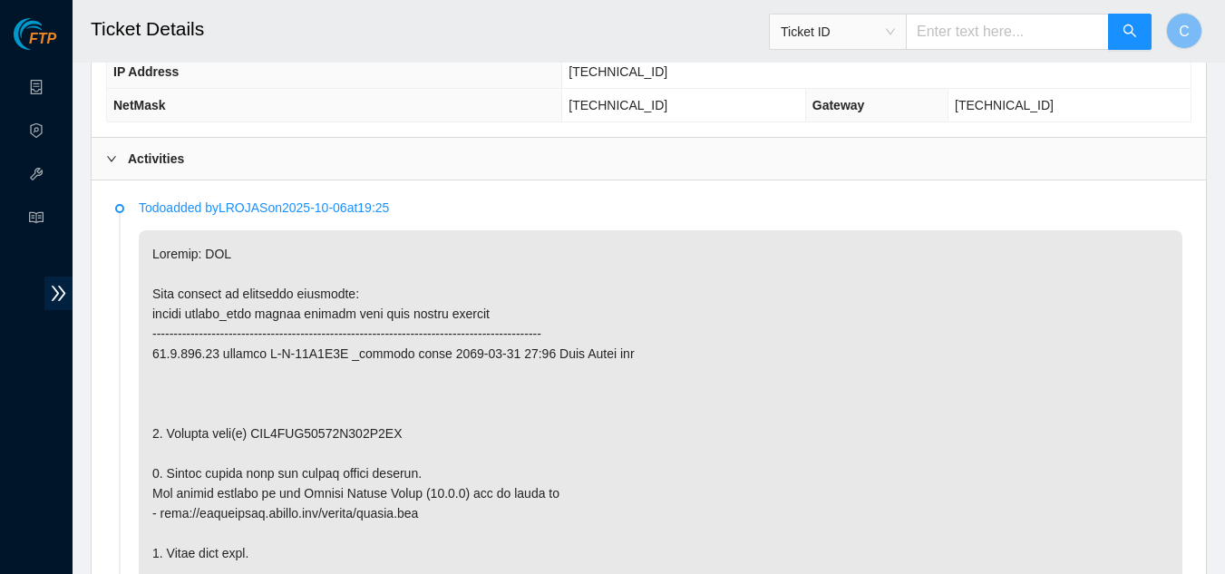
scroll to position [408, 0]
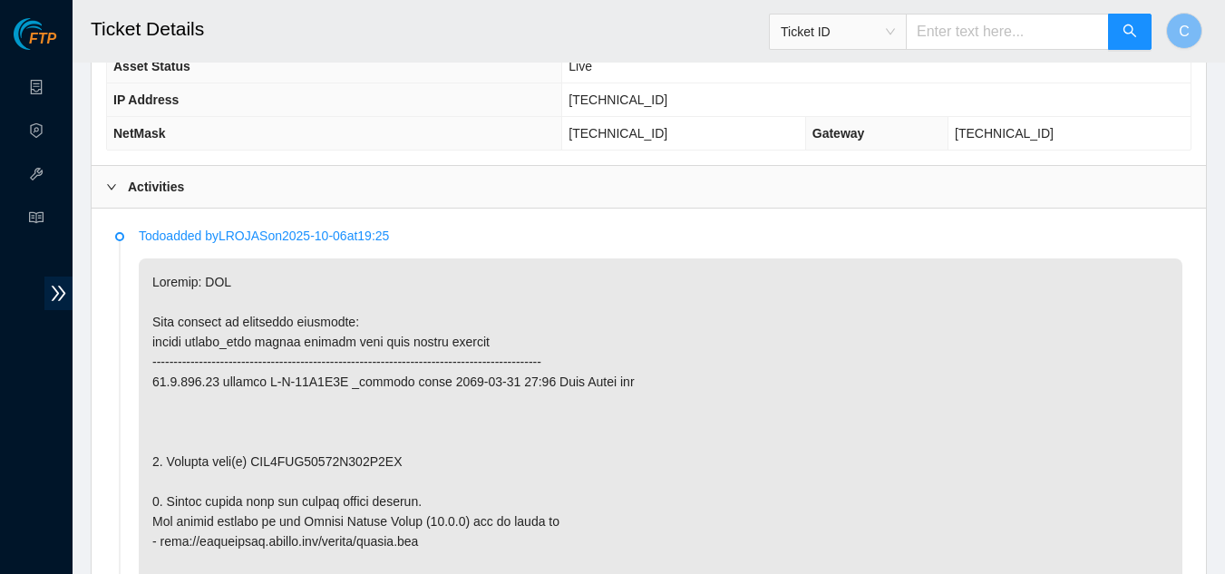
click at [200, 200] on div "Activities" at bounding box center [649, 187] width 1114 height 42
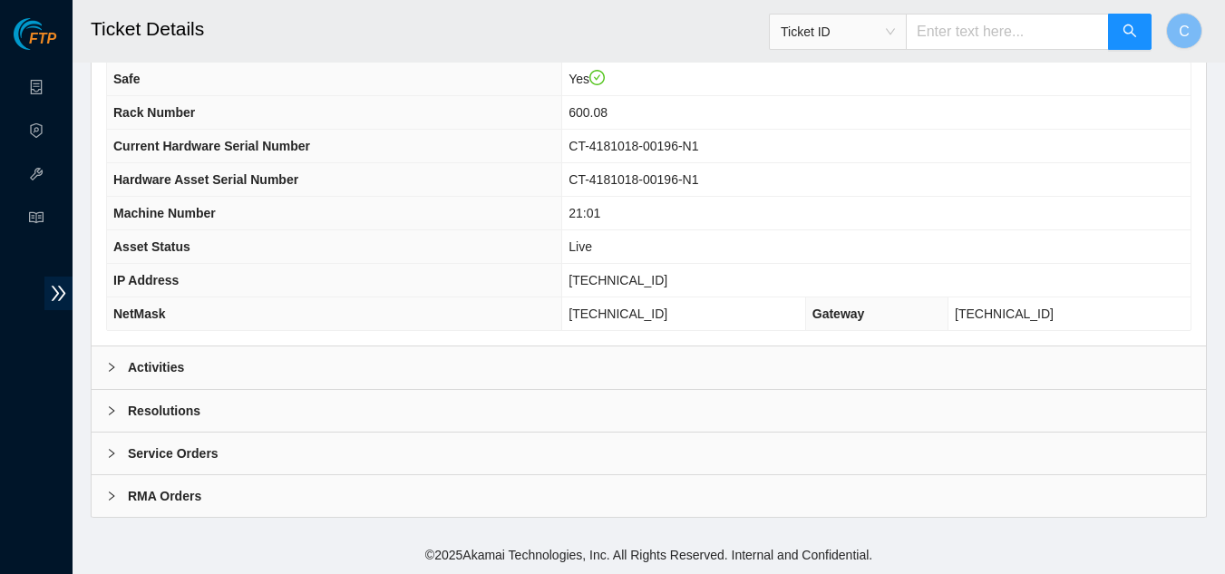
scroll to position [227, 0]
click at [396, 371] on div "Activities" at bounding box center [649, 368] width 1114 height 42
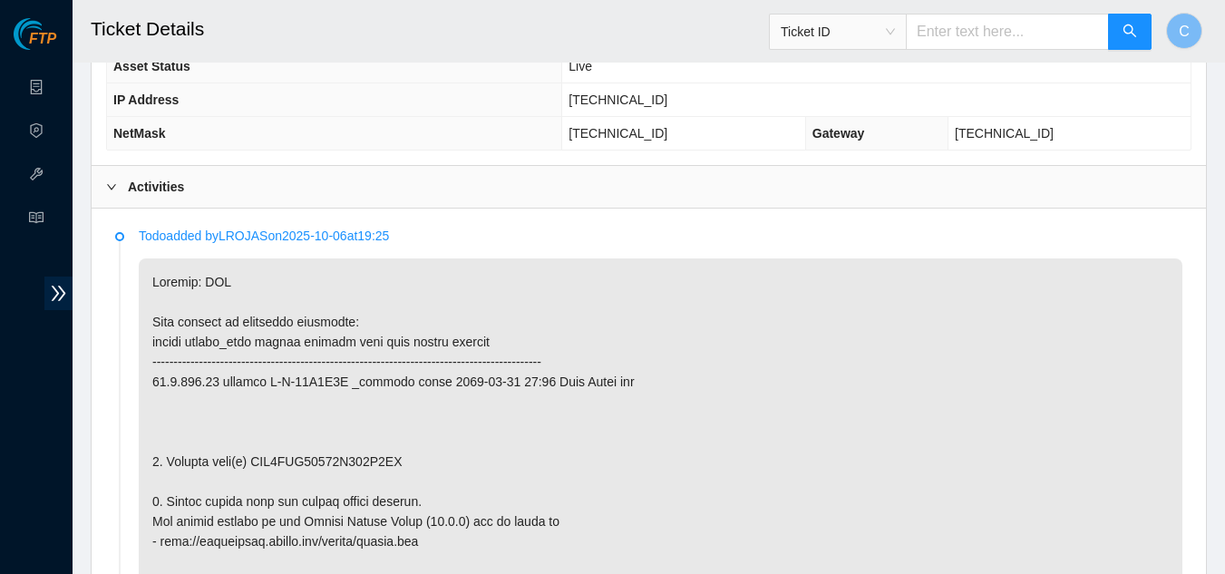
click at [266, 201] on div "Activities" at bounding box center [649, 187] width 1114 height 42
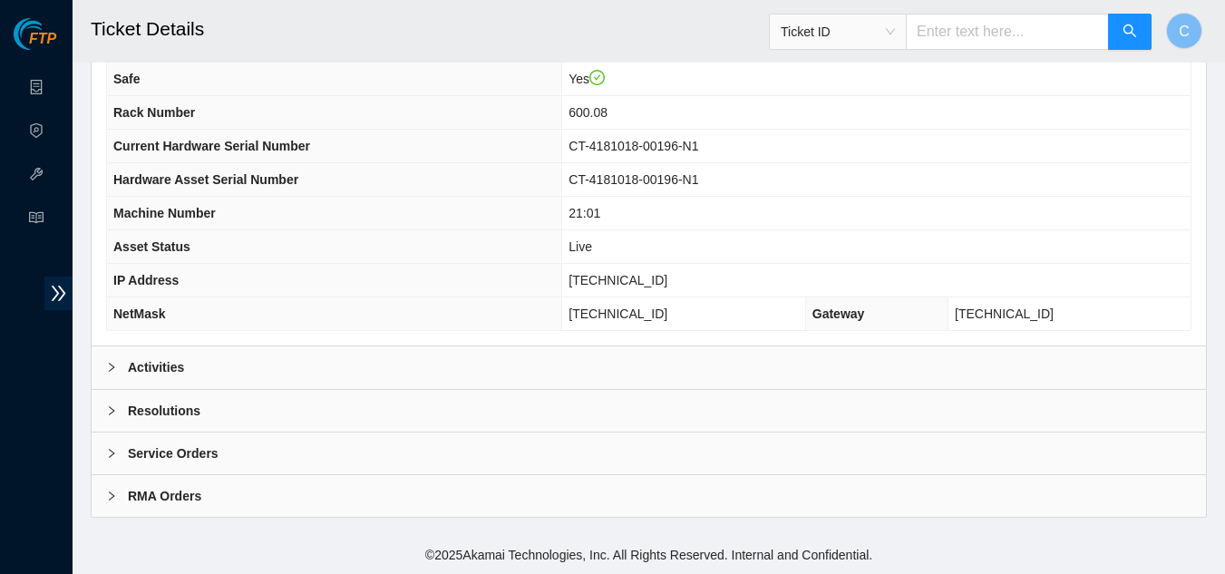
scroll to position [227, 0]
click at [255, 404] on div "Resolutions" at bounding box center [649, 411] width 1114 height 42
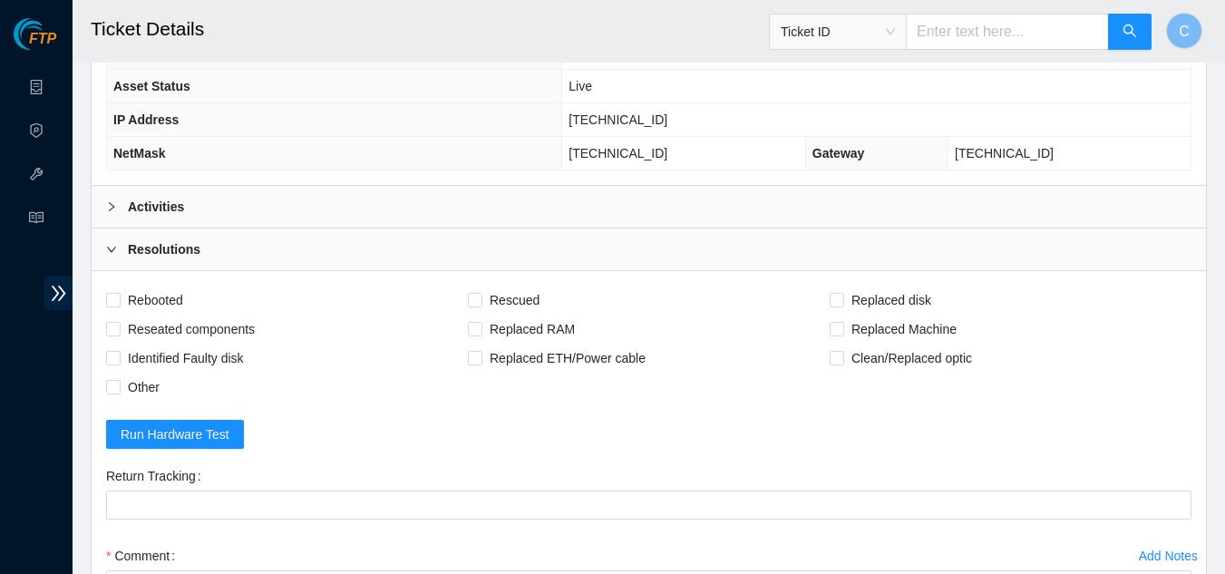
scroll to position [680, 0]
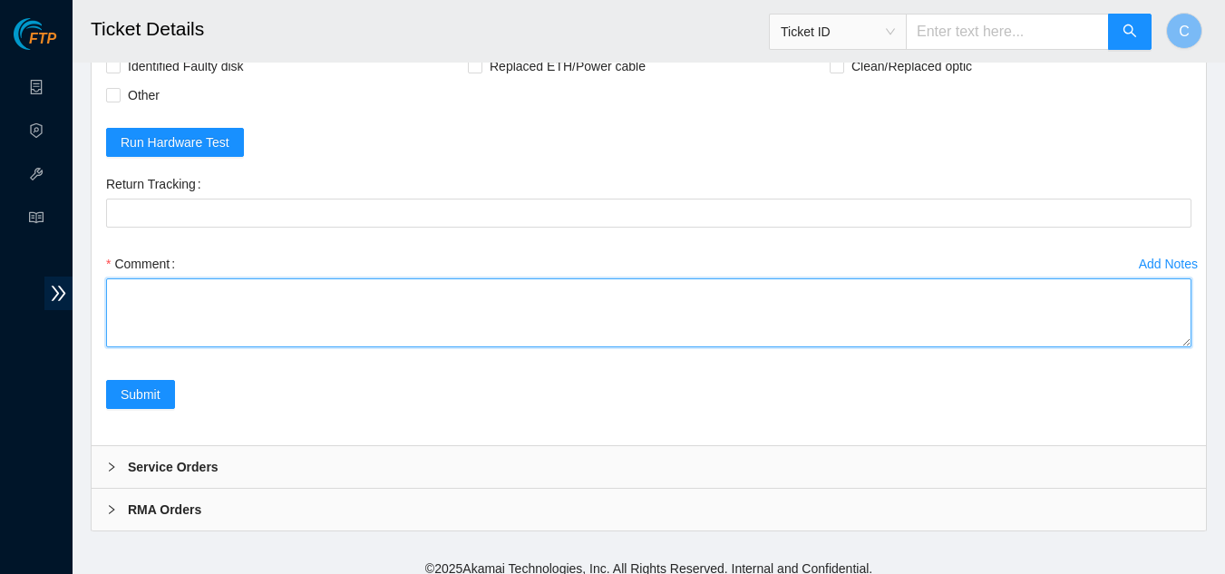
paste textarea "Powered down server Replaced disk sn: With new disk sn: Rebooted Rescued and co…"
drag, startPoint x: 1174, startPoint y: 339, endPoint x: 1174, endPoint y: 380, distance: 40.8
click at [1174, 380] on form "Rebooted Rescued Replaced disk Reseated components Replaced RAM Replaced Machin…" at bounding box center [648, 212] width 1085 height 437
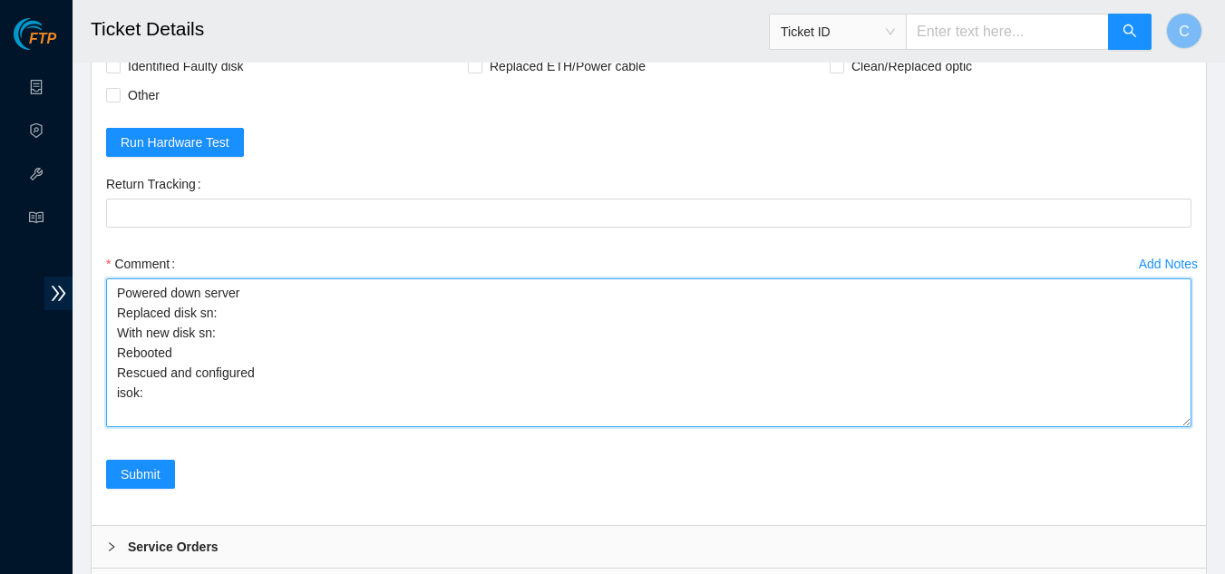
scroll to position [0, 0]
drag, startPoint x: 1187, startPoint y: 361, endPoint x: 1197, endPoint y: 423, distance: 63.4
click at [1197, 423] on div "Add Notes Comment Powered down server Replaced disk sn: With new disk sn: Reboo…" at bounding box center [649, 355] width 1100 height 213
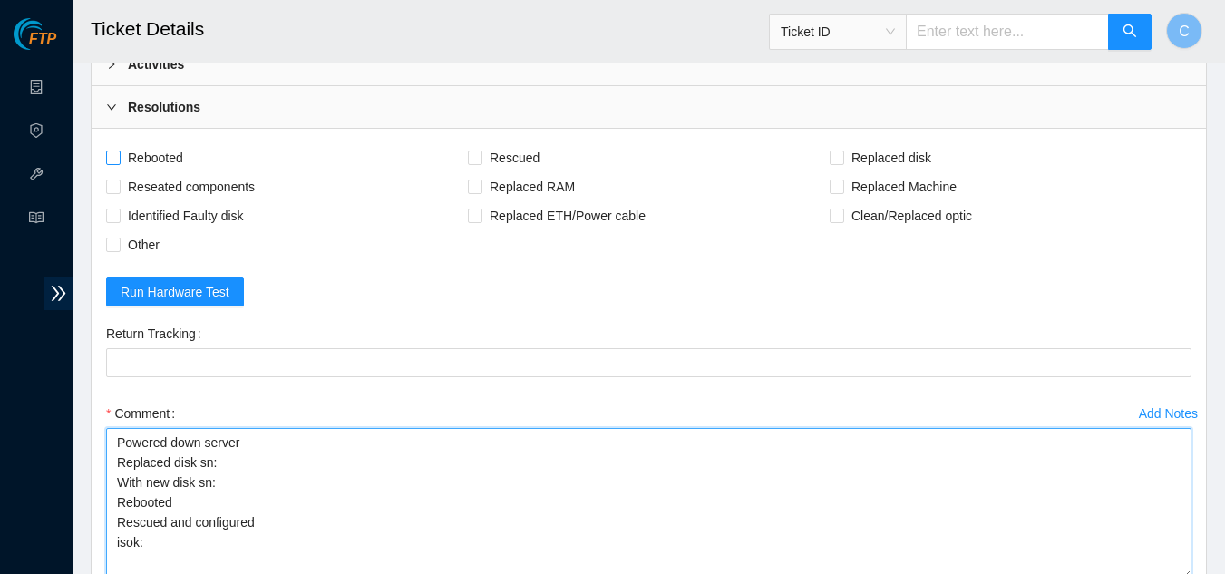
scroll to position [499, 0]
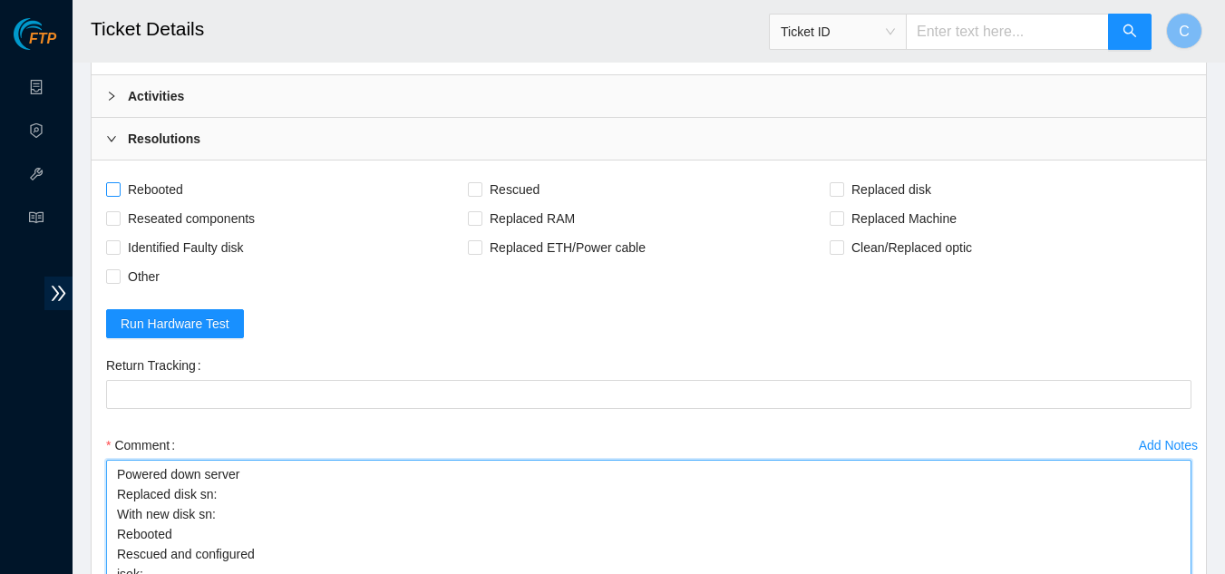
type textarea "Powered down server Replaced disk sn: With new disk sn: Rebooted Rescued and co…"
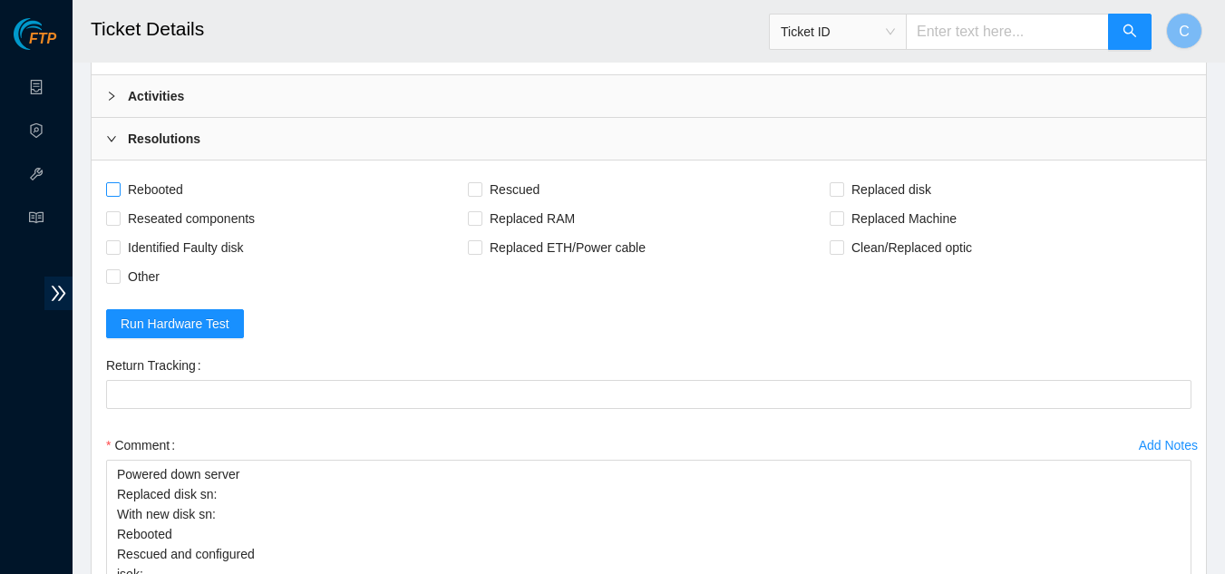
click at [114, 188] on input "Rebooted" at bounding box center [112, 188] width 13 height 13
checkbox input "true"
click at [488, 185] on span "Rescued" at bounding box center [514, 189] width 64 height 29
click at [481, 185] on input "Rescued" at bounding box center [474, 188] width 13 height 13
checkbox input "true"
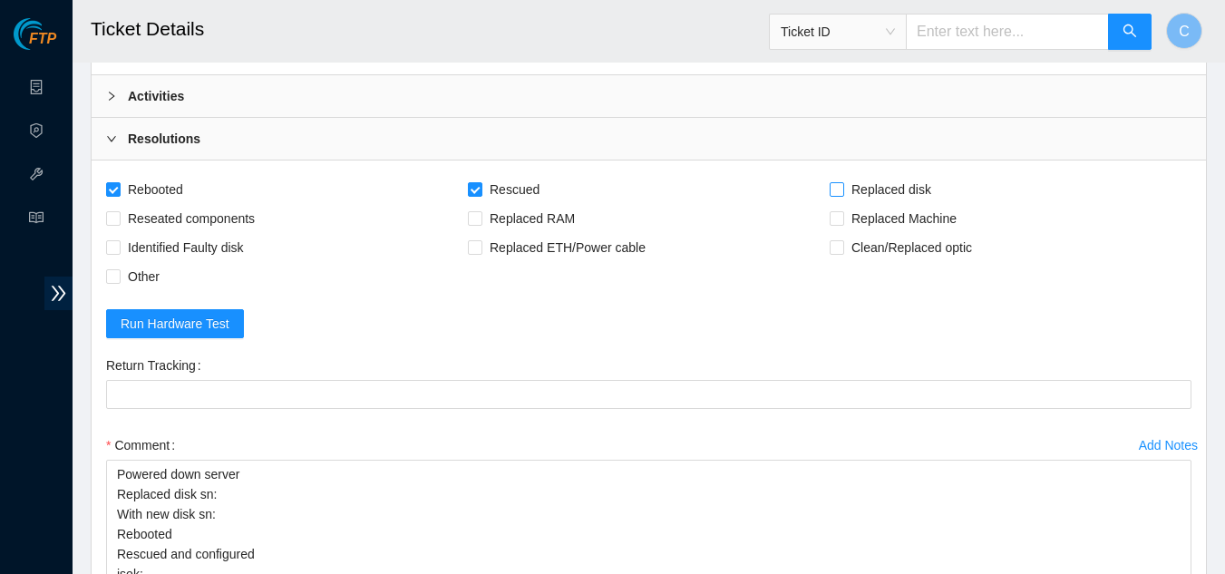
click at [835, 188] on input "Replaced disk" at bounding box center [836, 188] width 13 height 13
checkbox input "true"
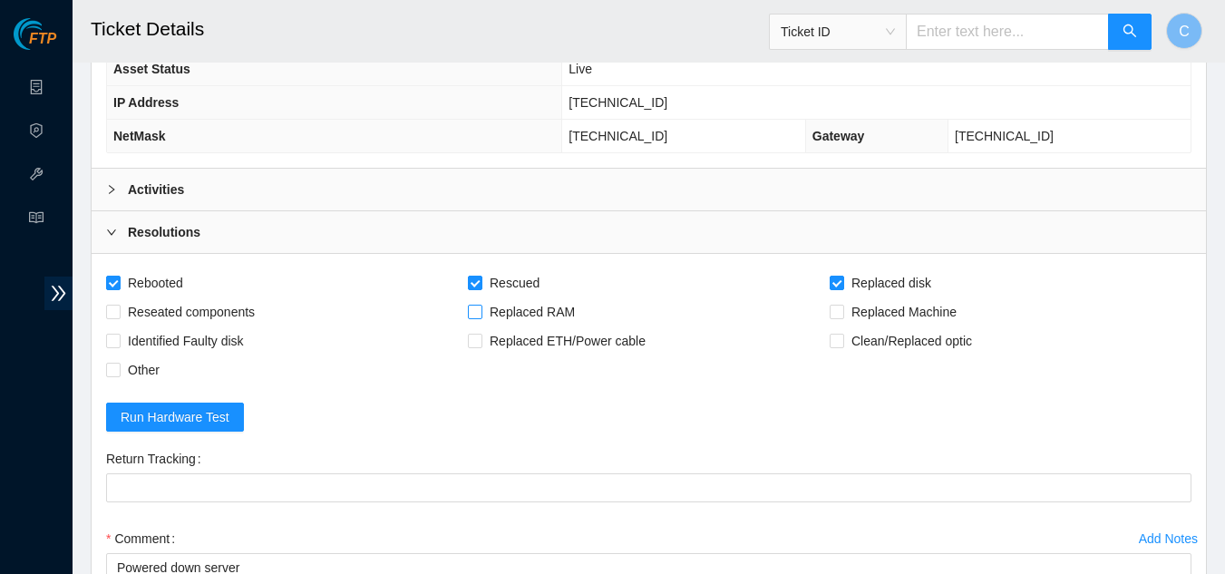
scroll to position [227, 0]
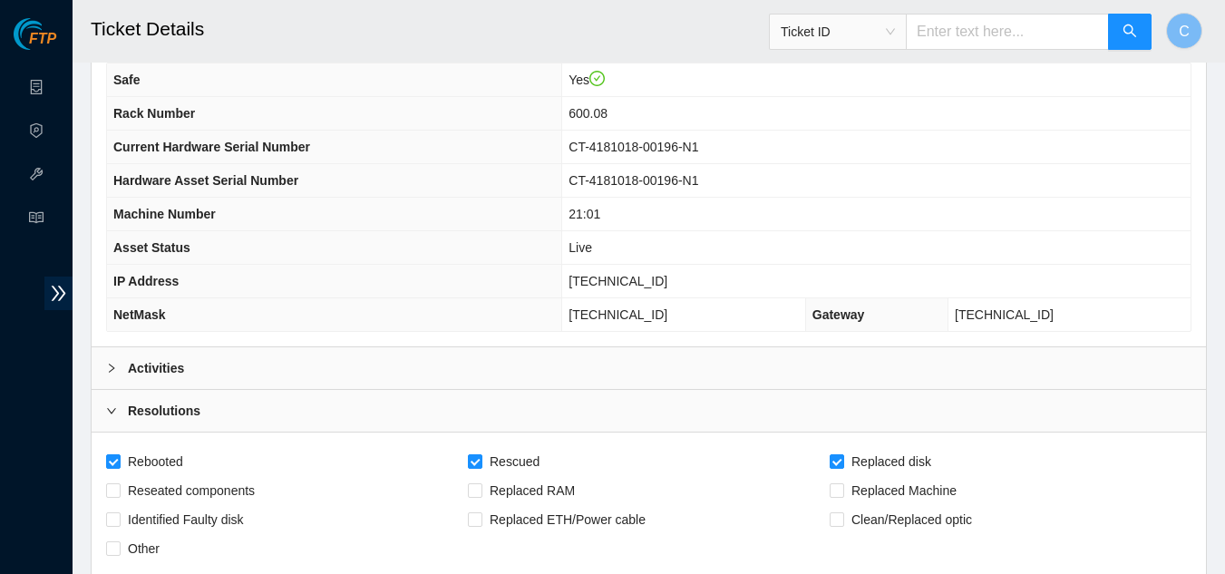
click at [133, 376] on b "Activities" at bounding box center [156, 368] width 56 height 20
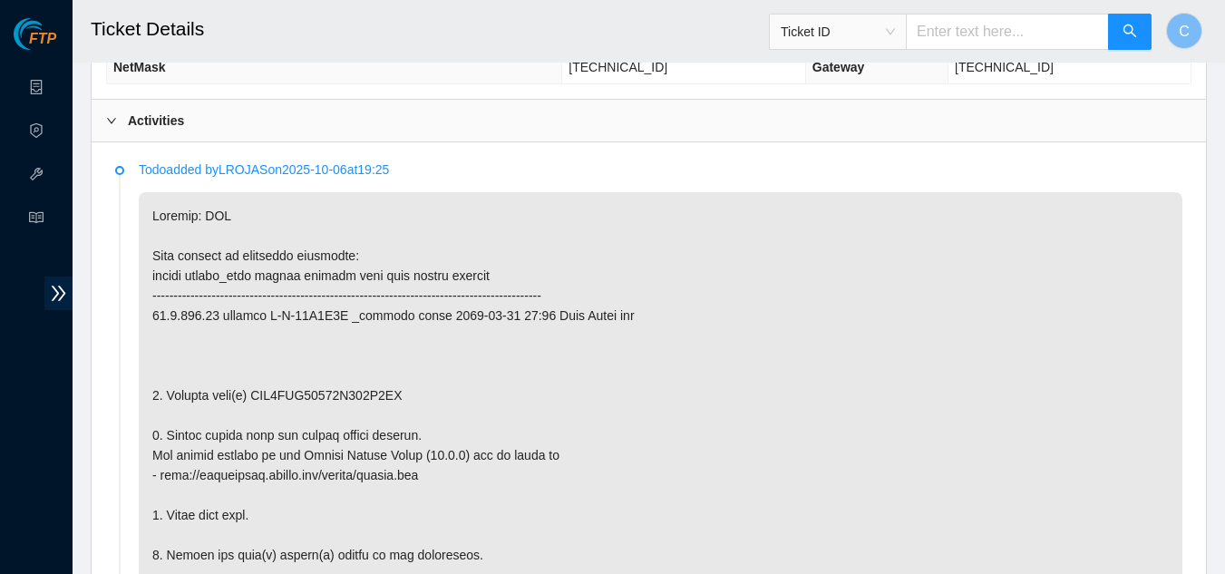
scroll to position [499, 0]
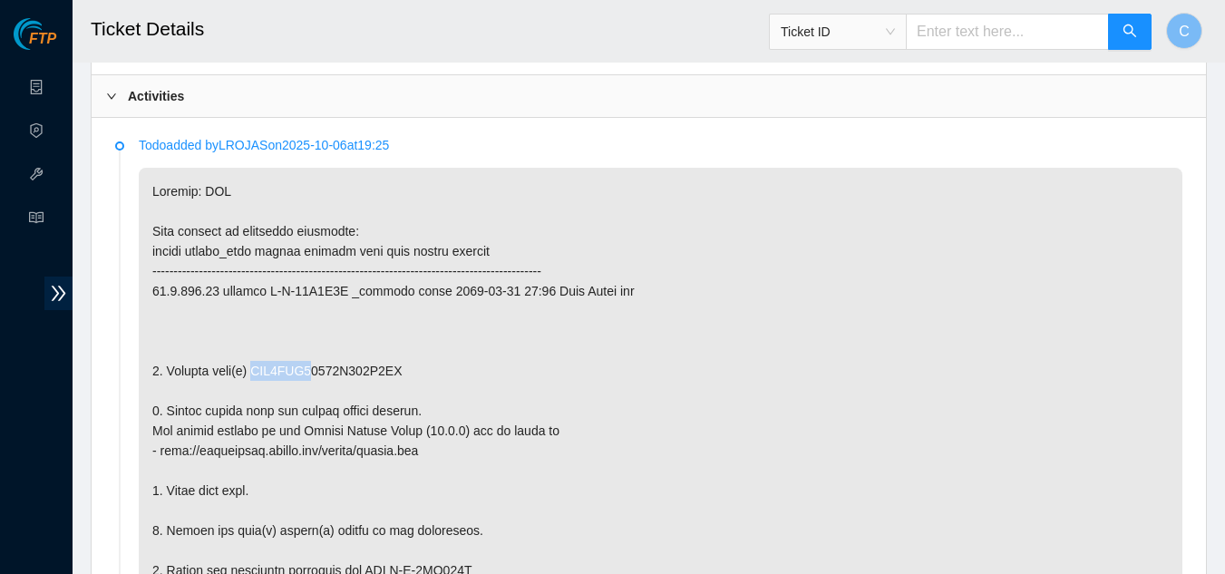
drag, startPoint x: 252, startPoint y: 372, endPoint x: 310, endPoint y: 375, distance: 58.1
copy p "WFK1LPP7"
click at [185, 106] on div "Activities" at bounding box center [649, 96] width 1114 height 42
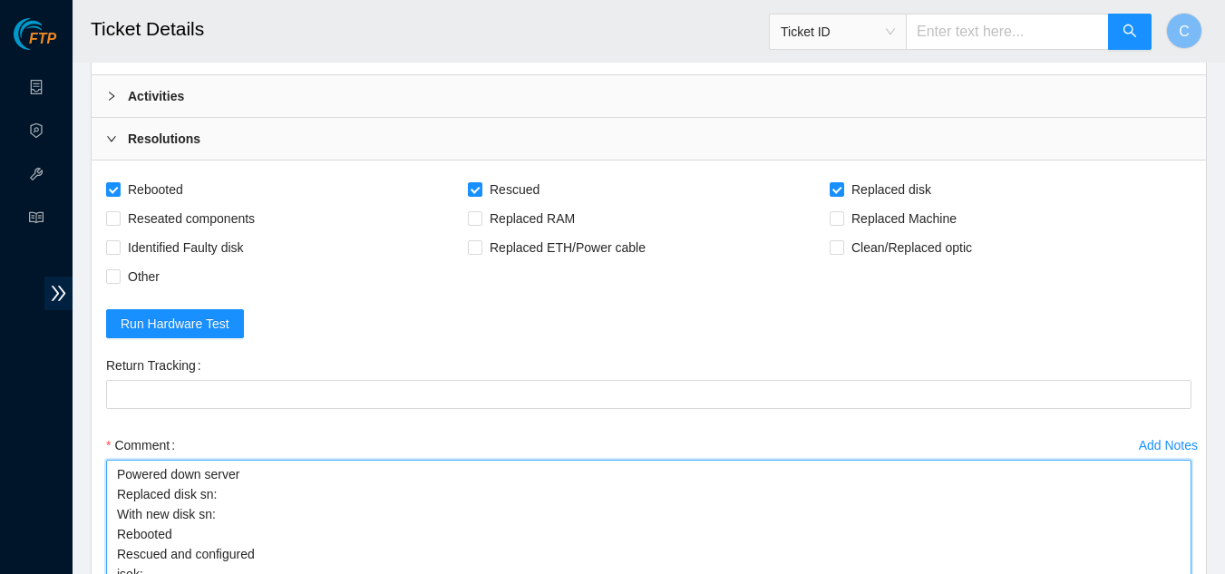
click at [251, 501] on textarea "Powered down server Replaced disk sn: With new disk sn: Rebooted Rescued and co…" at bounding box center [648, 535] width 1085 height 151
paste textarea "WFK1LPP7"
type textarea "Powered down server Replaced disk sn: WFK1LPP7 With new disk sn: Rebooted Rescu…"
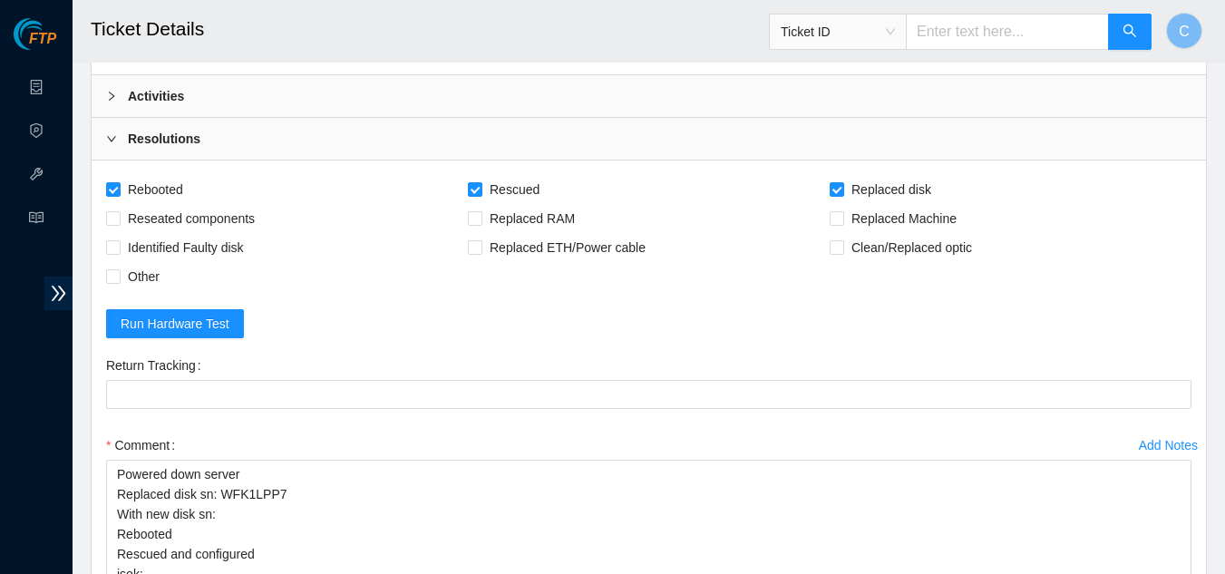
click at [293, 99] on div "Activities" at bounding box center [649, 96] width 1114 height 42
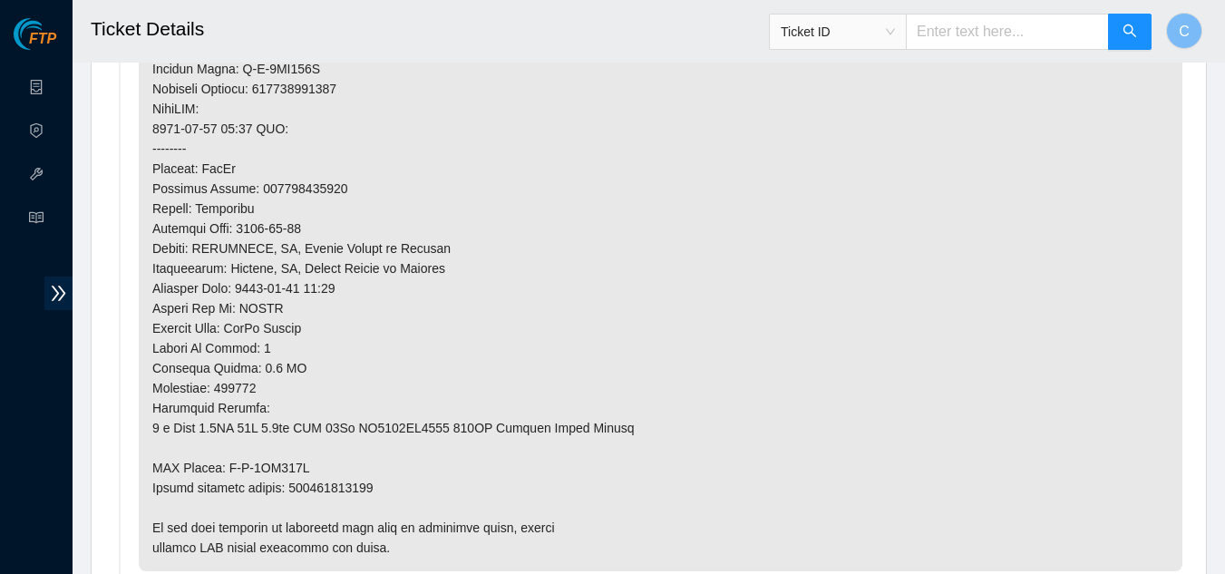
scroll to position [1224, 0]
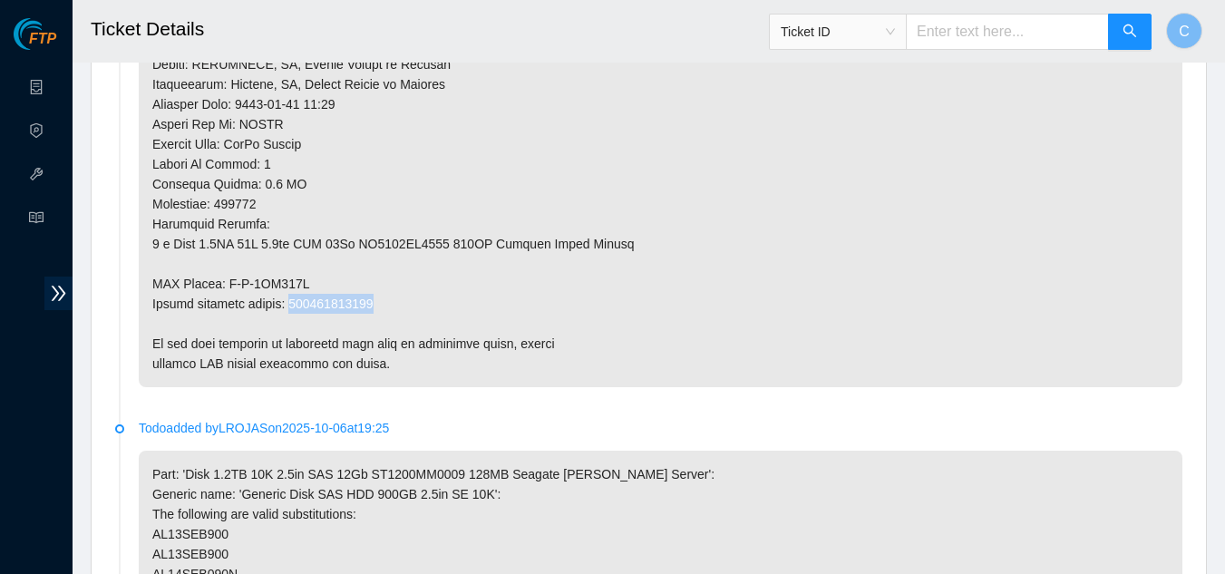
drag, startPoint x: 386, startPoint y: 305, endPoint x: 293, endPoint y: 306, distance: 93.4
copy p "450826222773"
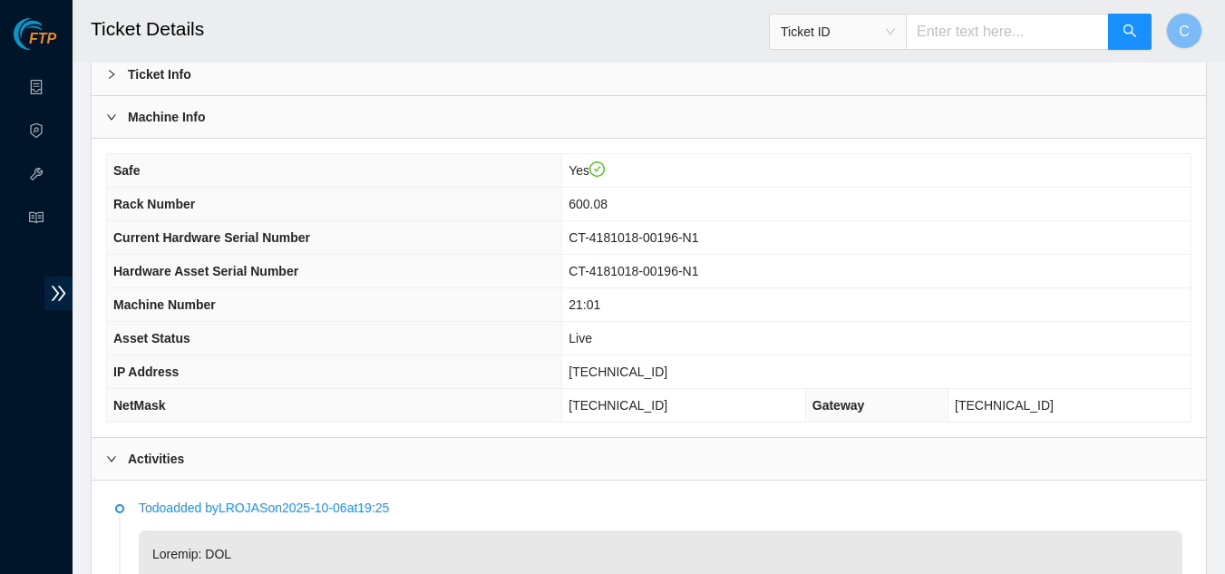
click at [218, 471] on div "Activities" at bounding box center [649, 459] width 1114 height 42
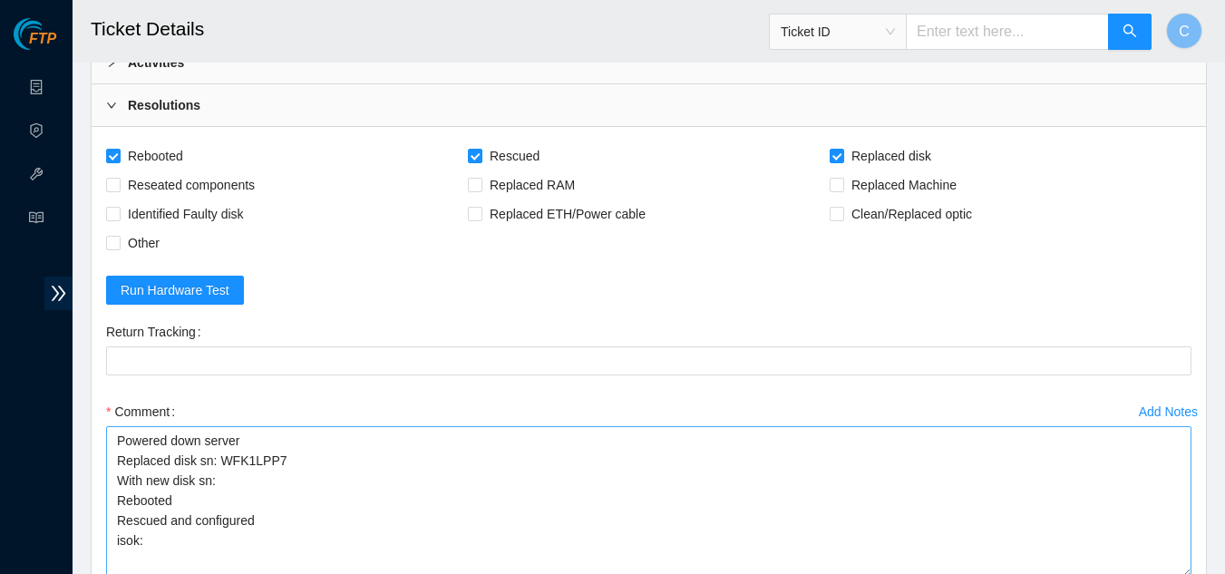
scroll to position [589, 0]
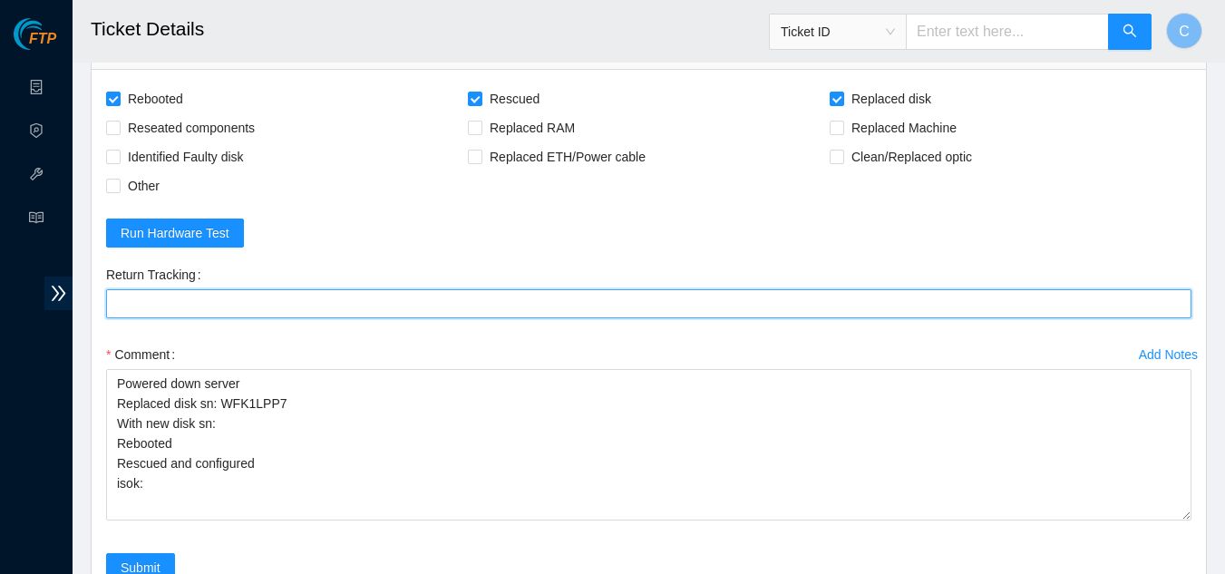
click at [231, 301] on Tracking "Return Tracking" at bounding box center [648, 303] width 1085 height 29
paste Tracking "450826222773"
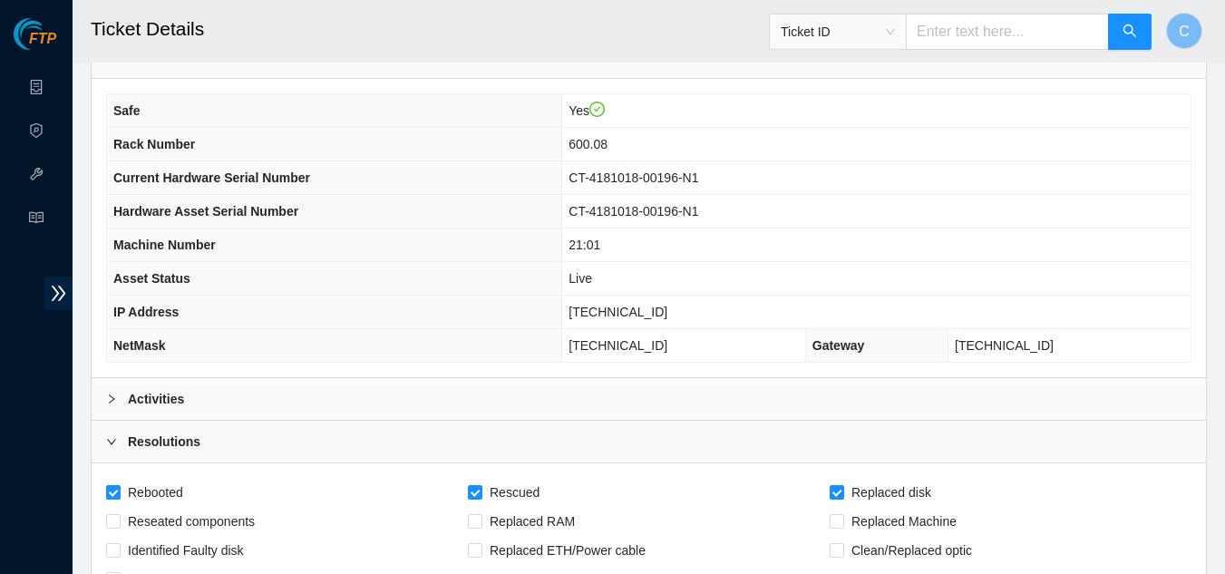
scroll to position [227, 0]
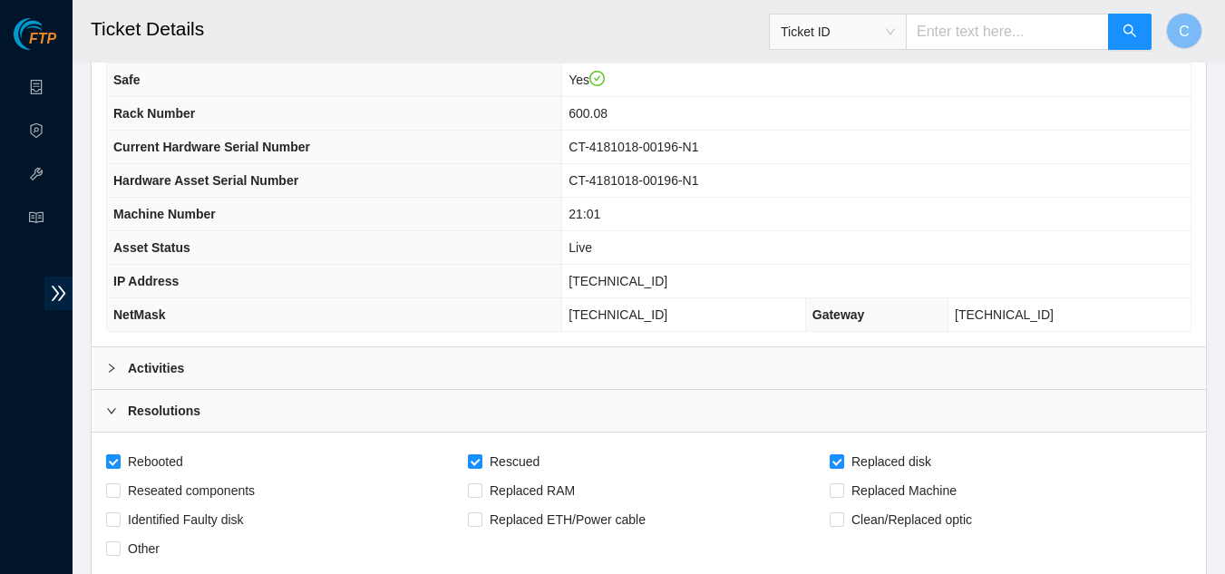
type Tracking "450826222773"
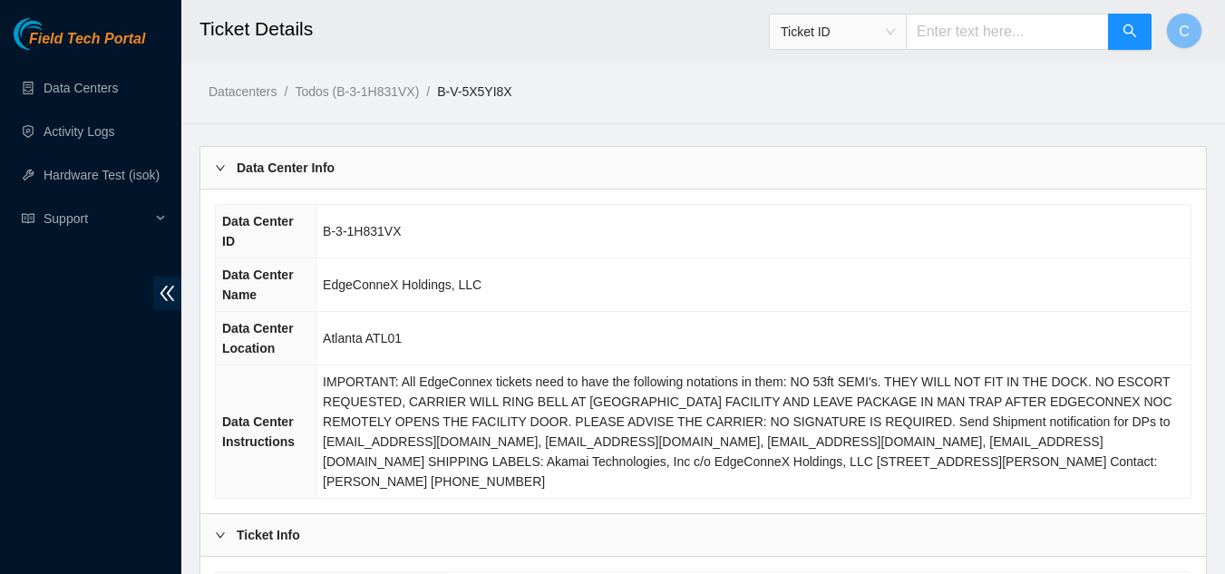
drag, startPoint x: 167, startPoint y: 283, endPoint x: 198, endPoint y: 246, distance: 48.3
click at [168, 283] on span "double-left" at bounding box center [167, 294] width 28 height 34
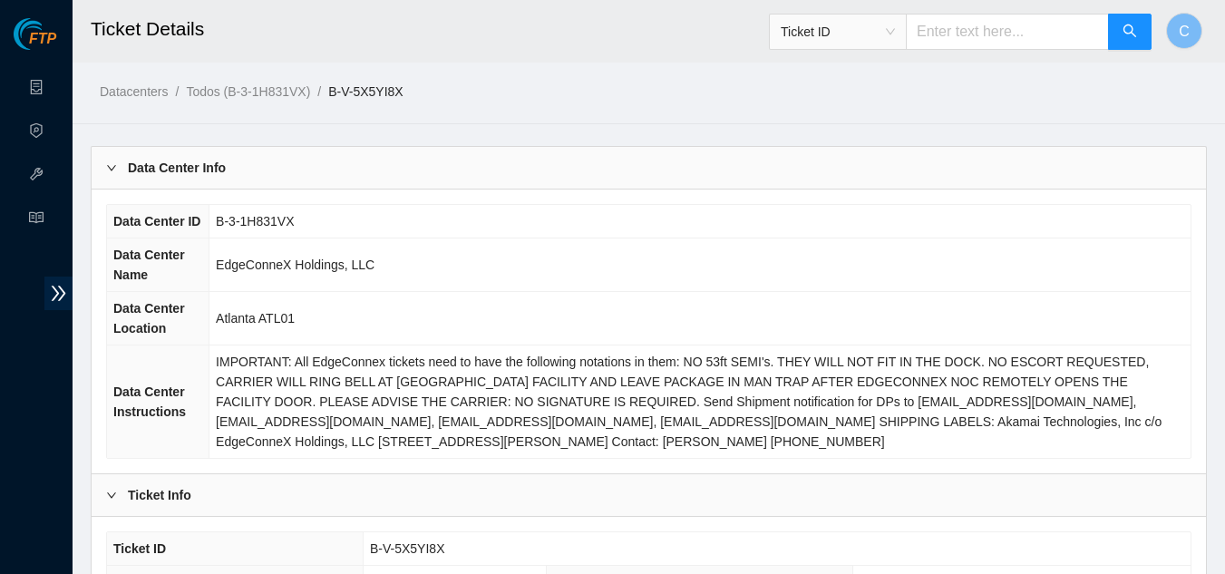
click at [252, 161] on div "Data Center Info" at bounding box center [649, 168] width 1114 height 42
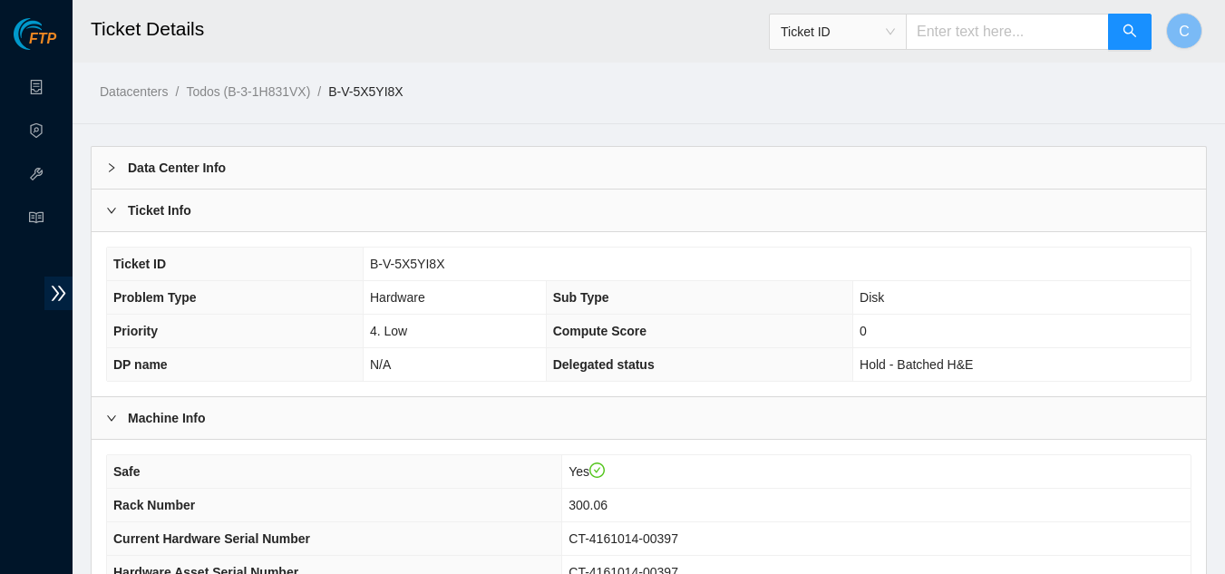
click at [276, 215] on div "Ticket Info" at bounding box center [649, 211] width 1114 height 42
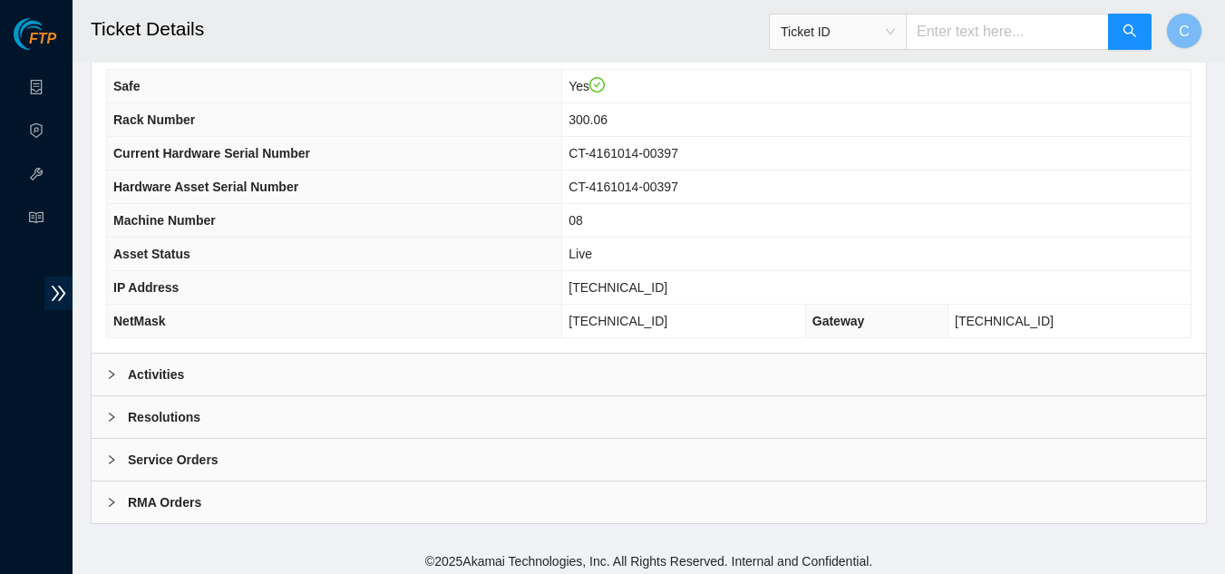
scroll to position [227, 0]
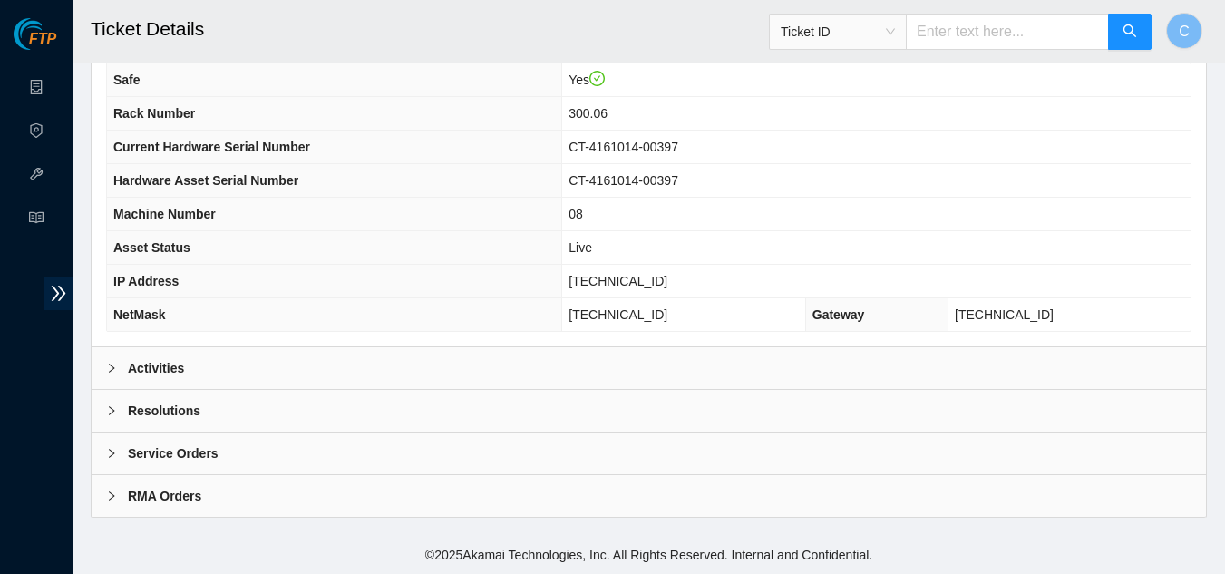
click at [321, 365] on div "Activities" at bounding box center [649, 368] width 1114 height 42
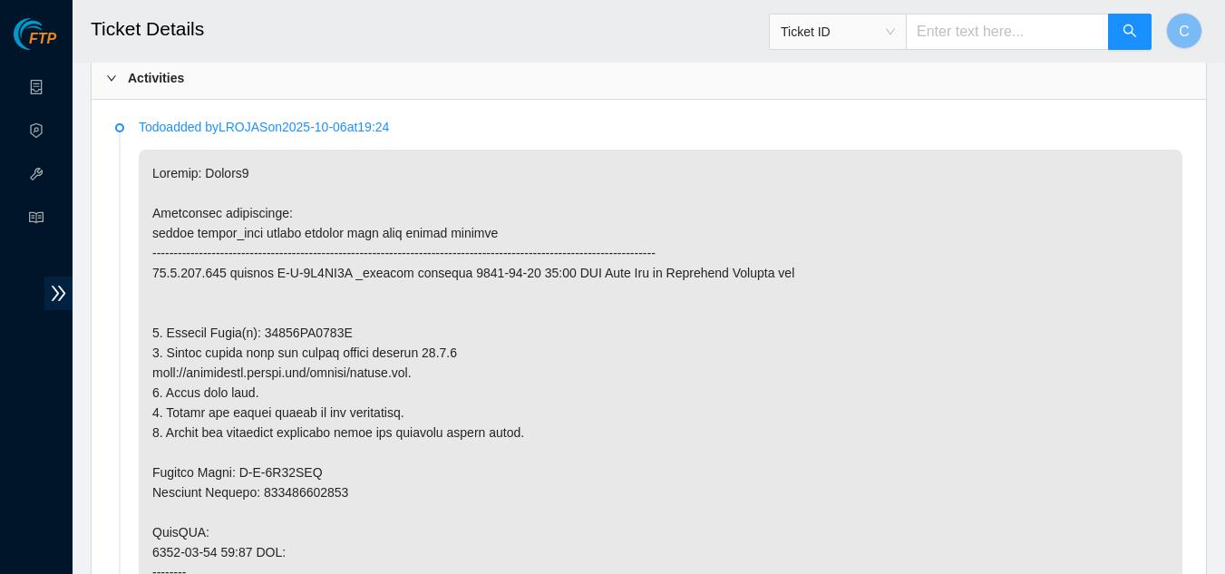
scroll to position [589, 0]
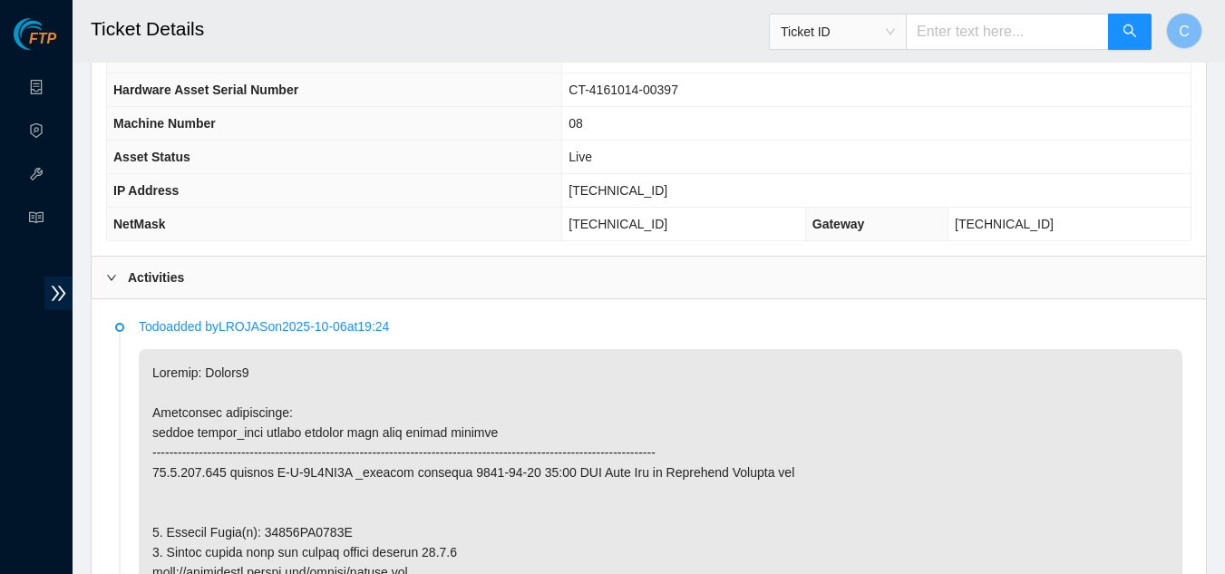
click at [190, 281] on div "Activities" at bounding box center [649, 278] width 1114 height 42
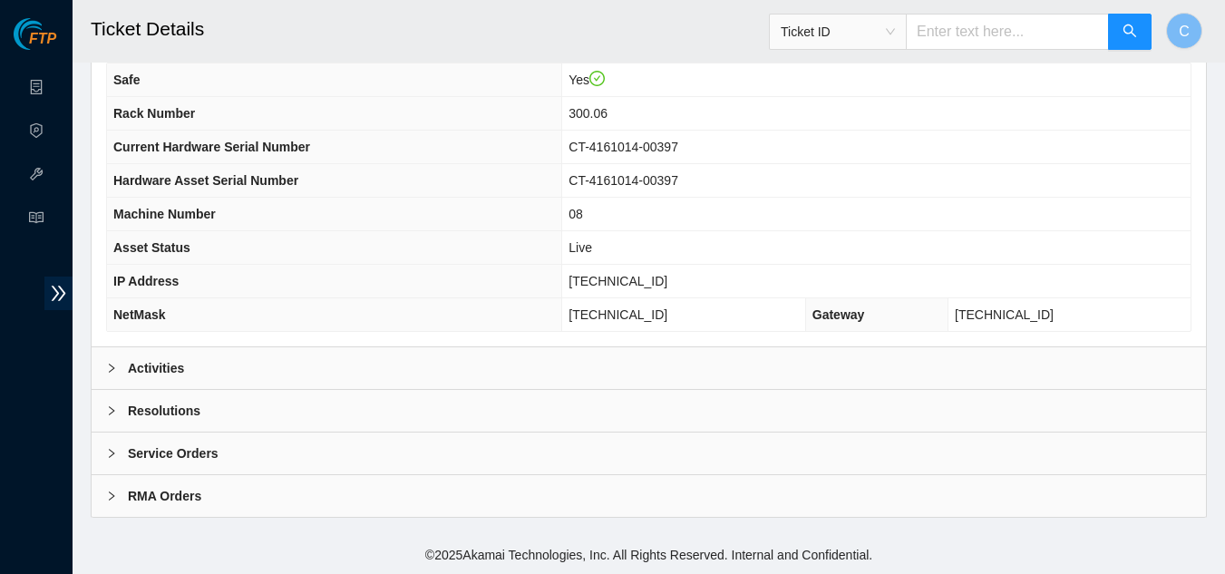
scroll to position [227, 0]
click at [254, 409] on div "Resolutions" at bounding box center [649, 411] width 1114 height 42
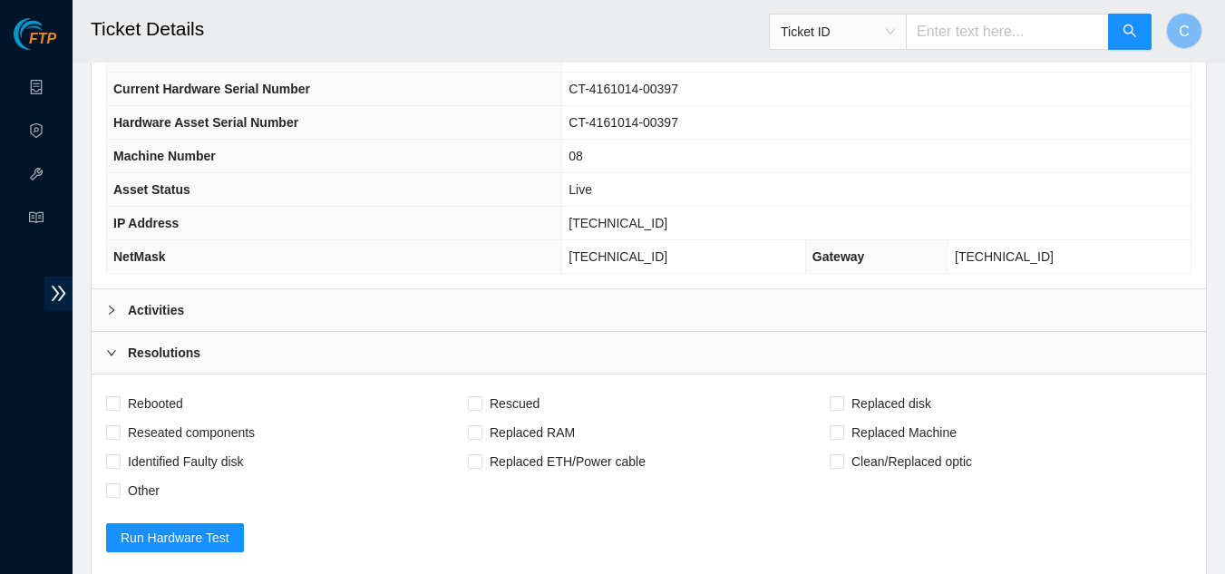
scroll to position [589, 0]
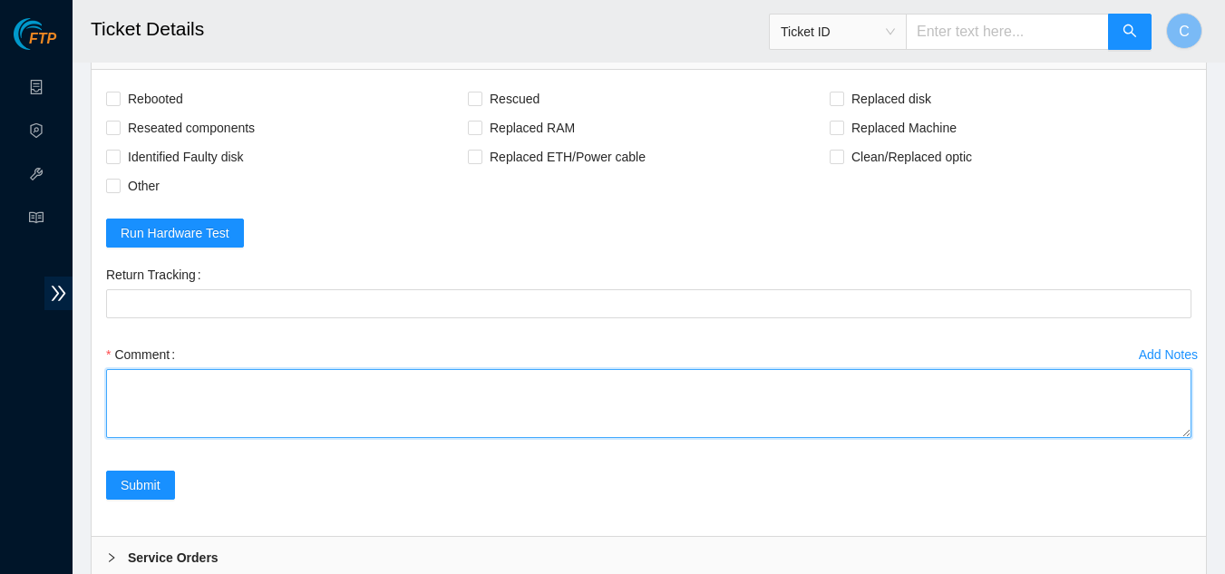
paste textarea "Powered down server Replaced disk sn: With new disk sn: Rebooted Rescued and co…"
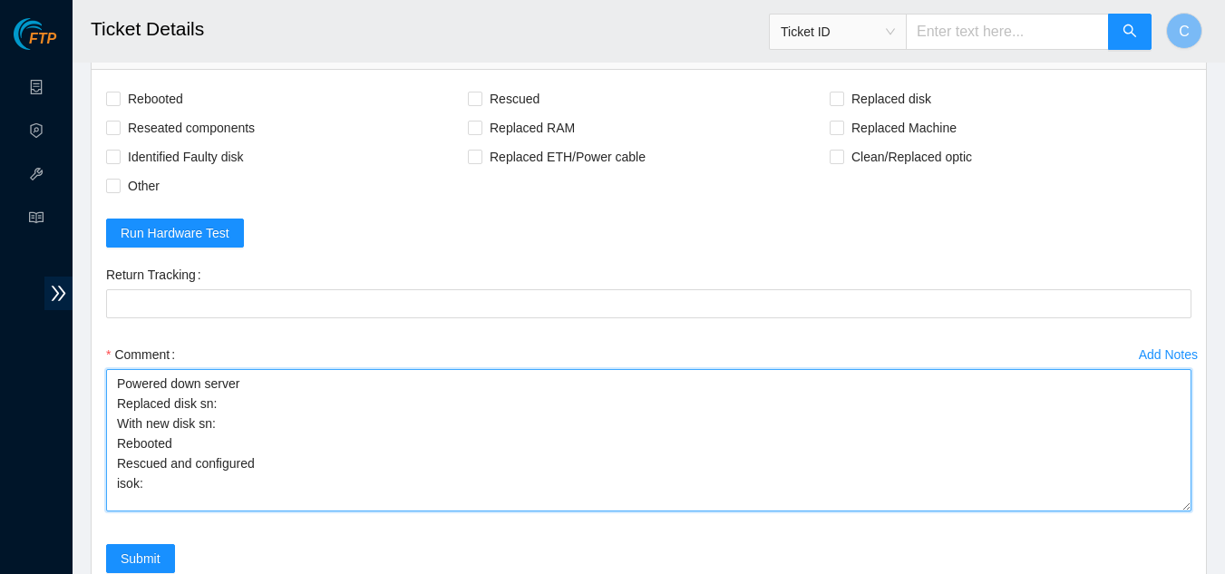
scroll to position [0, 0]
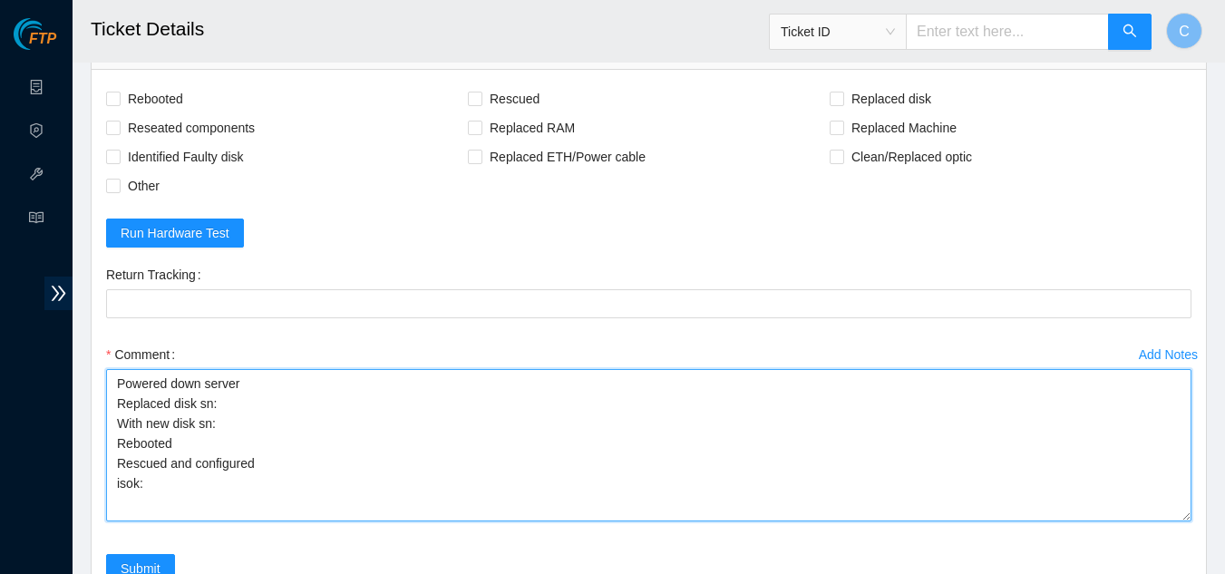
drag, startPoint x: 1181, startPoint y: 436, endPoint x: 1184, endPoint y: 520, distance: 83.5
click at [1184, 520] on textarea "Powered down server Replaced disk sn: With new disk sn: Rebooted Rescued and co…" at bounding box center [648, 445] width 1085 height 152
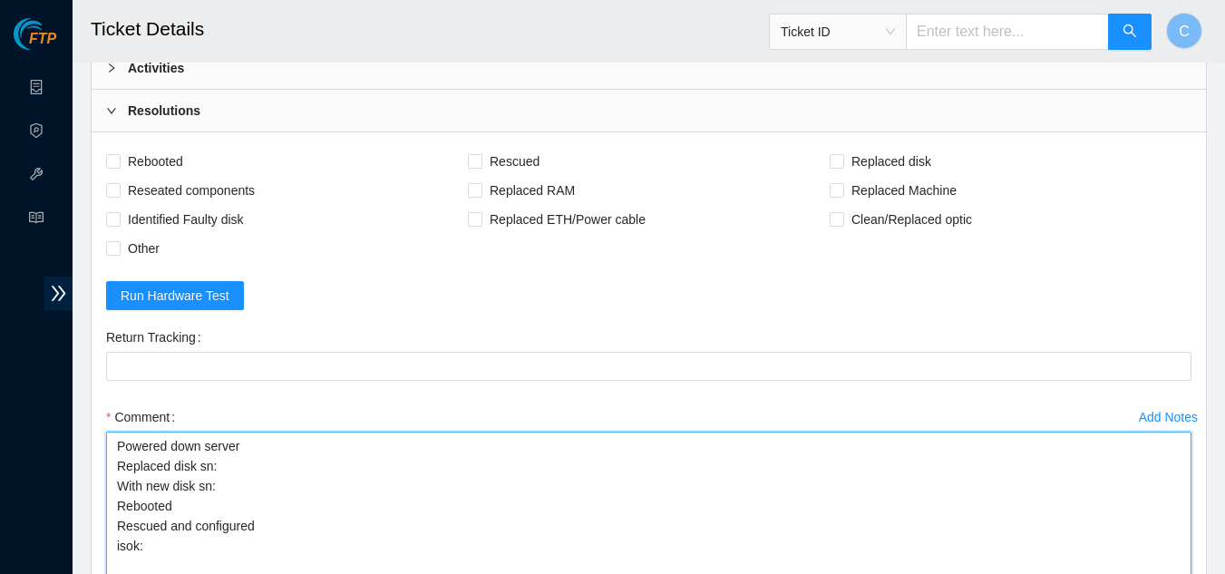
scroll to position [499, 0]
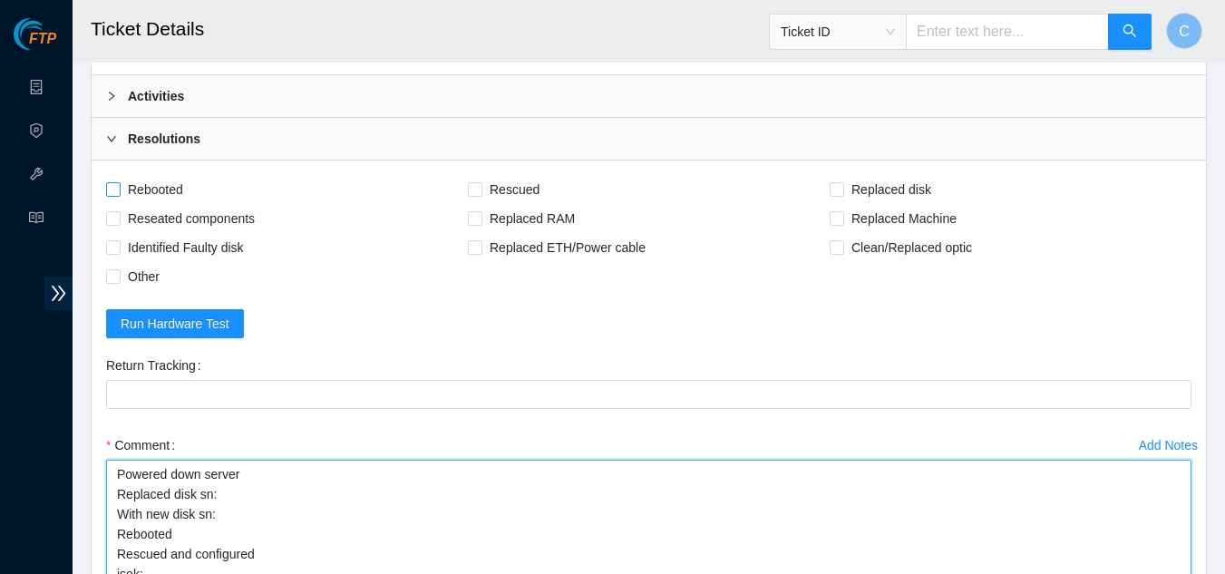
type textarea "Powered down server Replaced disk sn: With new disk sn: Rebooted Rescued and co…"
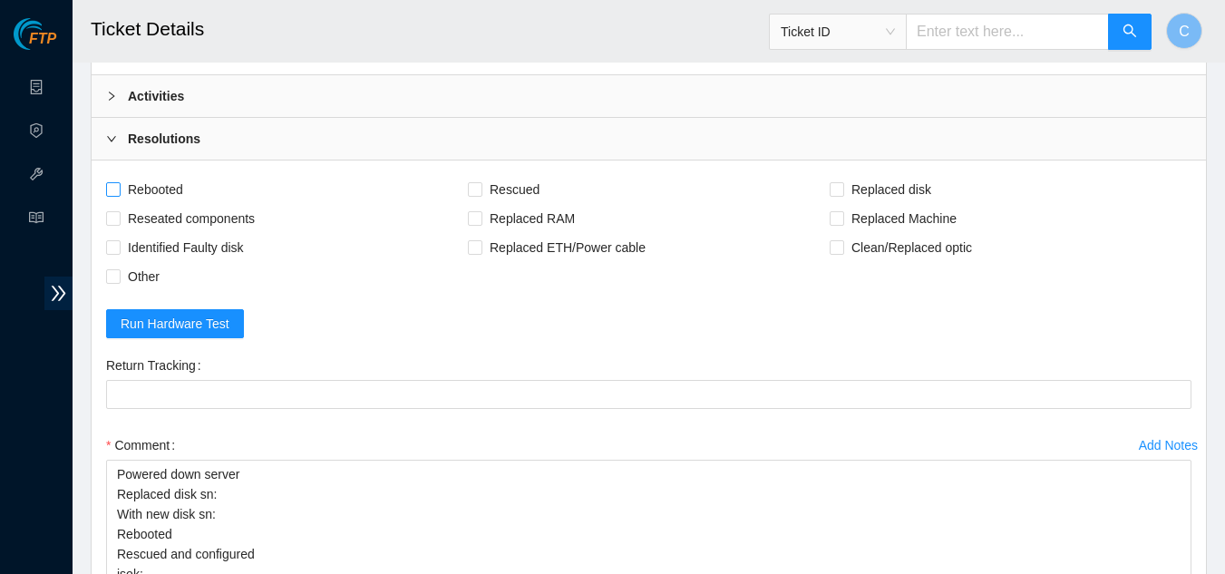
click at [122, 190] on span "Rebooted" at bounding box center [156, 189] width 70 height 29
click at [119, 190] on input "Rebooted" at bounding box center [112, 188] width 13 height 13
checkbox input "true"
click at [472, 189] on input "Rescued" at bounding box center [474, 188] width 13 height 13
checkbox input "true"
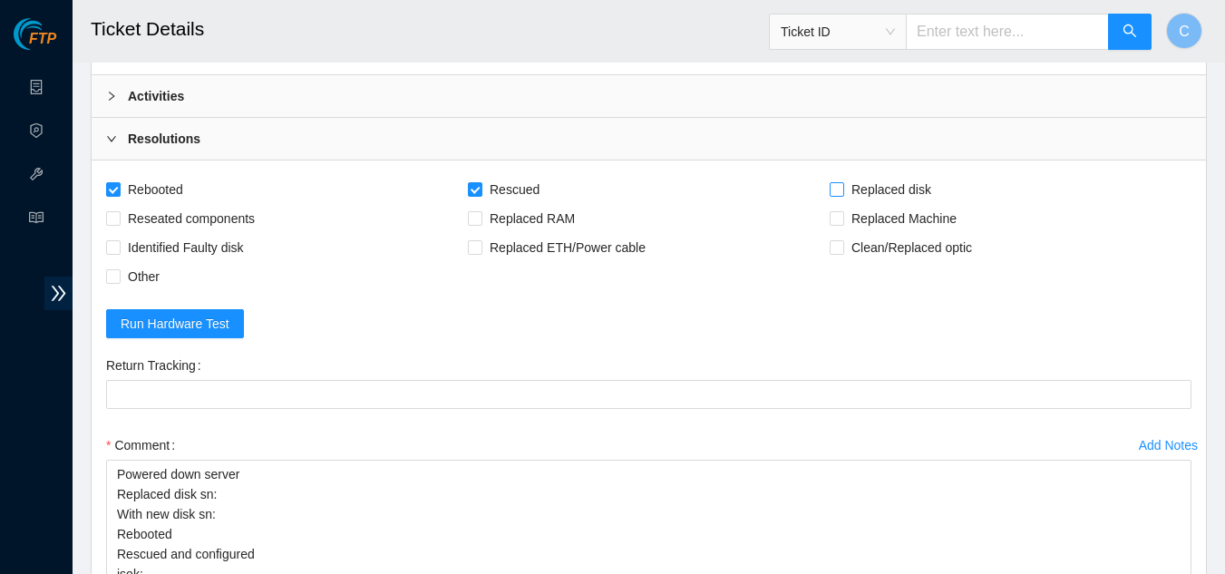
click at [839, 183] on input "Replaced disk" at bounding box center [836, 188] width 13 height 13
checkbox input "true"
click at [187, 113] on div "Activities" at bounding box center [649, 96] width 1114 height 42
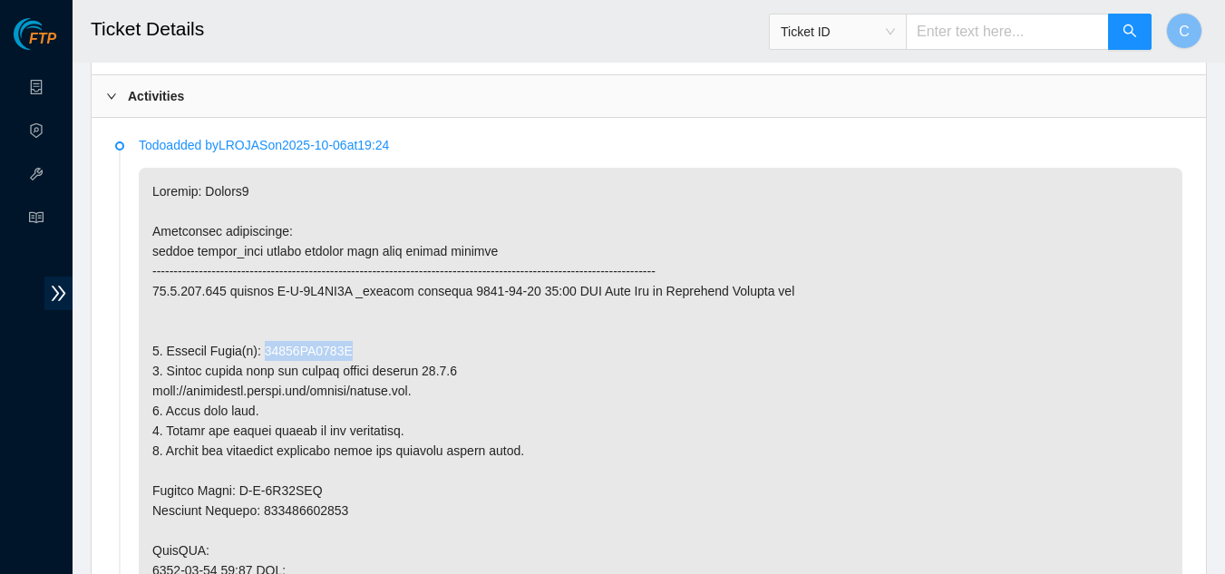
drag, startPoint x: 345, startPoint y: 345, endPoint x: 263, endPoint y: 349, distance: 81.7
copy p "15260FE2012E"
click at [219, 104] on div "Activities" at bounding box center [649, 96] width 1114 height 42
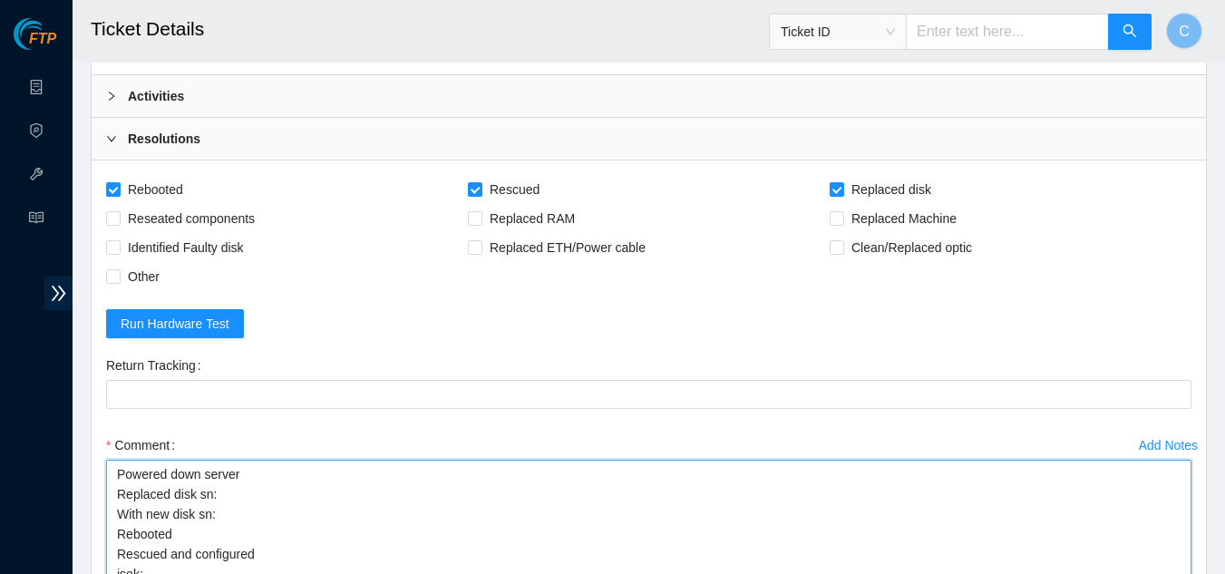
click at [250, 492] on textarea "Powered down server Replaced disk sn: With new disk sn: Rebooted Rescued and co…" at bounding box center [648, 536] width 1085 height 152
paste textarea "15260FE2012E"
type textarea "Powered down server Replaced disk sn: 15260FE2012E With new disk sn: Rebooted R…"
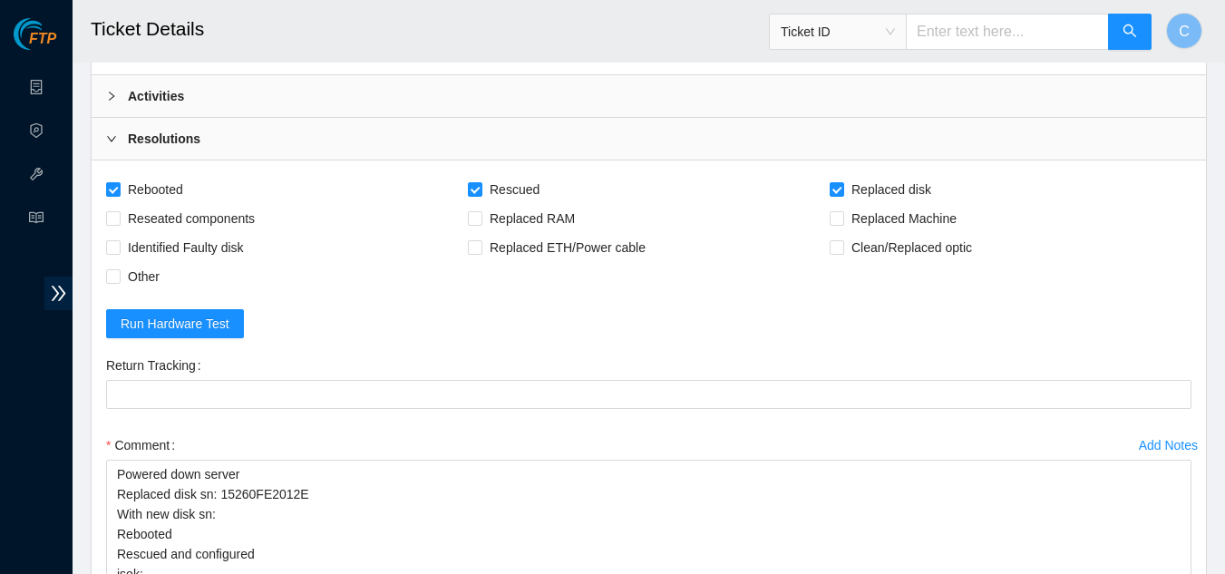
click at [254, 104] on div "Activities" at bounding box center [649, 96] width 1114 height 42
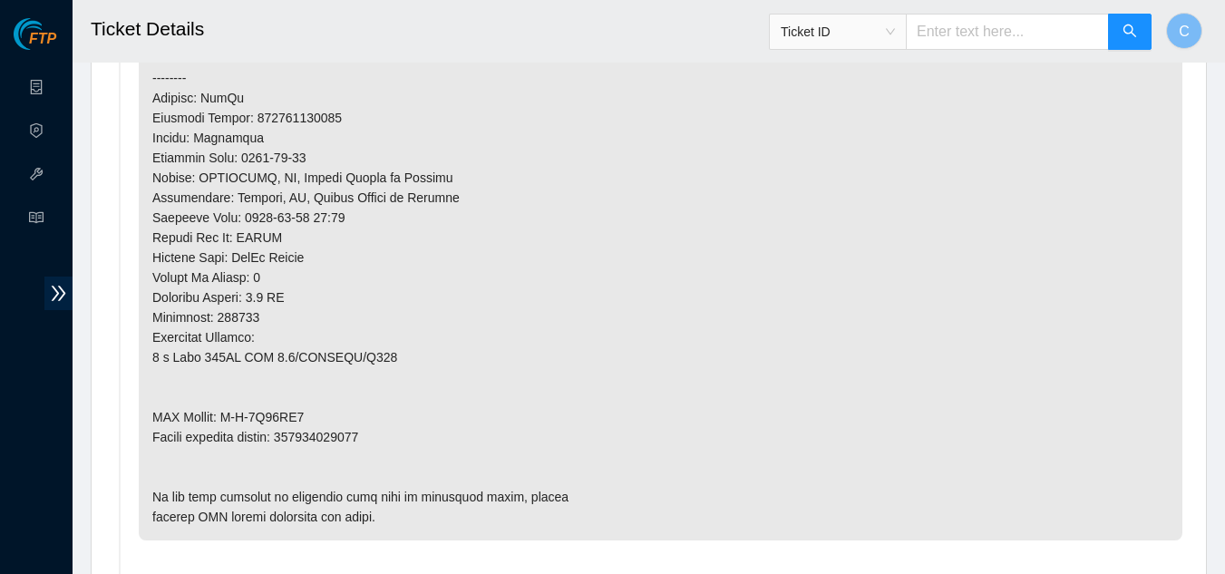
scroll to position [1043, 0]
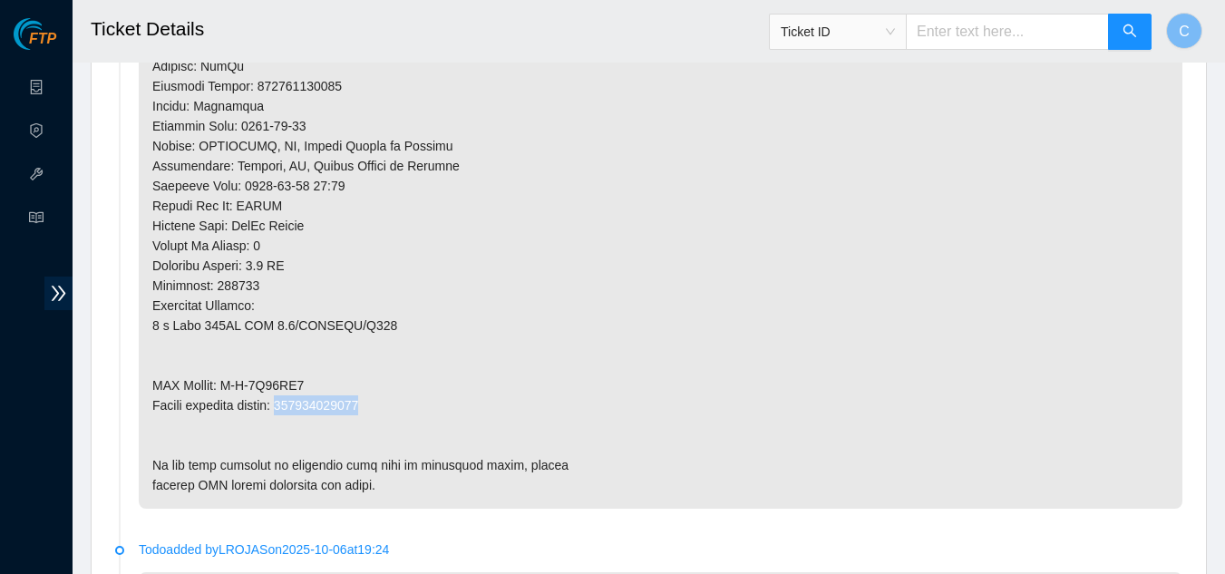
drag, startPoint x: 379, startPoint y: 404, endPoint x: 292, endPoint y: 409, distance: 87.2
click at [292, 409] on p at bounding box center [661, 66] width 1044 height 885
copy p "450826221332"
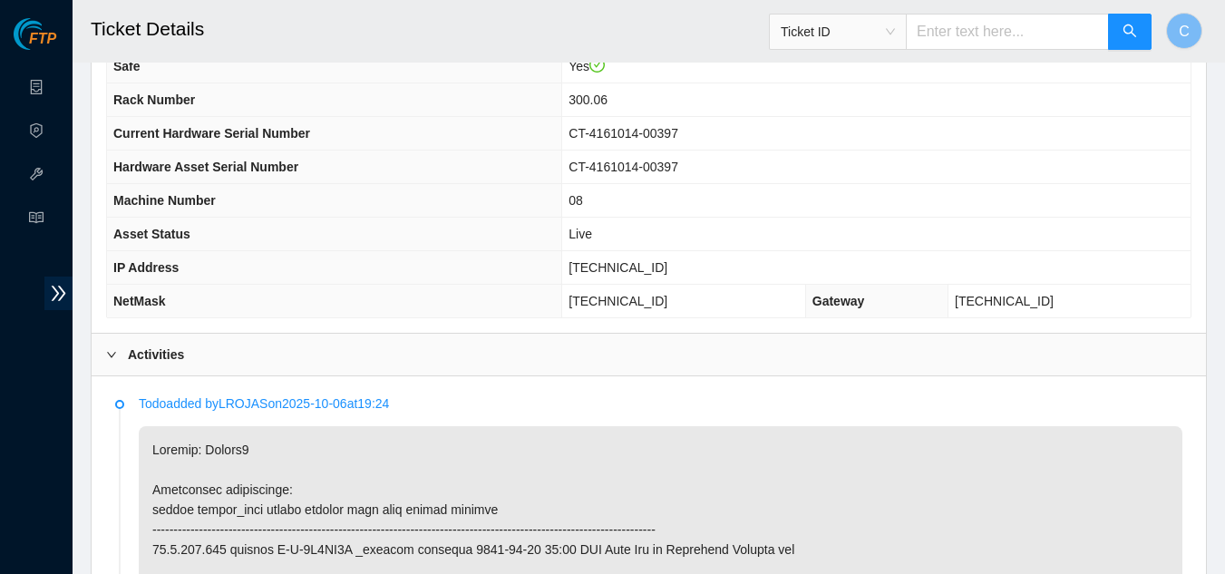
scroll to position [227, 0]
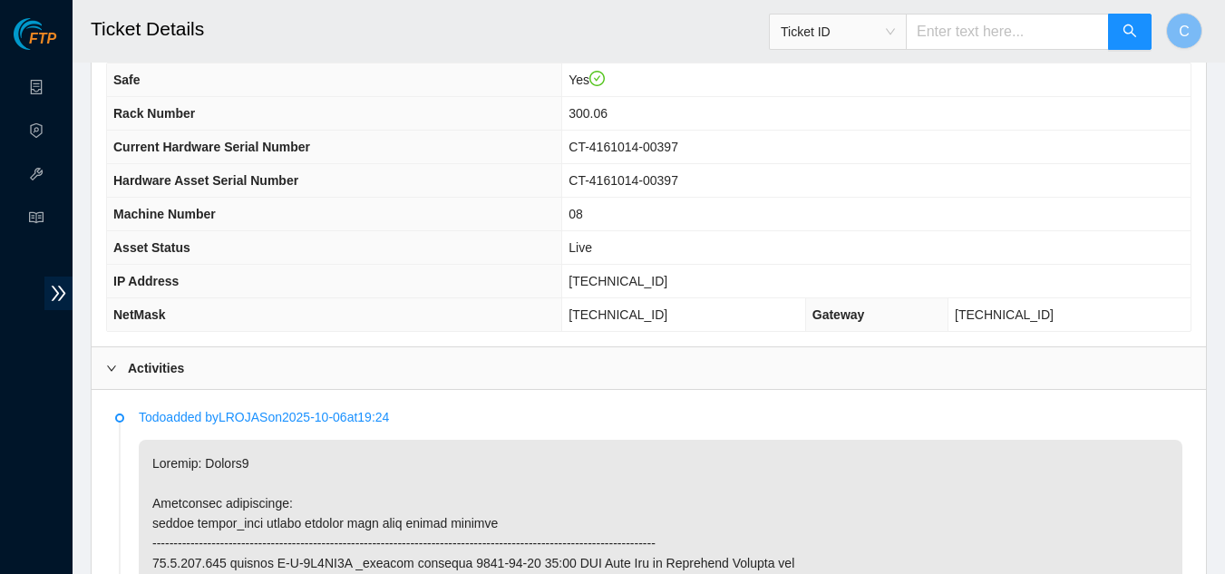
click at [207, 369] on div "Activities" at bounding box center [649, 368] width 1114 height 42
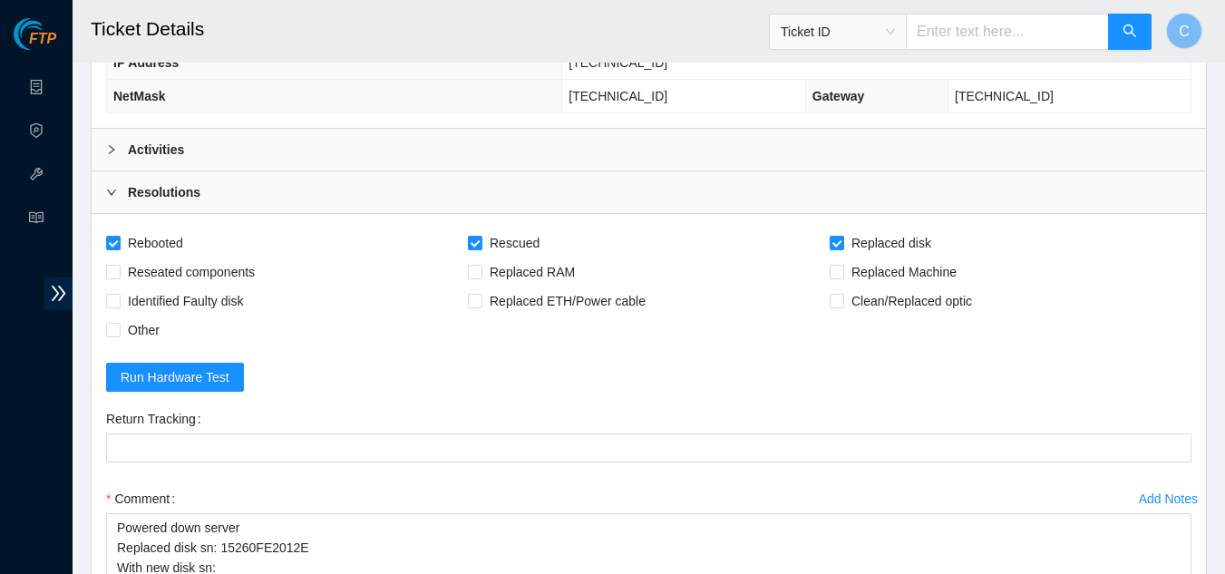
scroll to position [499, 0]
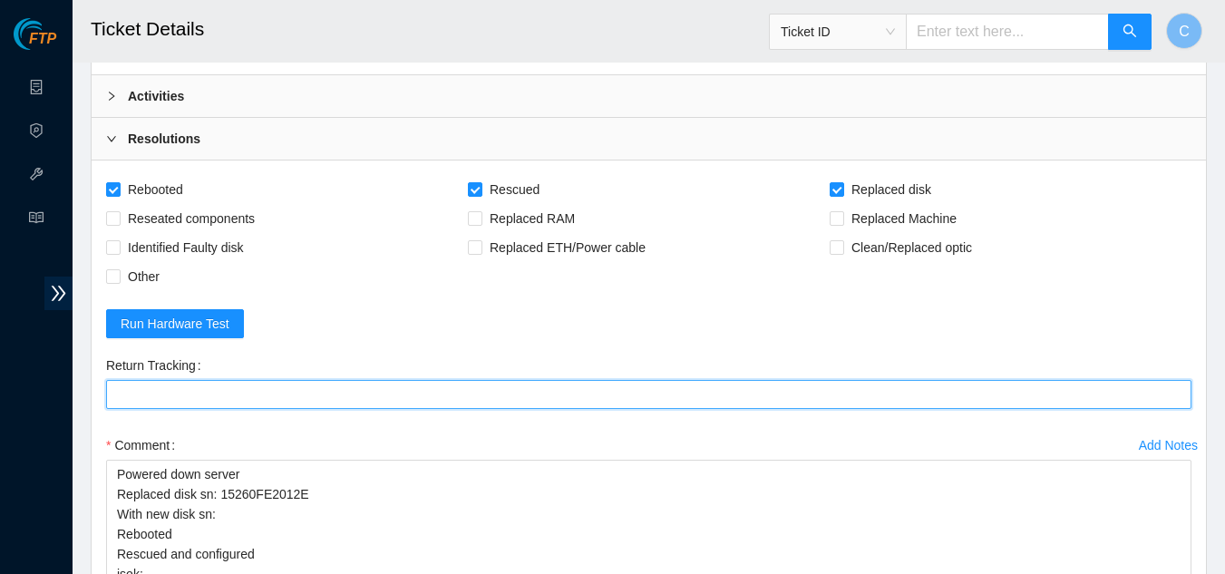
click at [275, 391] on Tracking "Return Tracking" at bounding box center [648, 394] width 1085 height 29
paste Tracking "450826221332"
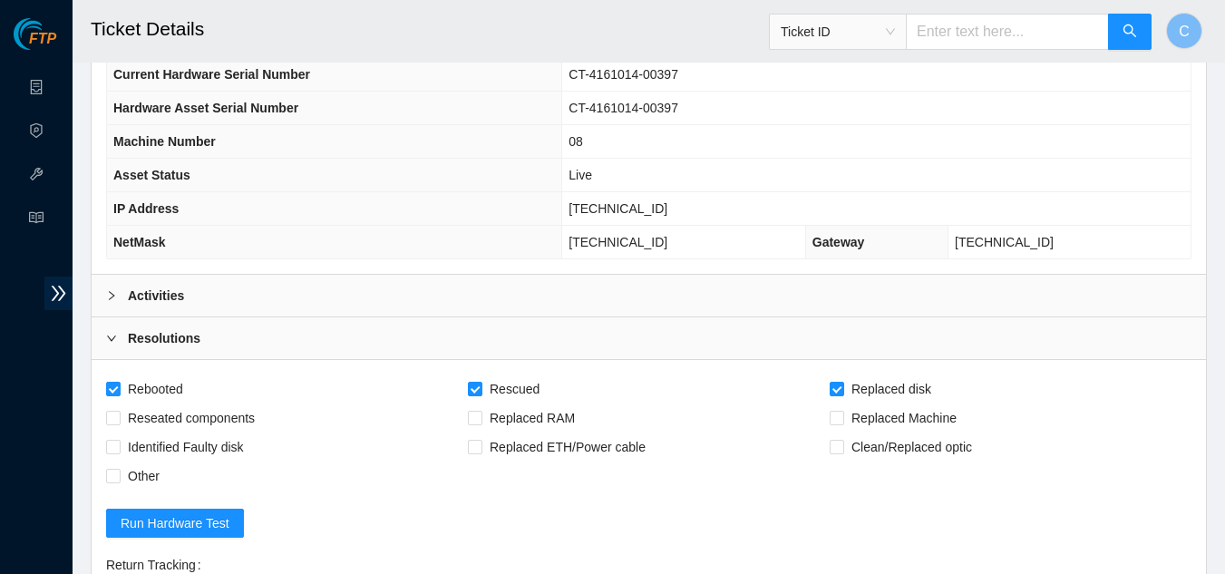
scroll to position [272, 0]
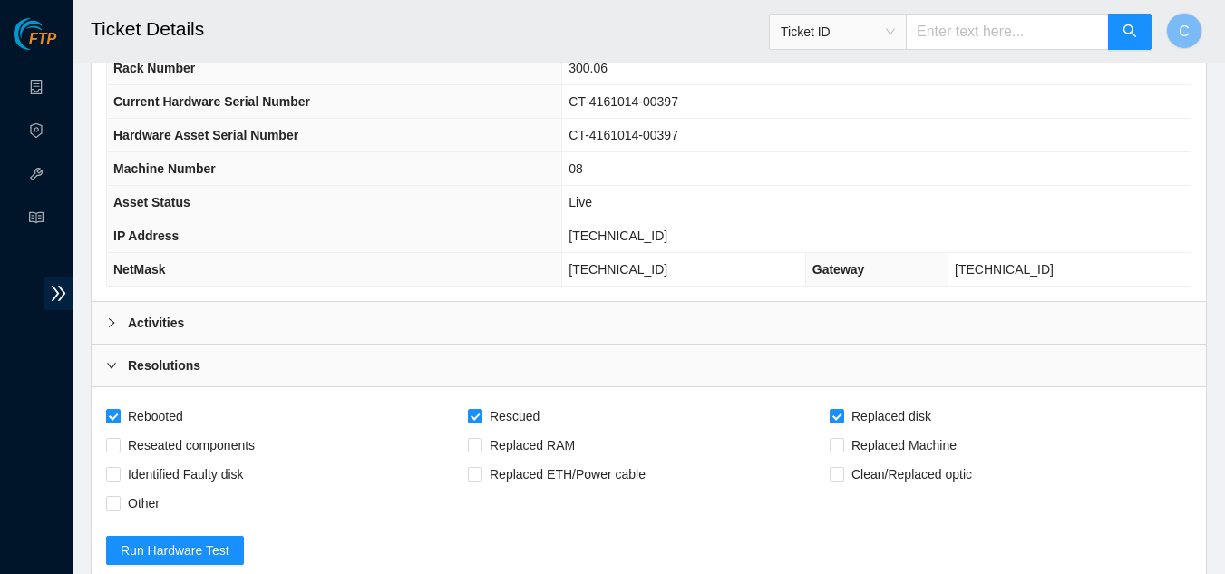
type Tracking "450826221332"
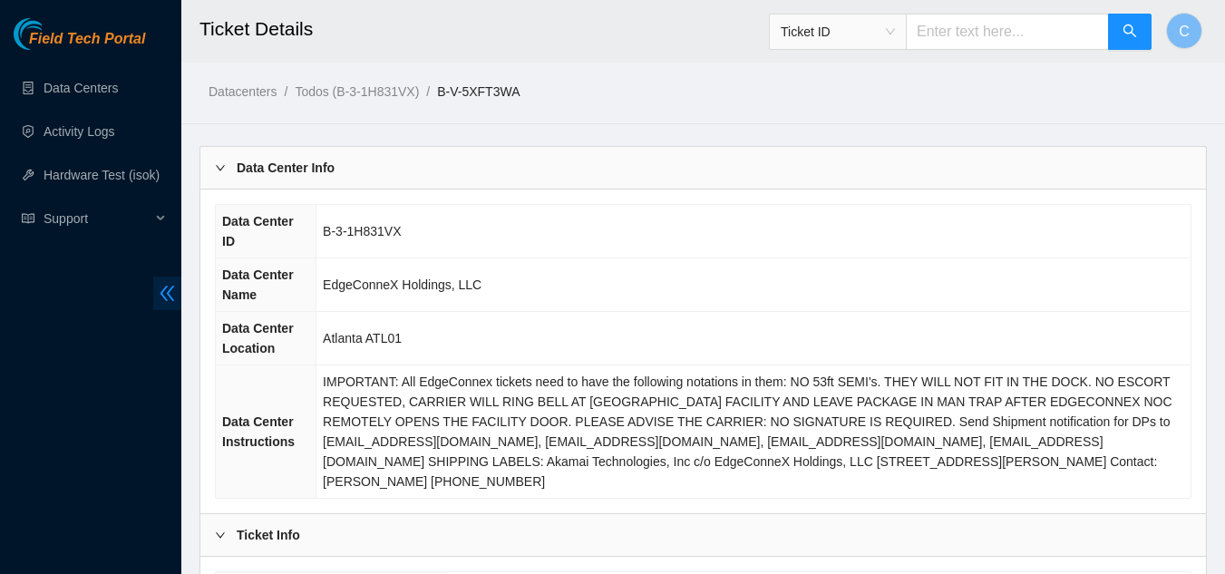
click at [170, 288] on icon "double-left" at bounding box center [168, 293] width 15 height 15
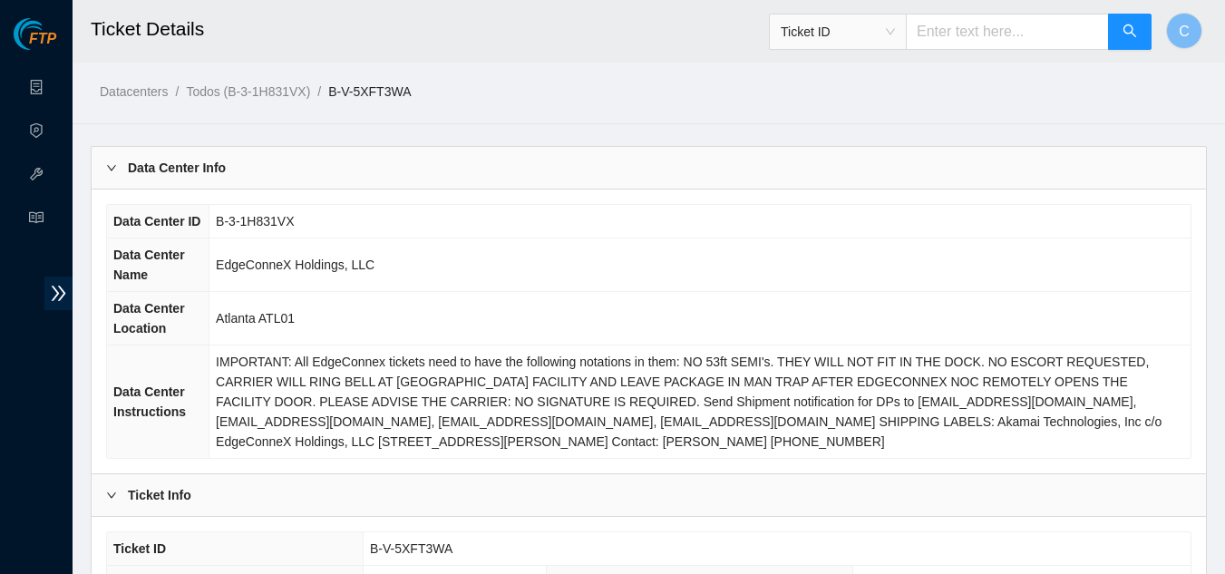
click at [162, 164] on b "Data Center Info" at bounding box center [177, 168] width 98 height 20
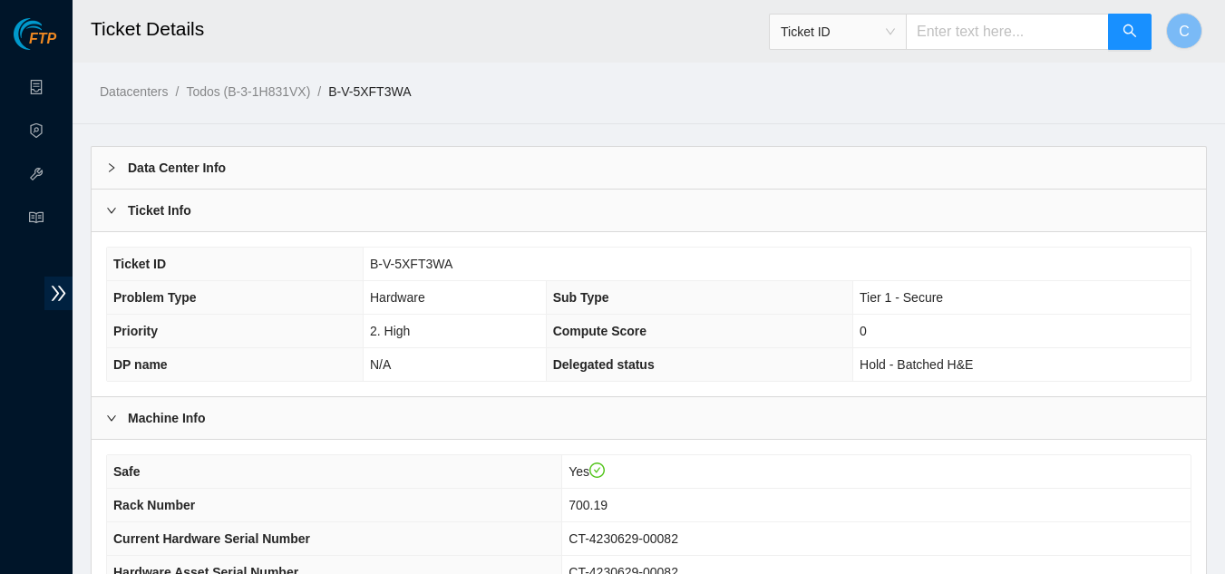
click at [144, 230] on div "Ticket Info" at bounding box center [649, 211] width 1114 height 42
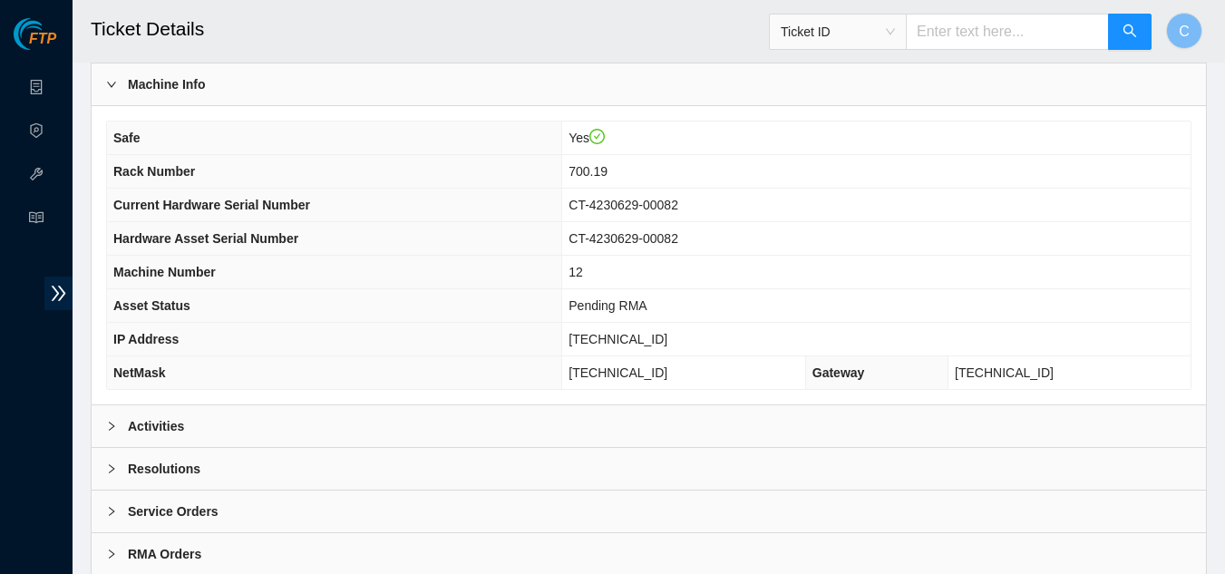
scroll to position [181, 0]
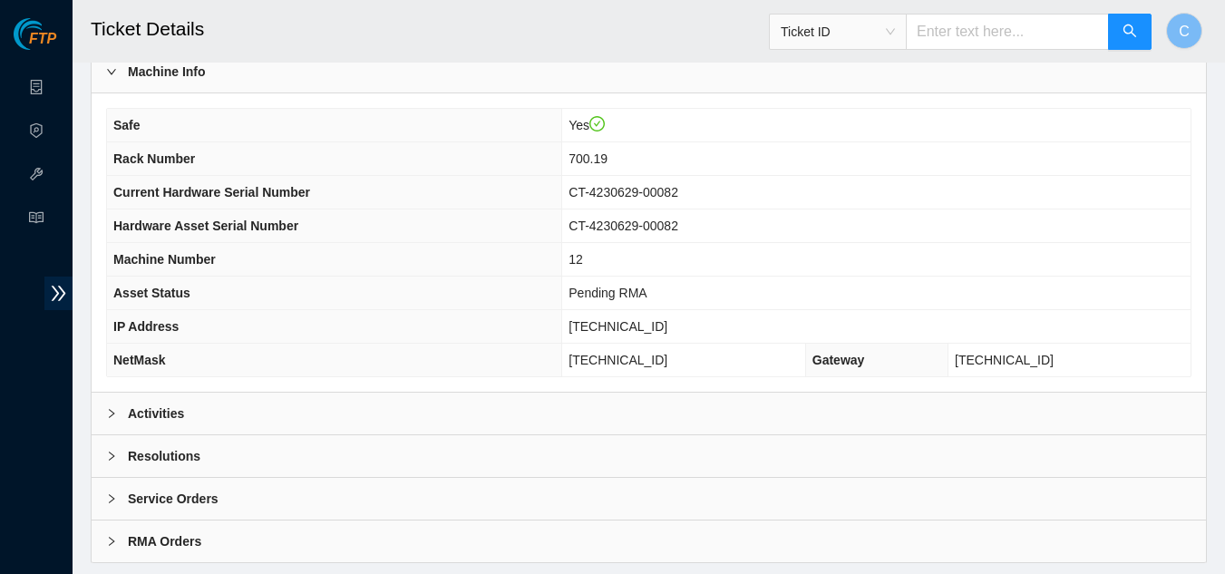
click at [228, 423] on div "Activities" at bounding box center [649, 414] width 1114 height 42
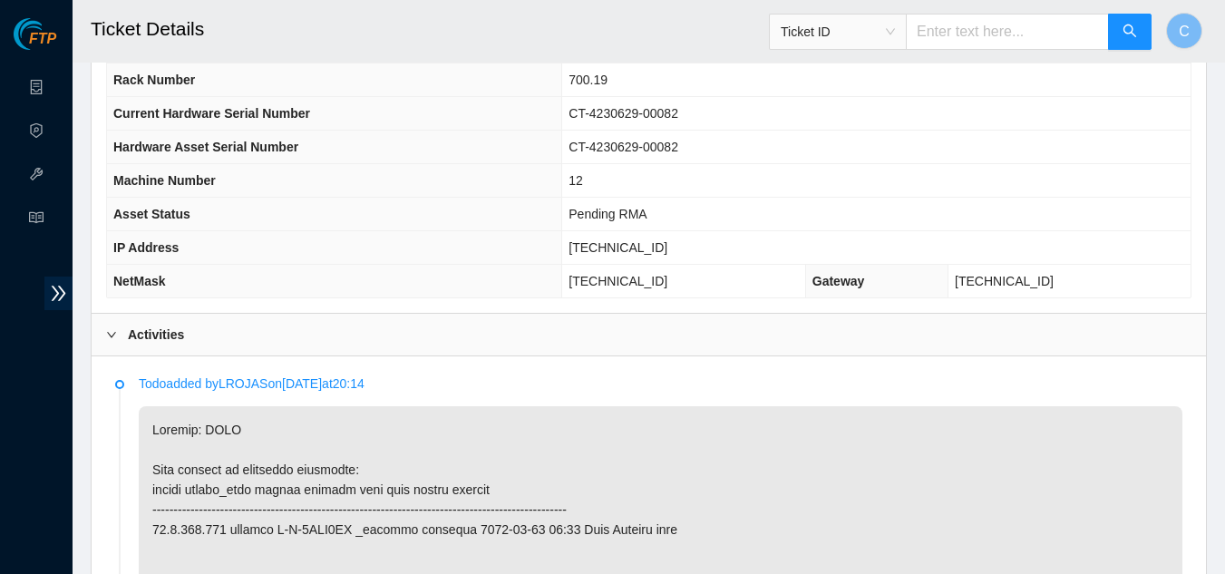
scroll to position [272, 0]
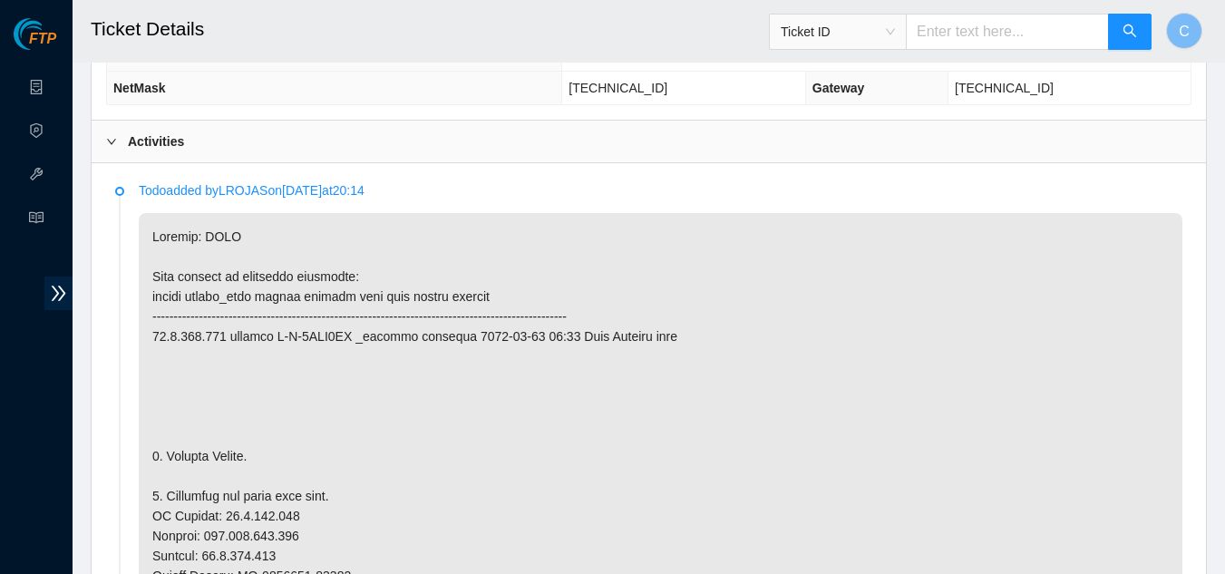
click at [172, 129] on div "Activities" at bounding box center [649, 142] width 1114 height 42
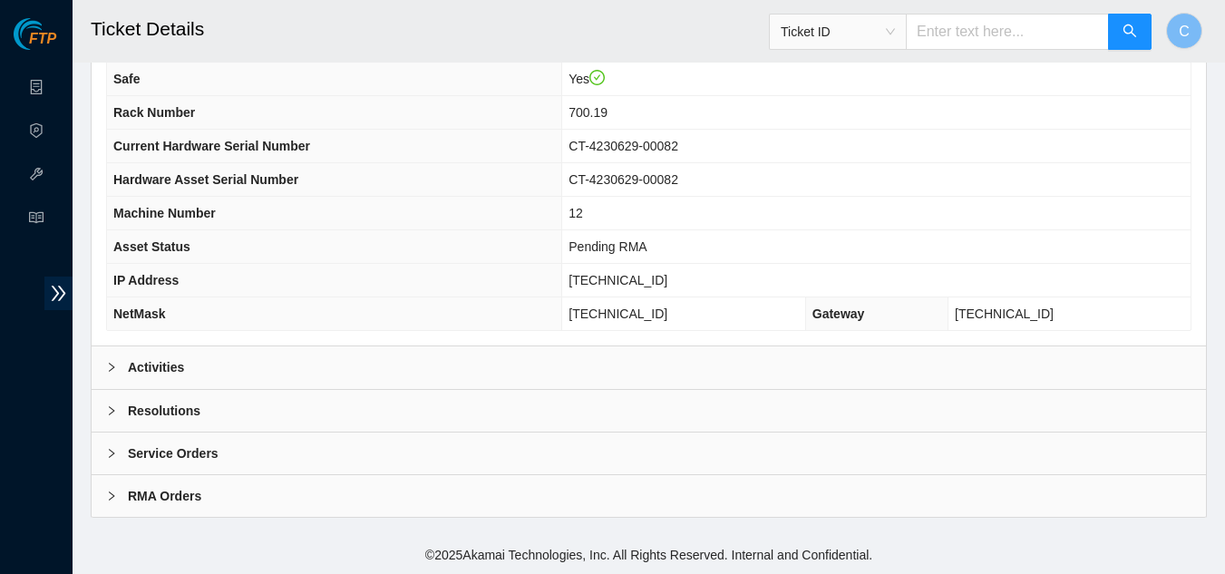
scroll to position [227, 0]
click at [238, 365] on div "Activities" at bounding box center [649, 368] width 1114 height 42
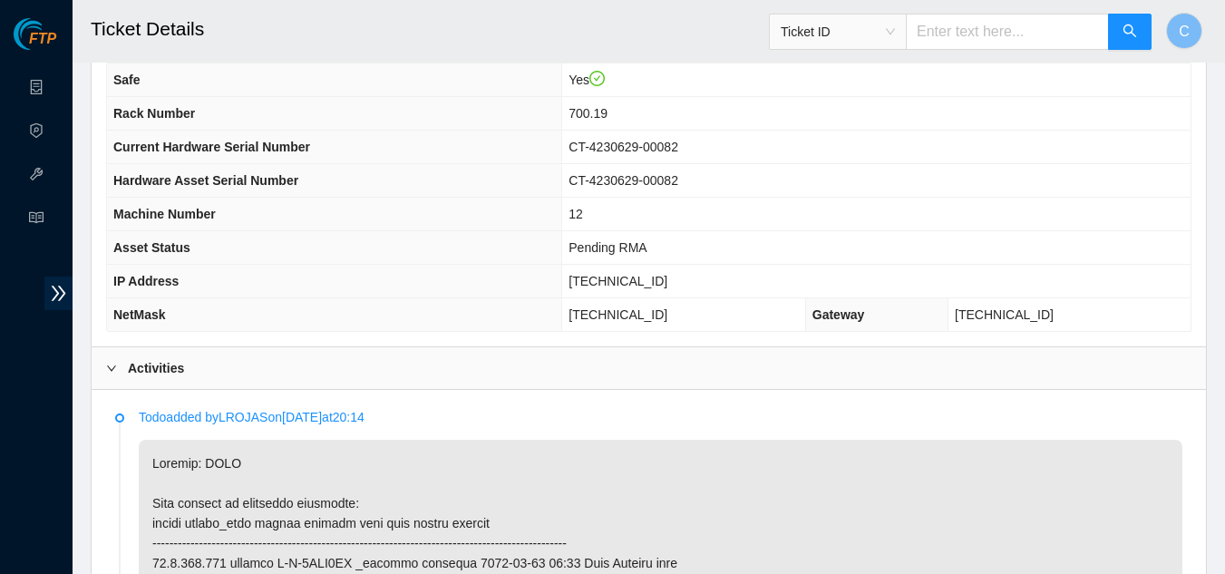
scroll to position [453, 0]
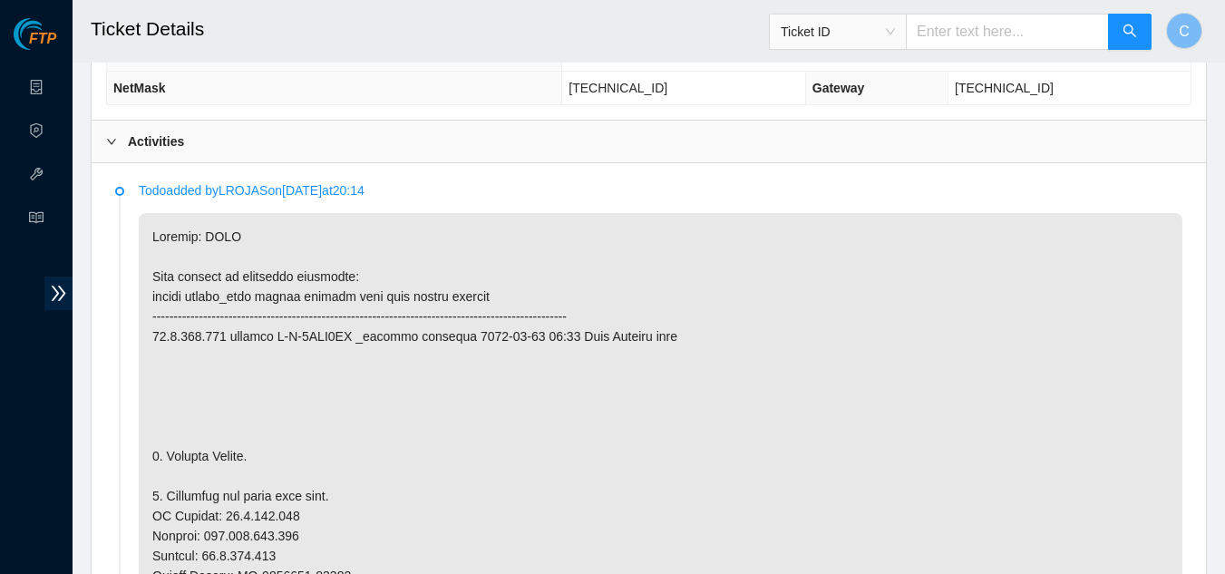
click at [252, 141] on div "Activities" at bounding box center [649, 142] width 1114 height 42
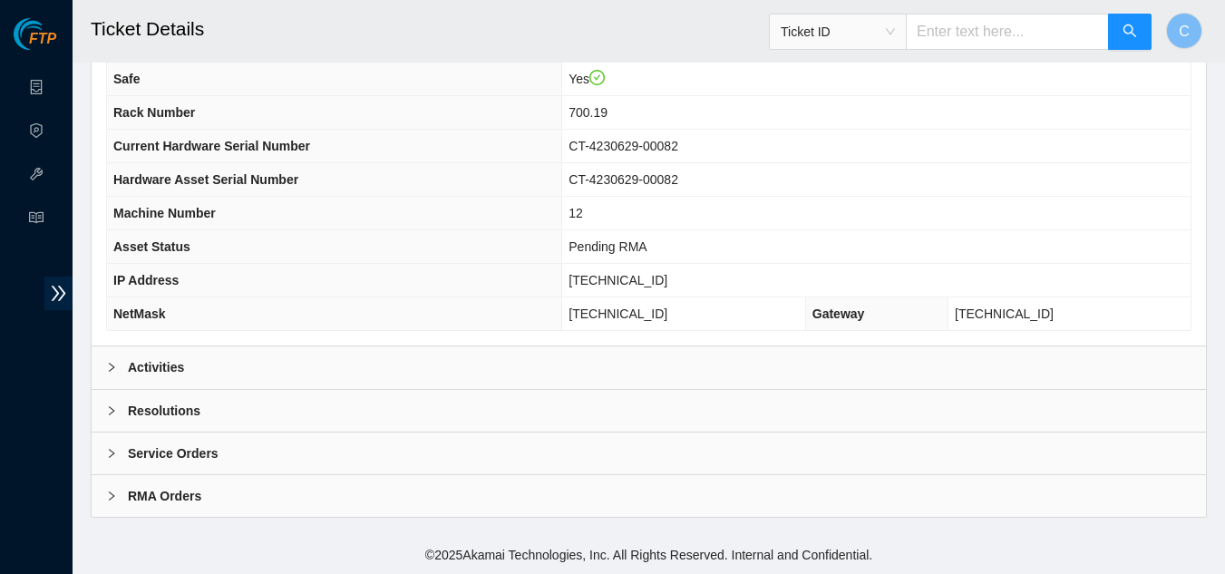
scroll to position [227, 0]
click at [307, 418] on div "Resolutions" at bounding box center [649, 411] width 1114 height 42
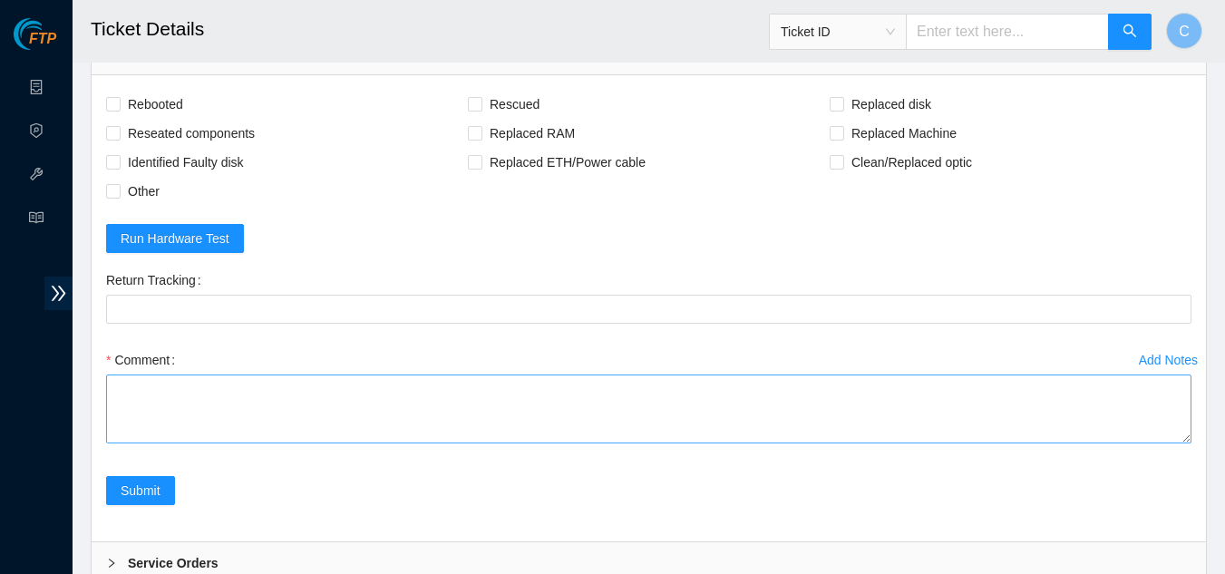
scroll to position [589, 0]
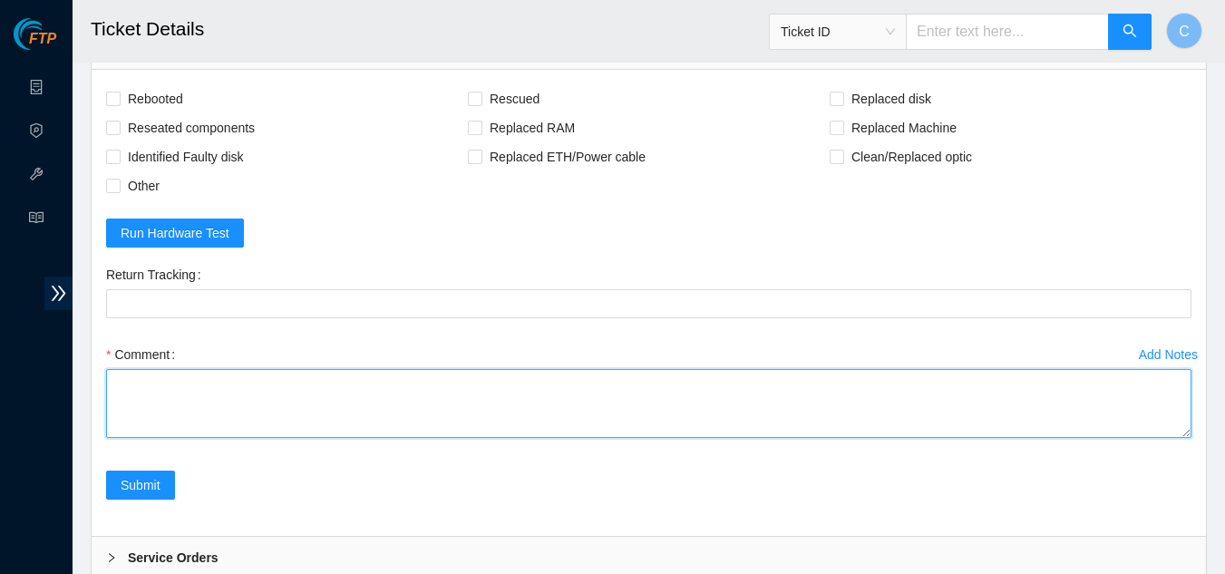
paste textarea "Powered down server Replaced server sn: With new server sn: Rescued and Configu…"
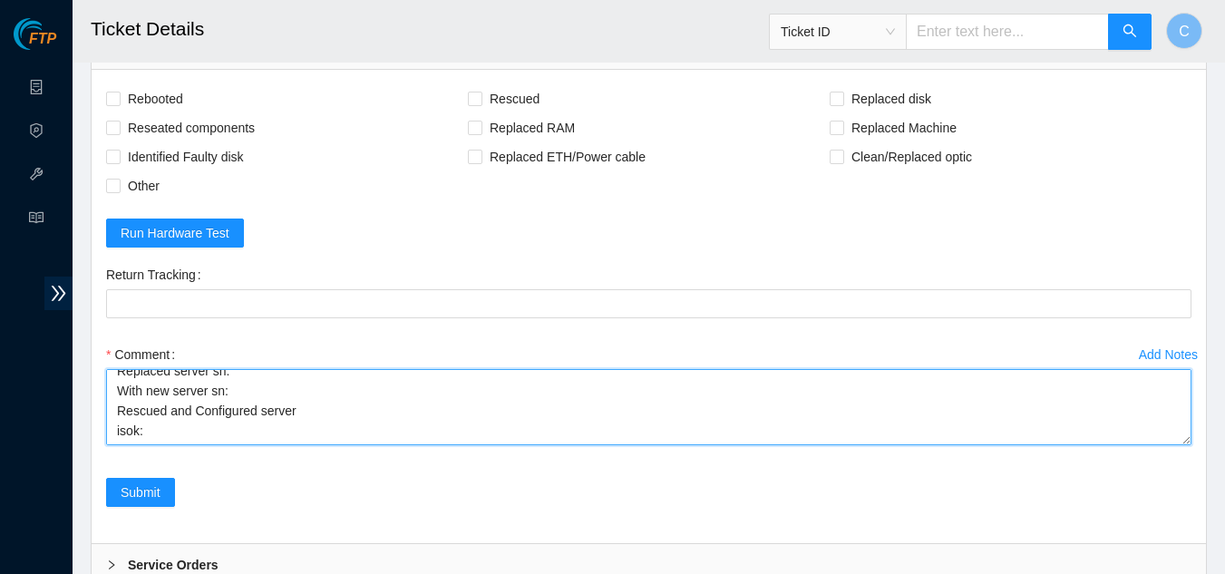
scroll to position [0, 0]
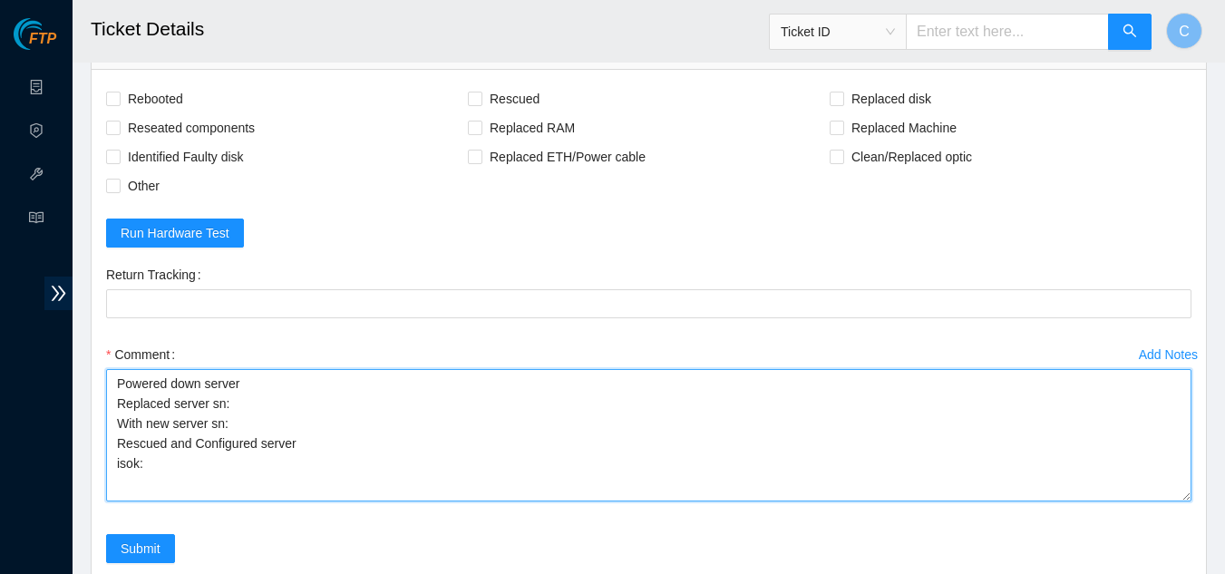
drag, startPoint x: 1188, startPoint y: 434, endPoint x: 1202, endPoint y: 498, distance: 65.1
click at [1202, 498] on div "Rebooted Rescued Replaced disk Reseated components Replaced RAM Replaced Machin…" at bounding box center [649, 335] width 1114 height 530
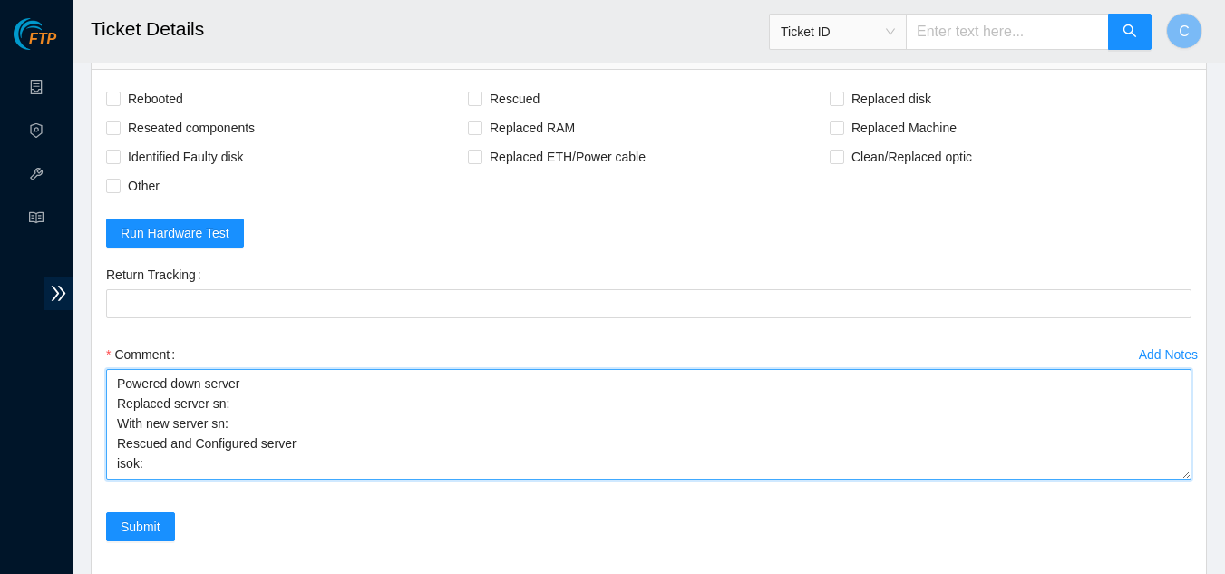
drag, startPoint x: 1187, startPoint y: 499, endPoint x: 1177, endPoint y: 477, distance: 23.9
click at [1177, 477] on textarea "Powered down server Replaced server sn: With new server sn: Rescued and Configu…" at bounding box center [648, 424] width 1085 height 111
type textarea "Powered down server Replaced server sn: With new server sn: Rescued and Configu…"
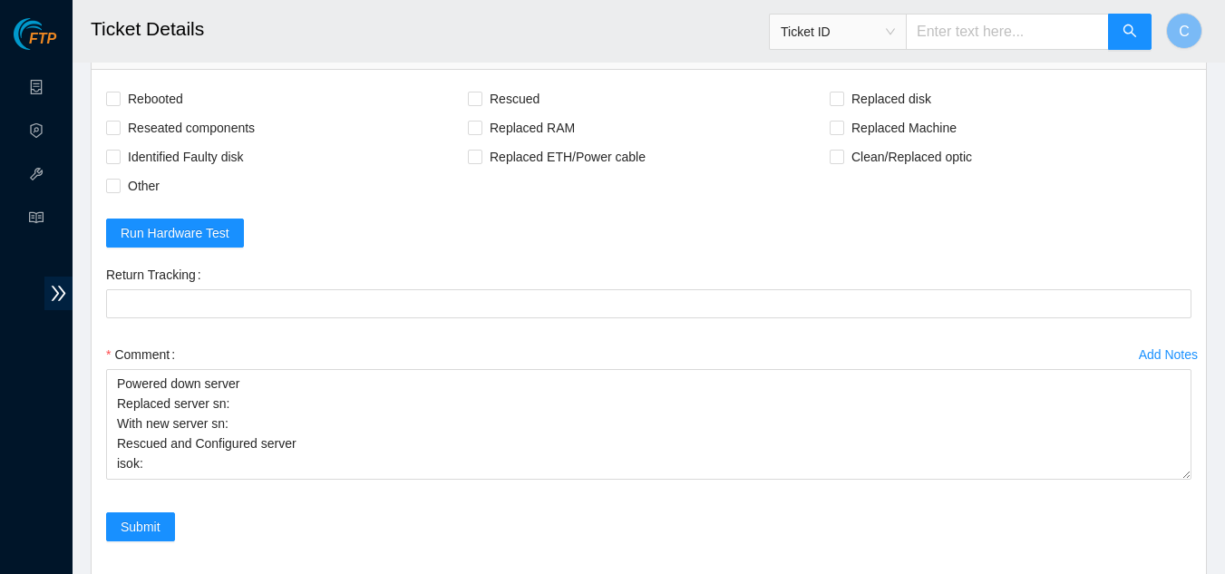
click at [827, 130] on div "Replaced RAM" at bounding box center [649, 127] width 362 height 29
click at [829, 127] on div "Replaced RAM" at bounding box center [649, 127] width 362 height 29
click at [838, 128] on input "Replaced Machine" at bounding box center [836, 127] width 13 height 13
checkbox input "true"
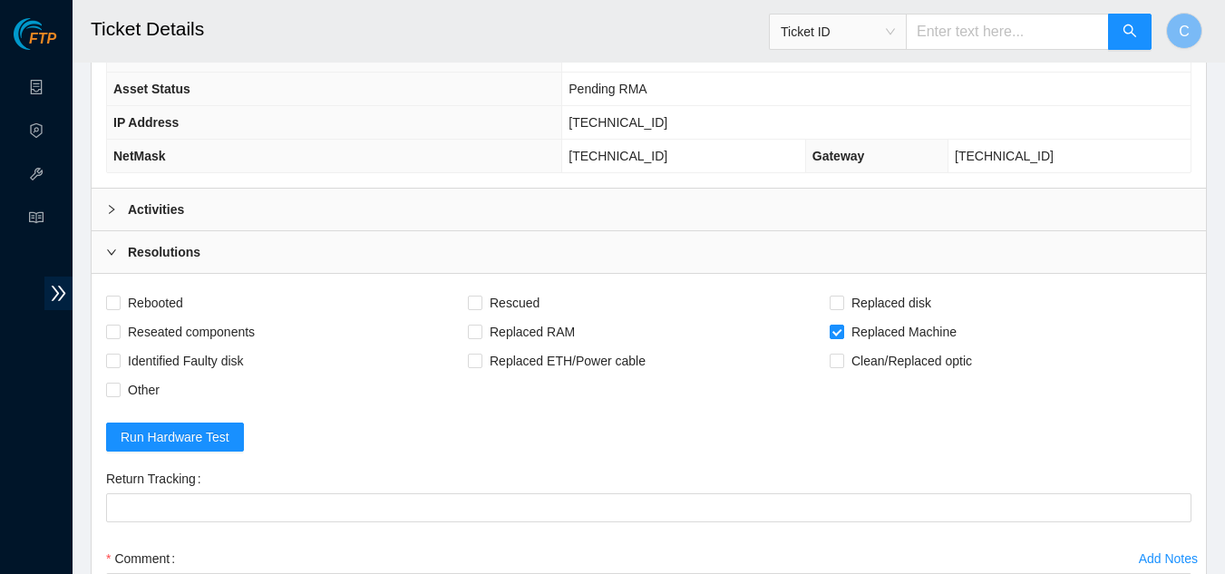
scroll to position [317, 0]
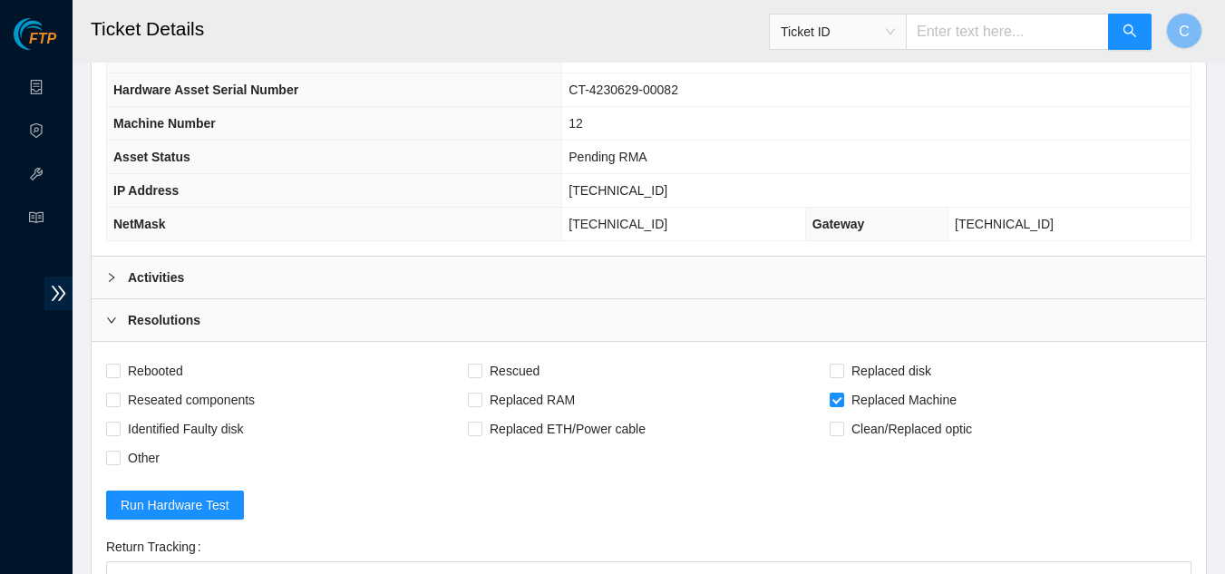
click at [174, 268] on b "Activities" at bounding box center [156, 278] width 56 height 20
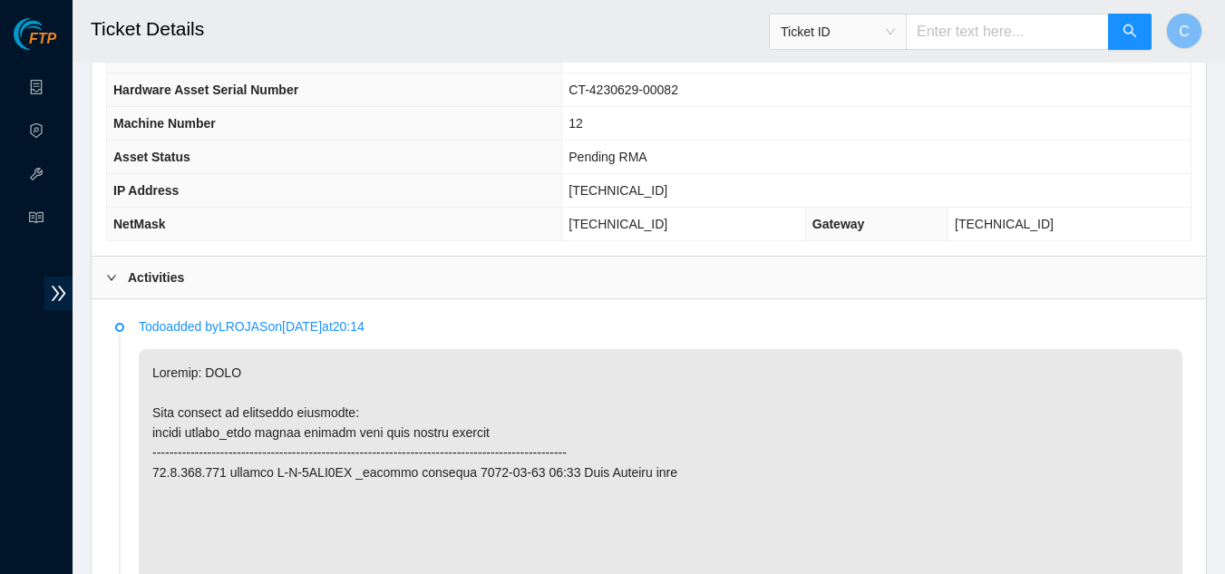
scroll to position [227, 0]
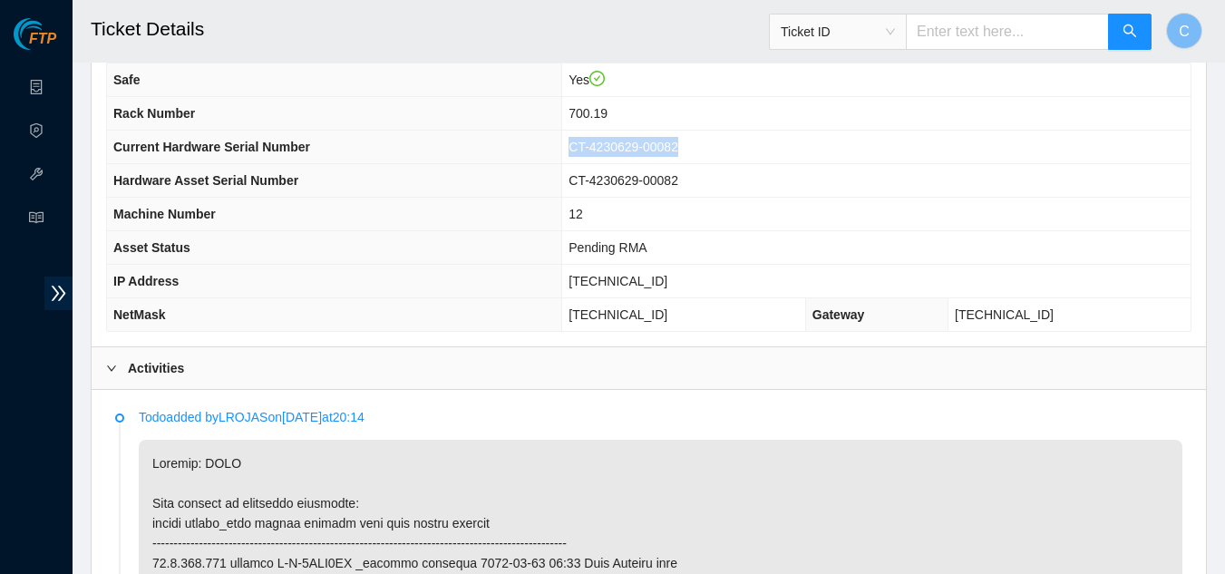
drag, startPoint x: 725, startPoint y: 147, endPoint x: 603, endPoint y: 143, distance: 121.6
click at [603, 143] on td "CT-4230629-00082" at bounding box center [876, 148] width 628 height 34
copy span "CT-4230629-00082"
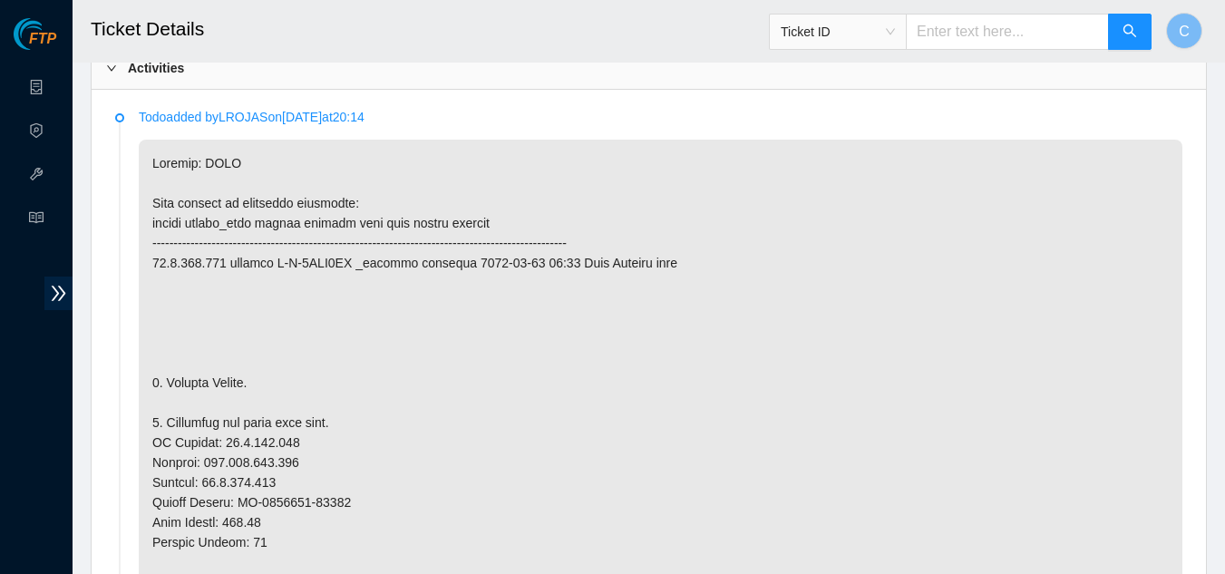
scroll to position [499, 0]
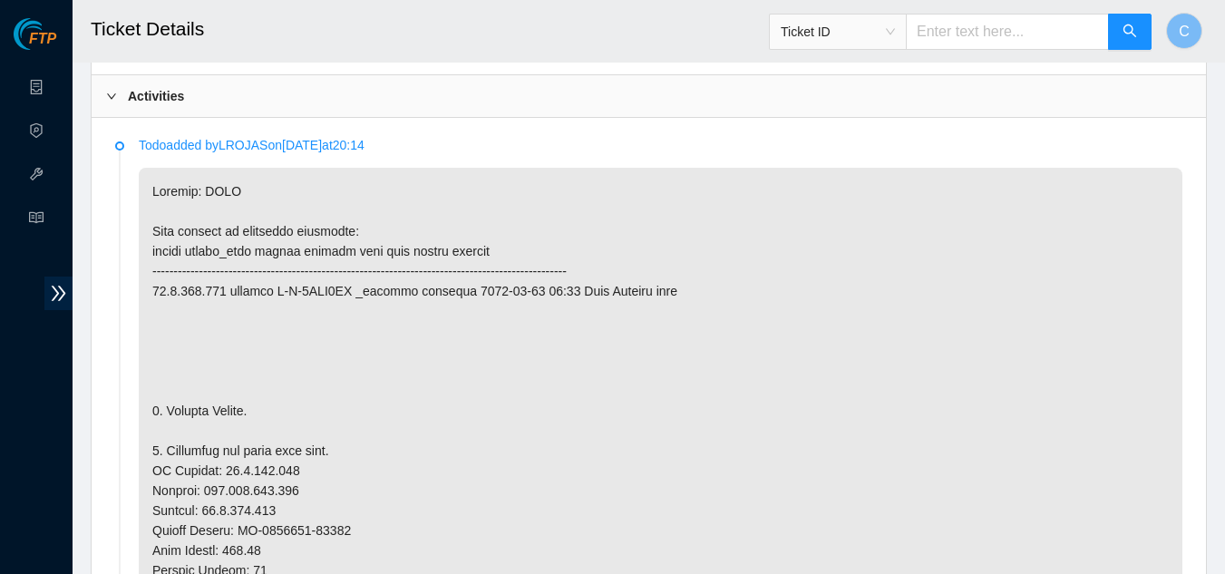
click at [305, 106] on div "Activities" at bounding box center [649, 96] width 1114 height 42
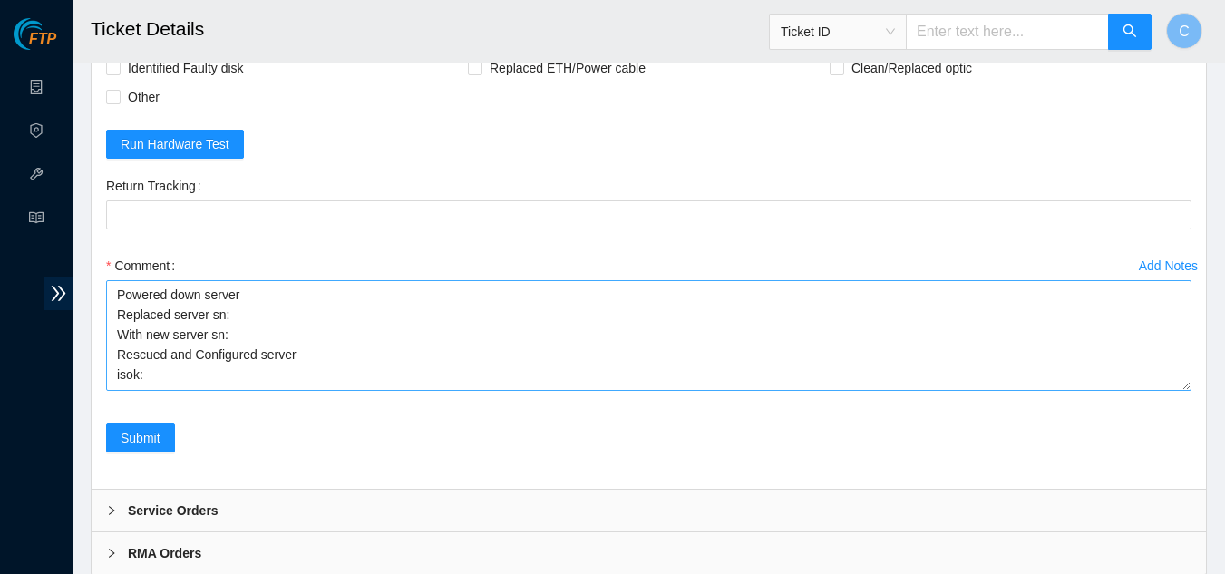
scroll to position [680, 0]
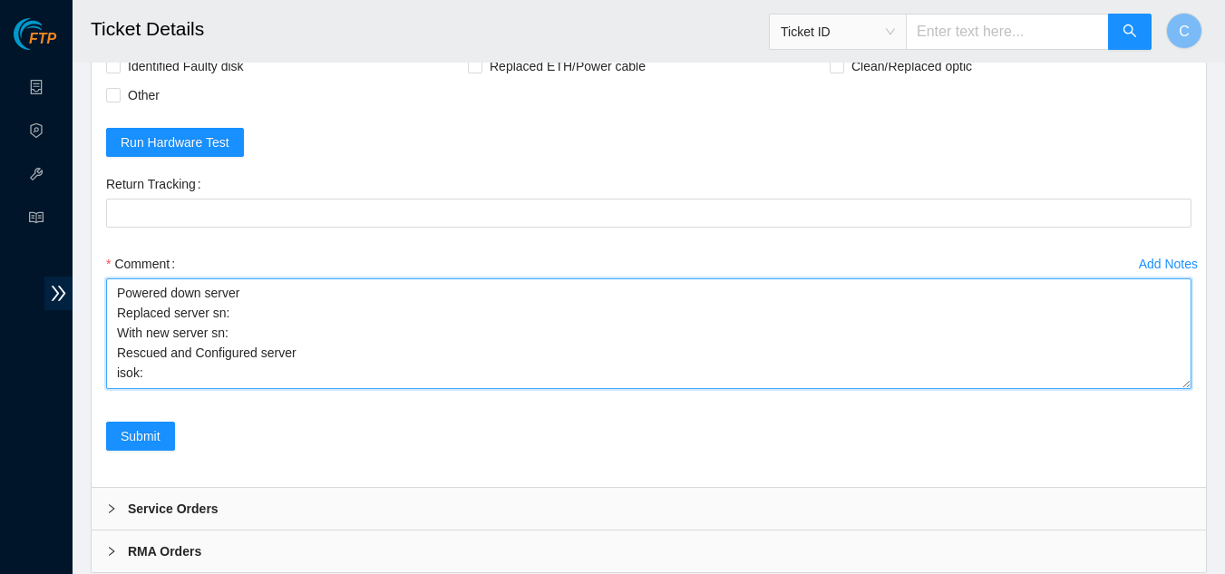
click at [262, 310] on textarea "Powered down server Replaced server sn: With new server sn: Rescued and Configu…" at bounding box center [648, 333] width 1085 height 111
paste textarea "CT-4230629-00082"
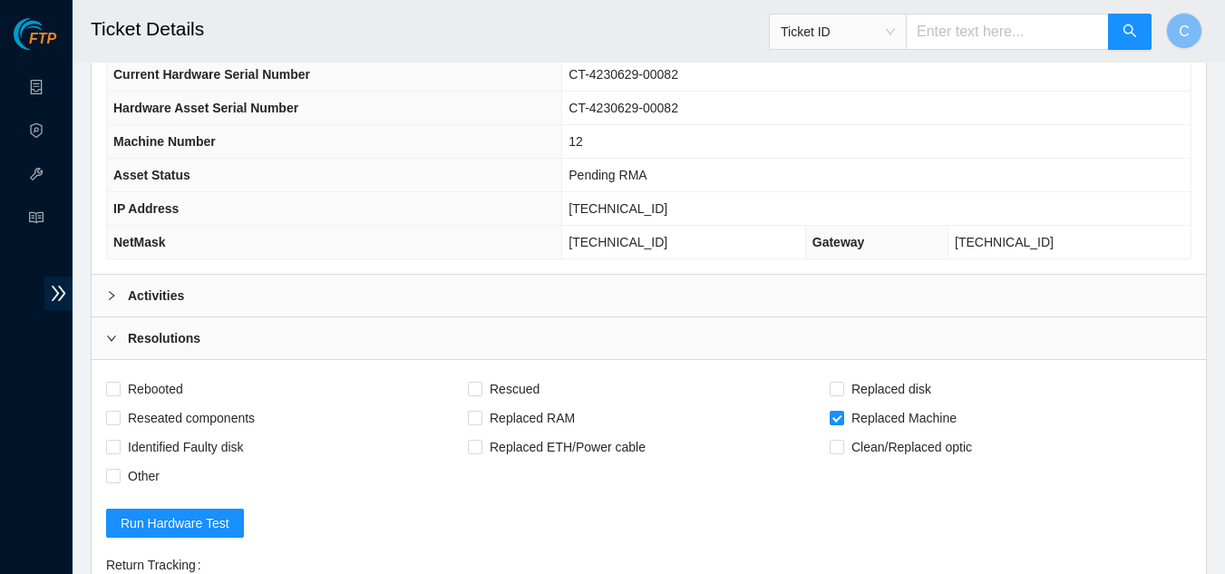
scroll to position [136, 0]
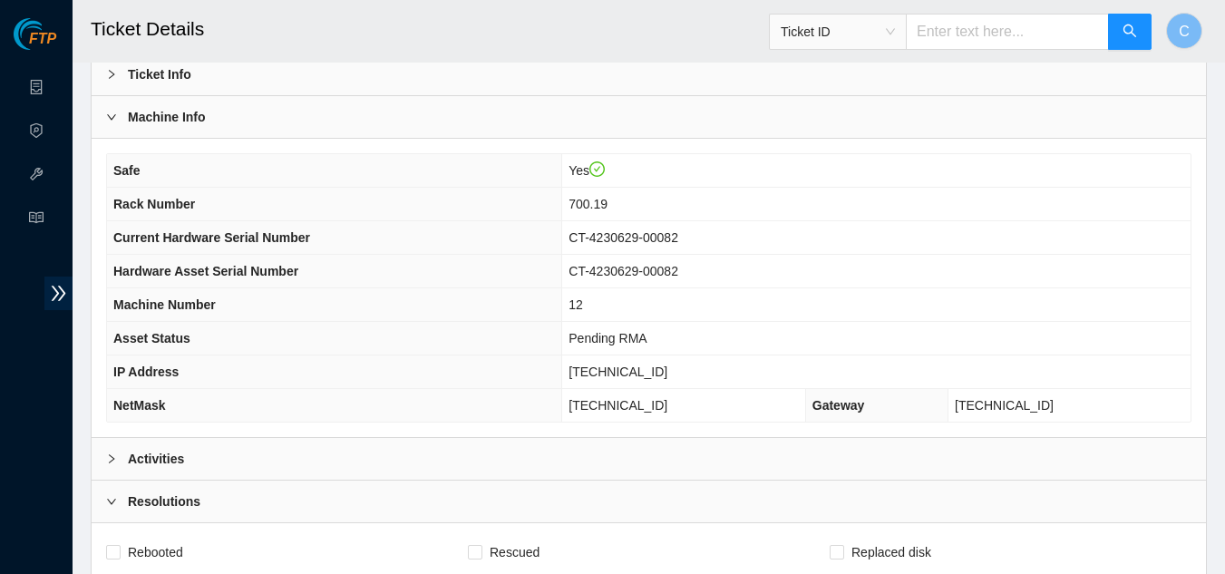
click at [242, 468] on div "Activities" at bounding box center [649, 459] width 1114 height 42
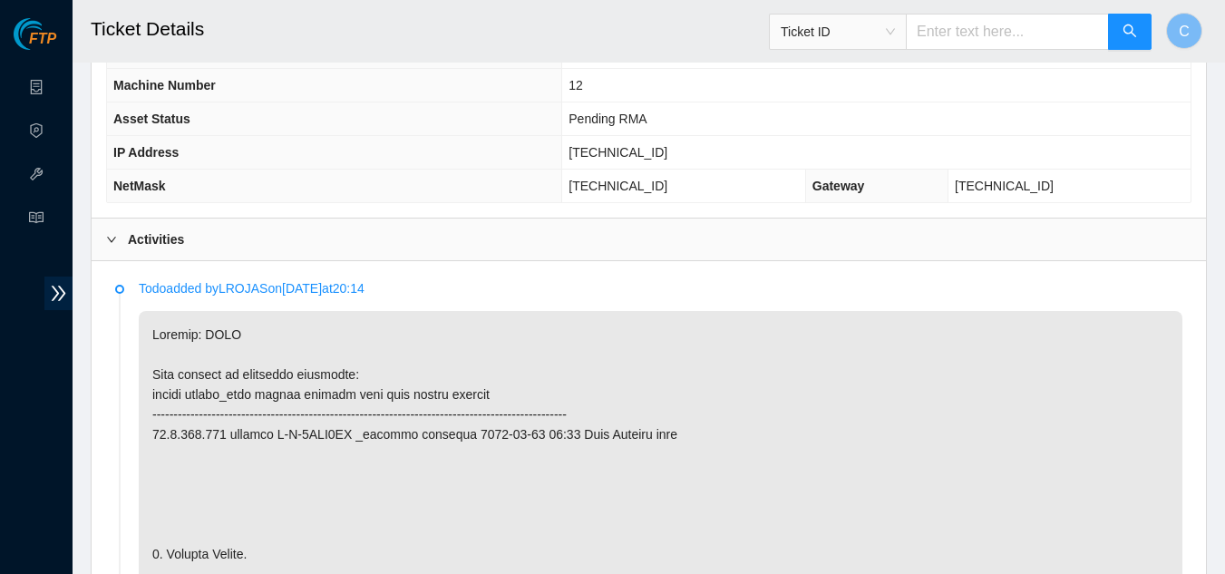
scroll to position [589, 0]
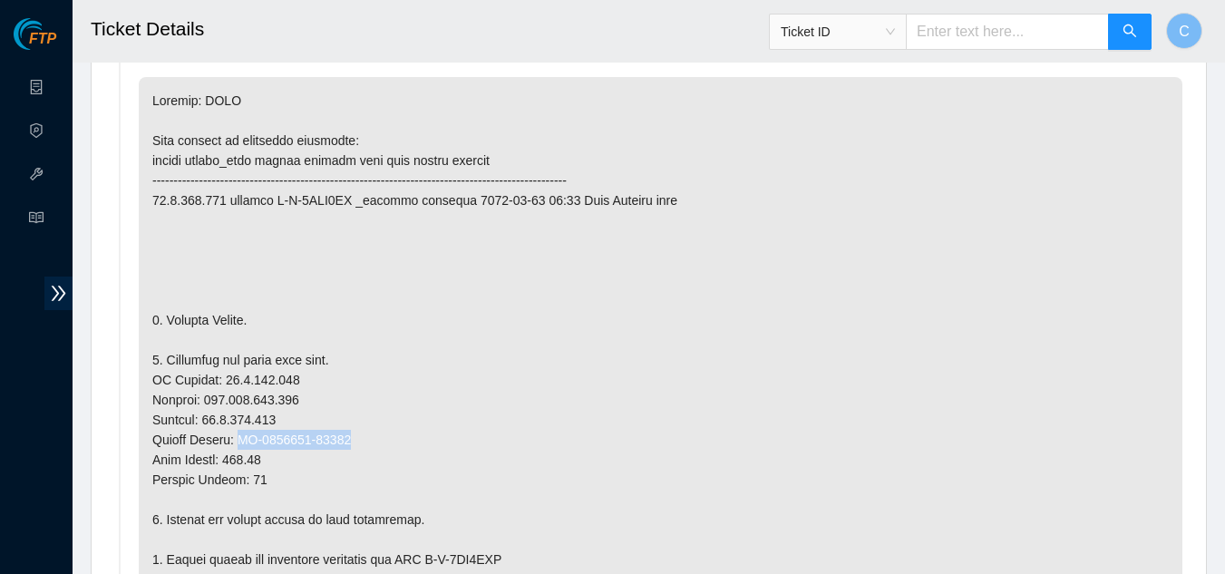
drag, startPoint x: 357, startPoint y: 438, endPoint x: 242, endPoint y: 446, distance: 115.5
copy p "CT-4230629-00372"
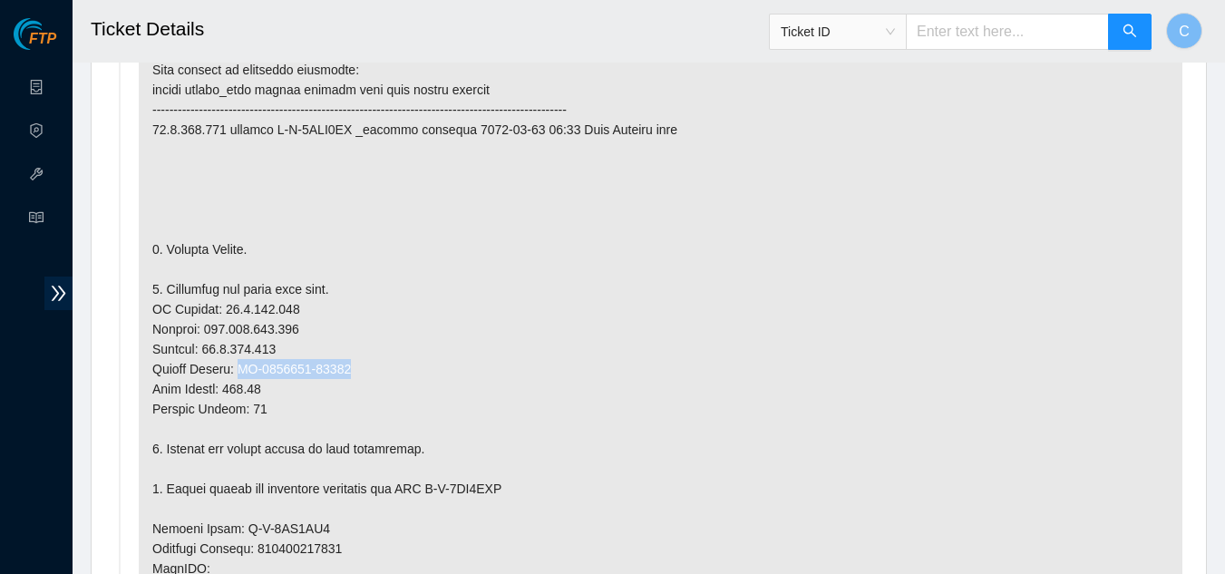
scroll to position [317, 0]
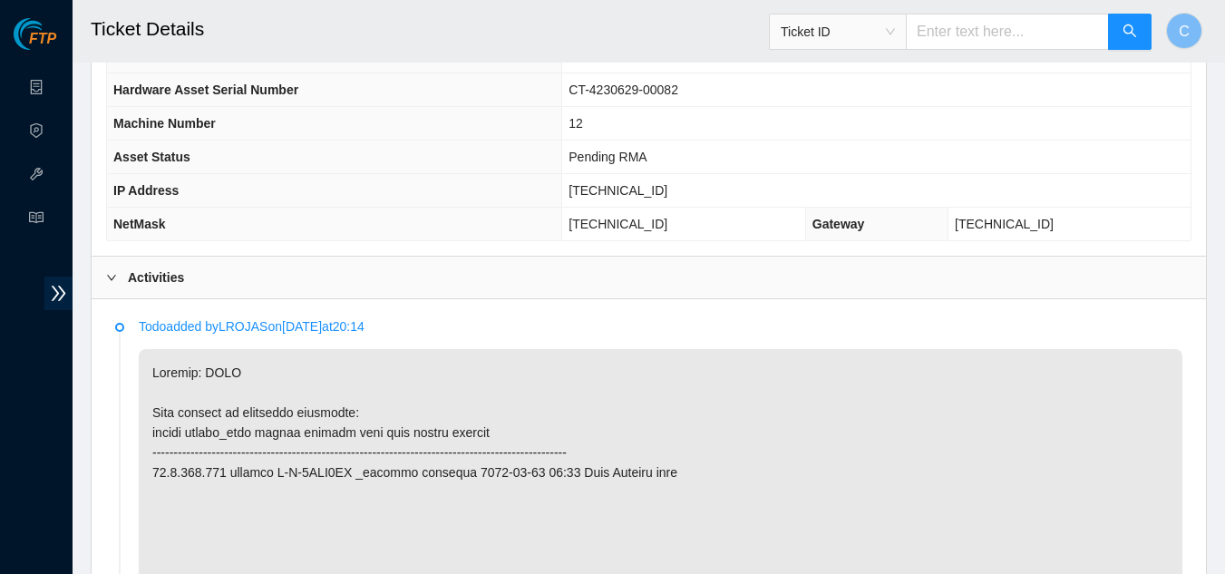
click at [114, 273] on icon "right" at bounding box center [111, 277] width 11 height 11
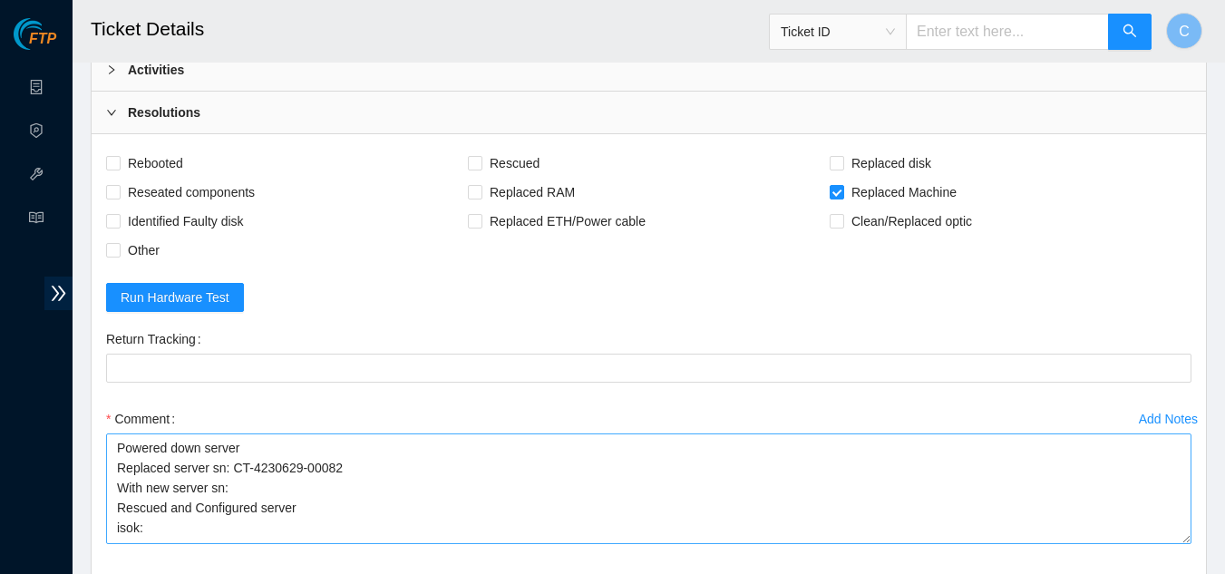
scroll to position [589, 0]
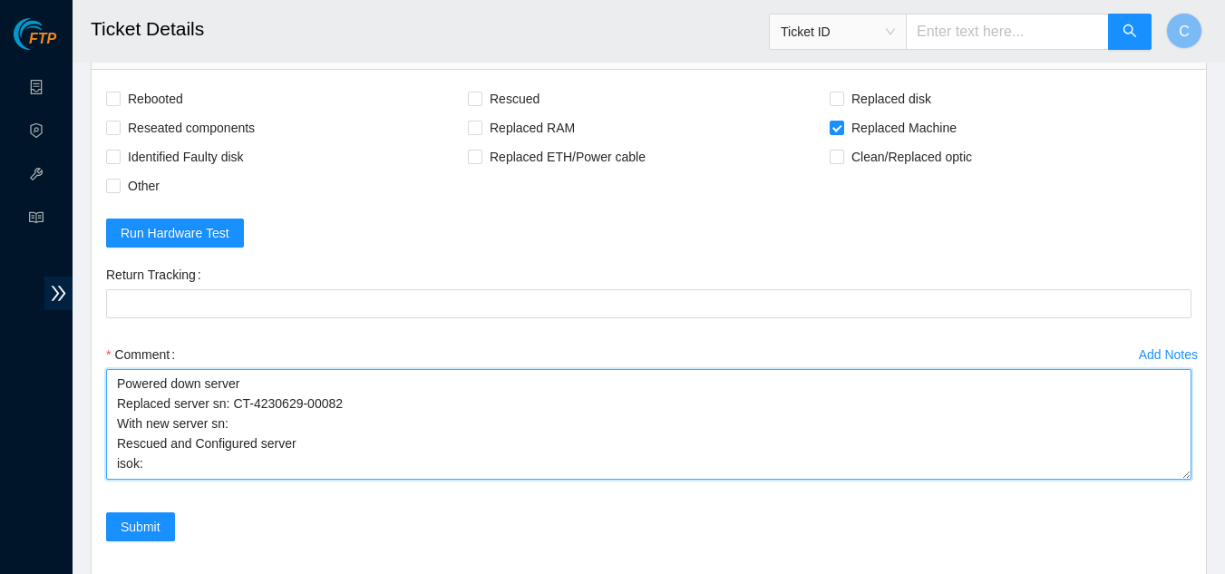
click at [238, 426] on textarea "Powered down server Replaced server sn: CT-4230629-00082 With new server sn: Re…" at bounding box center [648, 424] width 1085 height 111
paste textarea "CT-4230629-00372"
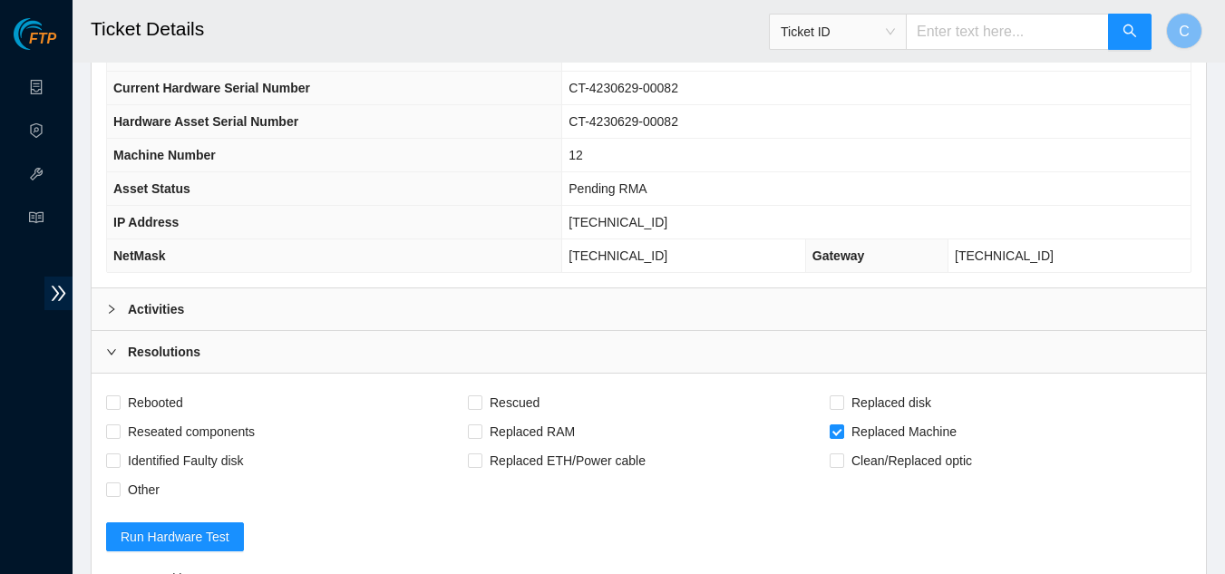
scroll to position [408, 0]
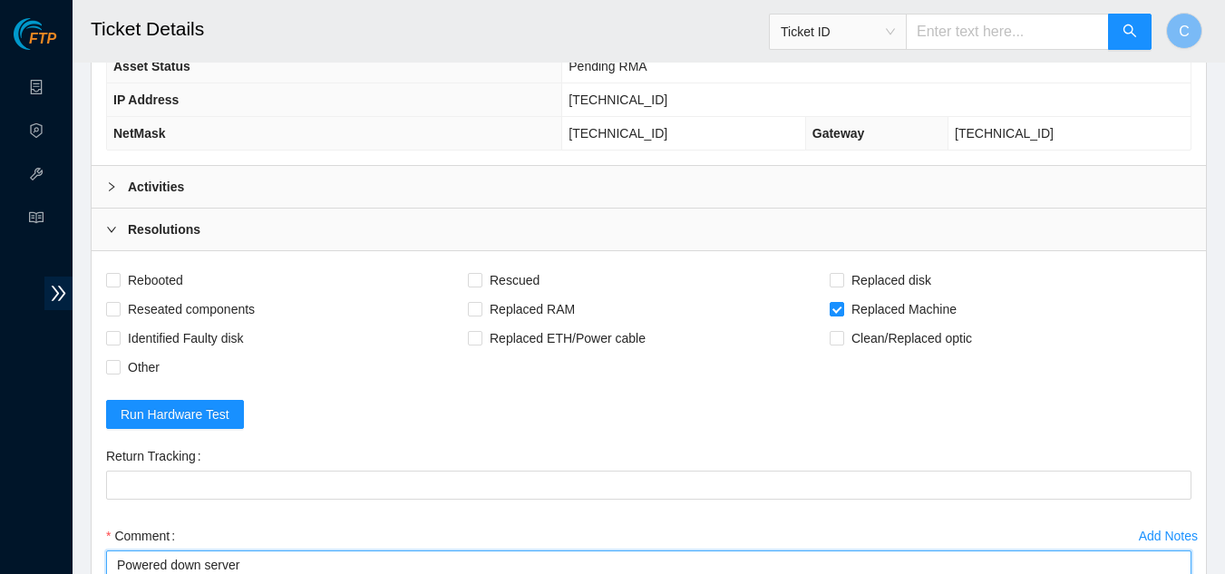
type textarea "Powered down server Replaced server sn: CT-4230629-00082 With new server sn: CT…"
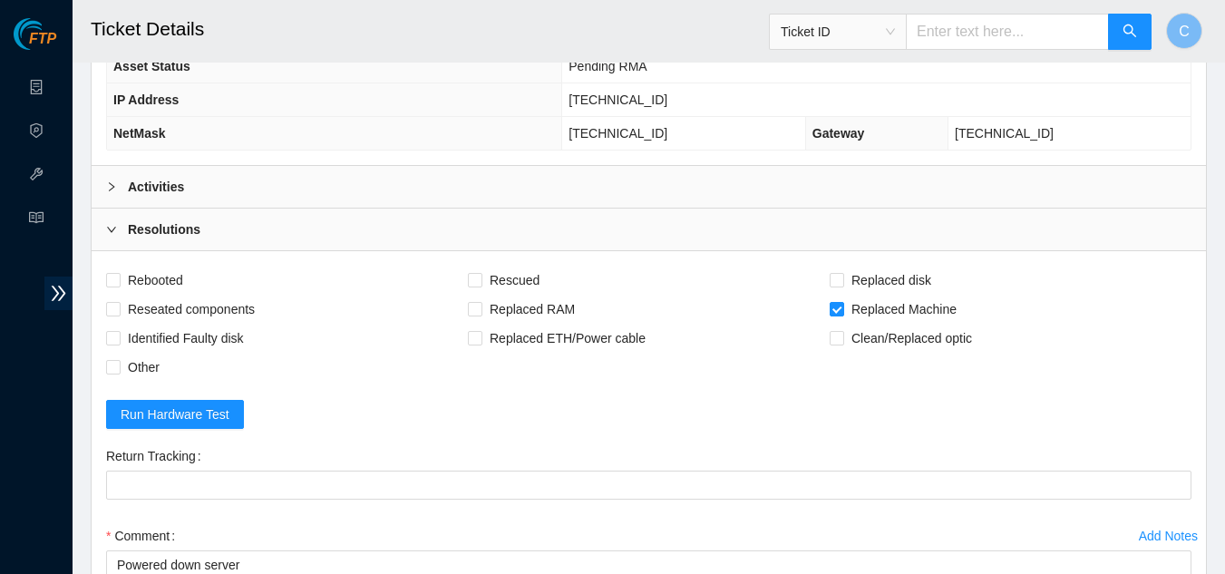
click at [306, 199] on div "Activities" at bounding box center [649, 187] width 1114 height 42
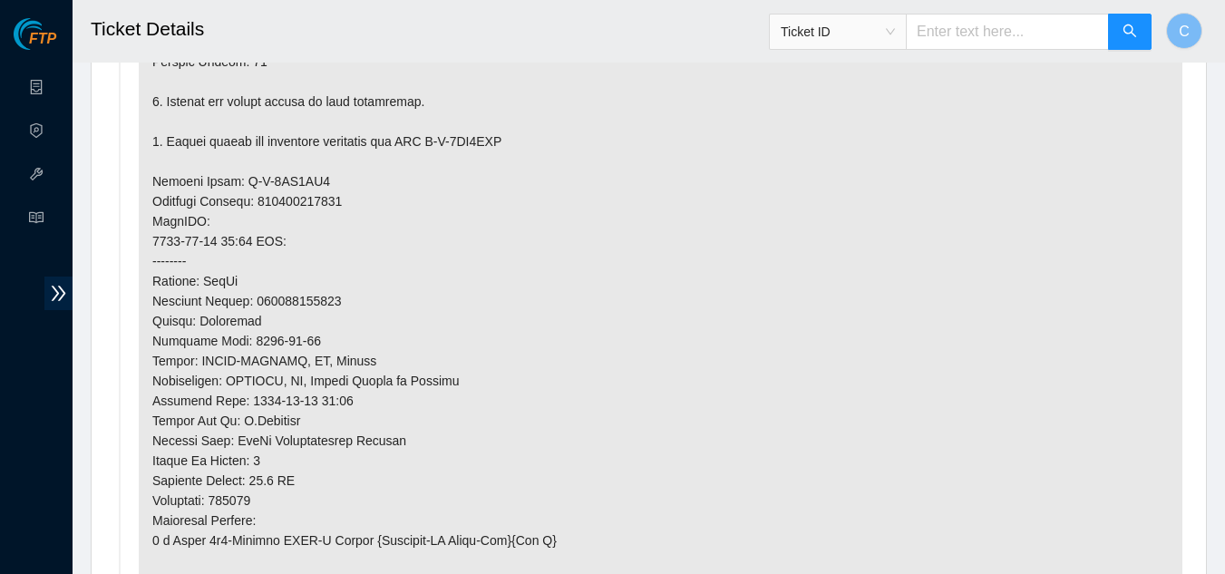
scroll to position [1224, 0]
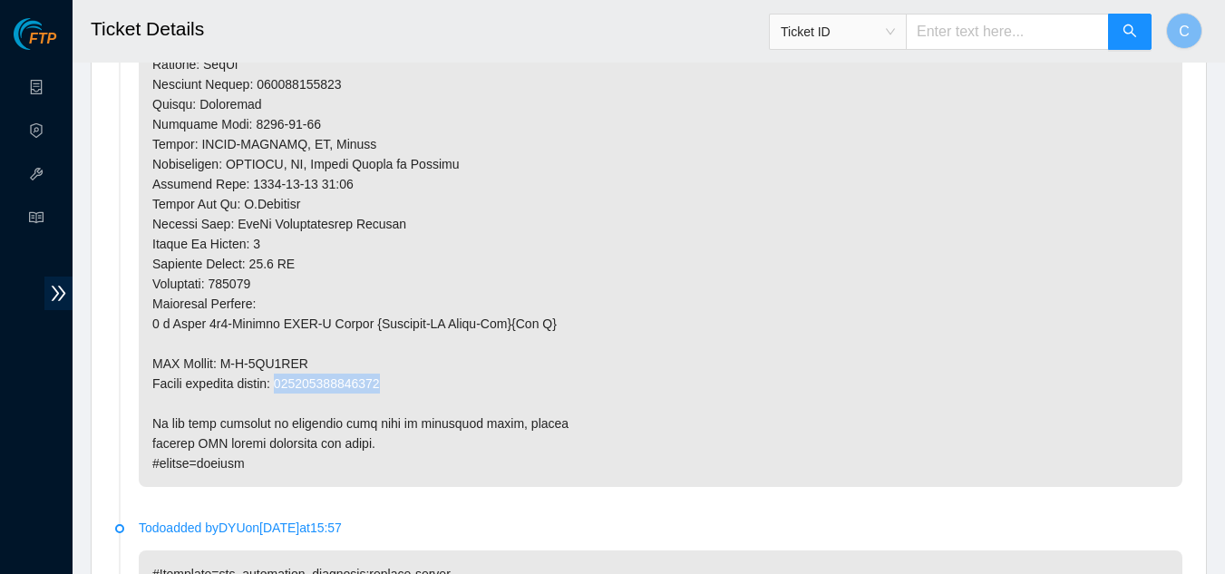
drag, startPoint x: 400, startPoint y: 380, endPoint x: 292, endPoint y: 382, distance: 107.9
copy p "093642900249099"
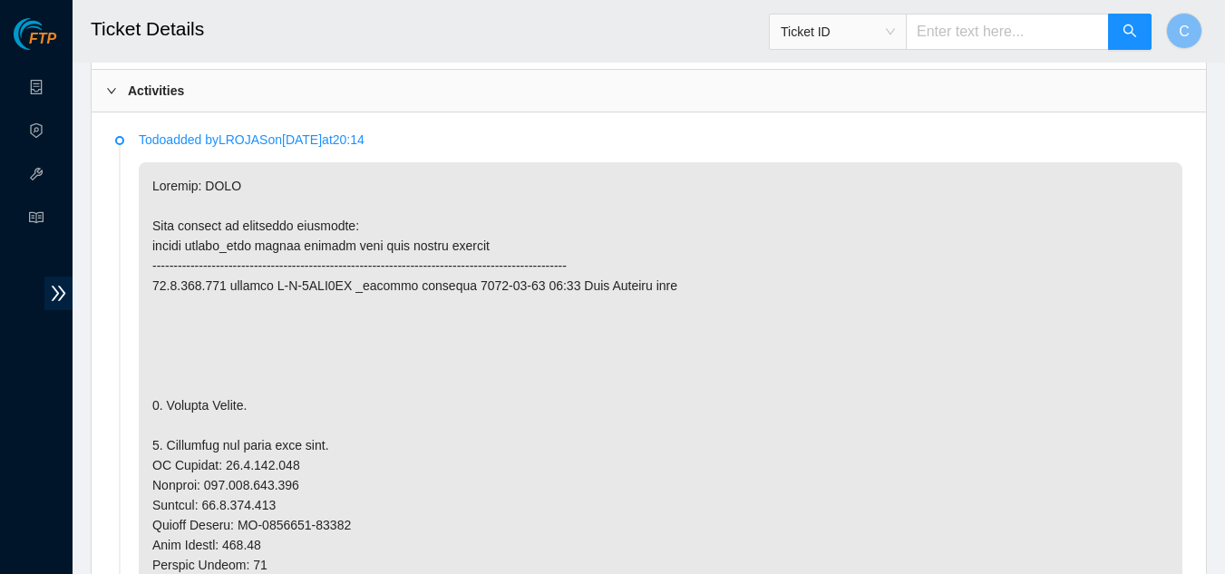
scroll to position [408, 0]
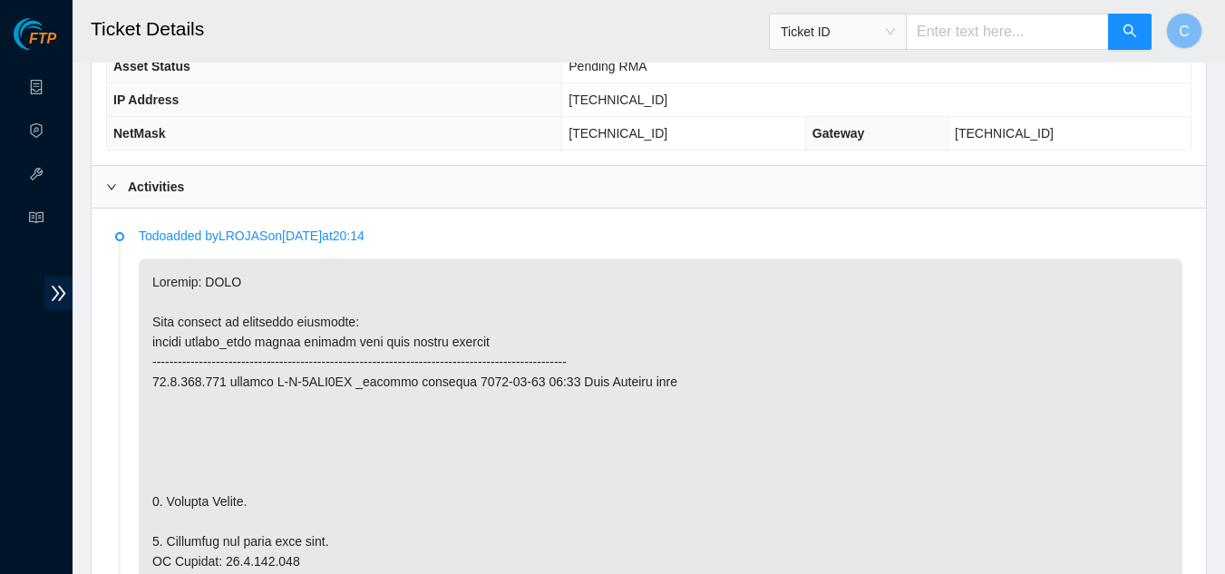
click at [202, 205] on div "Activities" at bounding box center [649, 187] width 1114 height 42
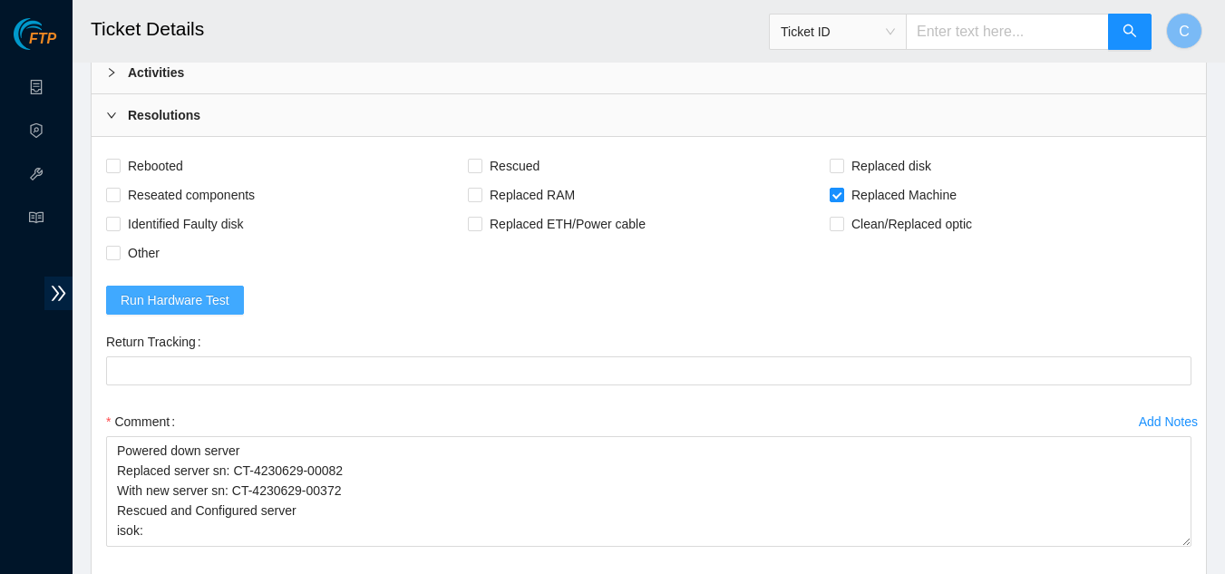
scroll to position [735, 0]
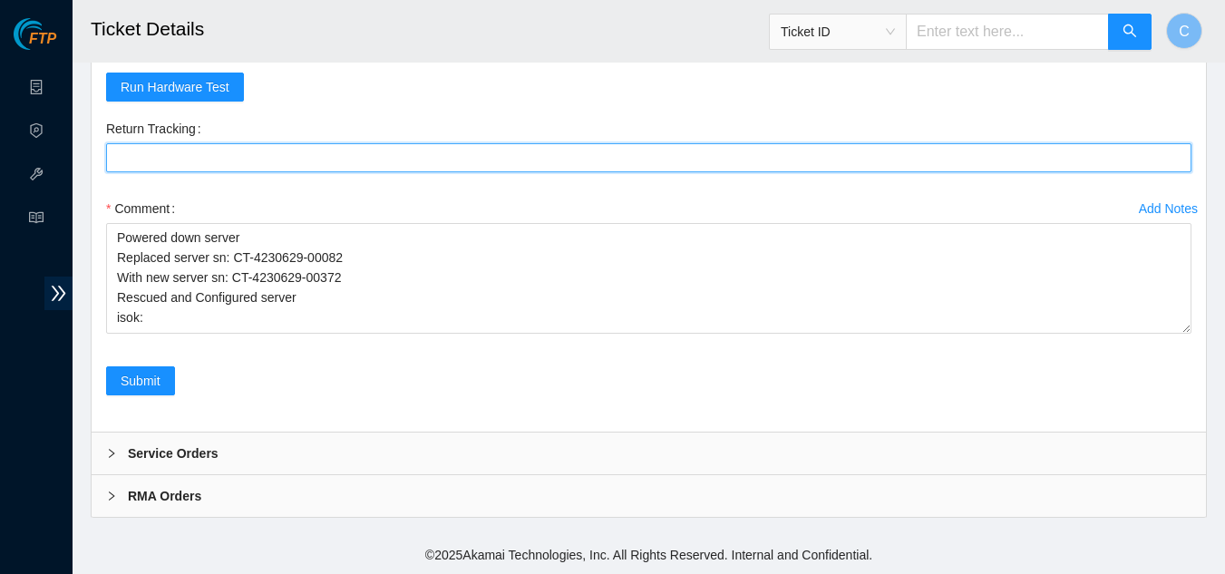
click at [163, 168] on Tracking "Return Tracking" at bounding box center [648, 157] width 1085 height 29
paste Tracking "093642900249099"
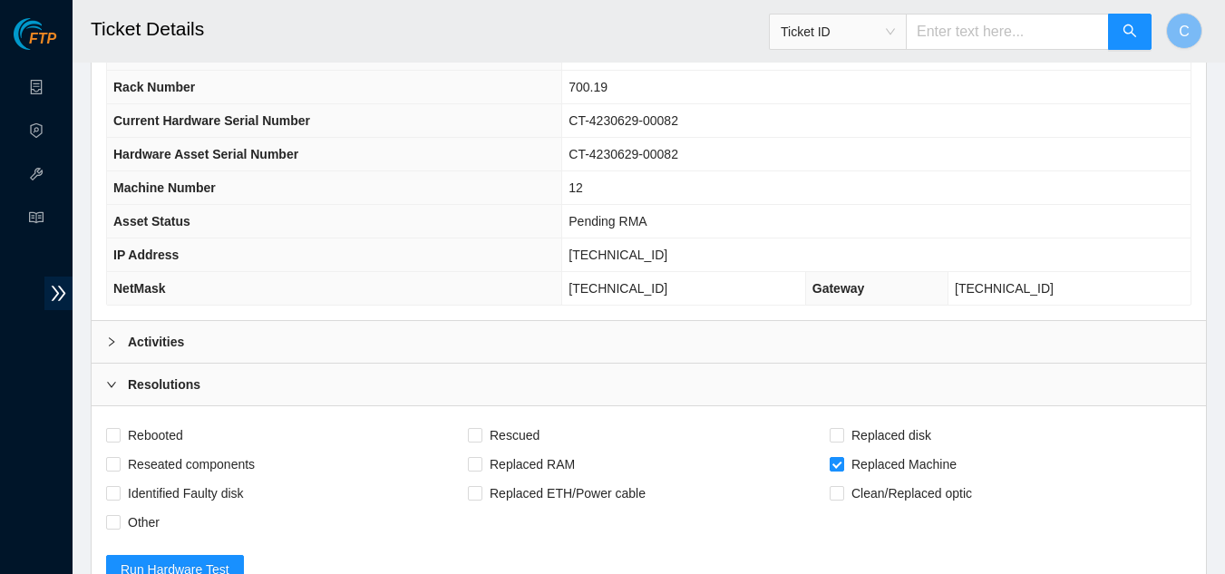
scroll to position [258, 0]
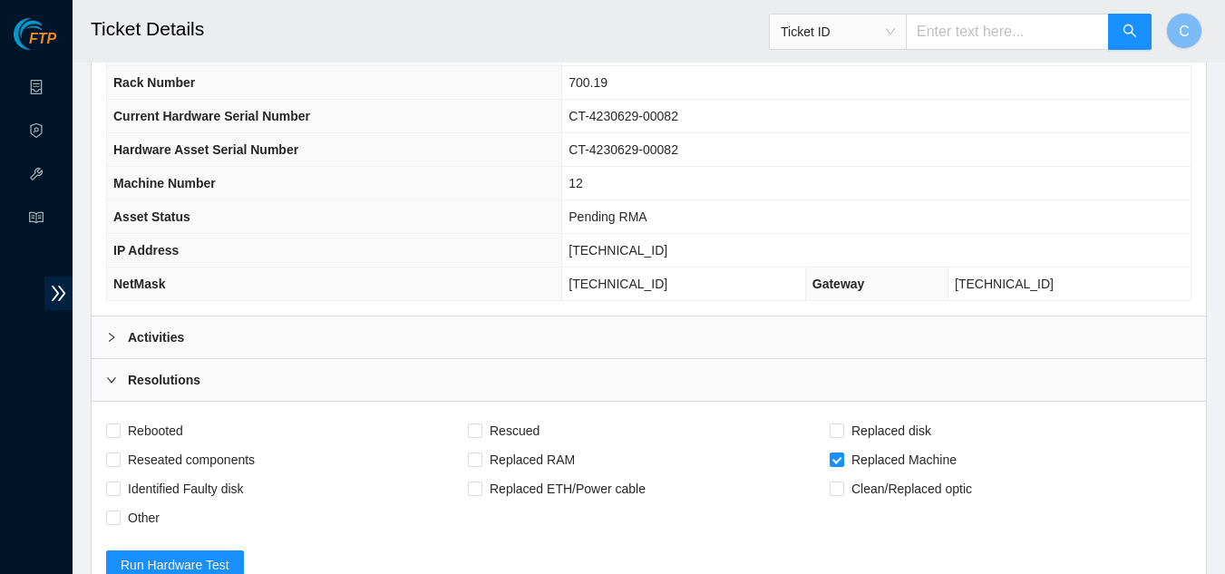
type Tracking "093642900249099"
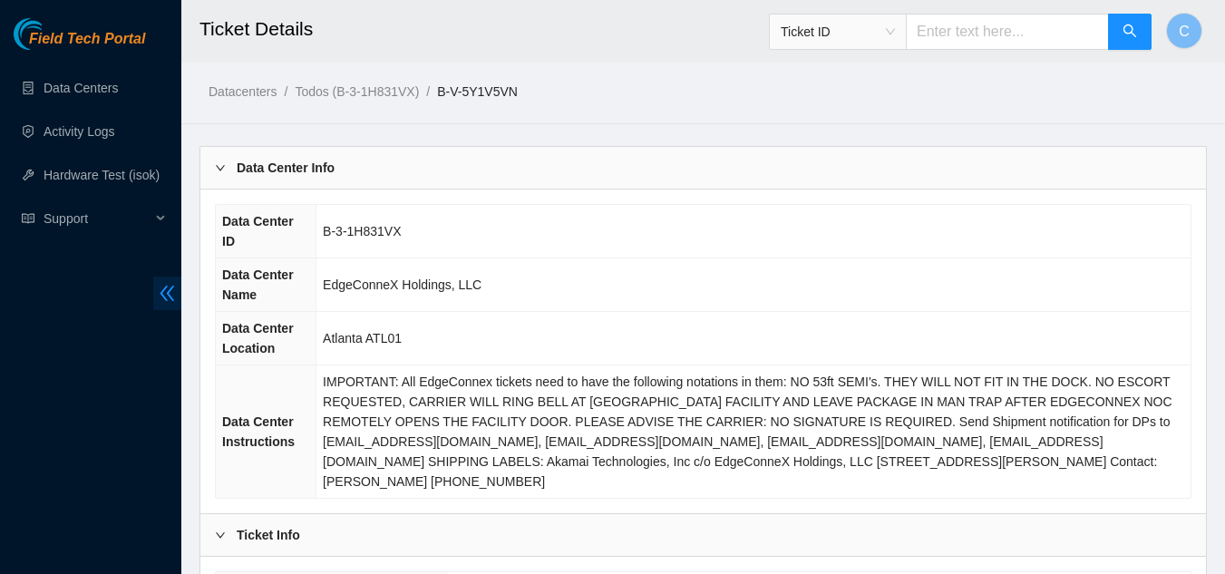
click at [157, 285] on span "double-left" at bounding box center [167, 294] width 28 height 34
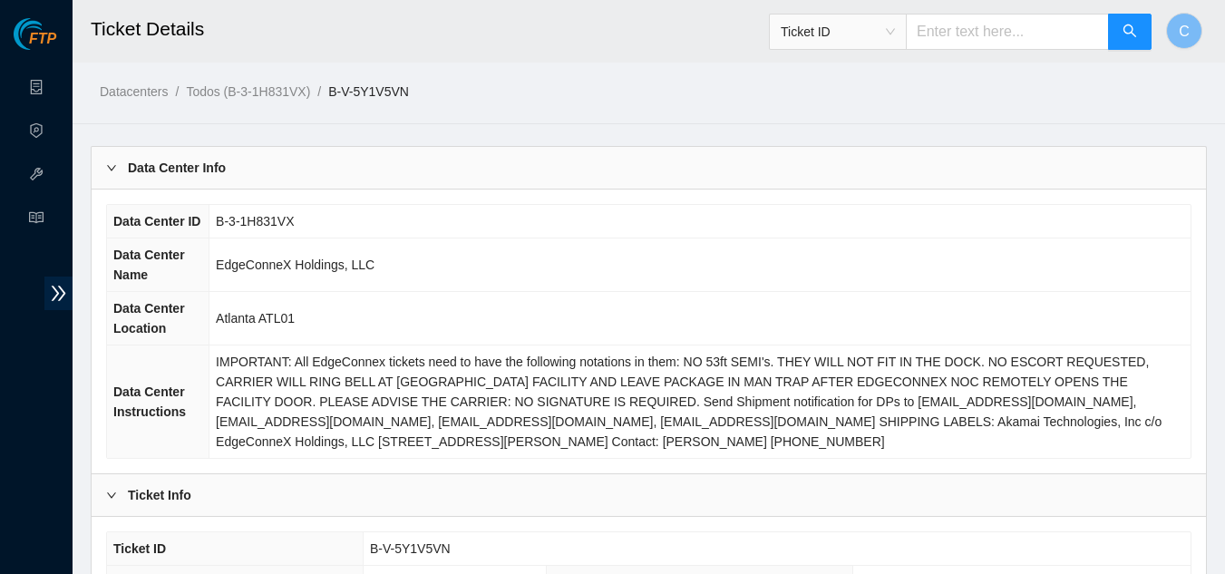
click at [238, 180] on div "Data Center Info" at bounding box center [649, 168] width 1114 height 42
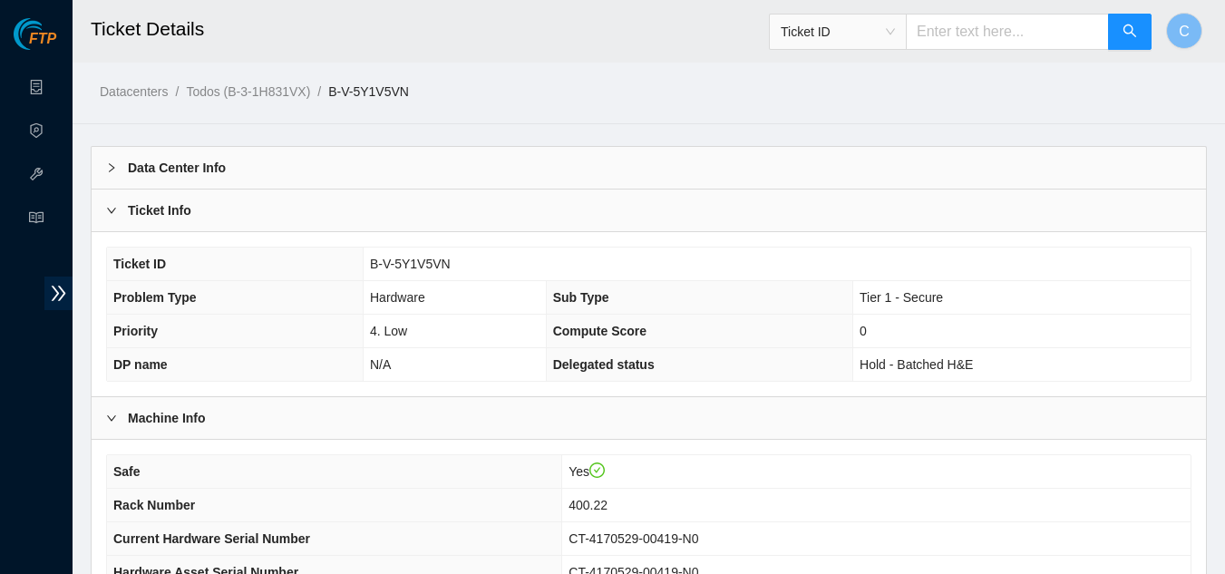
click at [162, 231] on div "Ticket ID B-V-5Y1V5VN Problem Type Hardware Sub Type Tier 1 - Secure Priority 4…" at bounding box center [649, 313] width 1114 height 165
click at [214, 223] on div "Ticket Info" at bounding box center [649, 211] width 1114 height 42
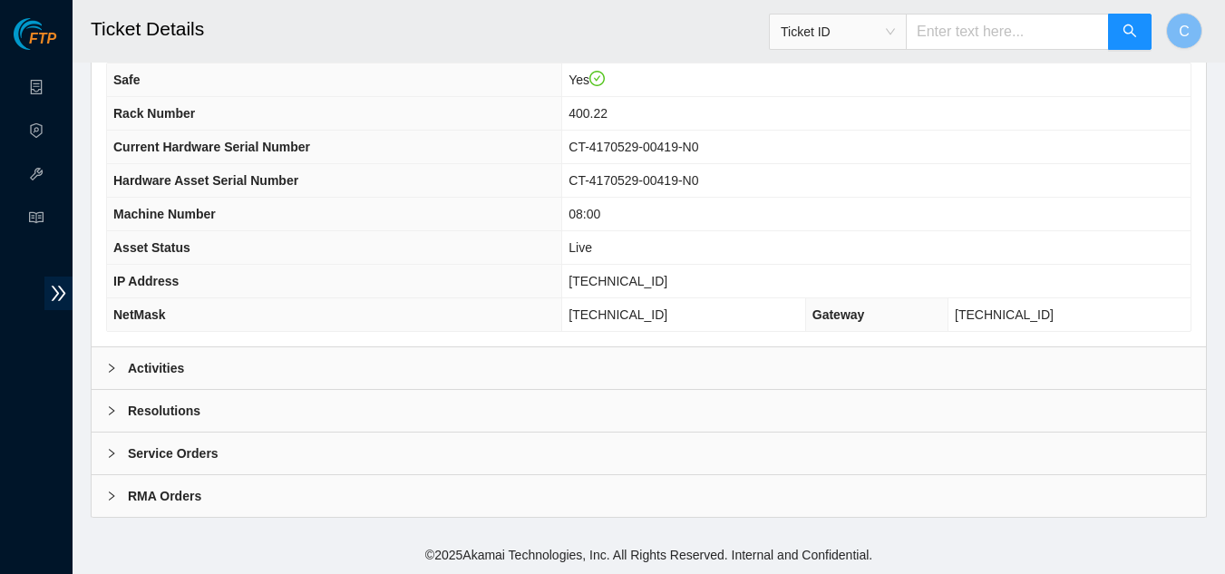
click at [143, 374] on b "Activities" at bounding box center [156, 368] width 56 height 20
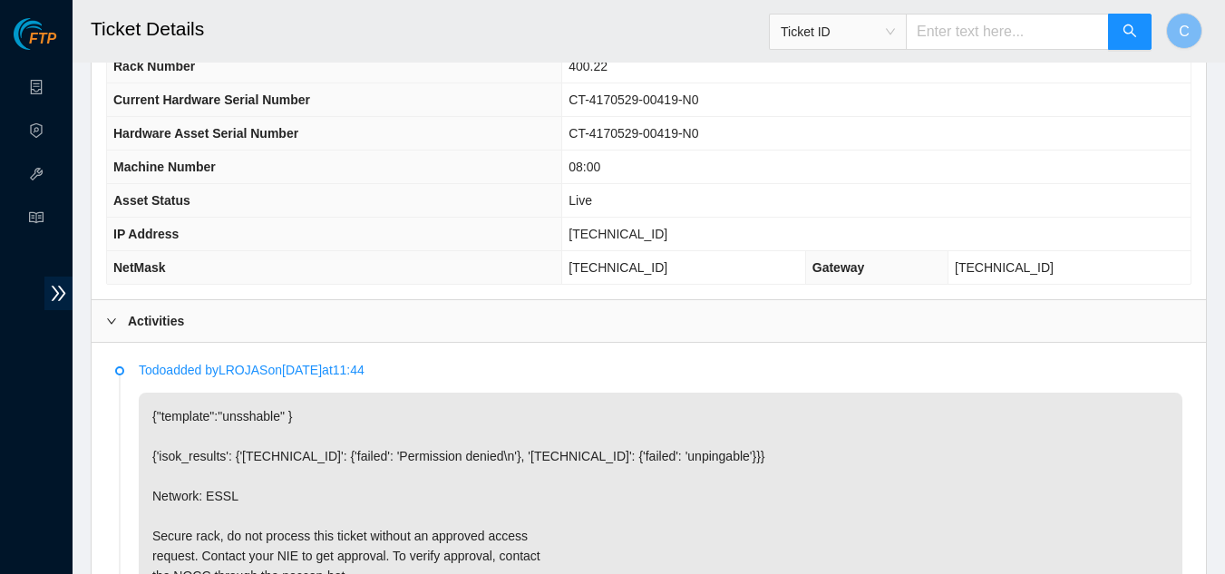
scroll to position [408, 0]
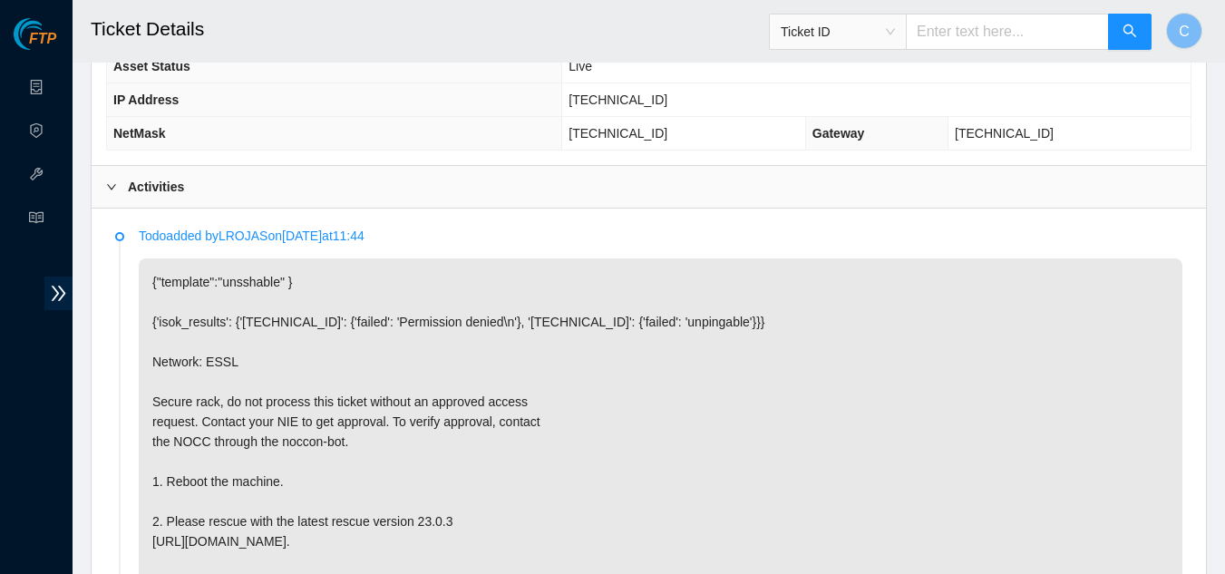
click at [476, 178] on div "Activities" at bounding box center [649, 187] width 1114 height 42
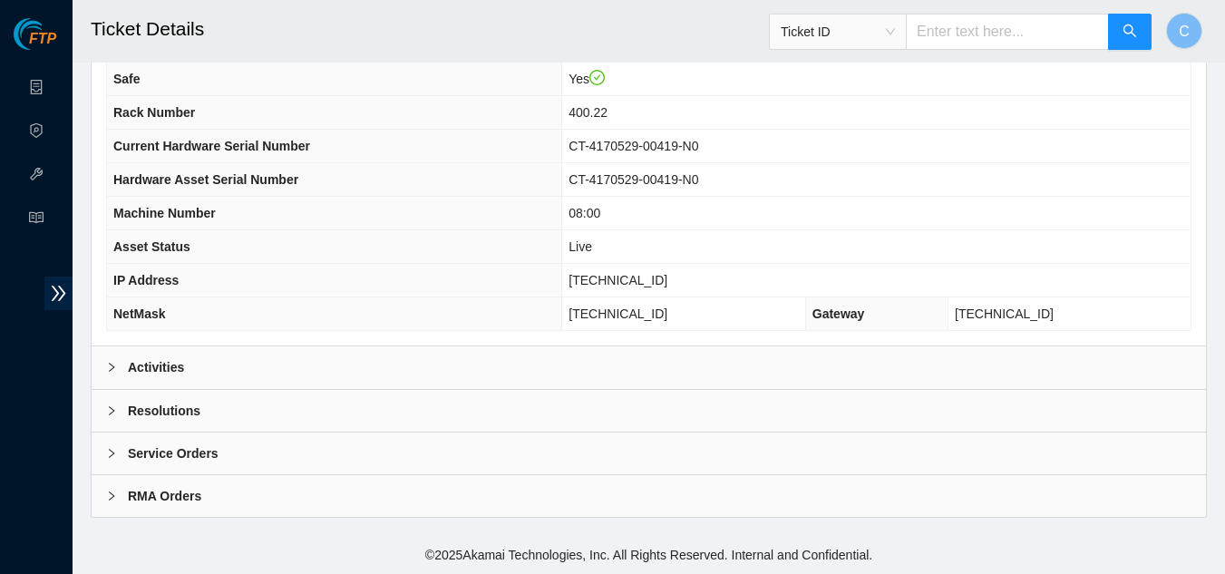
scroll to position [227, 0]
click at [264, 404] on div "Resolutions" at bounding box center [649, 411] width 1114 height 42
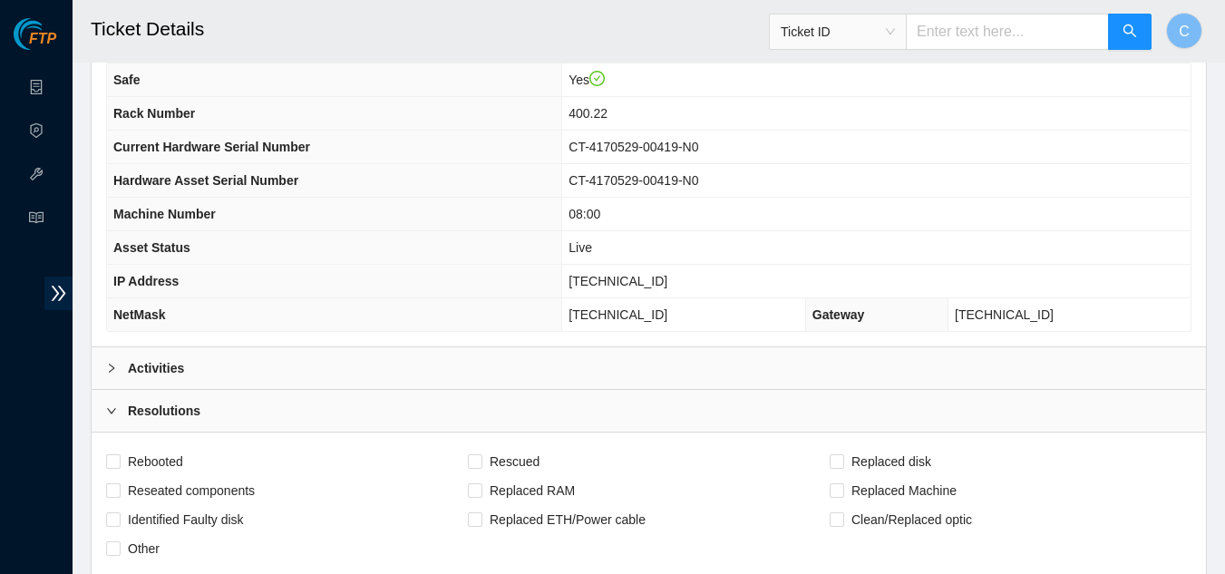
scroll to position [694, 0]
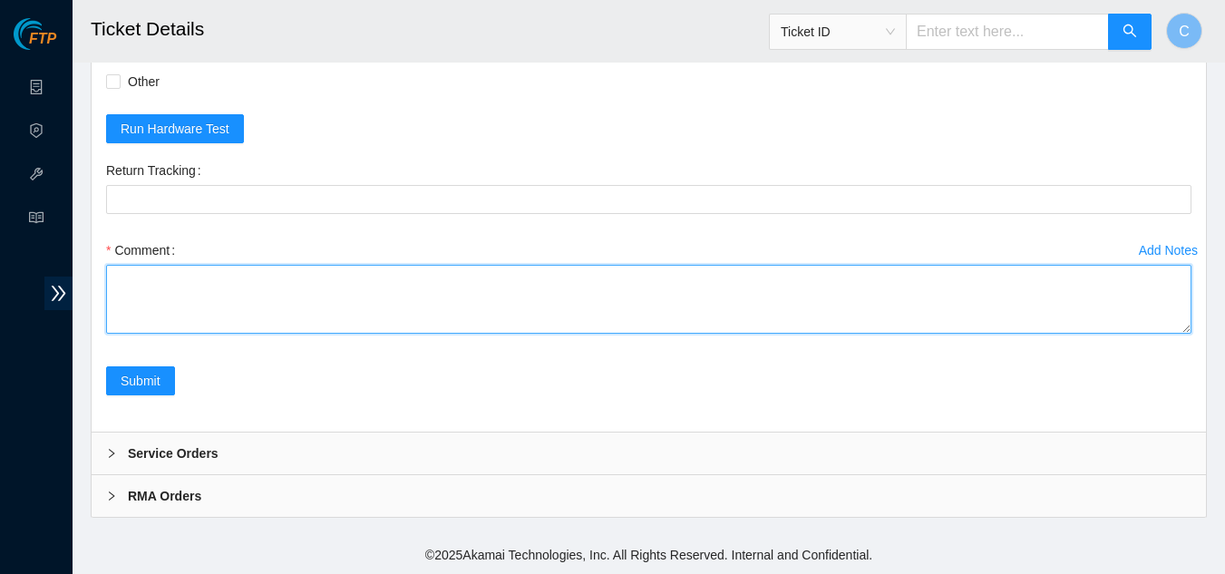
paste textarea "Rebooted server Rescued and configured Isok:"
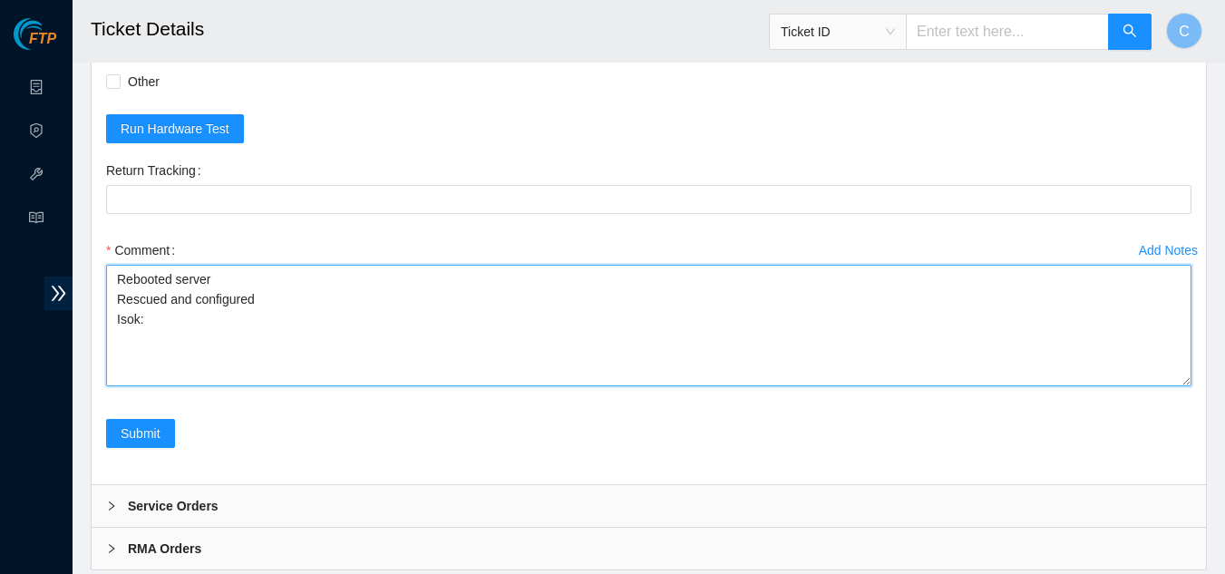
drag, startPoint x: 1188, startPoint y: 327, endPoint x: 1192, endPoint y: 380, distance: 52.7
click at [1192, 380] on div "Add Notes Comment Rebooted server Rescued and configured Isok:" at bounding box center [649, 327] width 1100 height 183
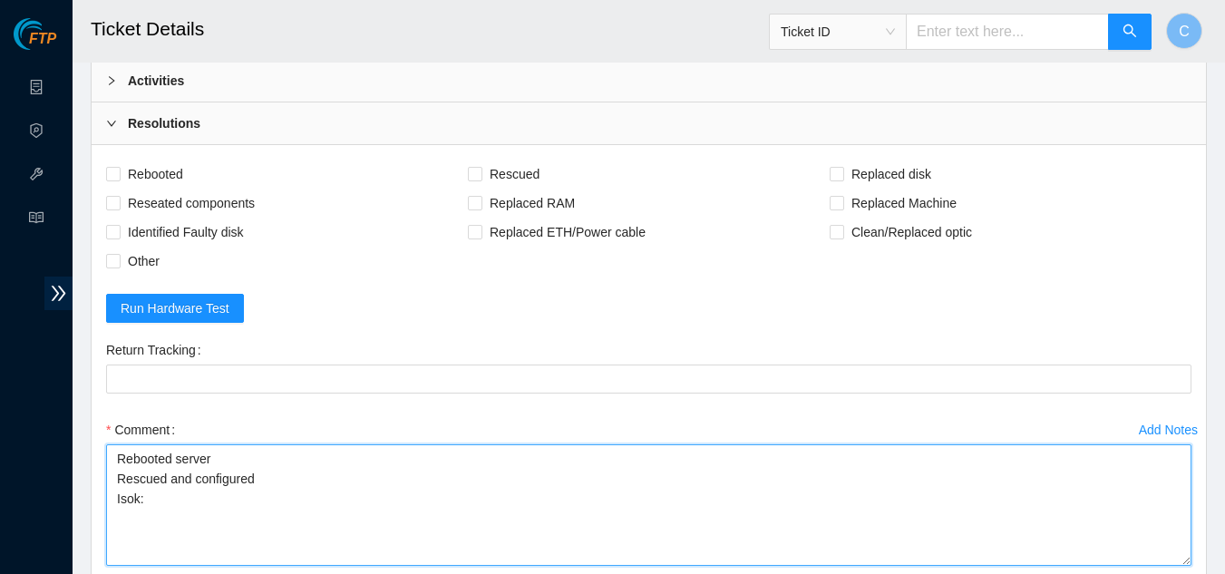
scroll to position [512, 0]
type textarea "Rebooted server Rescued and configured Isok:"
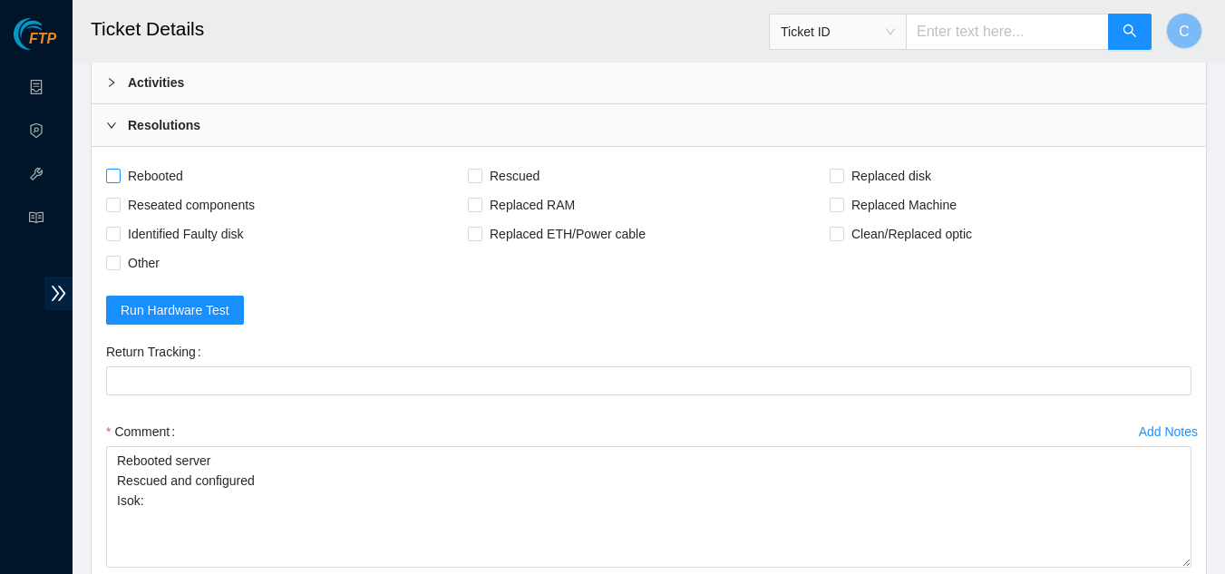
click at [108, 166] on label "Rebooted" at bounding box center [148, 175] width 84 height 29
click at [108, 169] on input "Rebooted" at bounding box center [112, 175] width 13 height 13
checkbox input "true"
click at [477, 176] on input "Rescued" at bounding box center [474, 175] width 13 height 13
checkbox input "true"
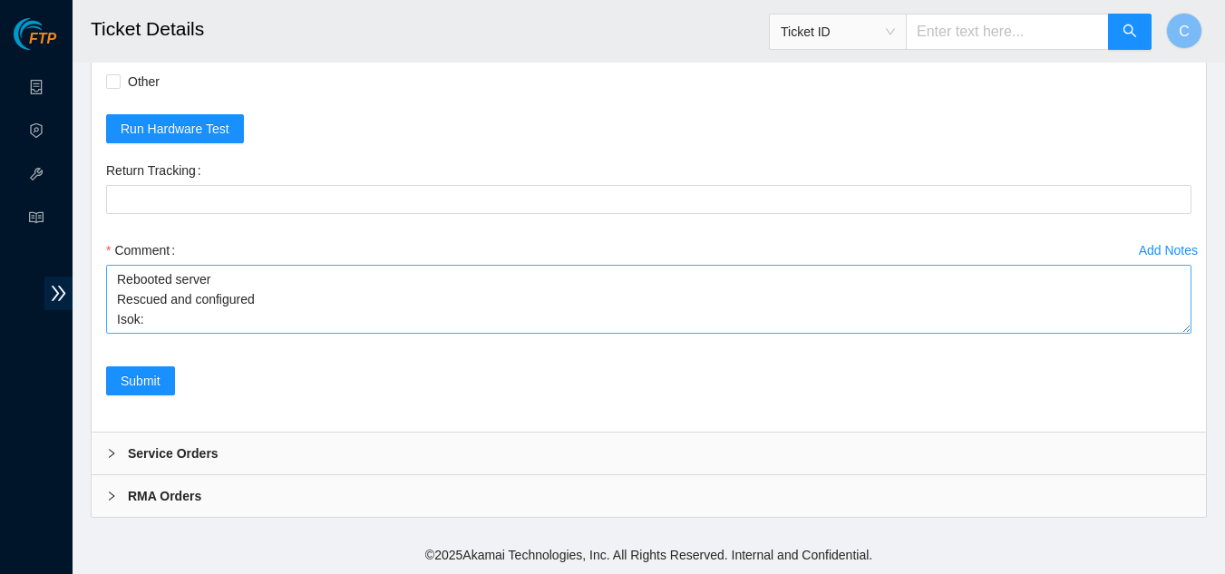
scroll to position [693, 0]
drag, startPoint x: 1185, startPoint y: 381, endPoint x: 1166, endPoint y: 327, distance: 56.8
click at [1166, 327] on textarea "Rebooted server Rescued and configured Isok:" at bounding box center [648, 300] width 1085 height 68
